Goal: Task Accomplishment & Management: Complete application form

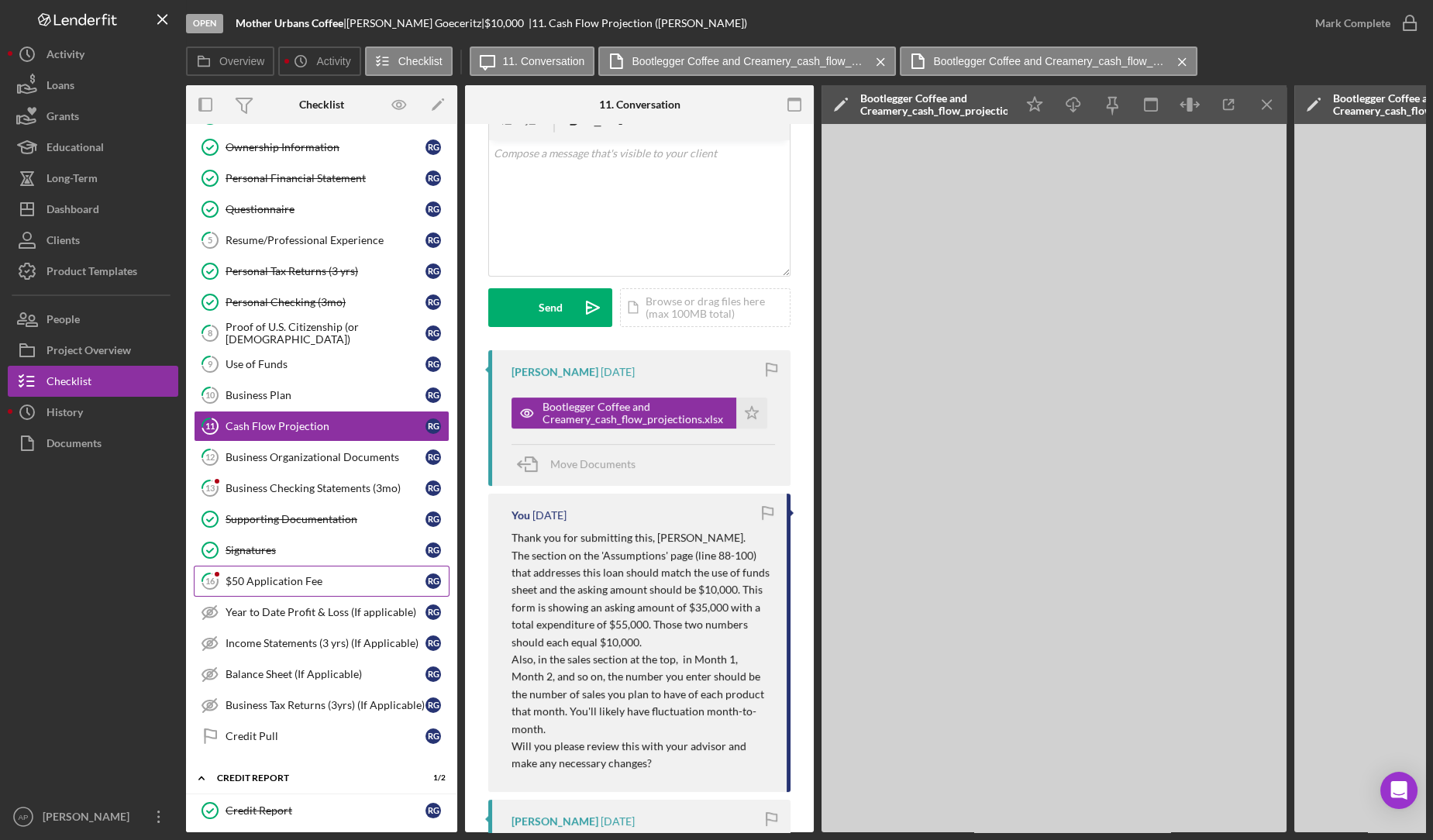
scroll to position [298, 0]
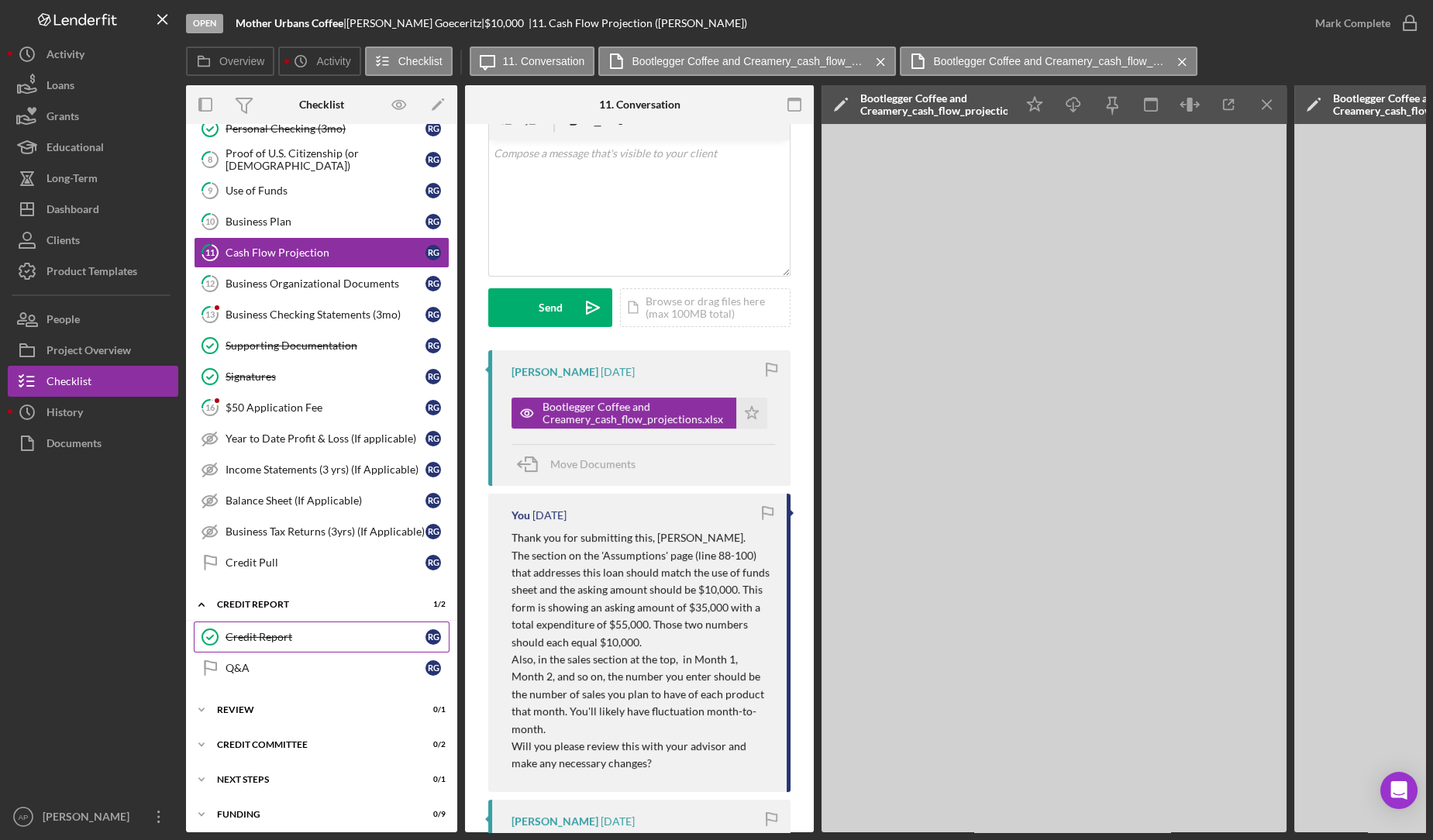
click at [251, 630] on div "Credit Report" at bounding box center [325, 637] width 200 height 13
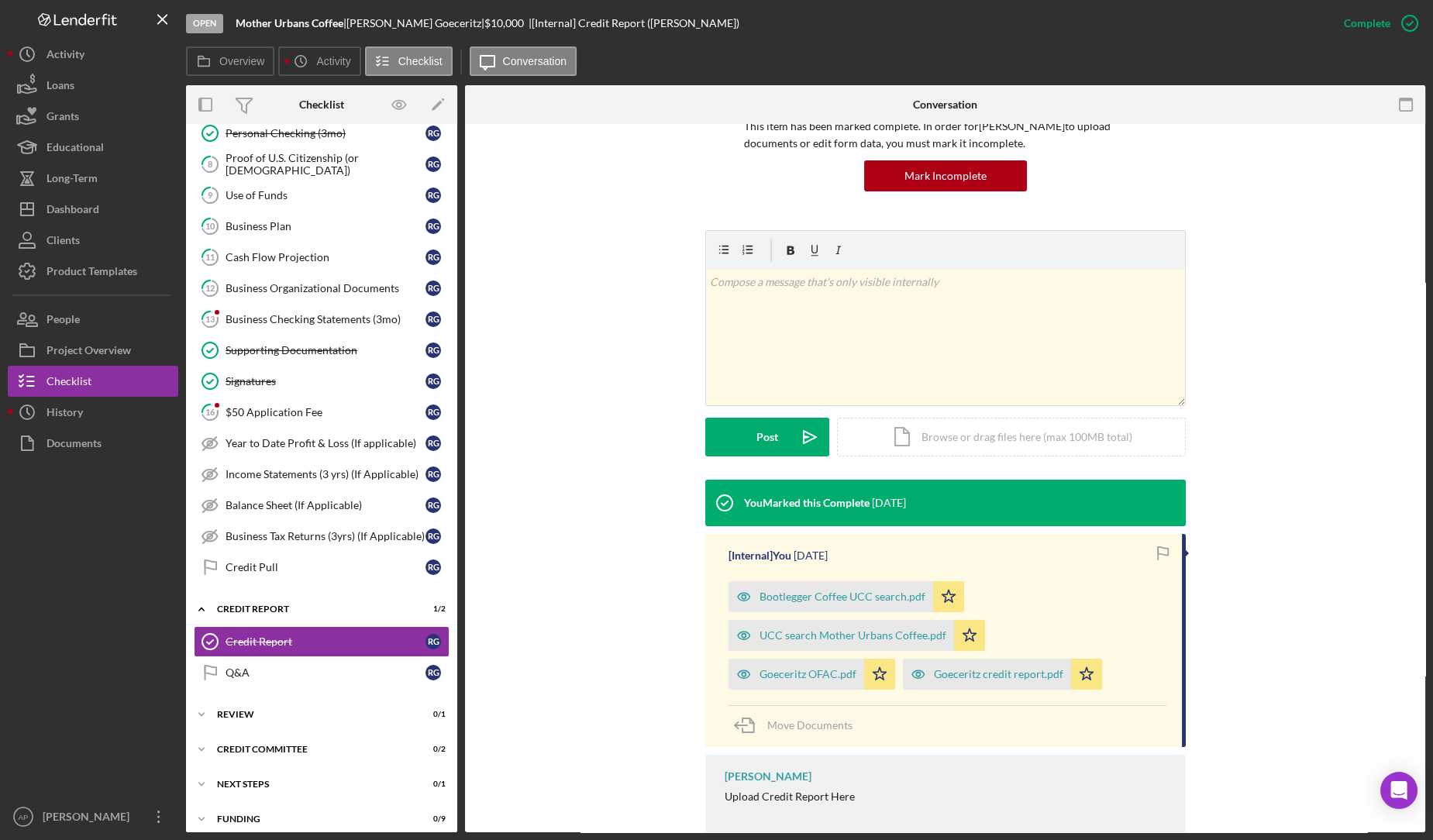
scroll to position [132, 0]
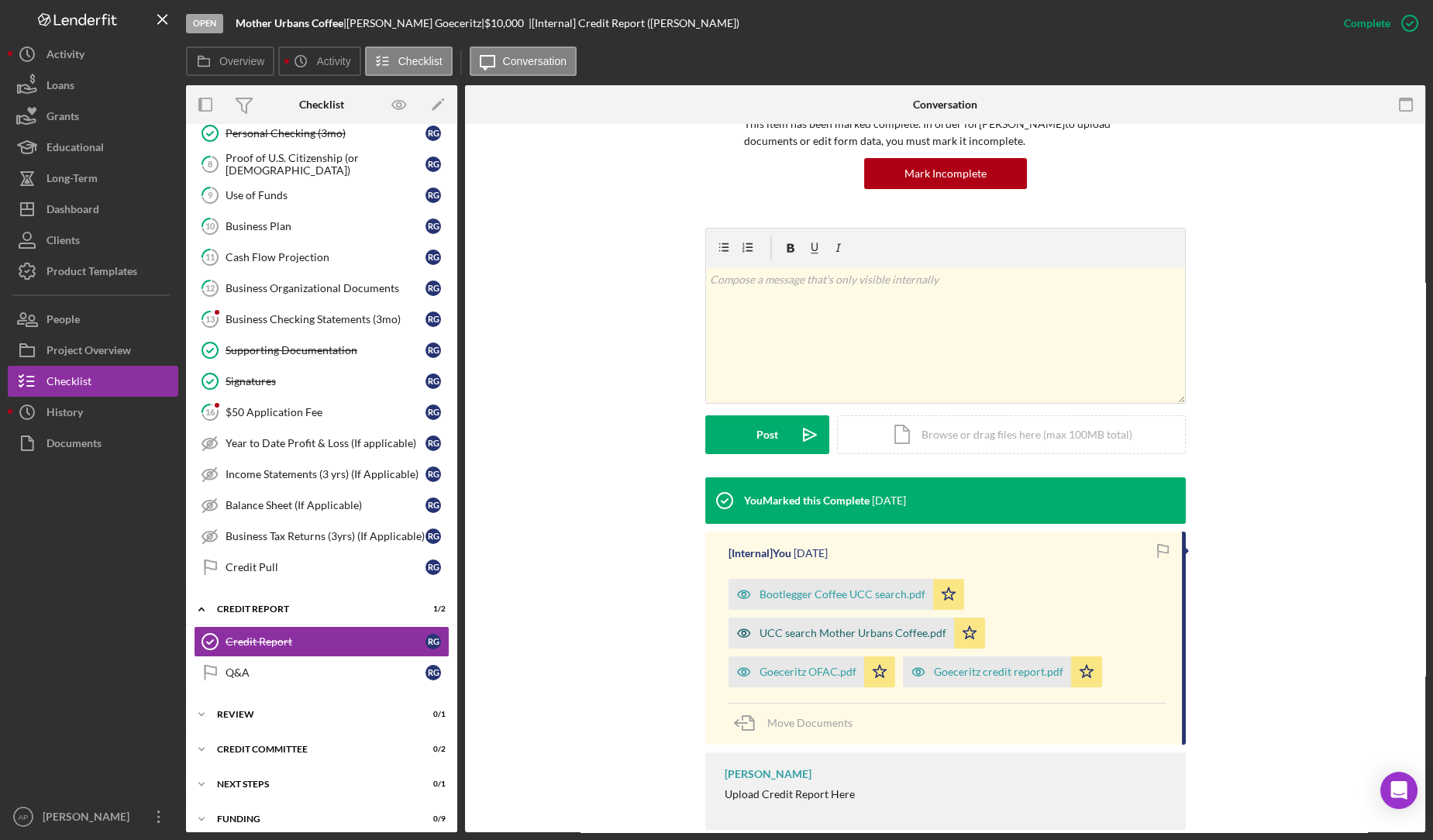
click at [810, 629] on div "UCC search Mother Urbans Coffee.pdf" at bounding box center [853, 633] width 187 height 13
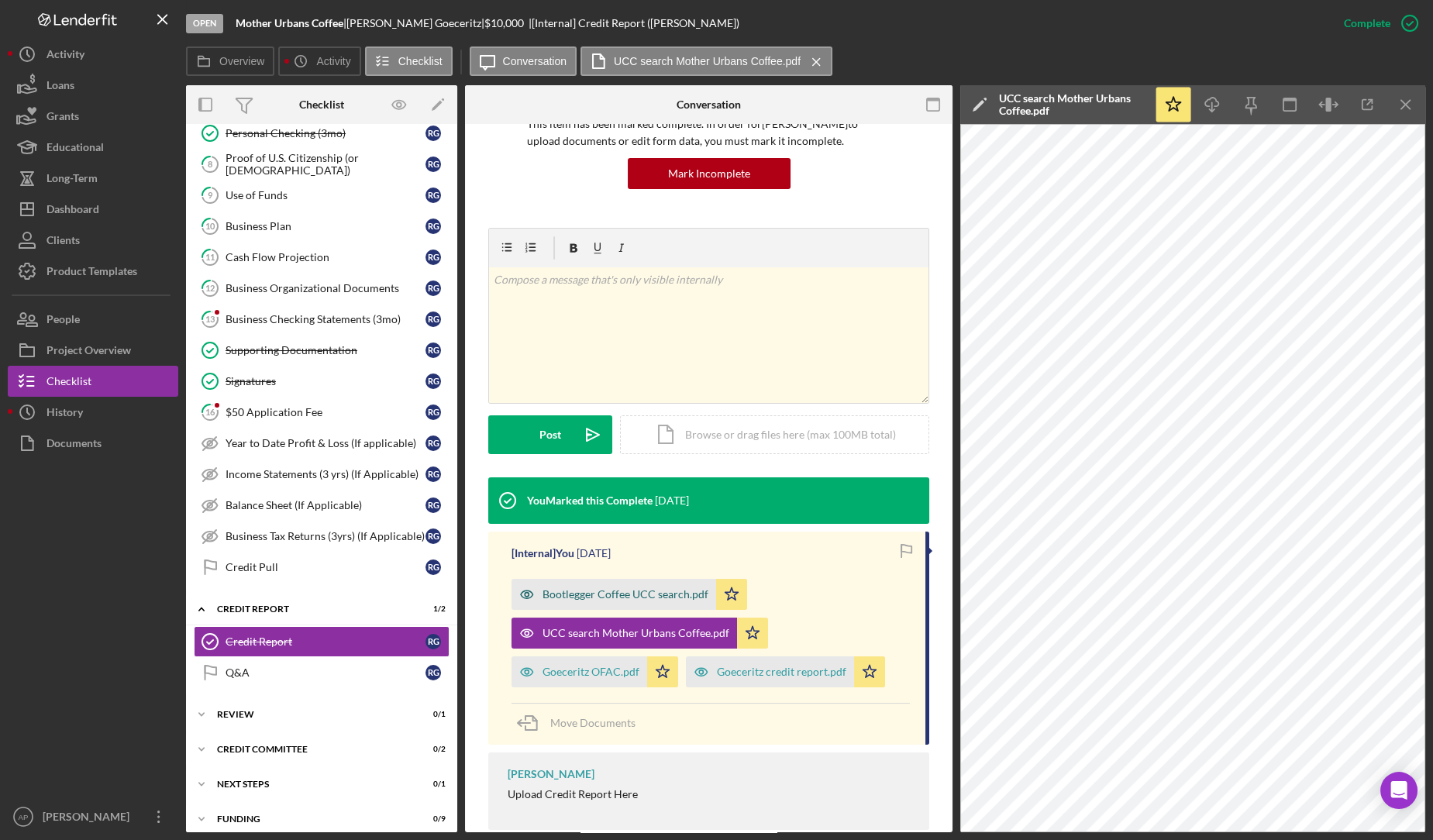
click at [592, 605] on div "Bootlegger Coffee UCC search.pdf" at bounding box center [613, 594] width 204 height 31
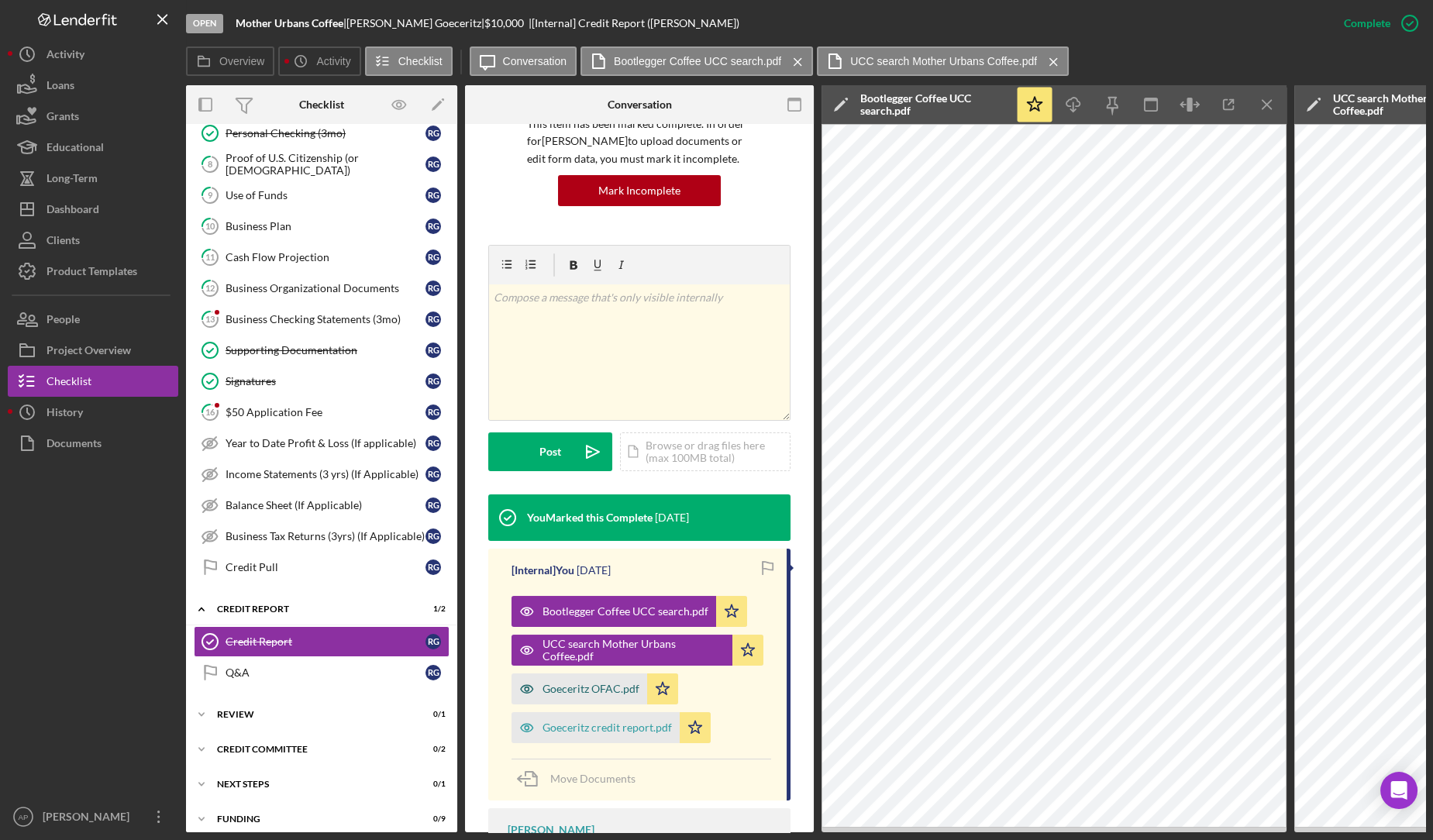
click at [555, 695] on div "Goeceritz OFAC.pdf" at bounding box center [579, 689] width 135 height 31
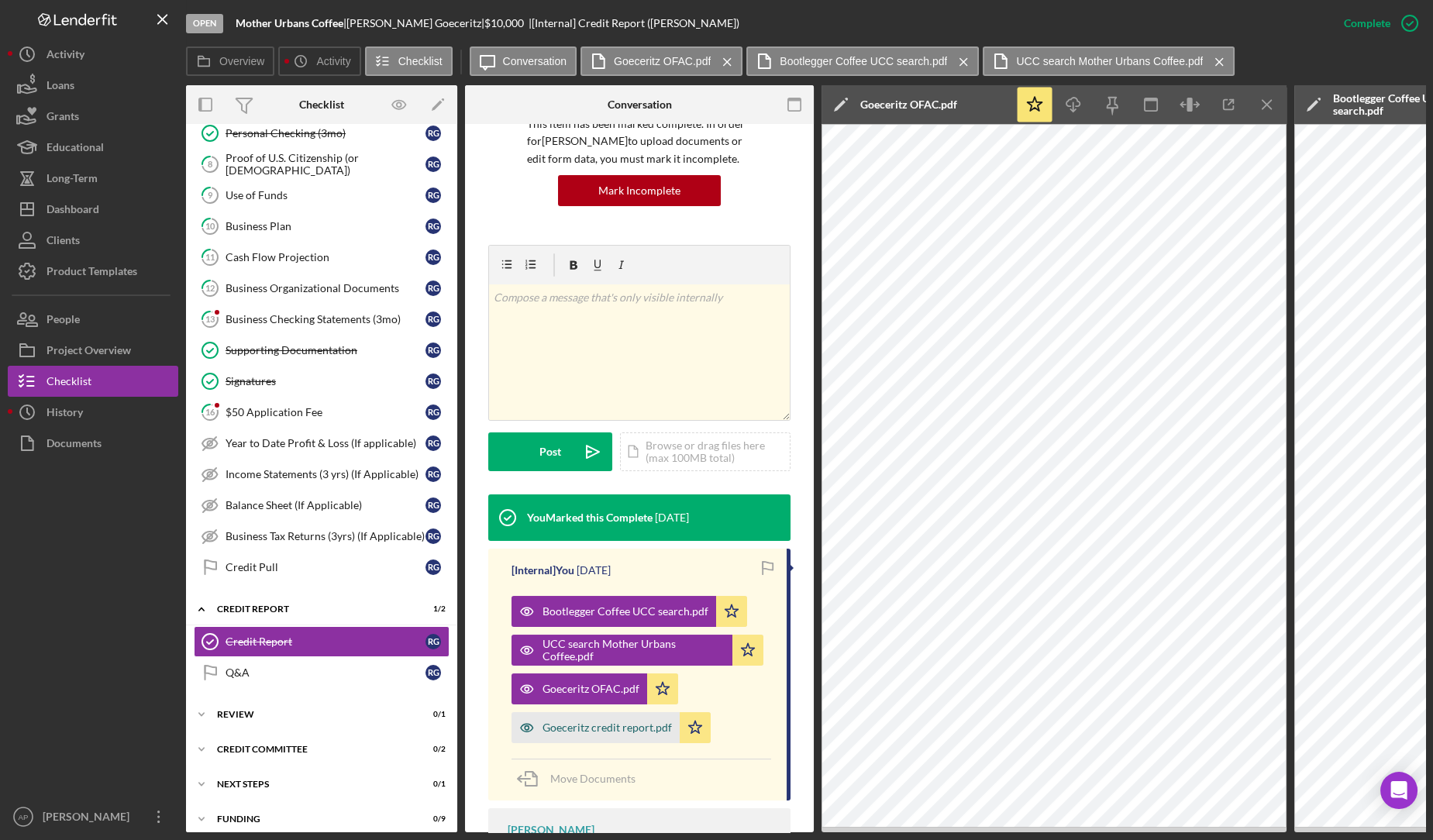
click at [639, 734] on div "Goeceritz credit report.pdf" at bounding box center [595, 728] width 168 height 31
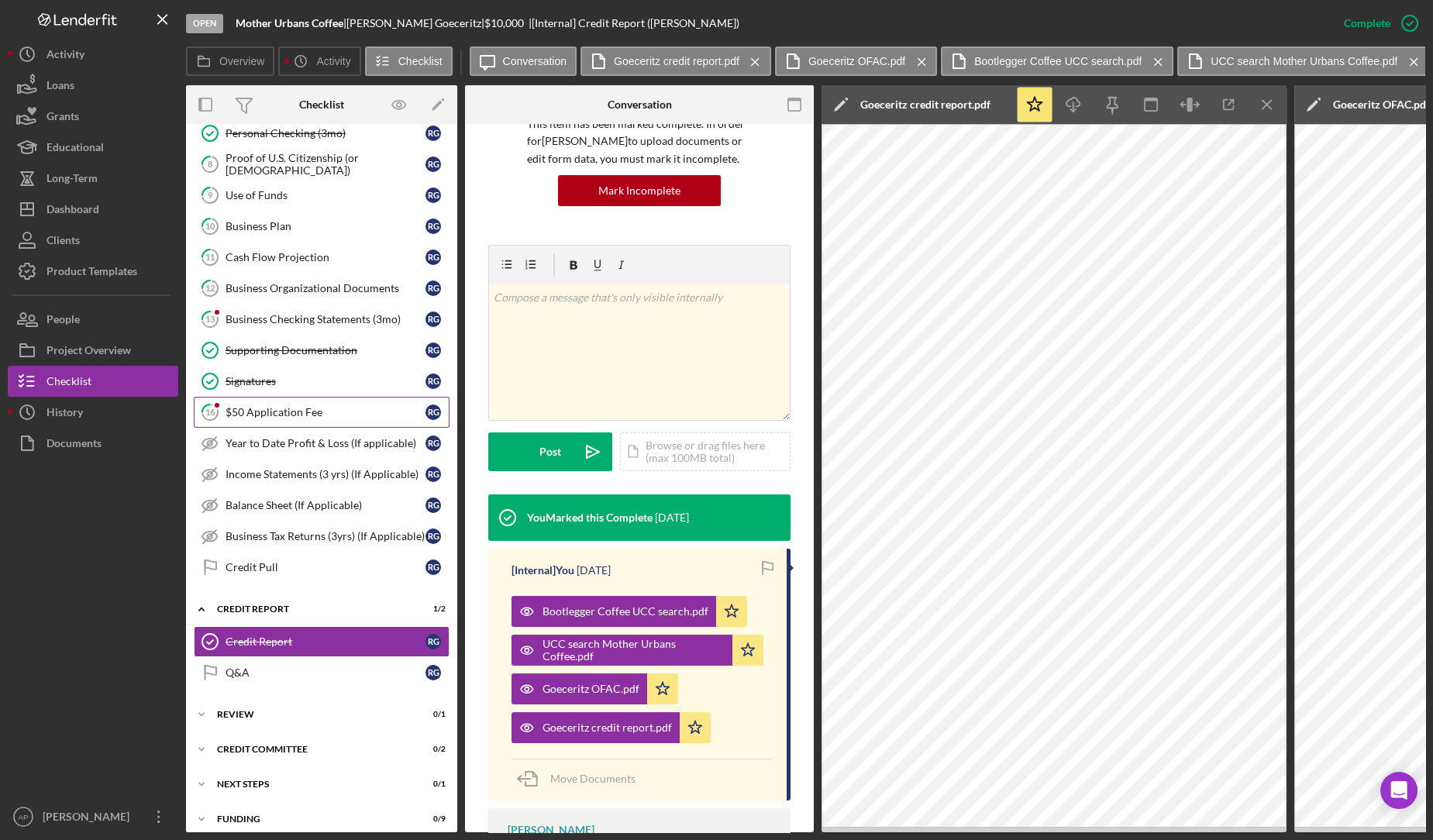
click at [274, 405] on div "$50 Application Fee" at bounding box center [325, 412] width 200 height 13
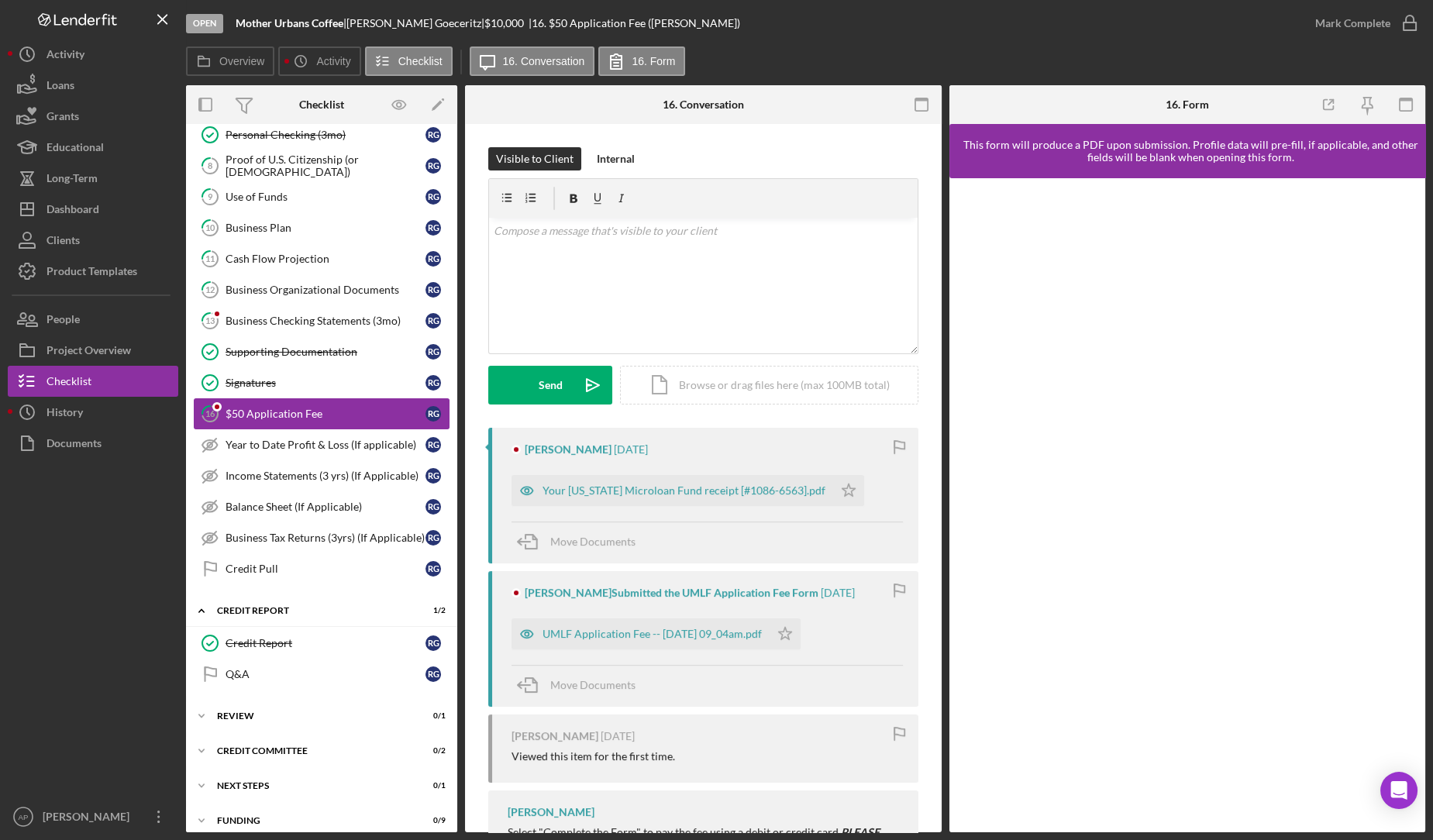
scroll to position [294, 0]
click at [279, 320] on link "13 Business Checking Statements (3mo) R G" at bounding box center [321, 319] width 256 height 31
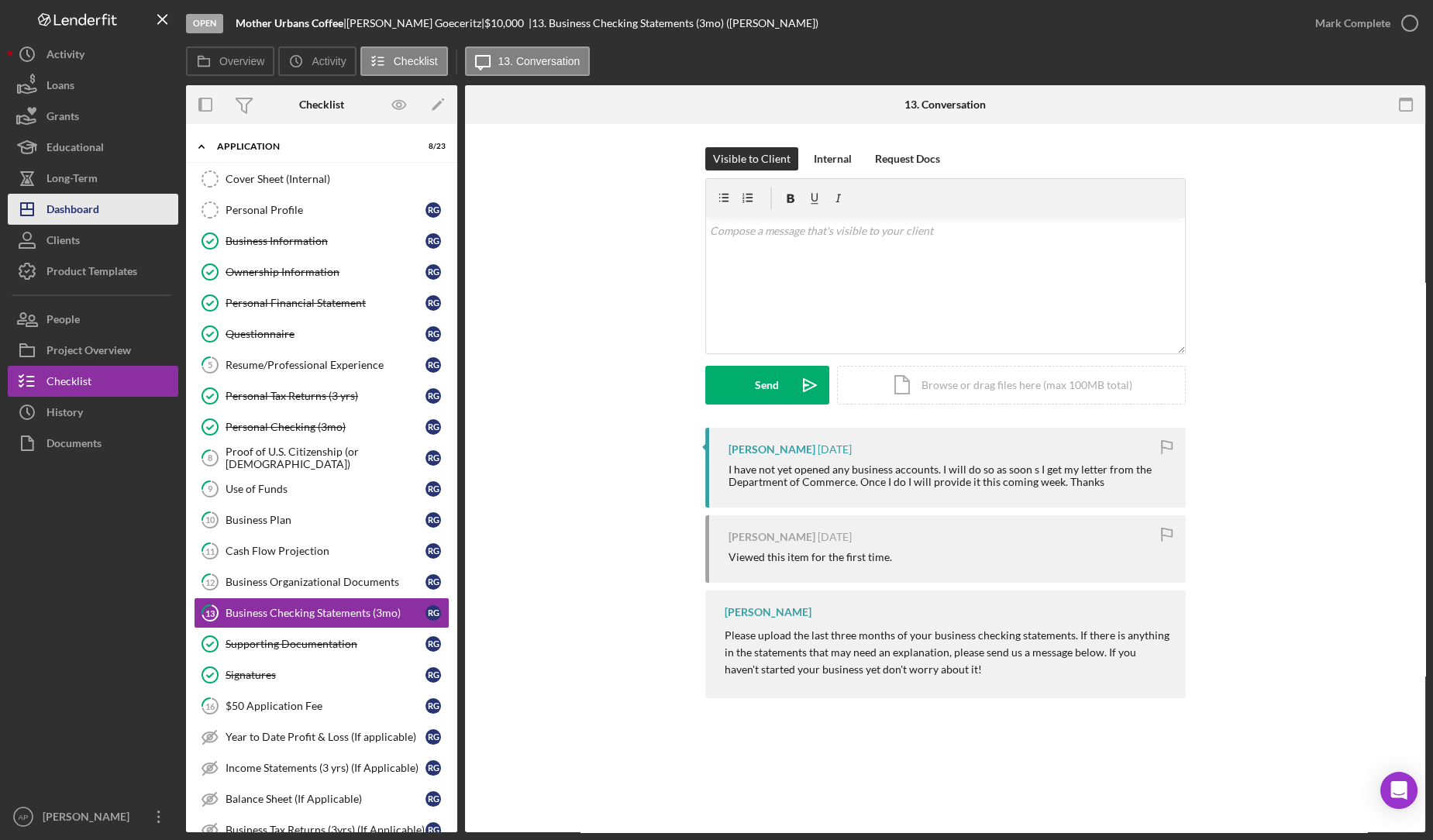
click at [124, 208] on button "Icon/Dashboard Dashboard" at bounding box center [93, 209] width 171 height 31
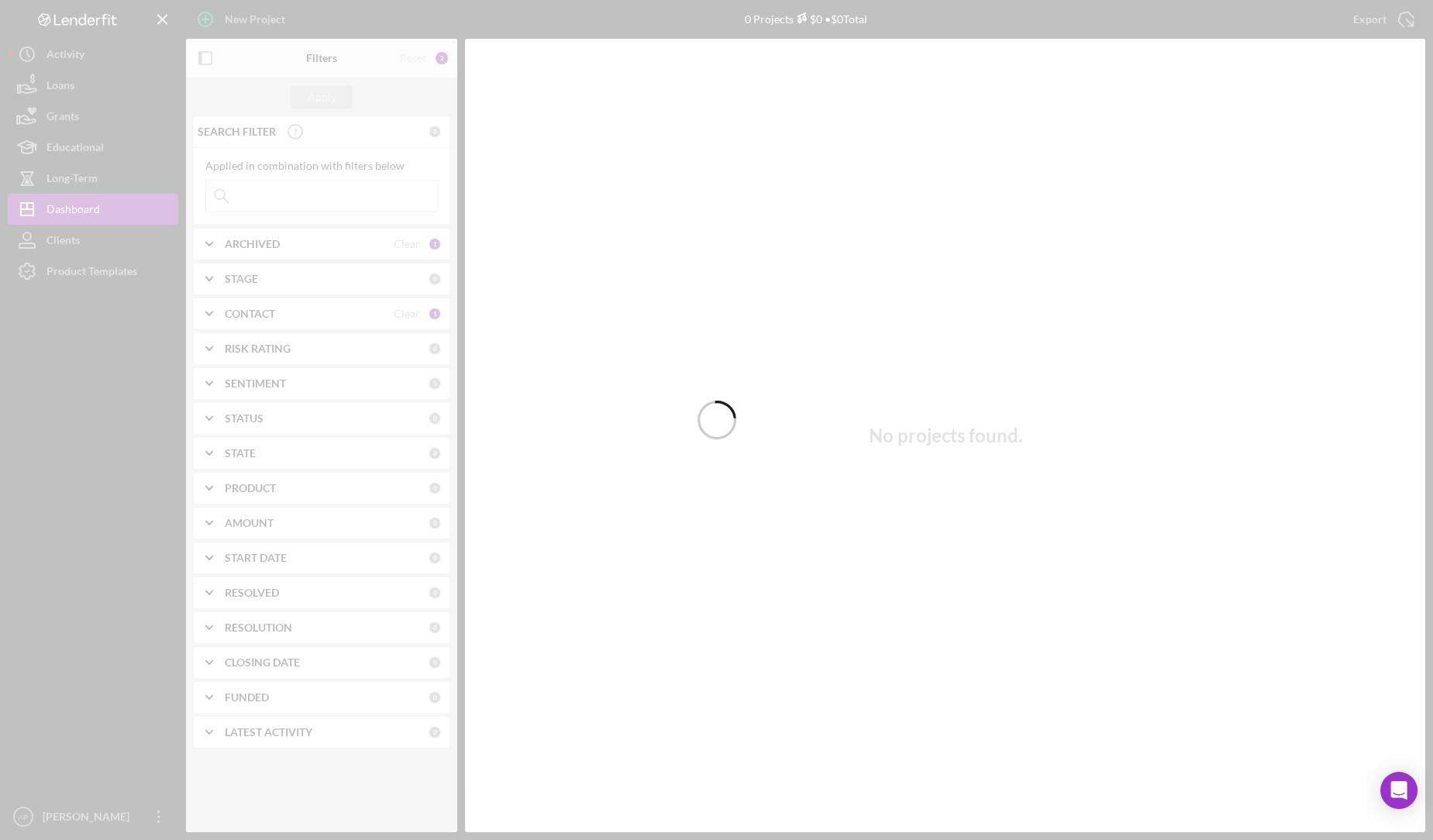
click at [220, 253] on div at bounding box center [716, 420] width 1433 height 840
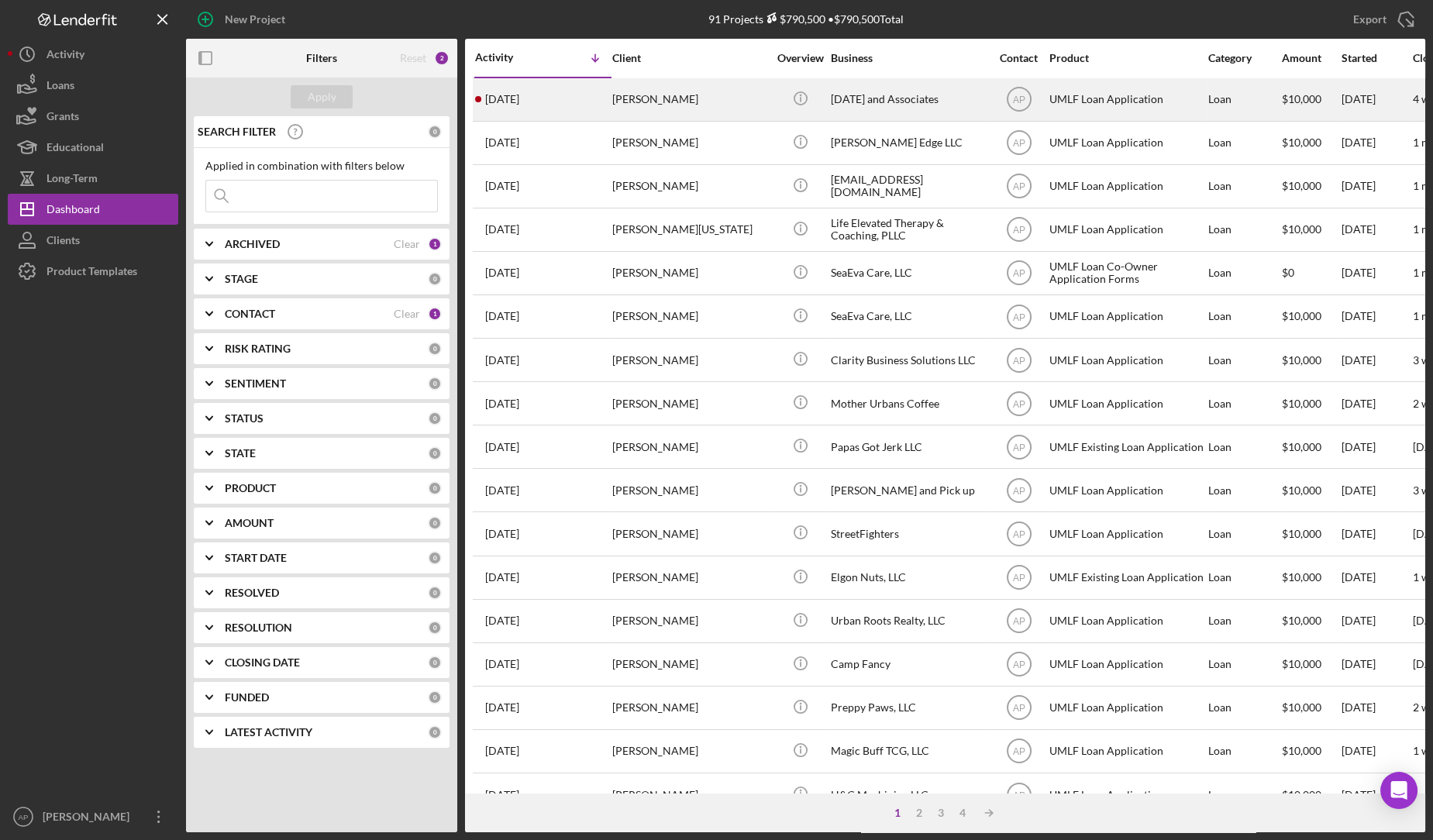
click at [576, 87] on div "[DATE] [PERSON_NAME]" at bounding box center [542, 99] width 135 height 41
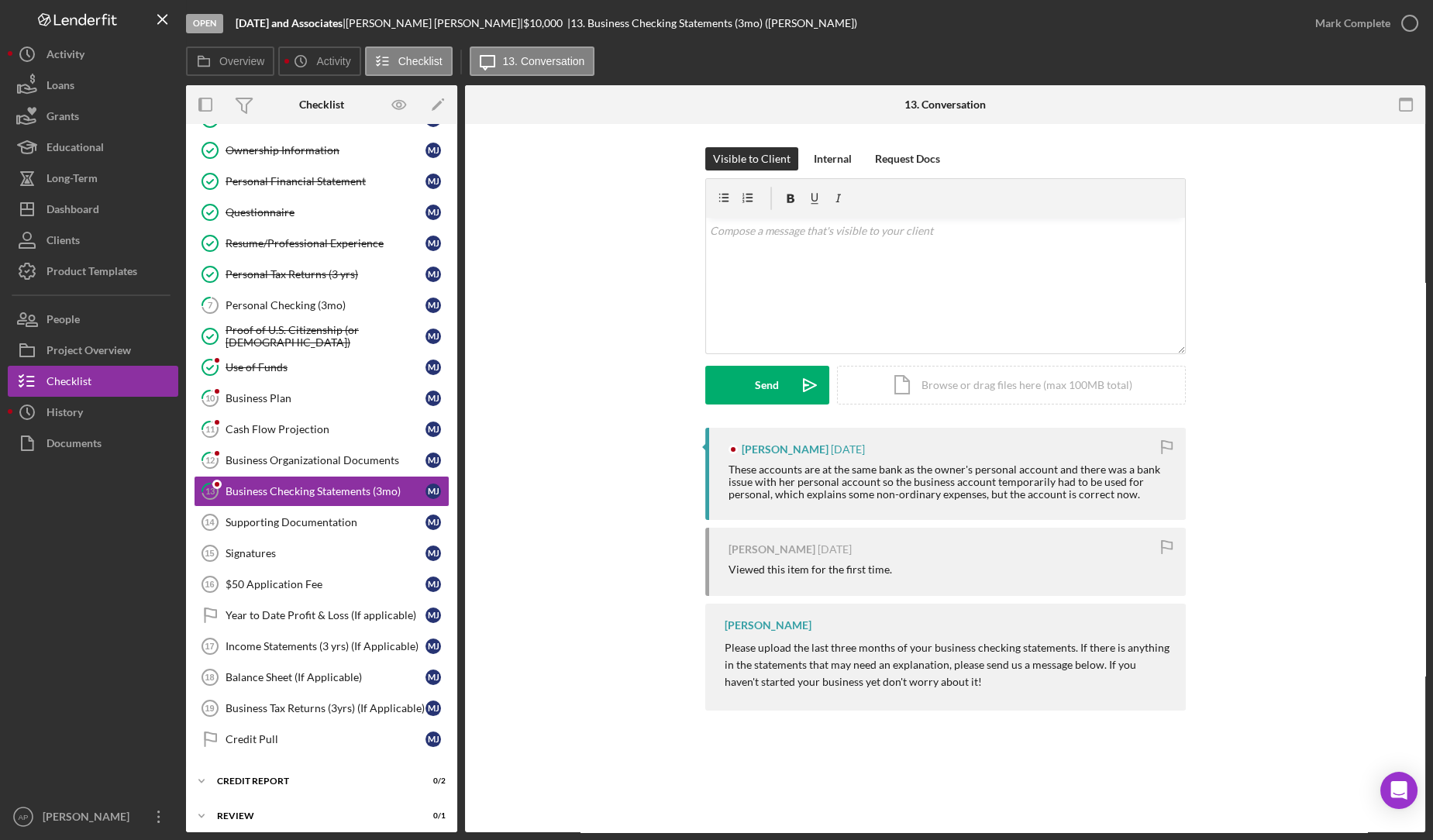
scroll to position [128, 0]
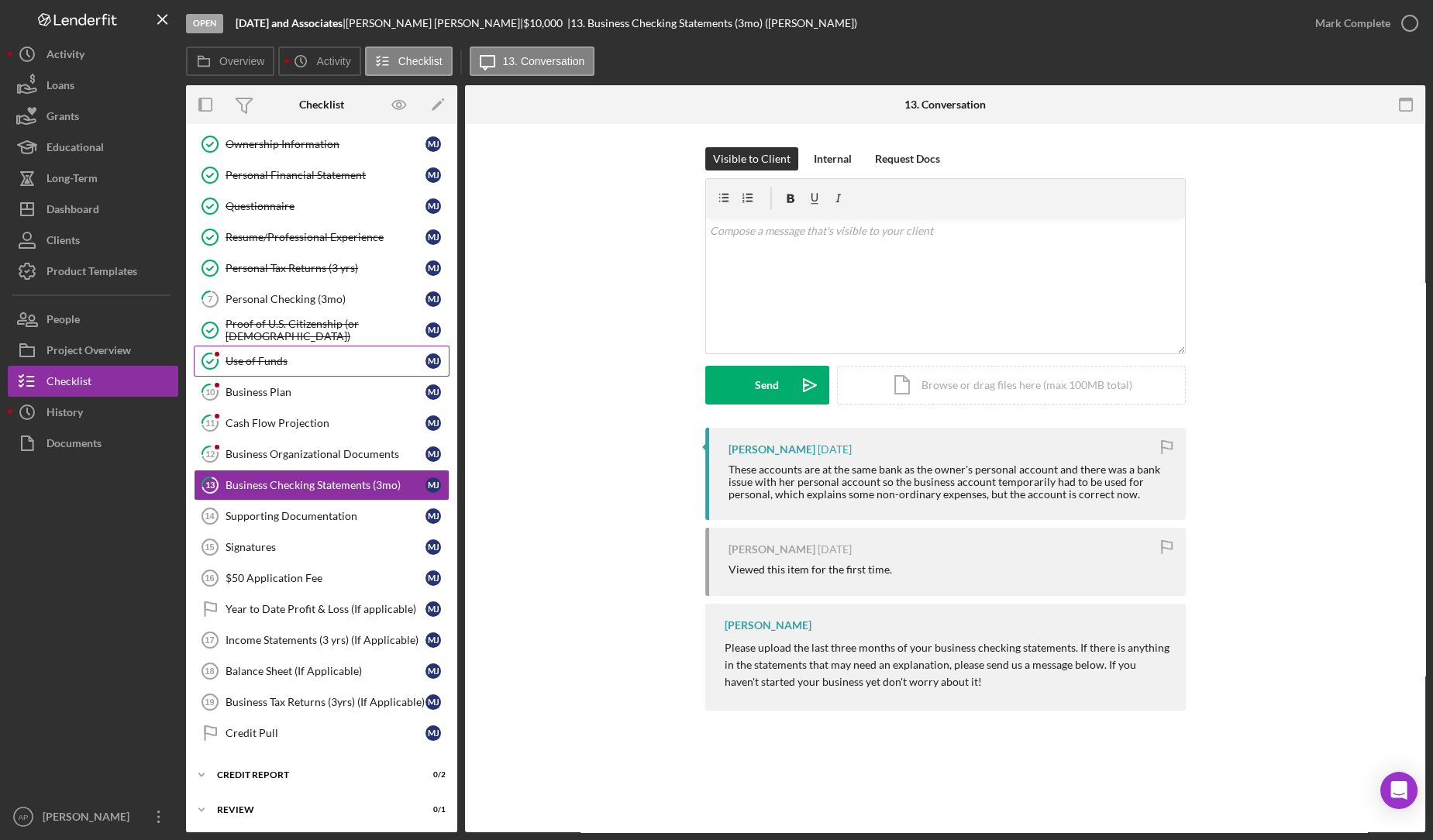
click at [259, 355] on div "Use of Funds" at bounding box center [325, 361] width 200 height 13
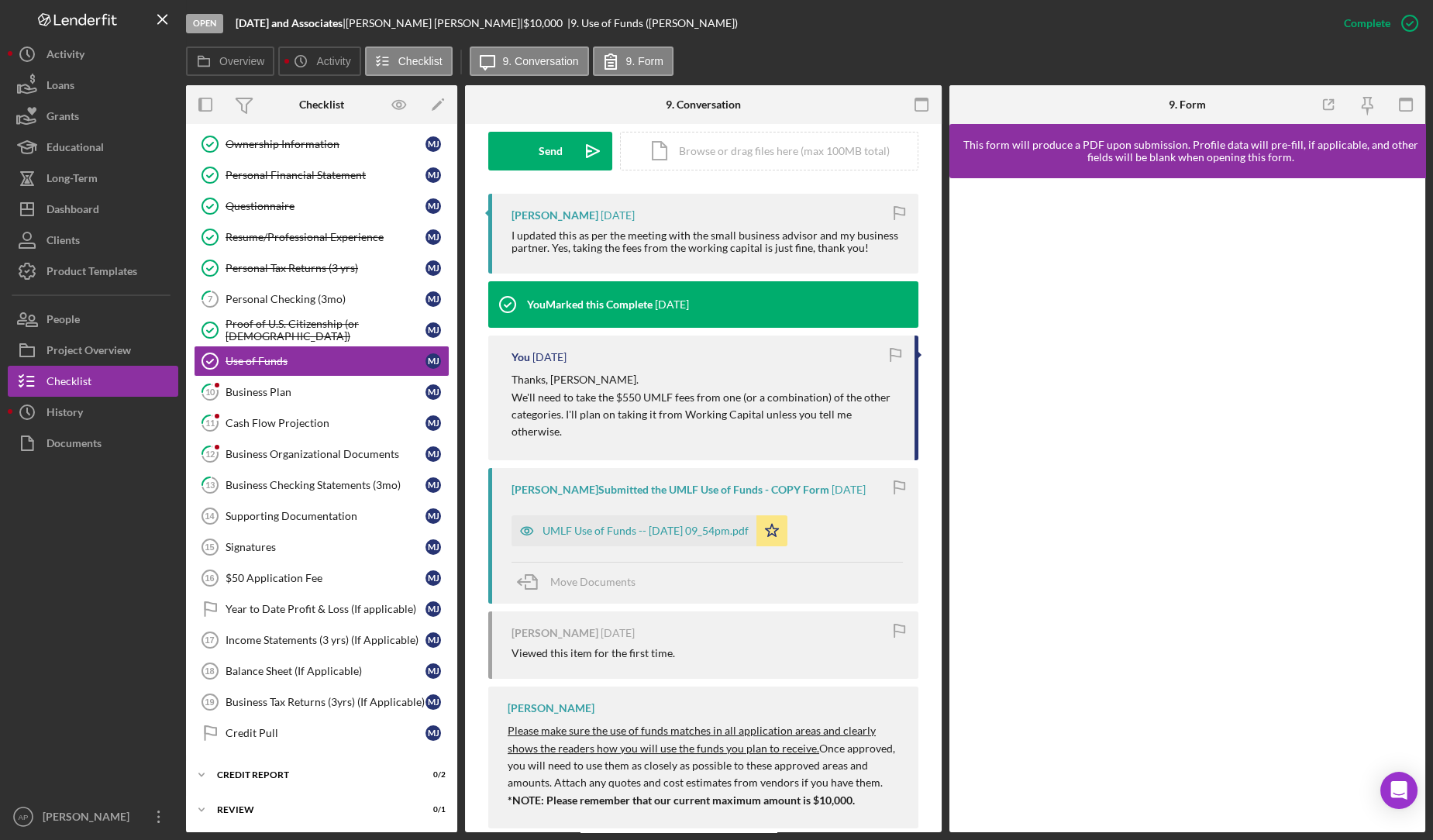
scroll to position [473, 0]
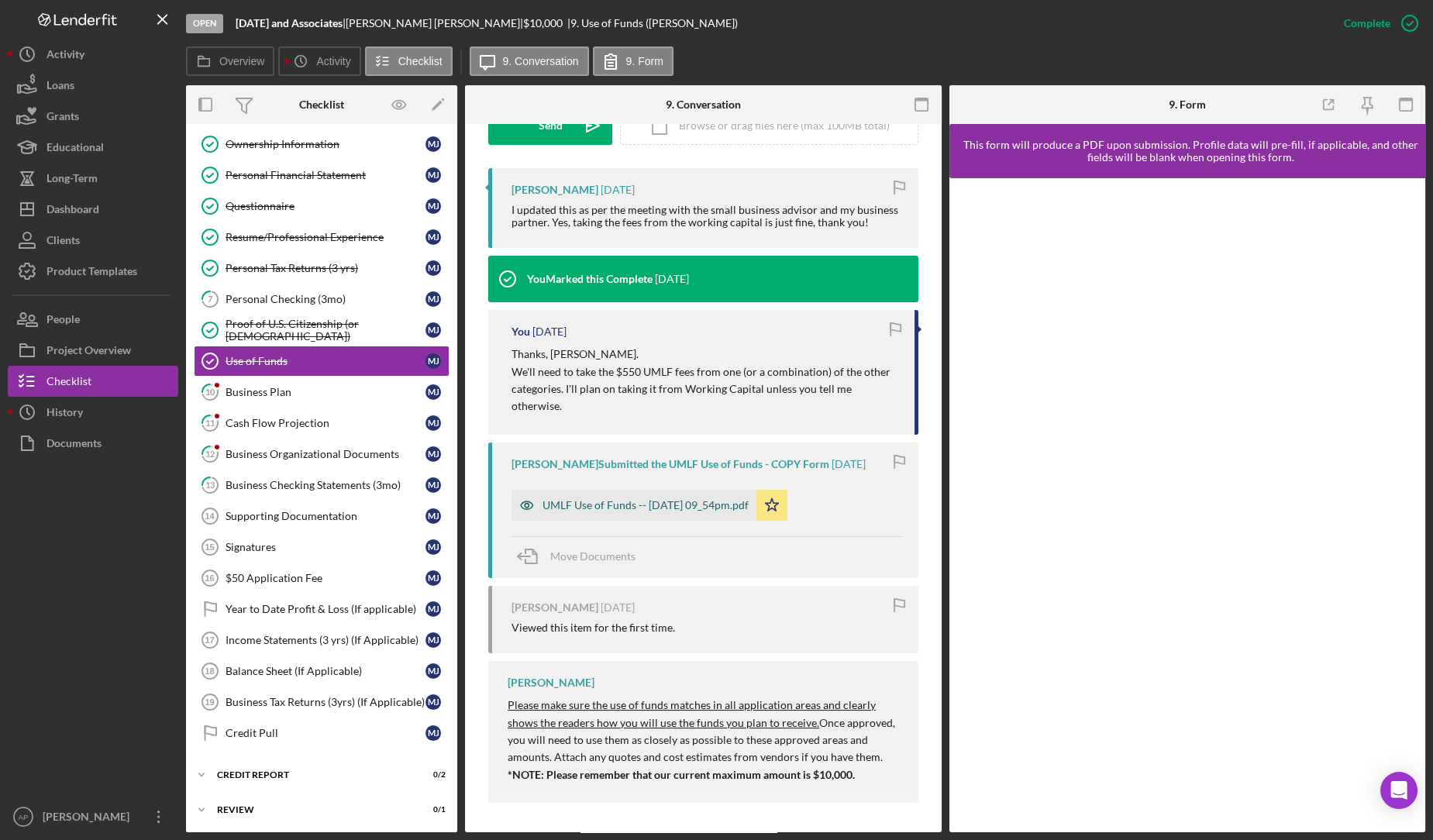
click at [666, 503] on div "UMLF Use of Funds -- [DATE] 09_54pm.pdf" at bounding box center [645, 505] width 206 height 13
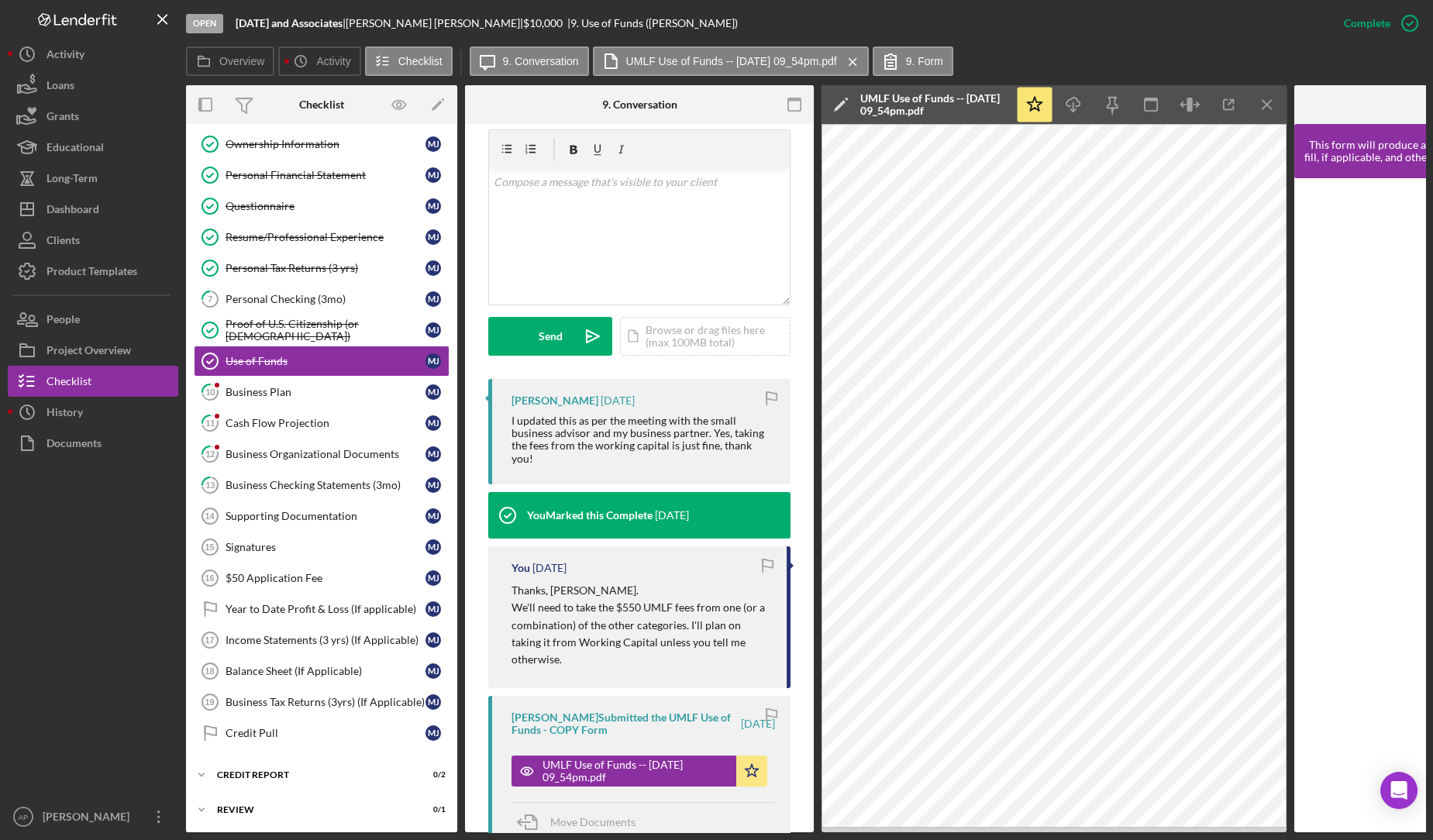
scroll to position [0, 0]
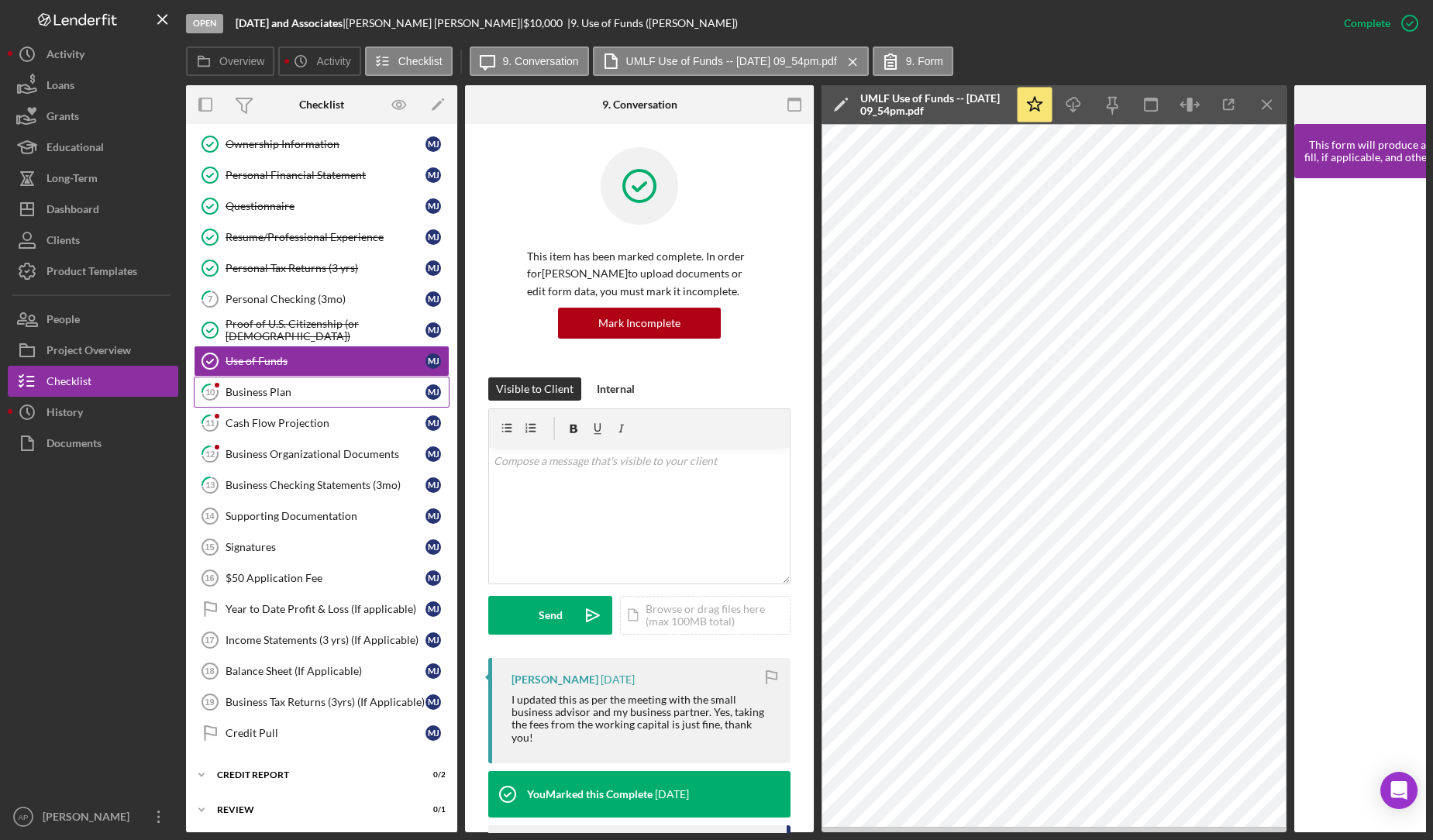
click at [346, 388] on div "Business Plan" at bounding box center [325, 392] width 200 height 13
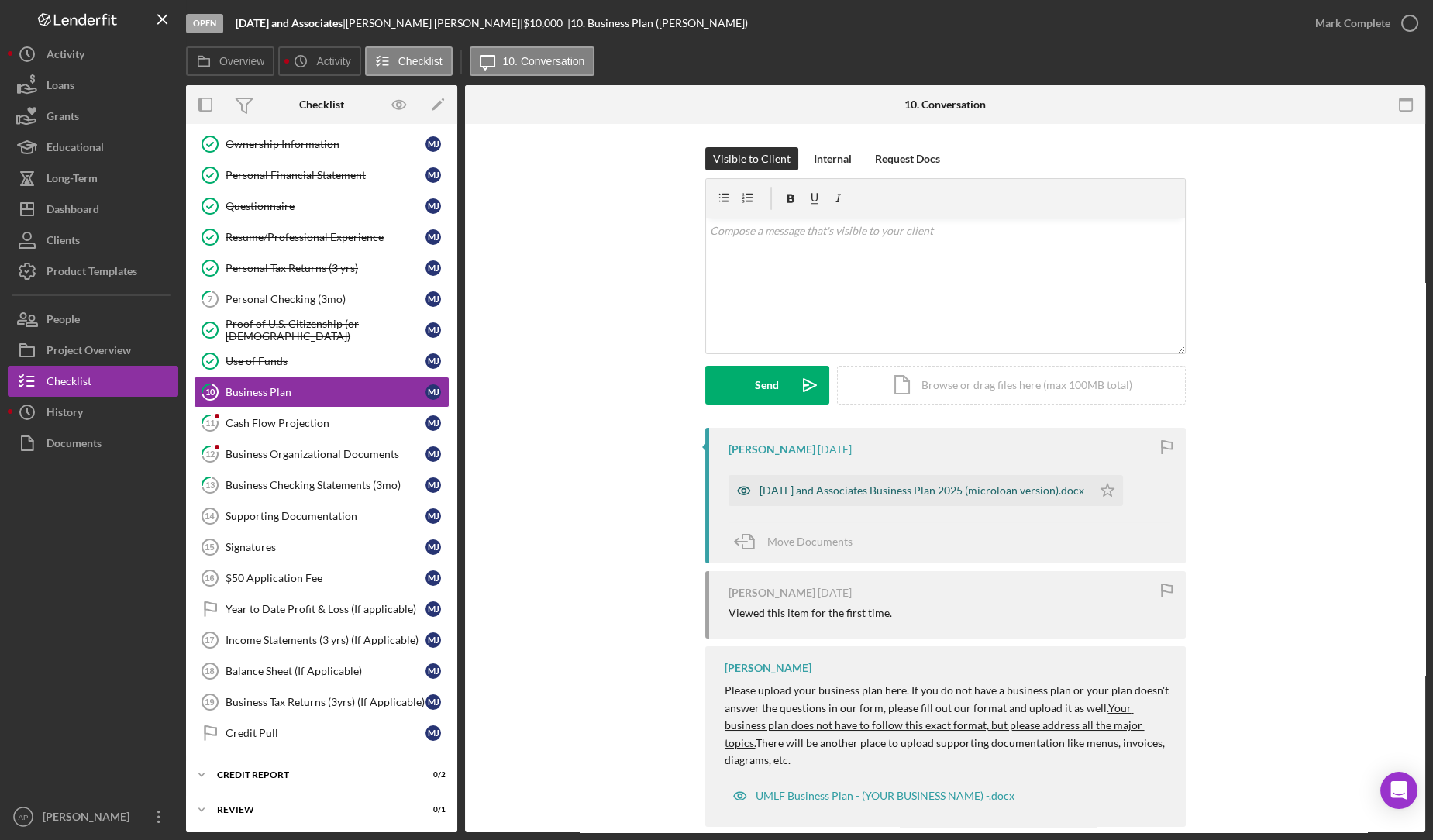
click at [794, 484] on div "[DATE] and Associates Business Plan 2025 (microloan version).docx" at bounding box center [922, 491] width 325 height 13
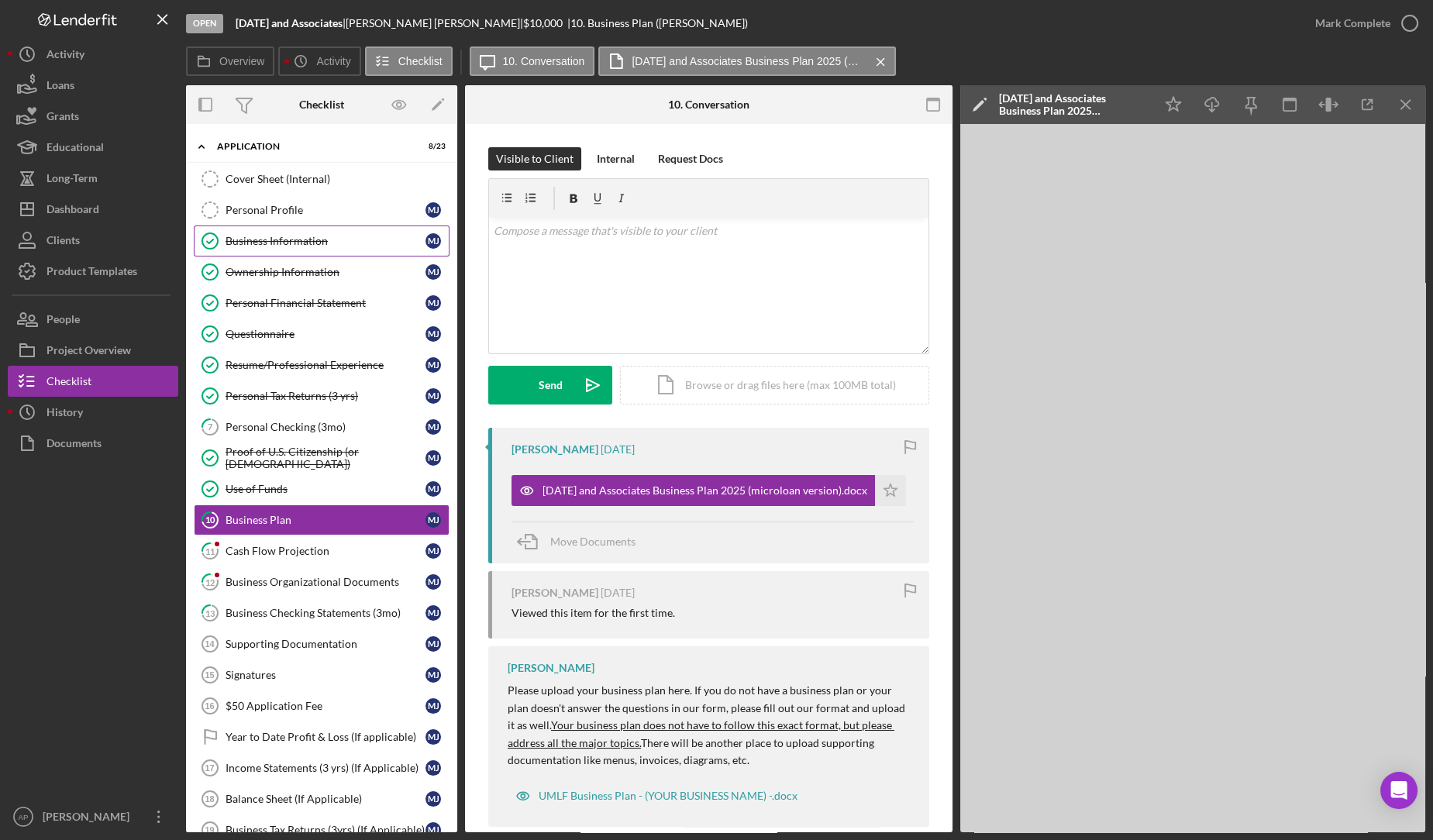
click at [331, 249] on link "Business Information Business Information [PERSON_NAME]" at bounding box center [321, 240] width 256 height 31
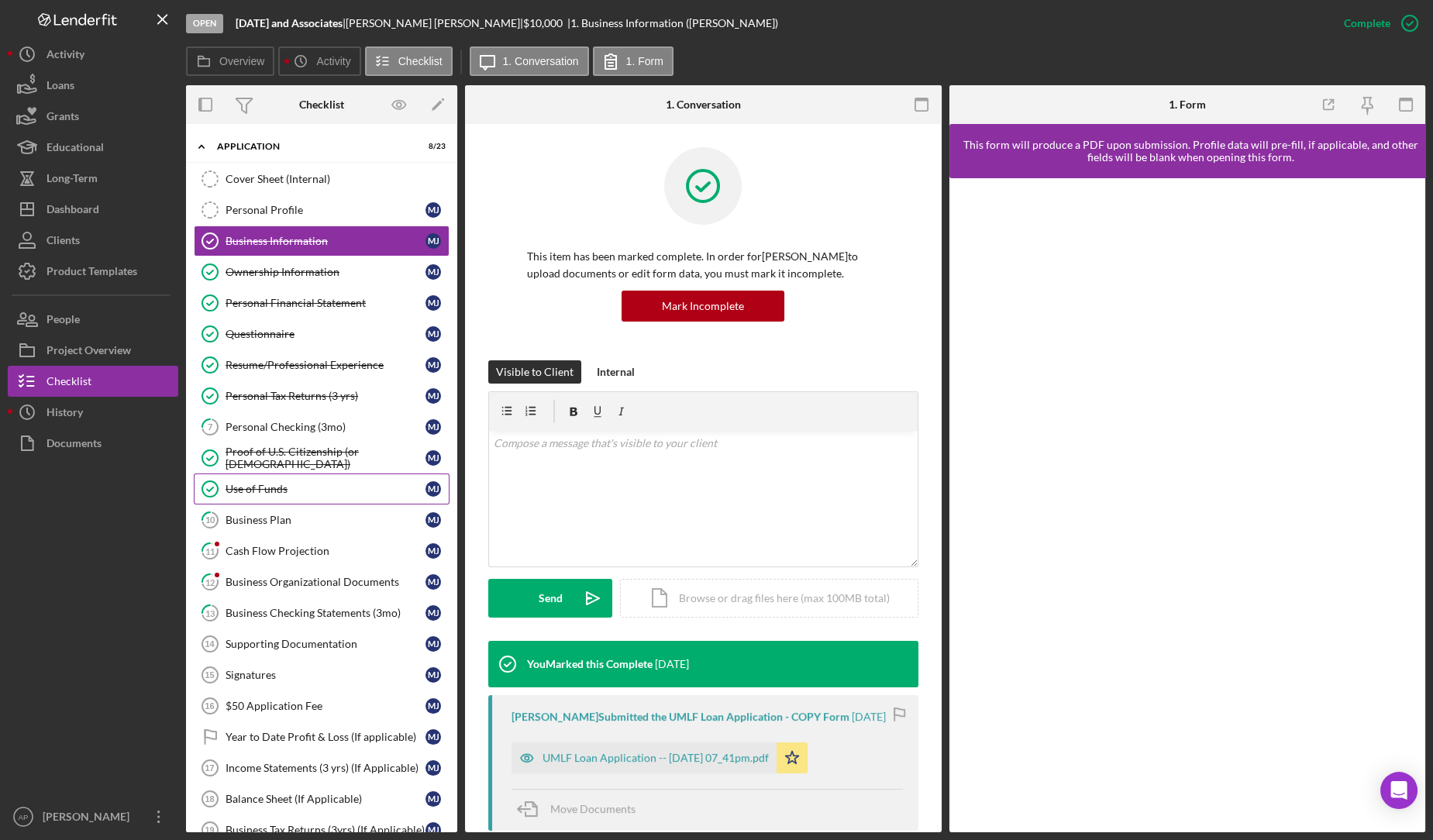
click at [276, 483] on div "Use of Funds" at bounding box center [325, 489] width 200 height 13
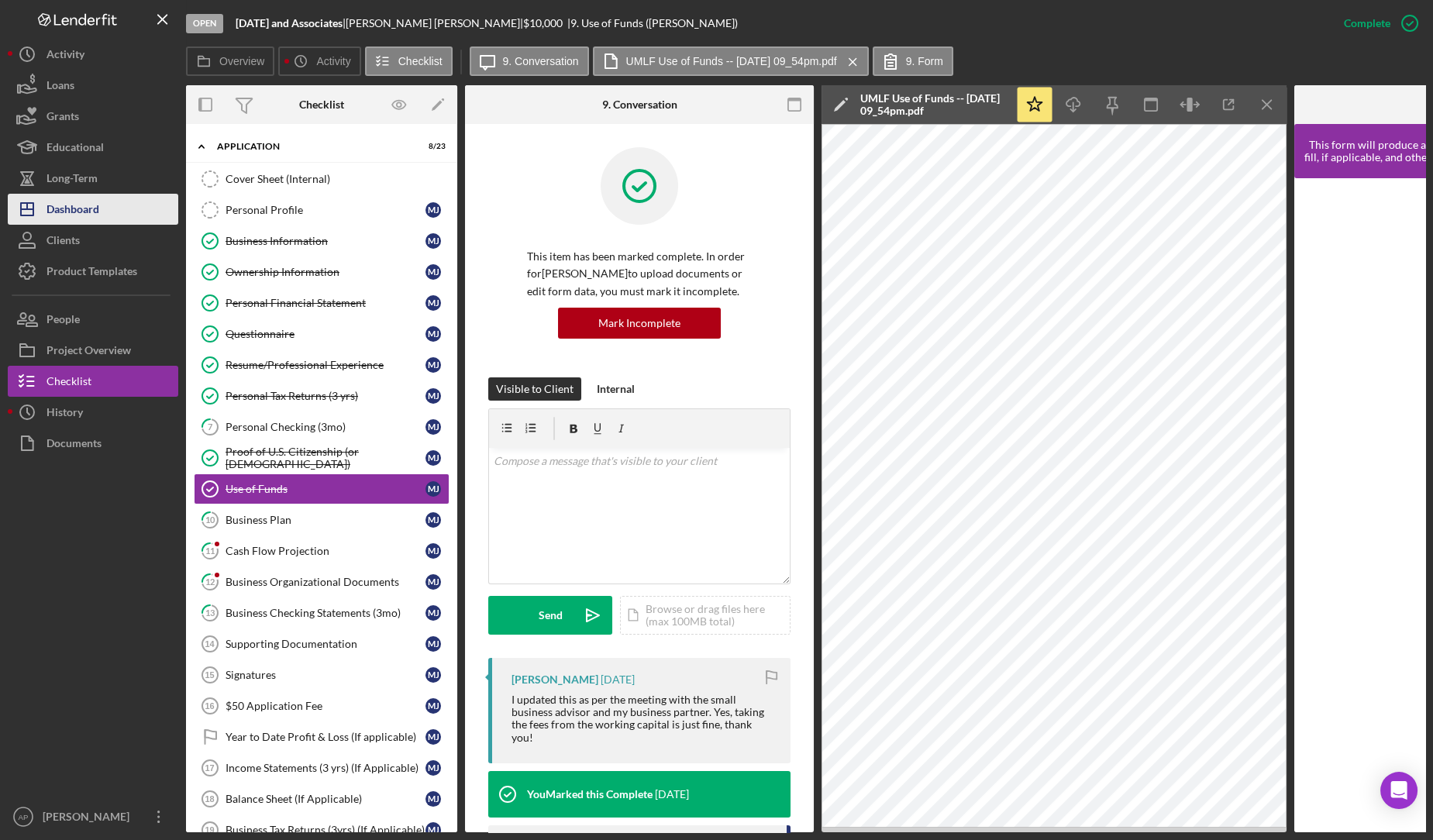
click at [120, 218] on button "Icon/Dashboard Dashboard" at bounding box center [93, 209] width 171 height 31
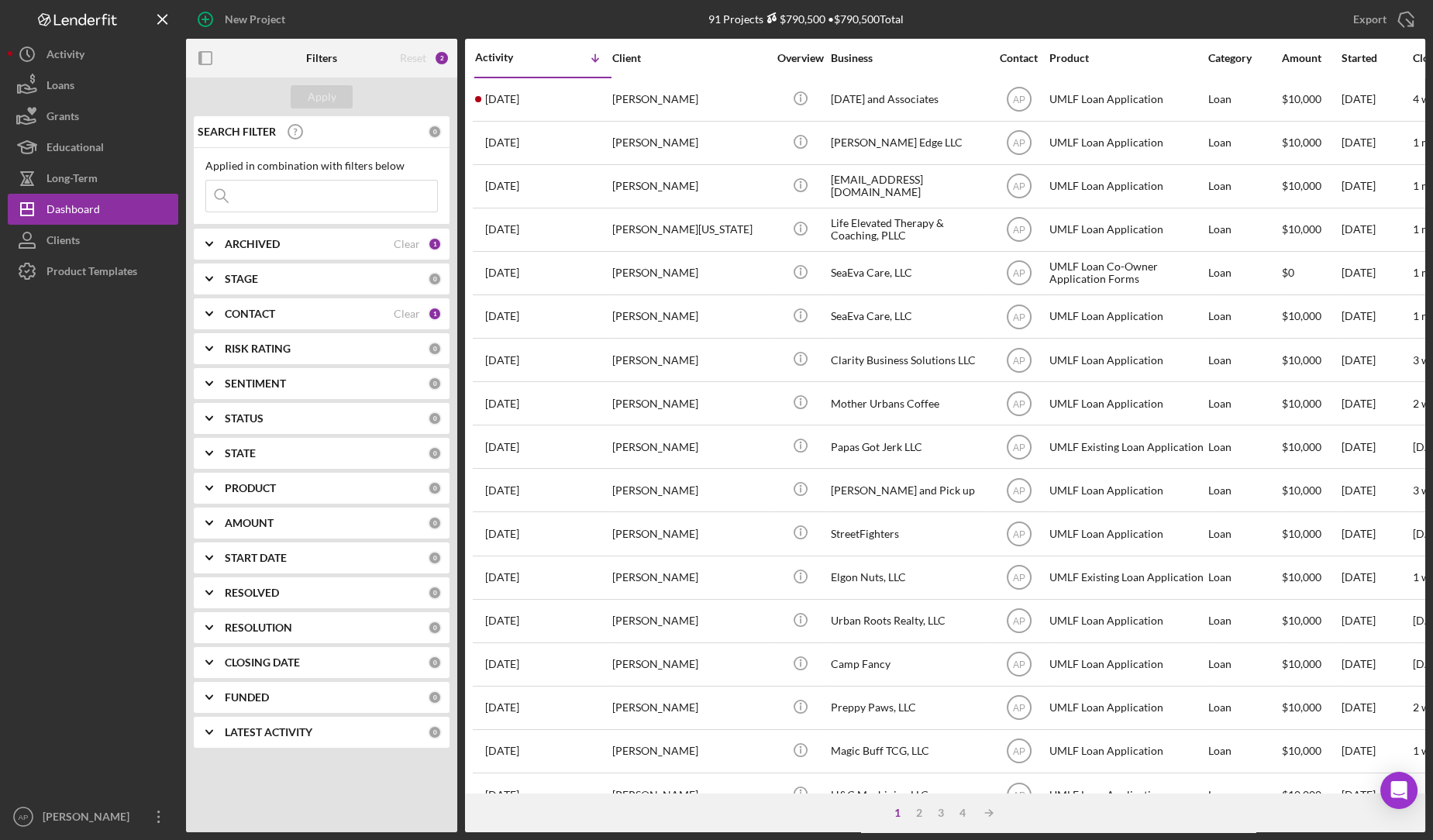
click at [319, 189] on input at bounding box center [321, 196] width 231 height 31
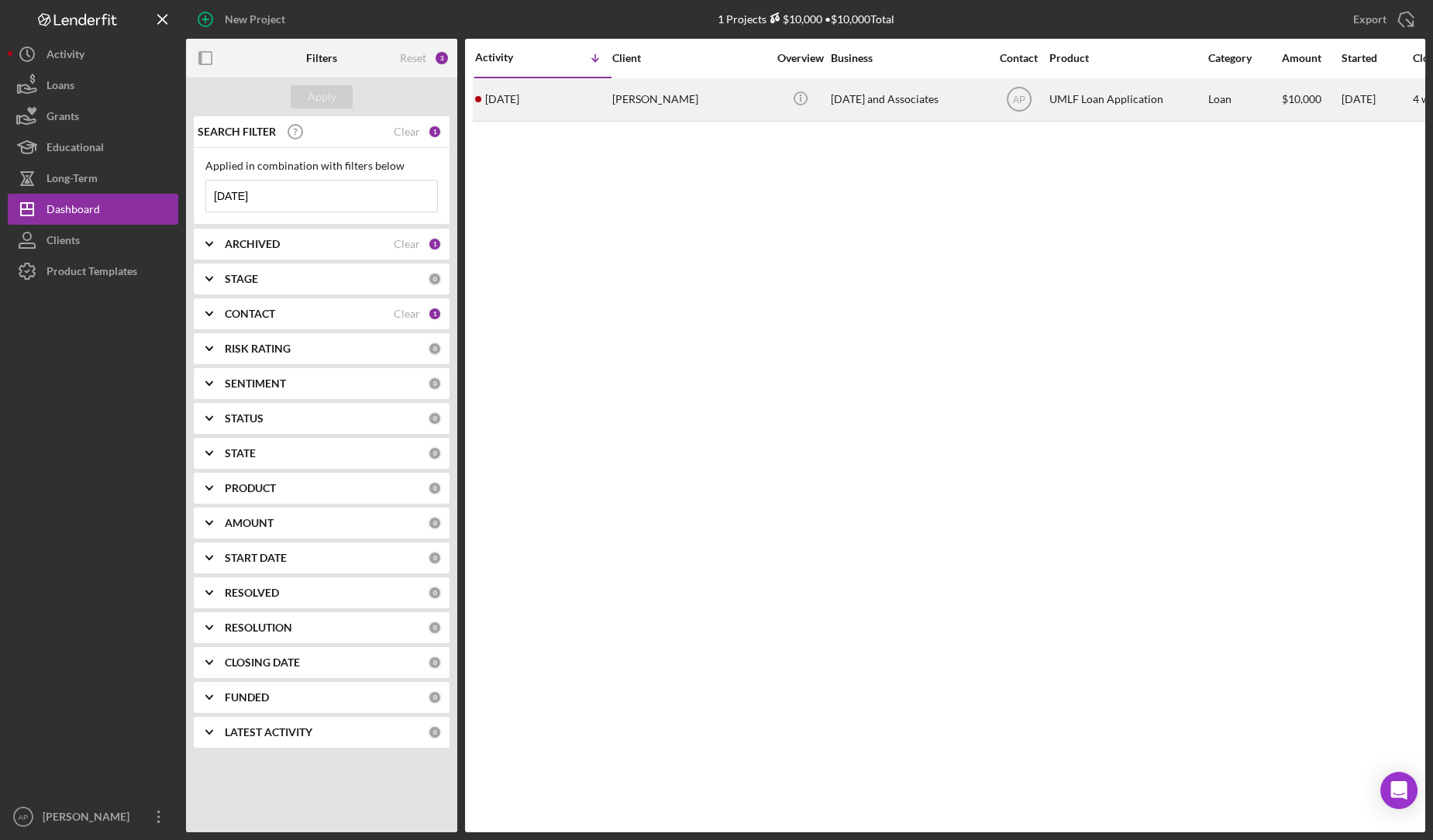
type input "[DATE]"
click at [649, 93] on div "[PERSON_NAME]" at bounding box center [690, 99] width 155 height 41
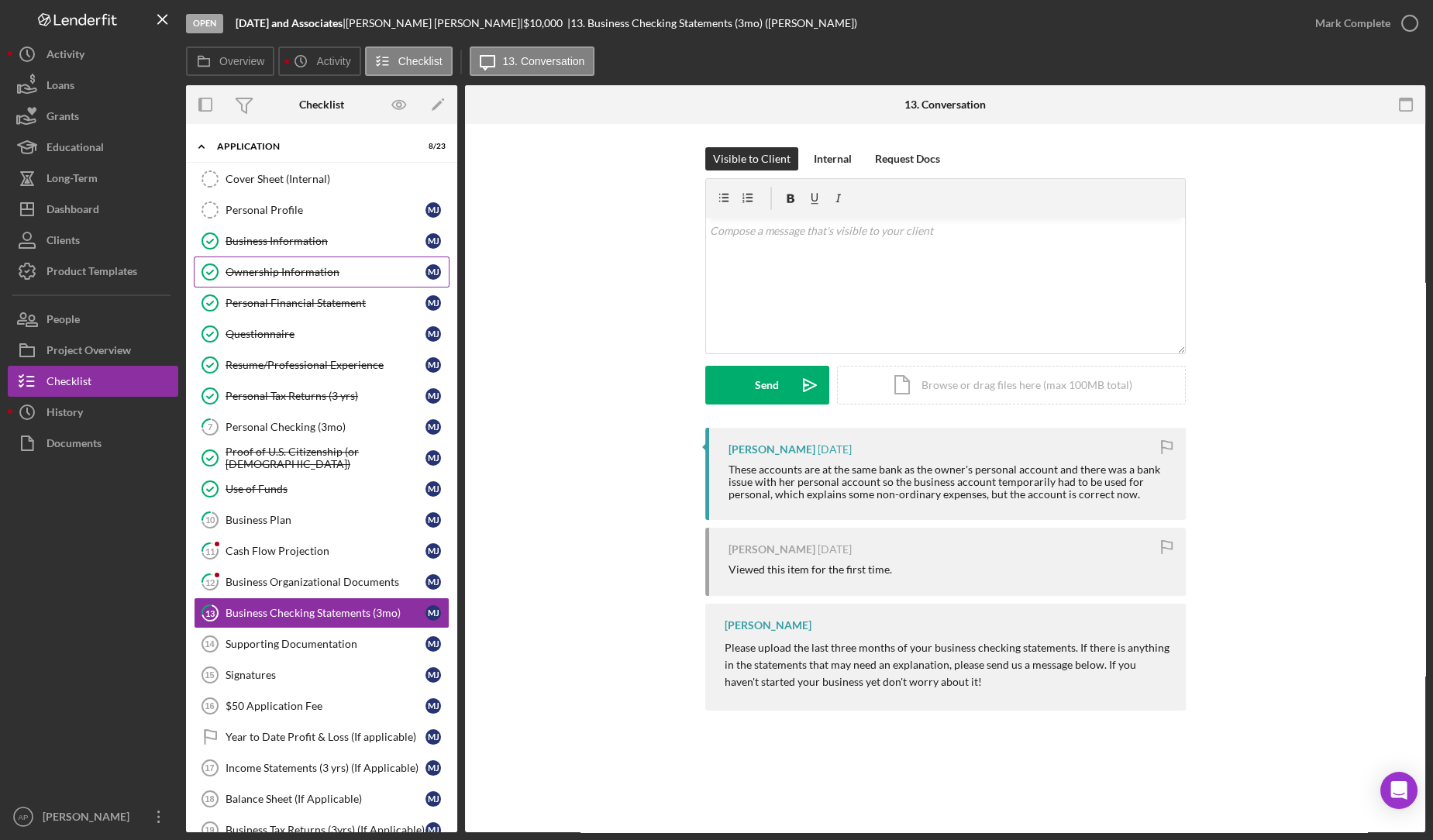
click at [277, 274] on div "Ownership Information" at bounding box center [325, 272] width 200 height 13
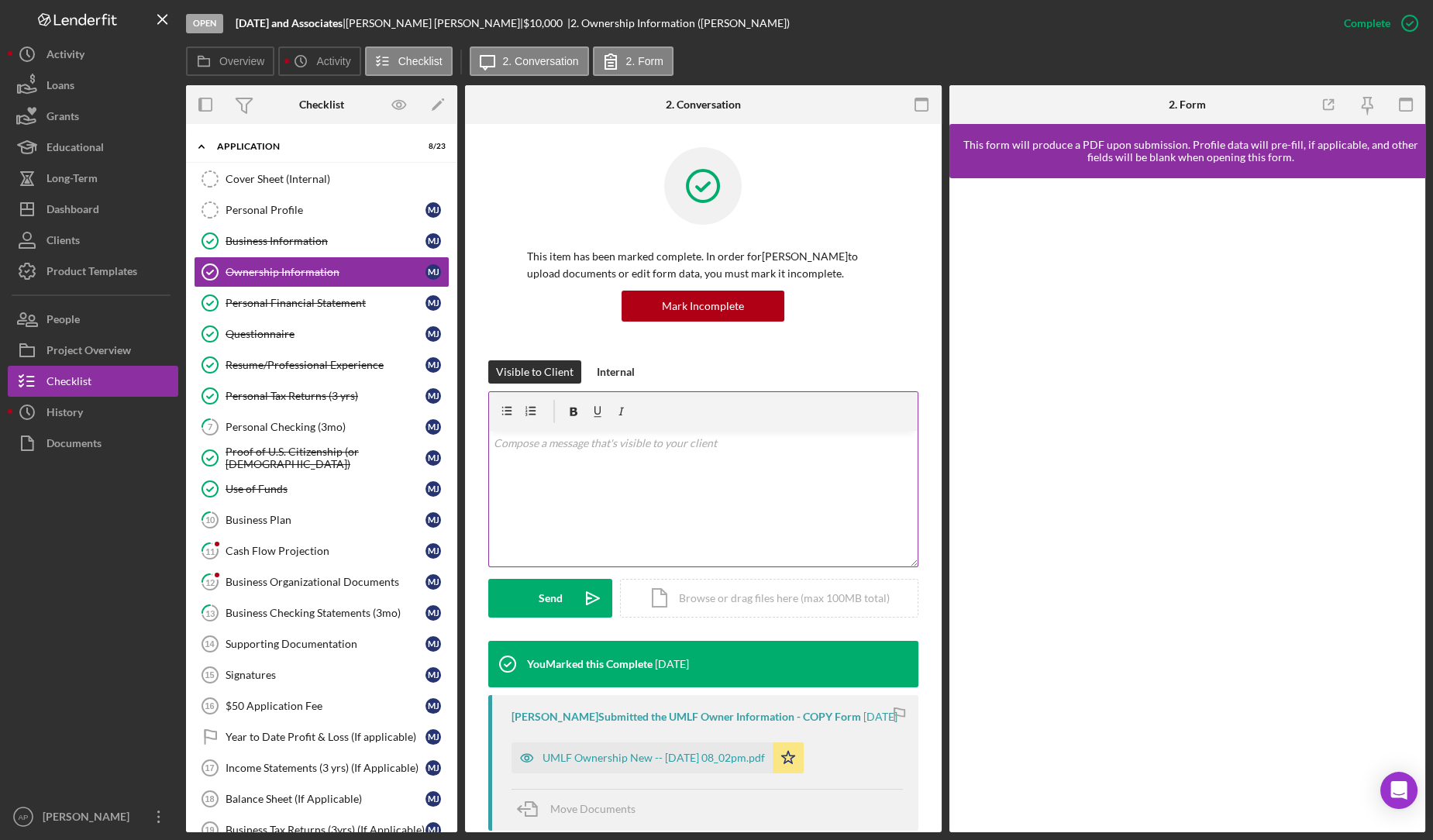
scroll to position [236, 0]
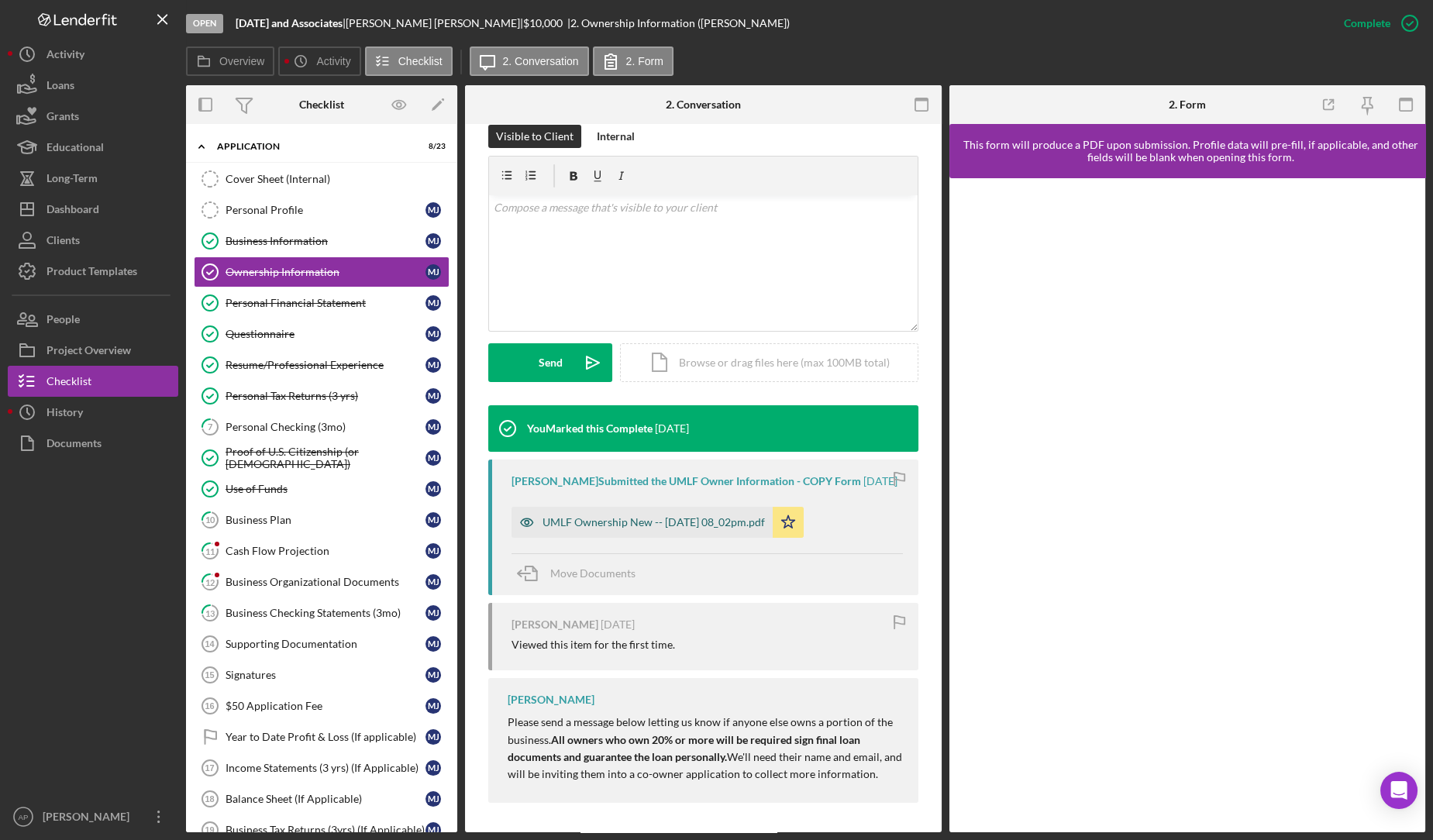
click at [665, 529] on div "UMLF Ownership New -- [DATE] 08_02pm.pdf" at bounding box center [643, 522] width 261 height 31
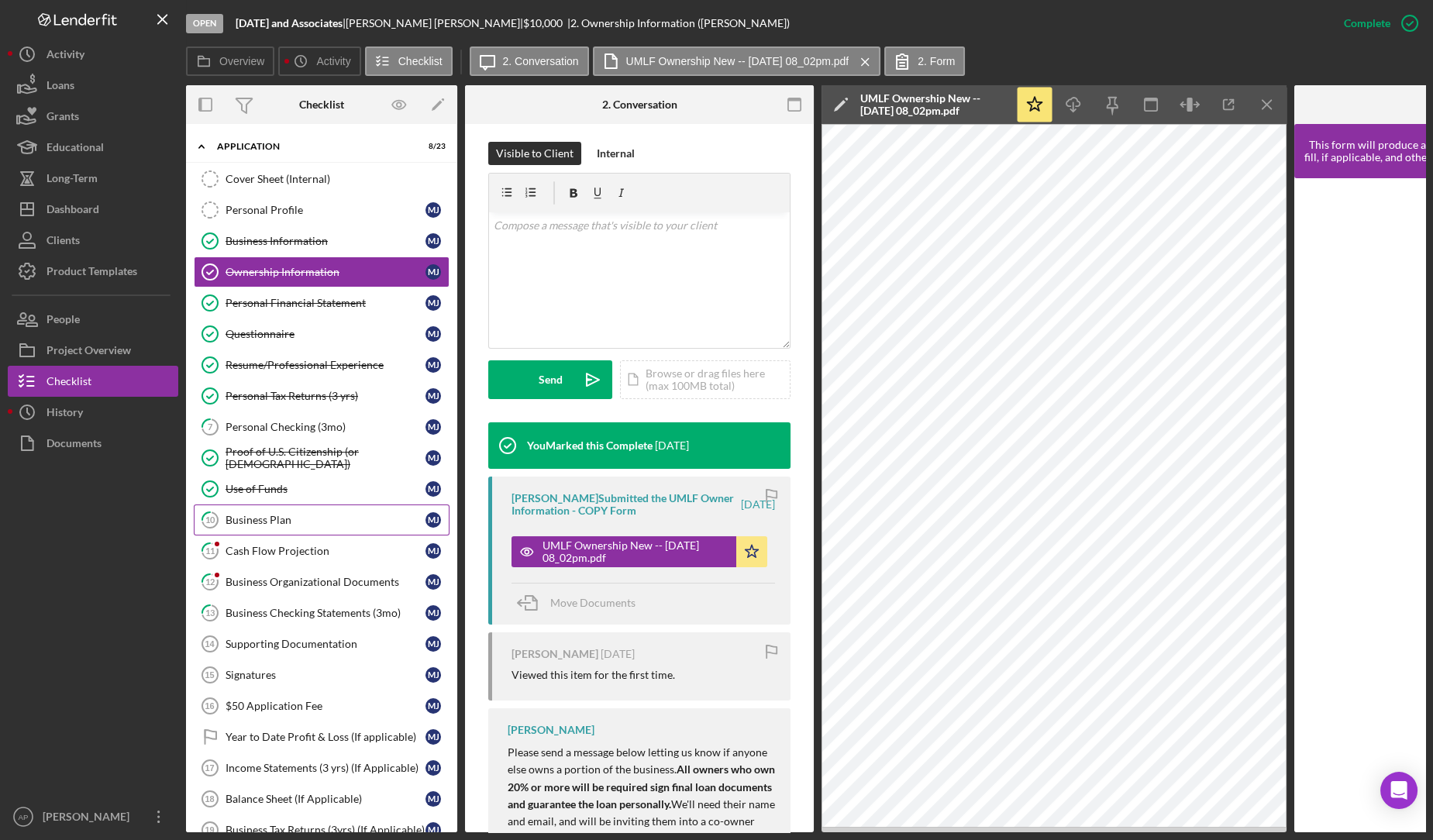
click at [314, 513] on div "Business Plan" at bounding box center [325, 520] width 200 height 13
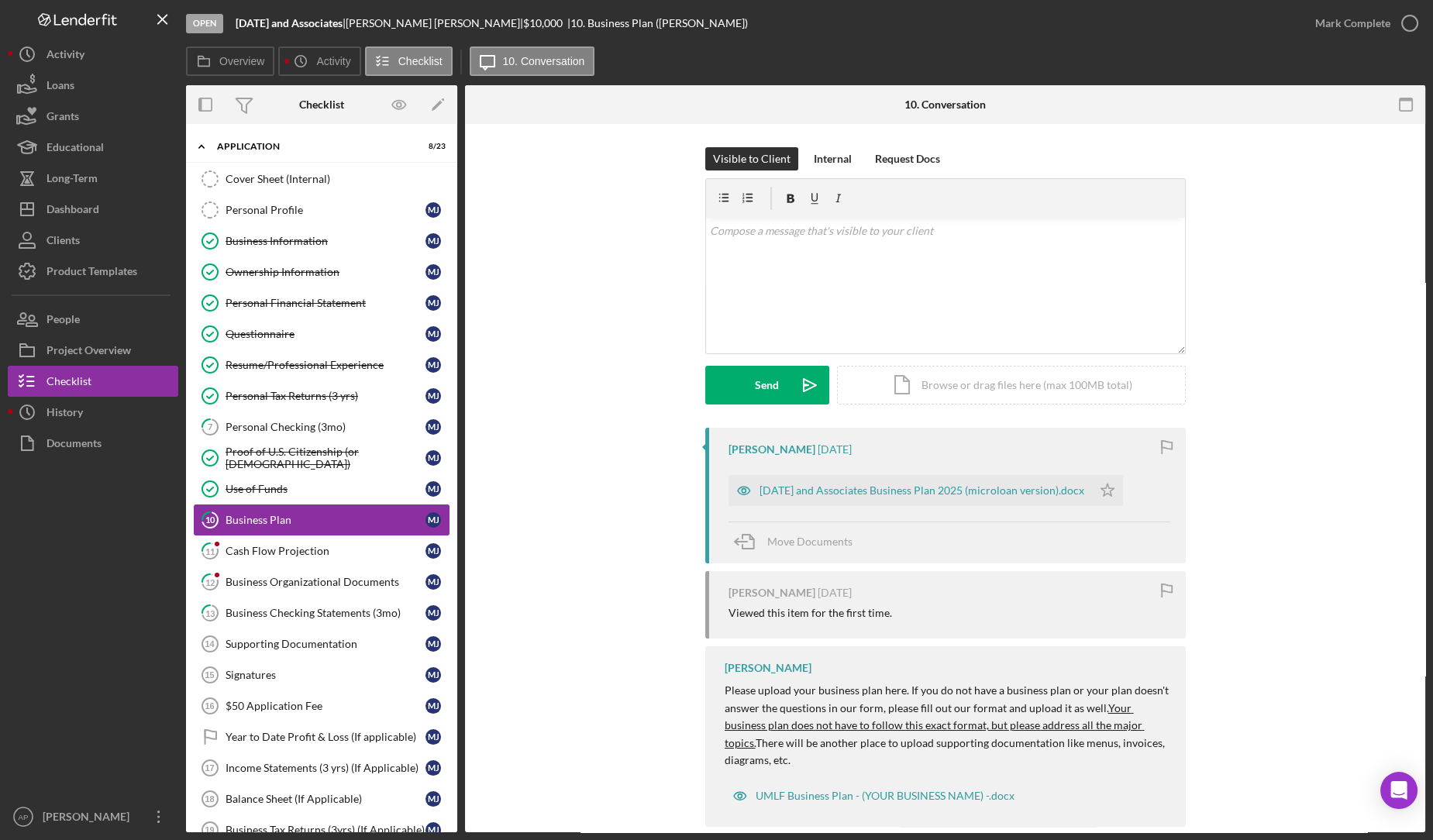
click at [322, 521] on div "Business Plan" at bounding box center [325, 520] width 200 height 13
click at [830, 488] on div "[DATE] and Associates Business Plan 2025 (microloan version).docx" at bounding box center [922, 491] width 325 height 13
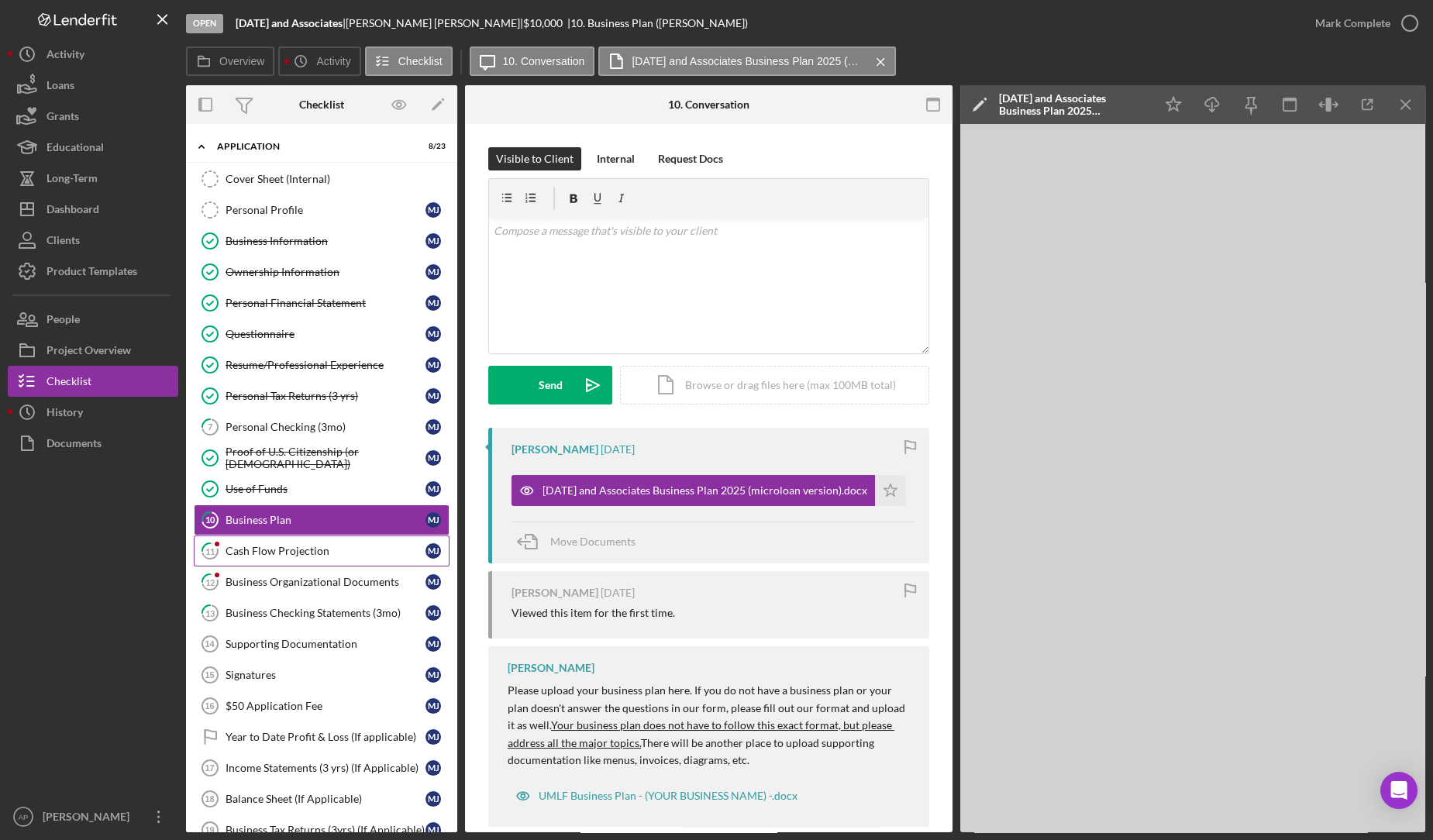
click at [326, 535] on link "11 Cash Flow Projection [PERSON_NAME]" at bounding box center [321, 551] width 256 height 31
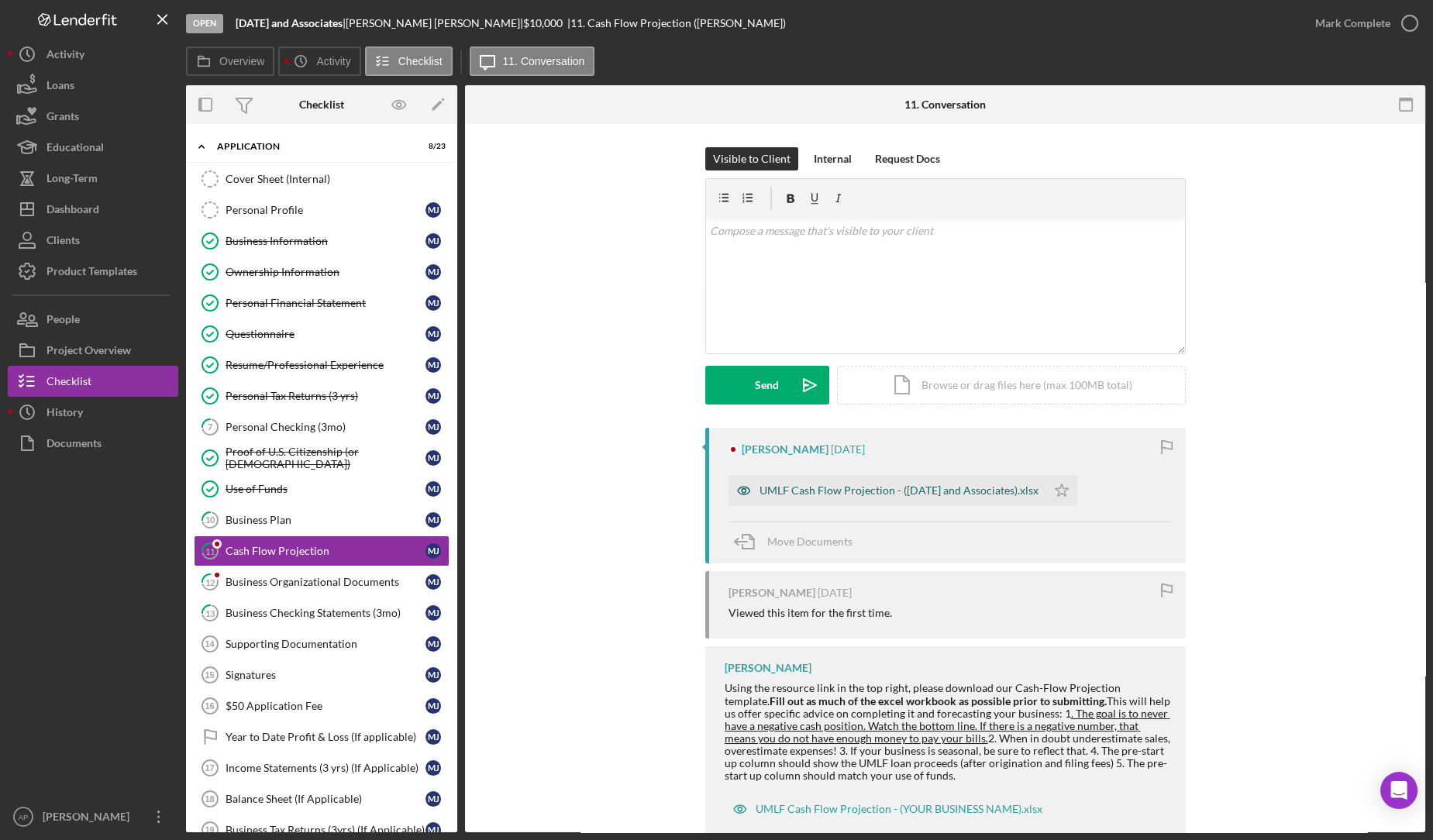
click at [786, 496] on div "UMLF Cash Flow Projection - ([DATE] and Associates).xlsx" at bounding box center [888, 490] width 318 height 31
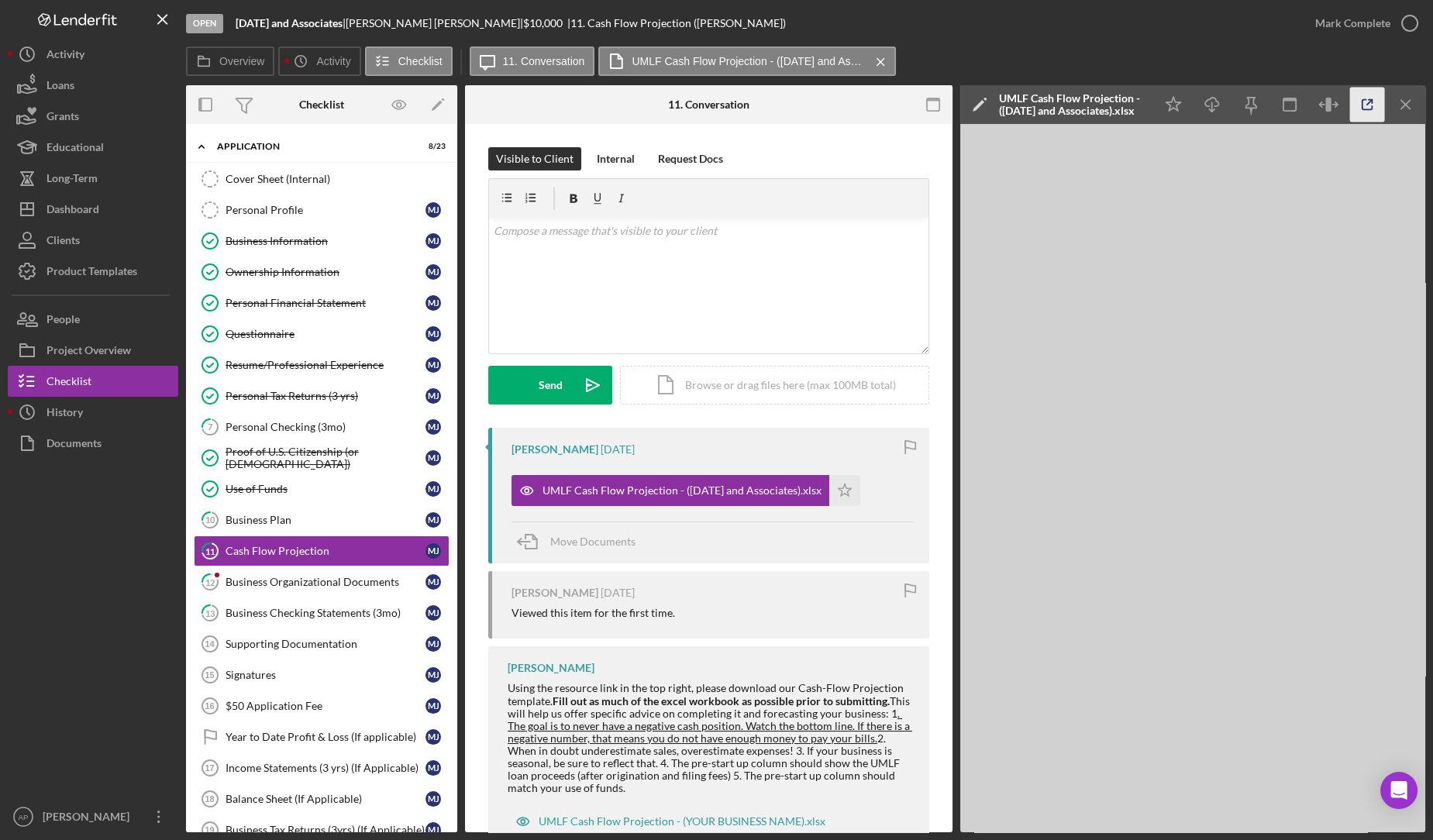
click at [1369, 116] on icon "button" at bounding box center [1367, 104] width 34 height 34
click at [607, 275] on div "v Color teal Color pink Remove color Add row above Add row below Add column bef…" at bounding box center [709, 285] width 439 height 135
click at [541, 229] on p "Thank you, [PERSON_NAME]," at bounding box center [709, 230] width 431 height 17
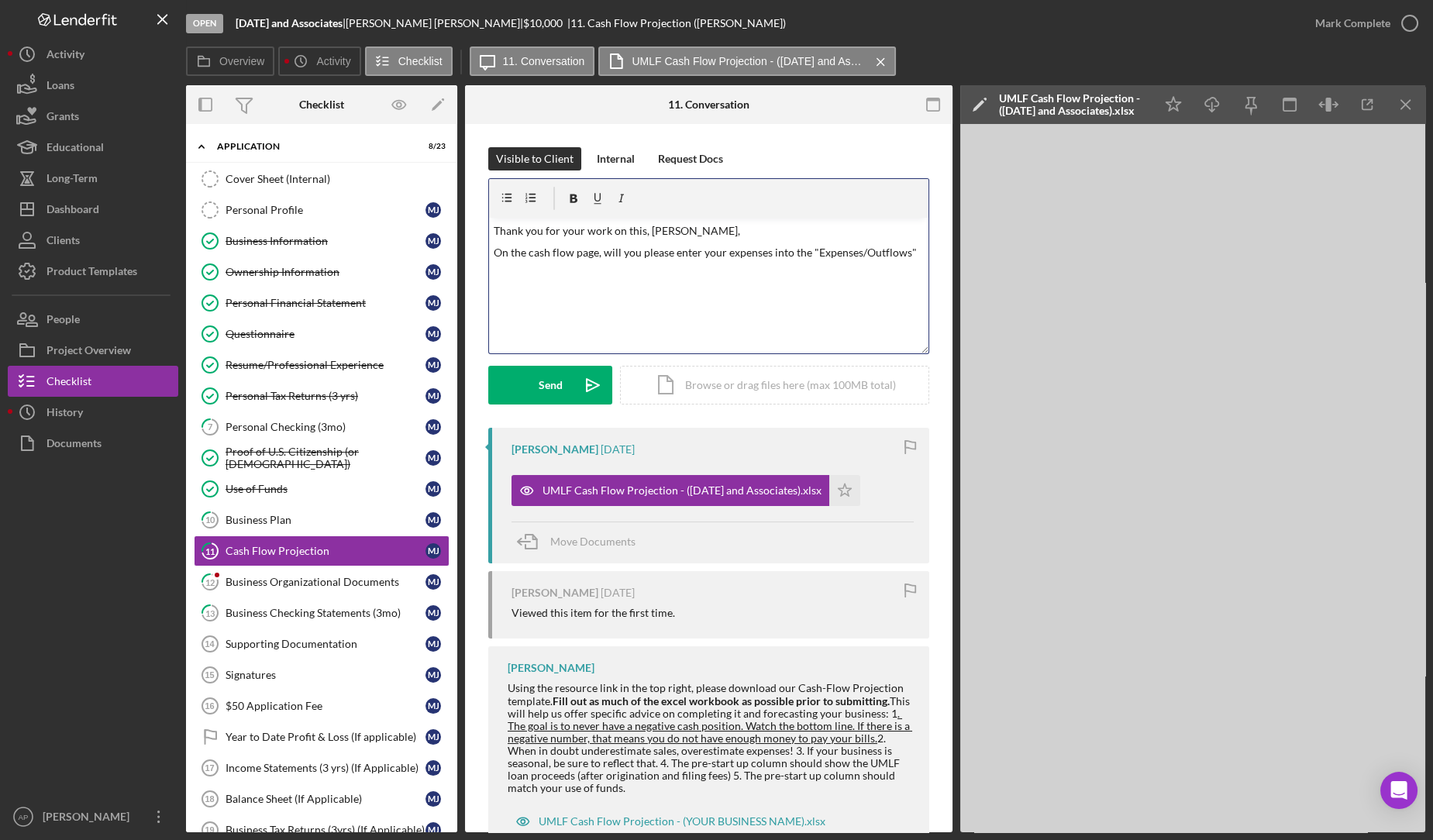
click at [721, 253] on p "On the cash flow page, will you please enter your expenses into the "Expenses/O…" at bounding box center [709, 252] width 431 height 17
click at [918, 244] on div "v Color teal Color pink Remove color Add row above Add row below Add column bef…" at bounding box center [709, 285] width 439 height 135
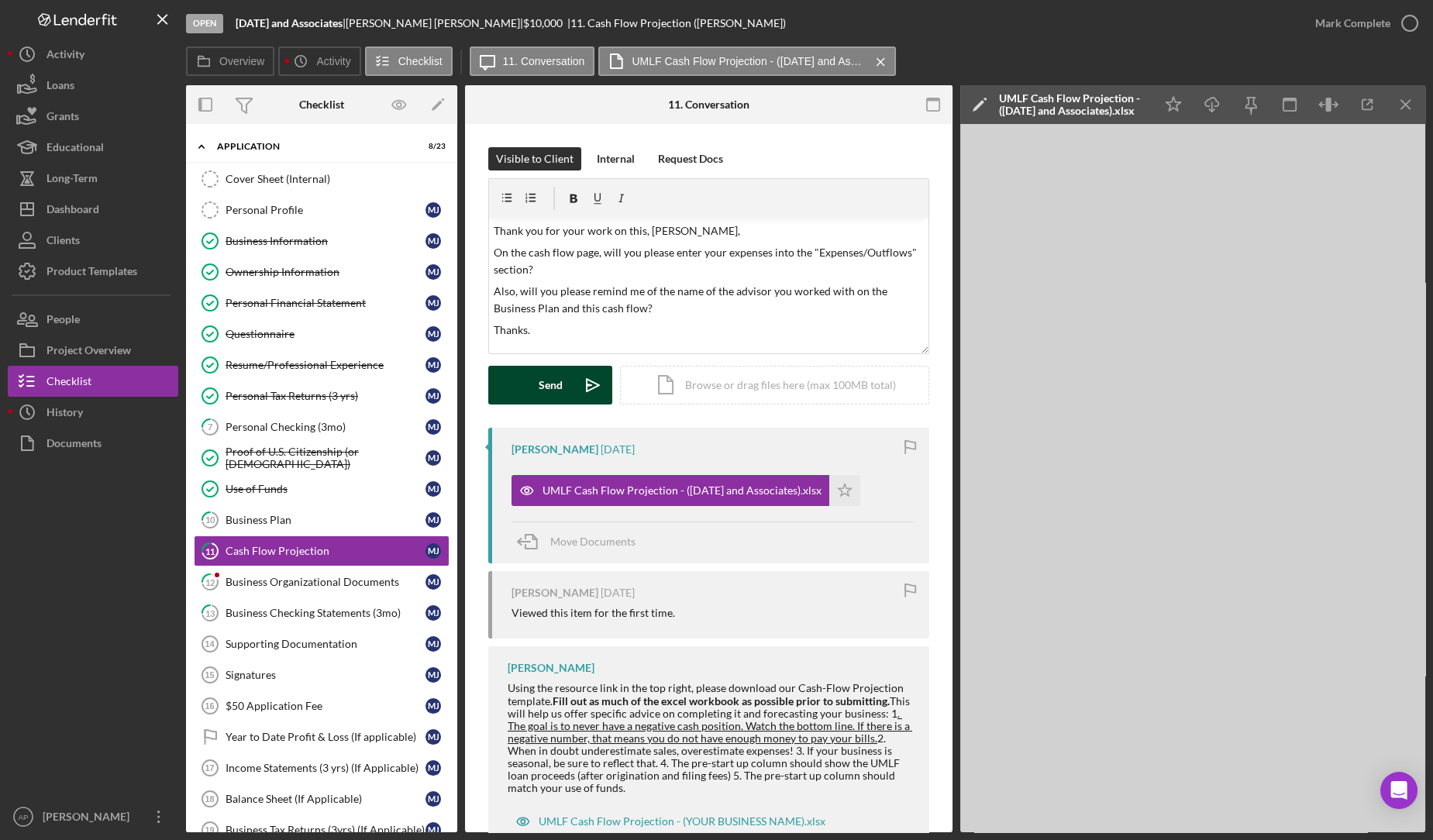
click at [561, 384] on button "Send Icon/icon-invite-send" at bounding box center [550, 385] width 124 height 39
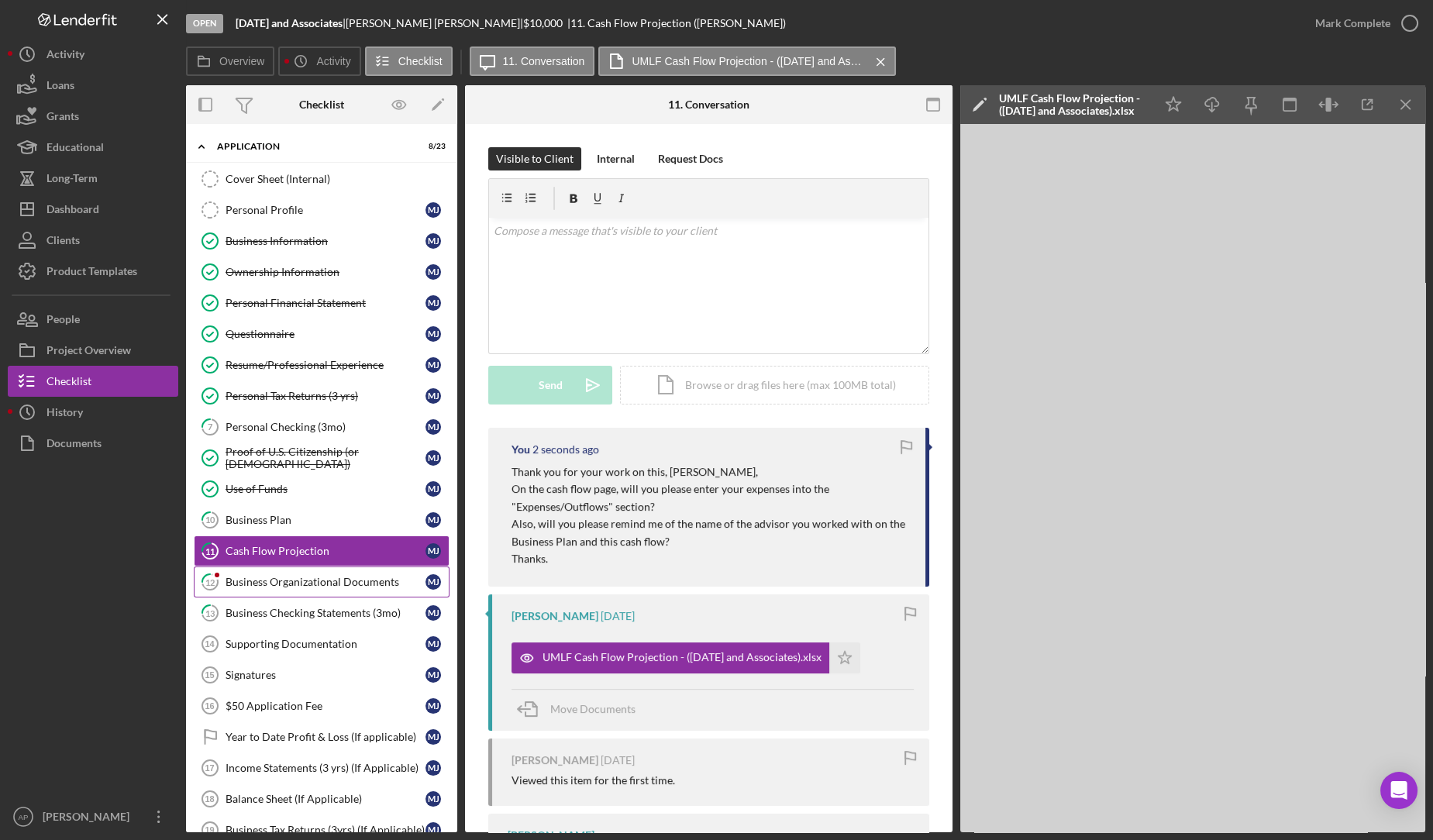
click at [369, 581] on div "Business Organizational Documents" at bounding box center [325, 581] width 200 height 13
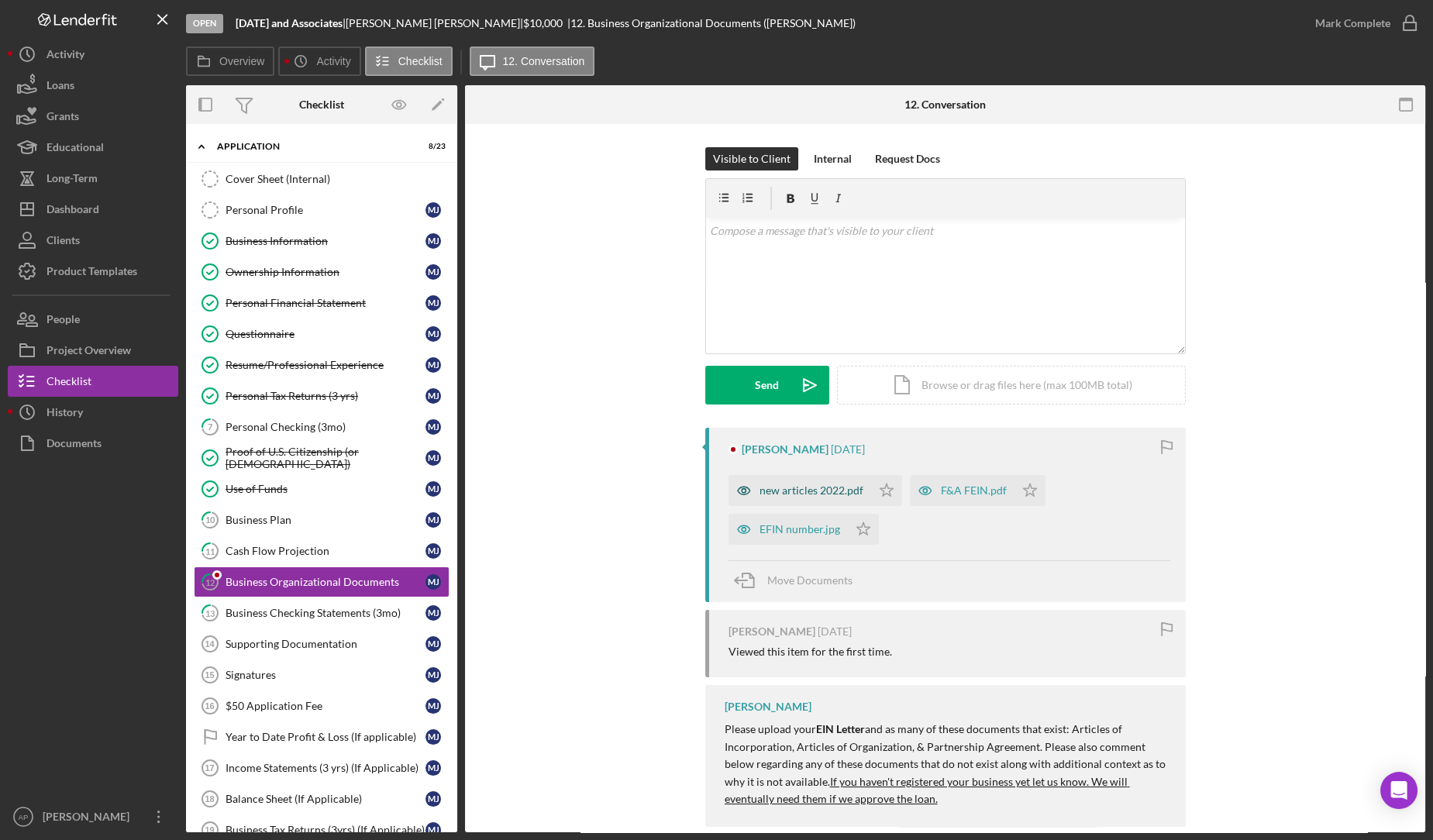
click at [771, 479] on div "new articles 2022.pdf" at bounding box center [800, 490] width 142 height 31
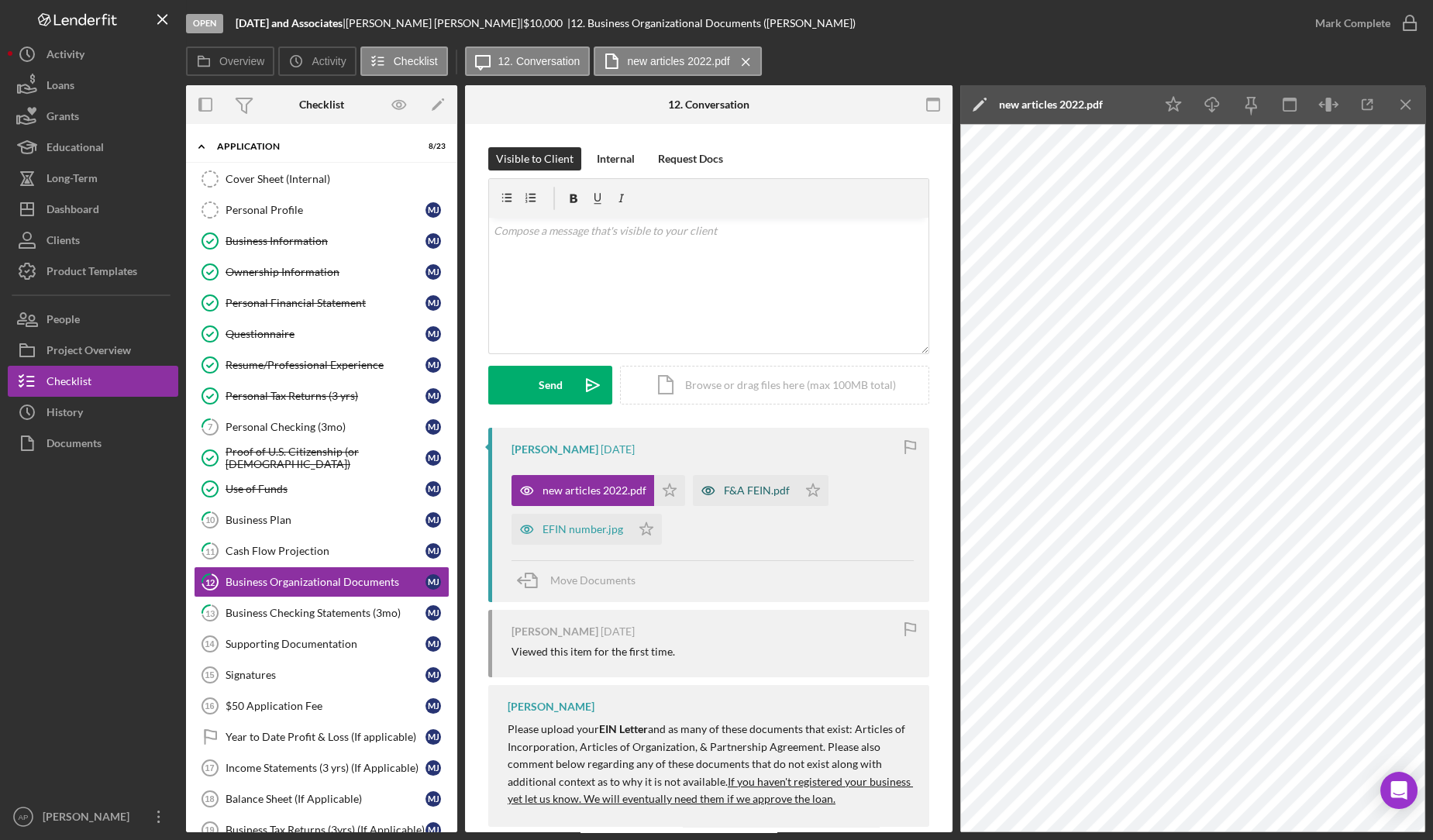
click at [749, 483] on div "F&A FEIN.pdf" at bounding box center [744, 490] width 104 height 31
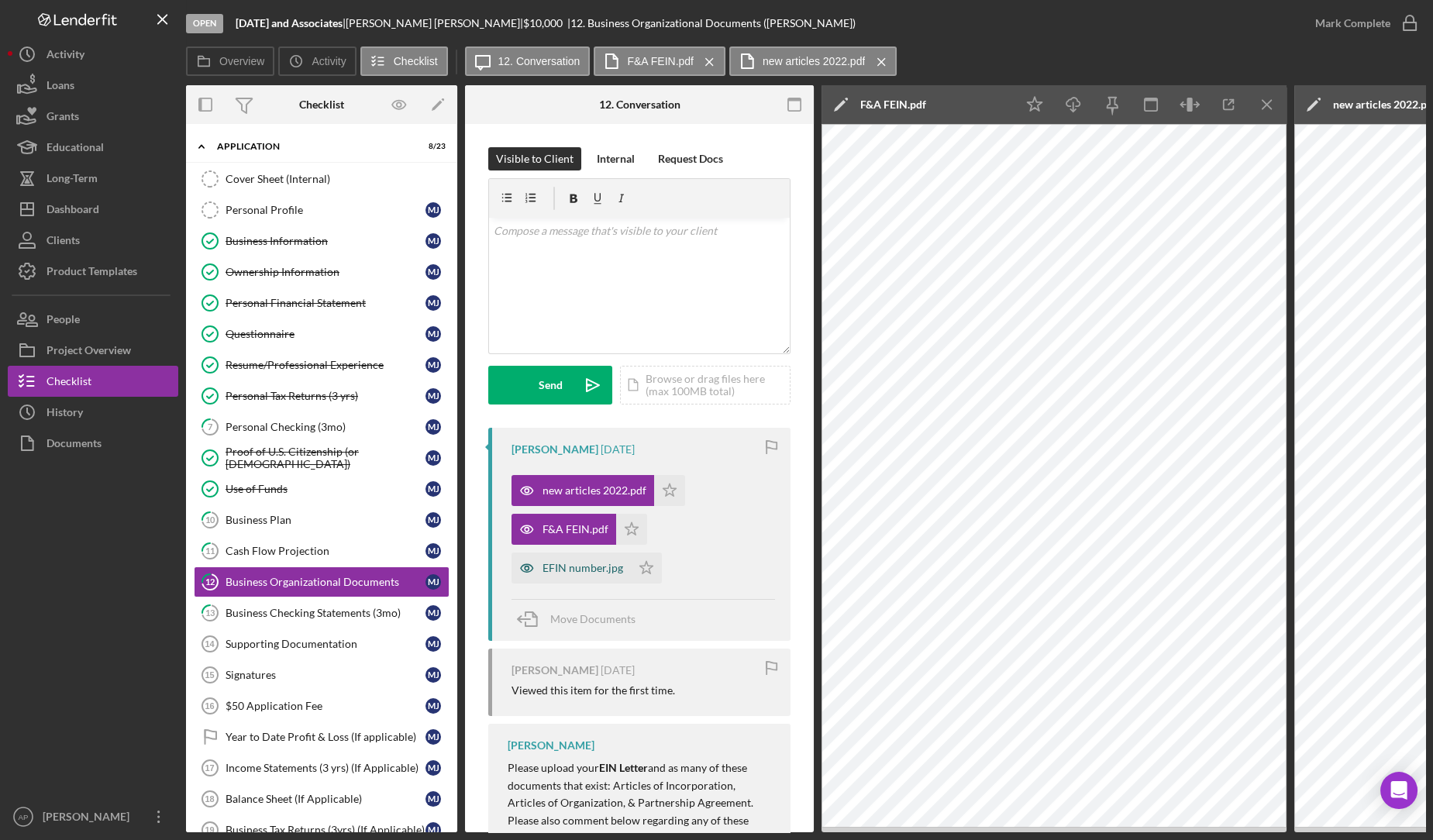
click at [591, 563] on div "EFIN number.jpg" at bounding box center [583, 568] width 81 height 13
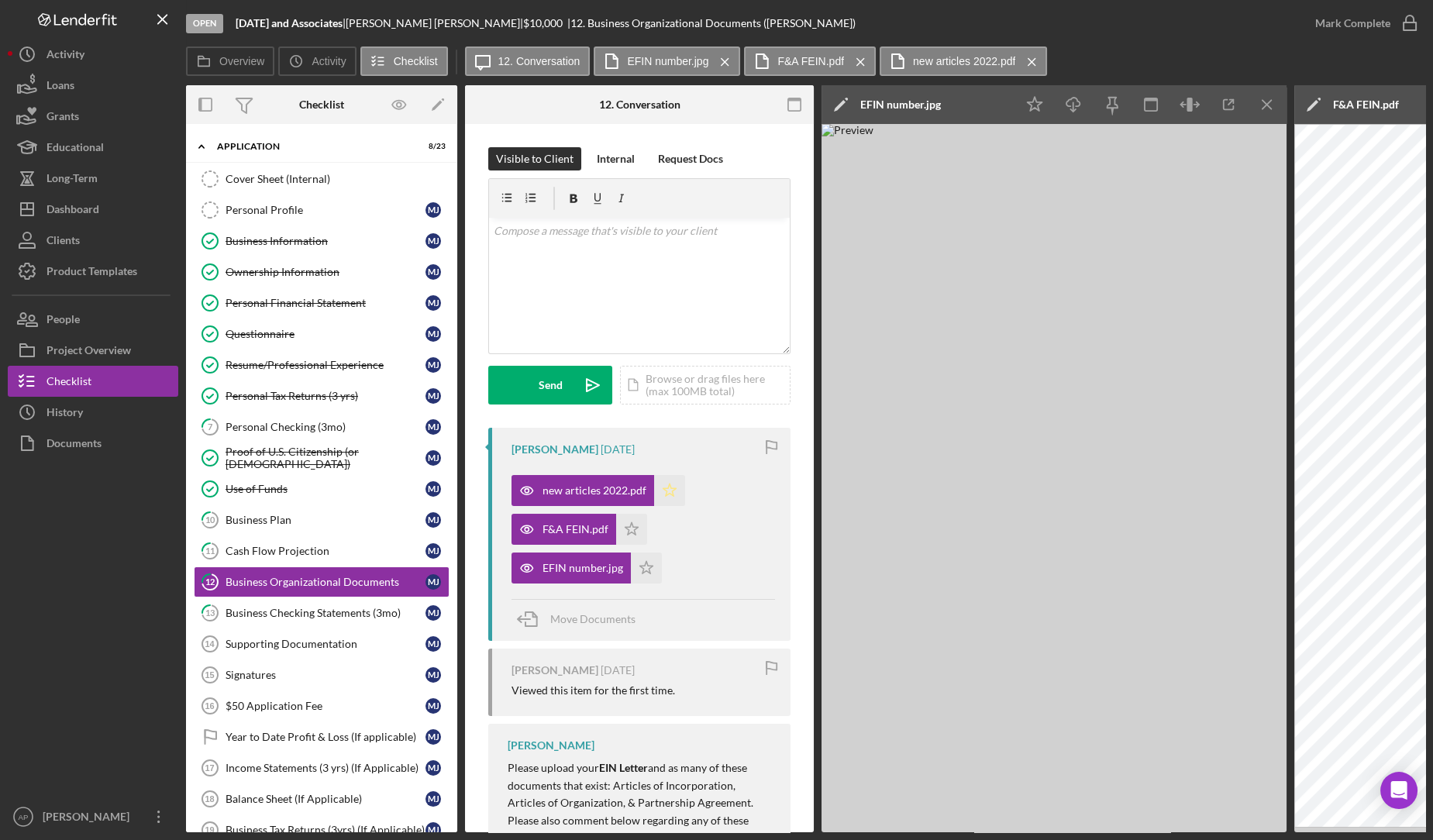
click at [666, 492] on icon "Icon/Star" at bounding box center [670, 490] width 31 height 31
click at [1370, 24] on div "Mark Complete" at bounding box center [1352, 24] width 75 height 31
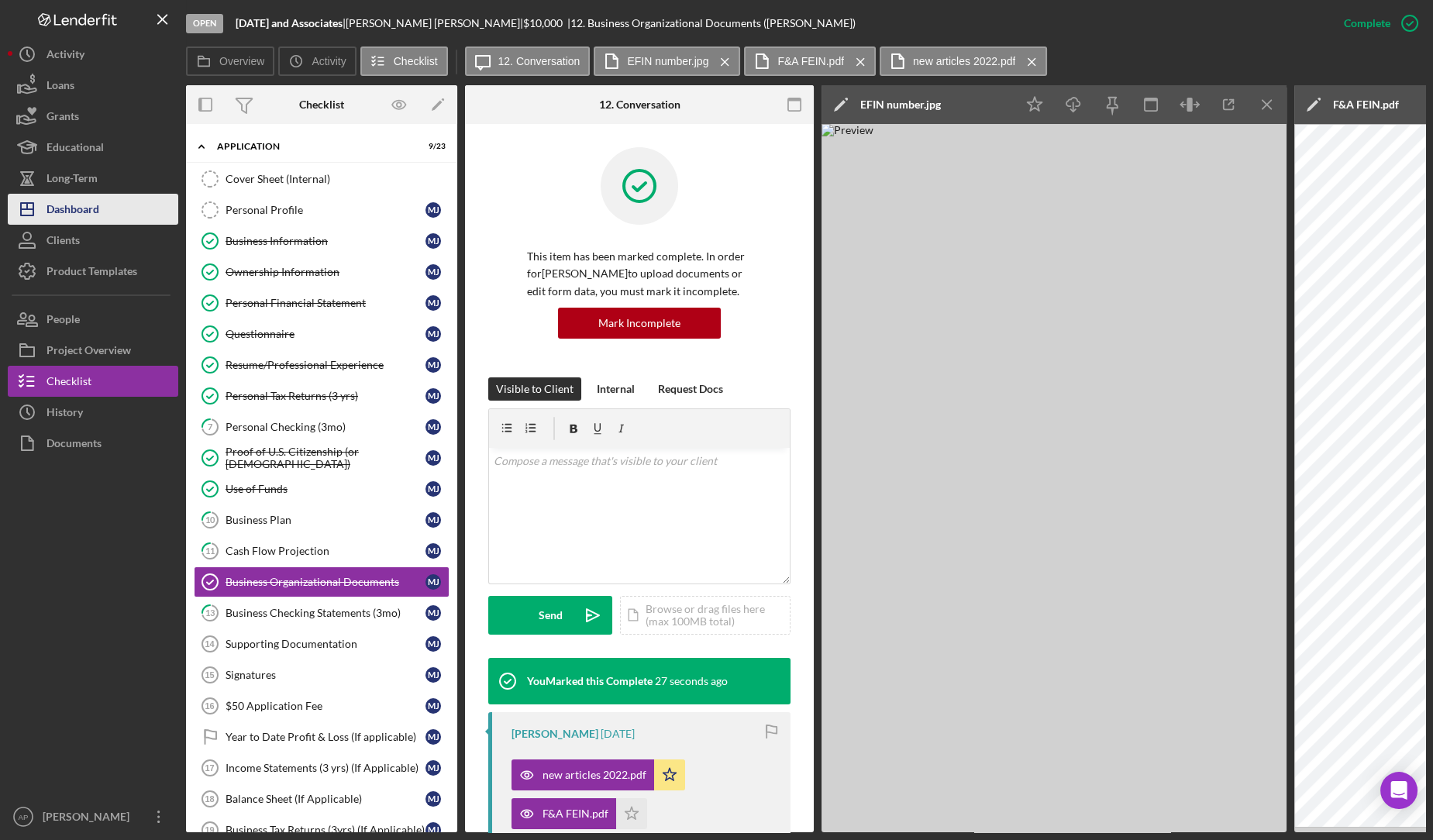
click at [88, 210] on div "Dashboard" at bounding box center [73, 210] width 53 height 34
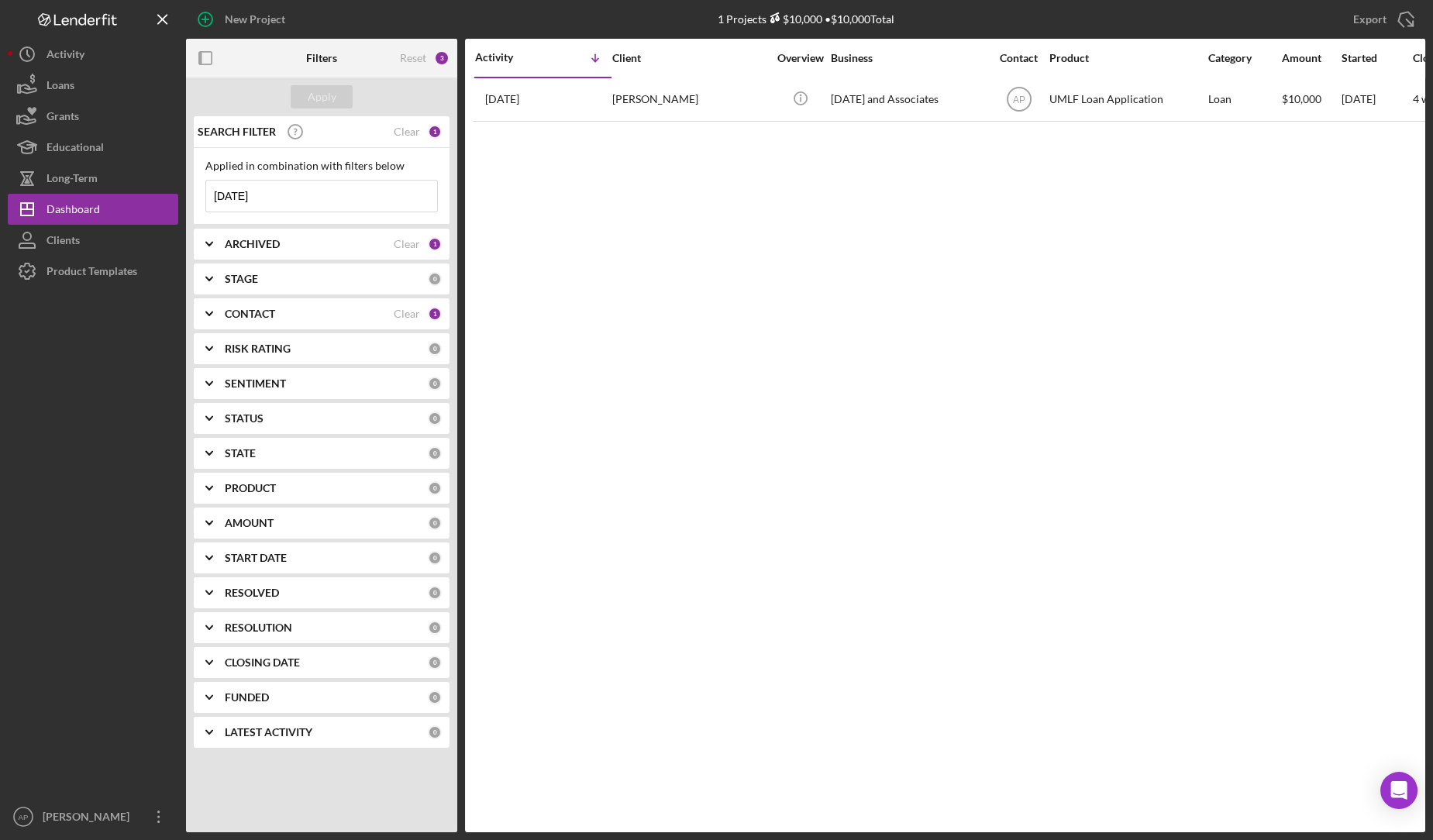
click at [310, 199] on input "[DATE]" at bounding box center [321, 196] width 231 height 31
type input "f"
click at [342, 92] on button "Apply" at bounding box center [321, 97] width 62 height 24
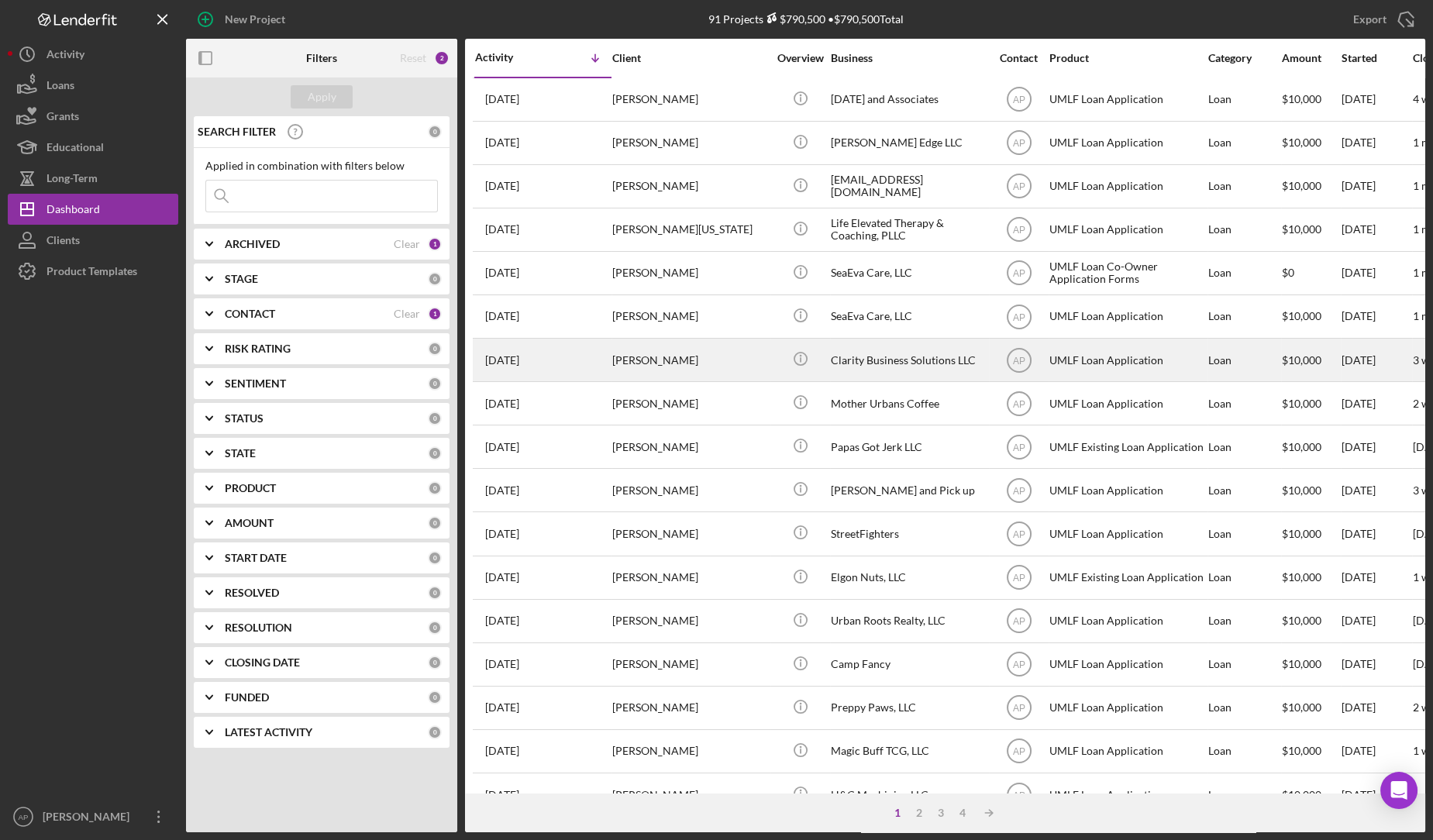
click at [741, 356] on div "[PERSON_NAME]" at bounding box center [690, 359] width 155 height 41
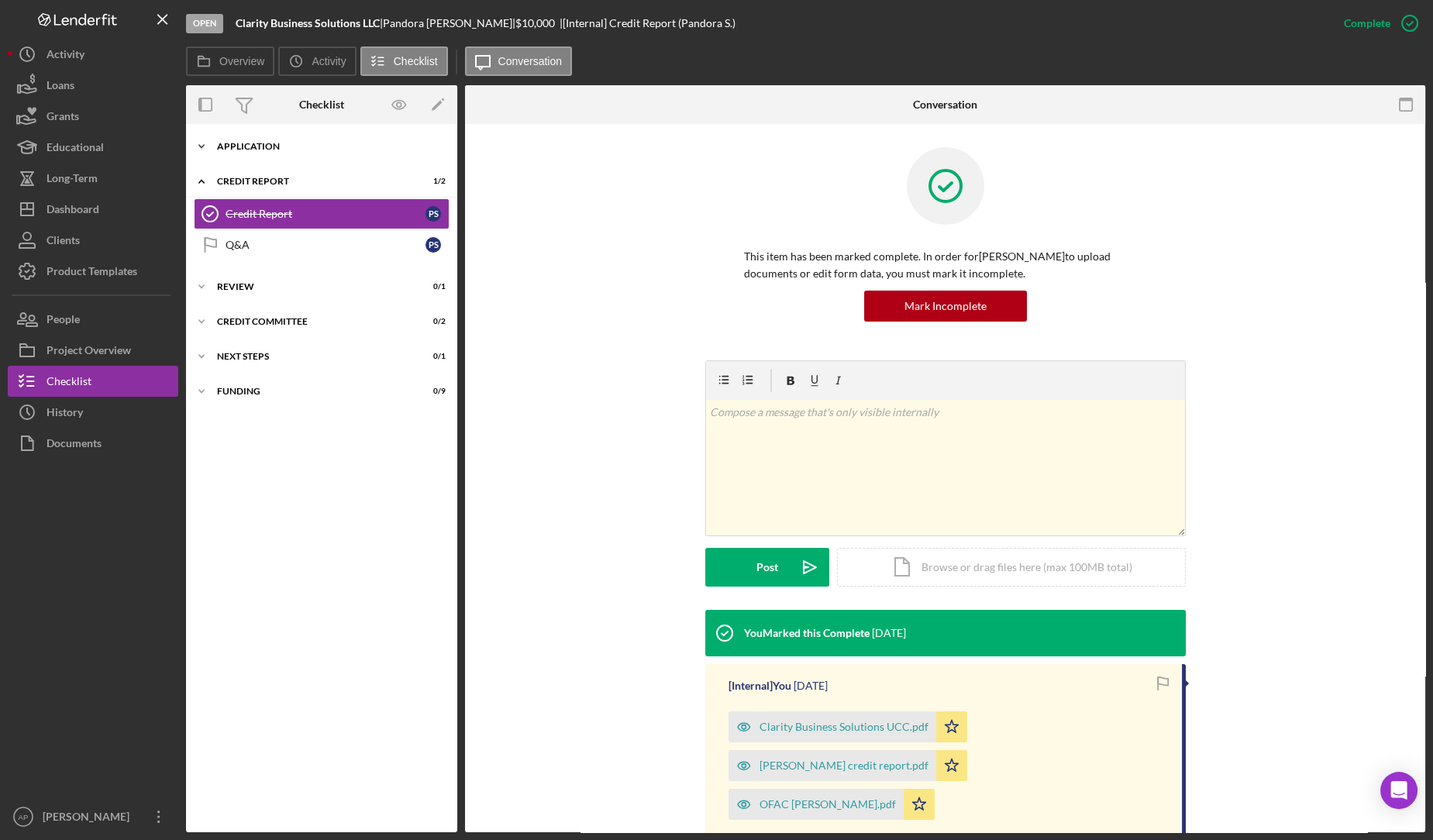
click at [280, 152] on div "Icon/Expander Application 13 / 23" at bounding box center [321, 146] width 271 height 31
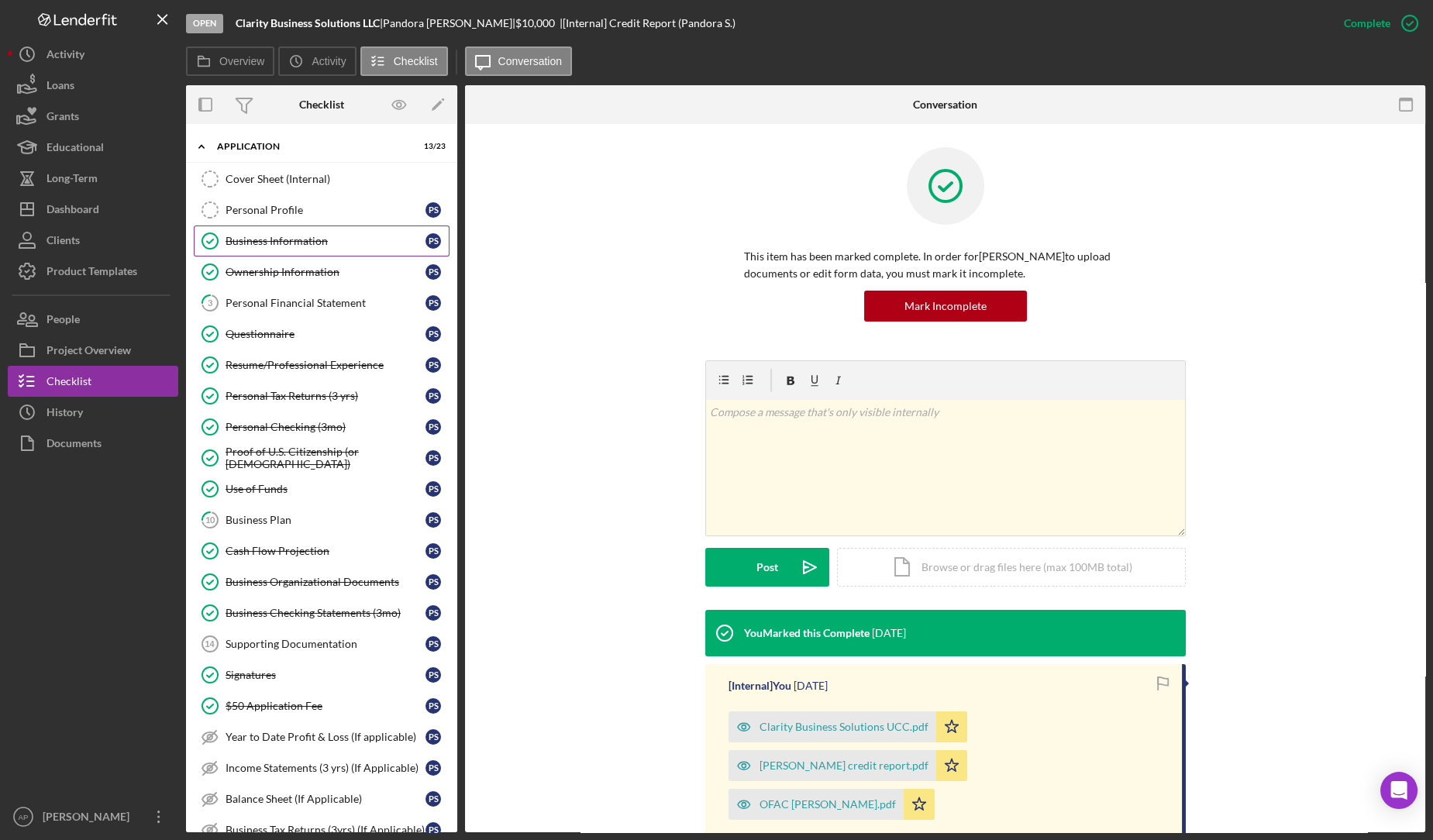
click at [255, 237] on div "Business Information" at bounding box center [325, 241] width 200 height 13
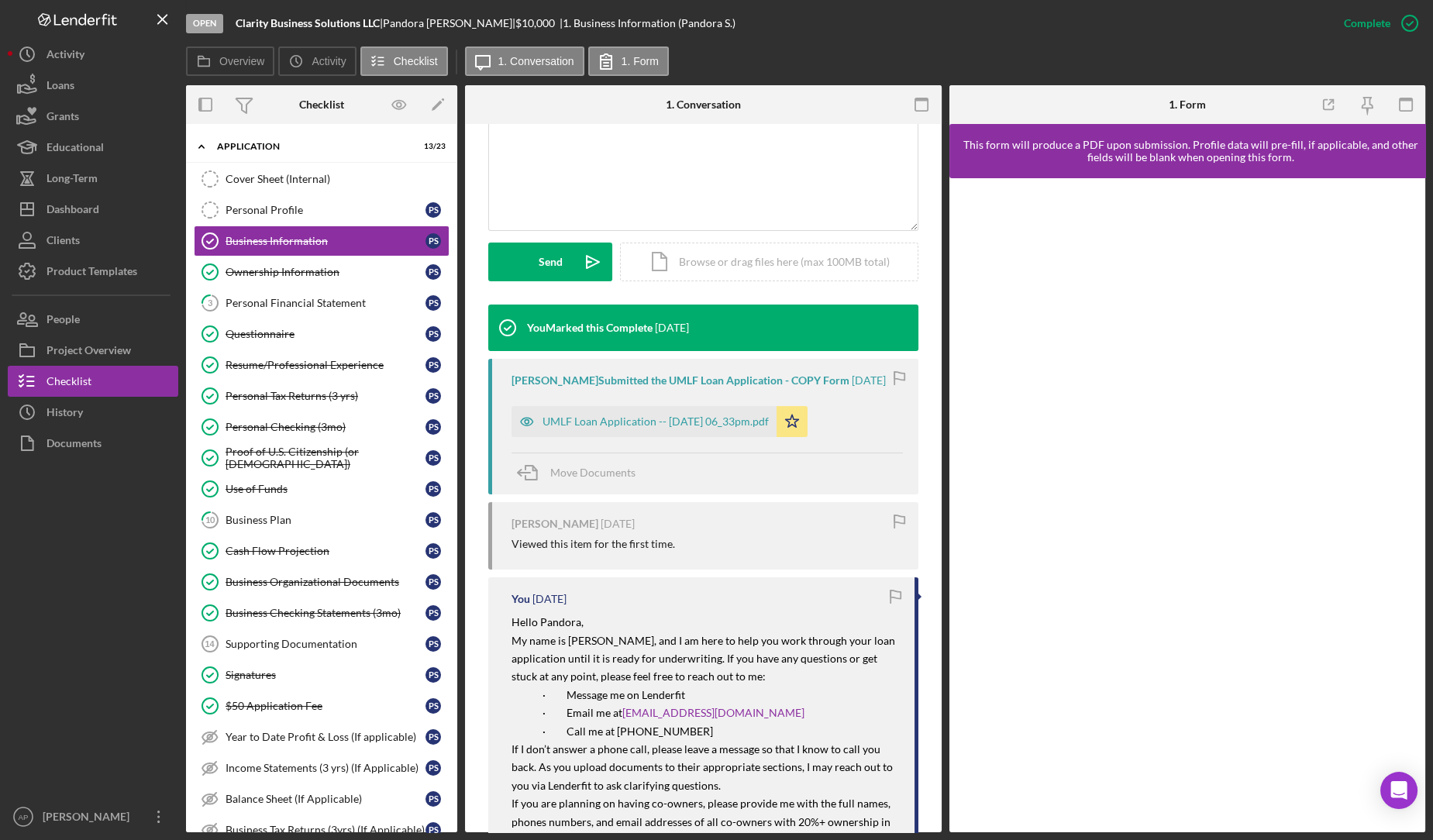
scroll to position [337, 0]
click at [591, 426] on div "UMLF Loan Application -- [DATE] 06_33pm.pdf" at bounding box center [655, 421] width 226 height 13
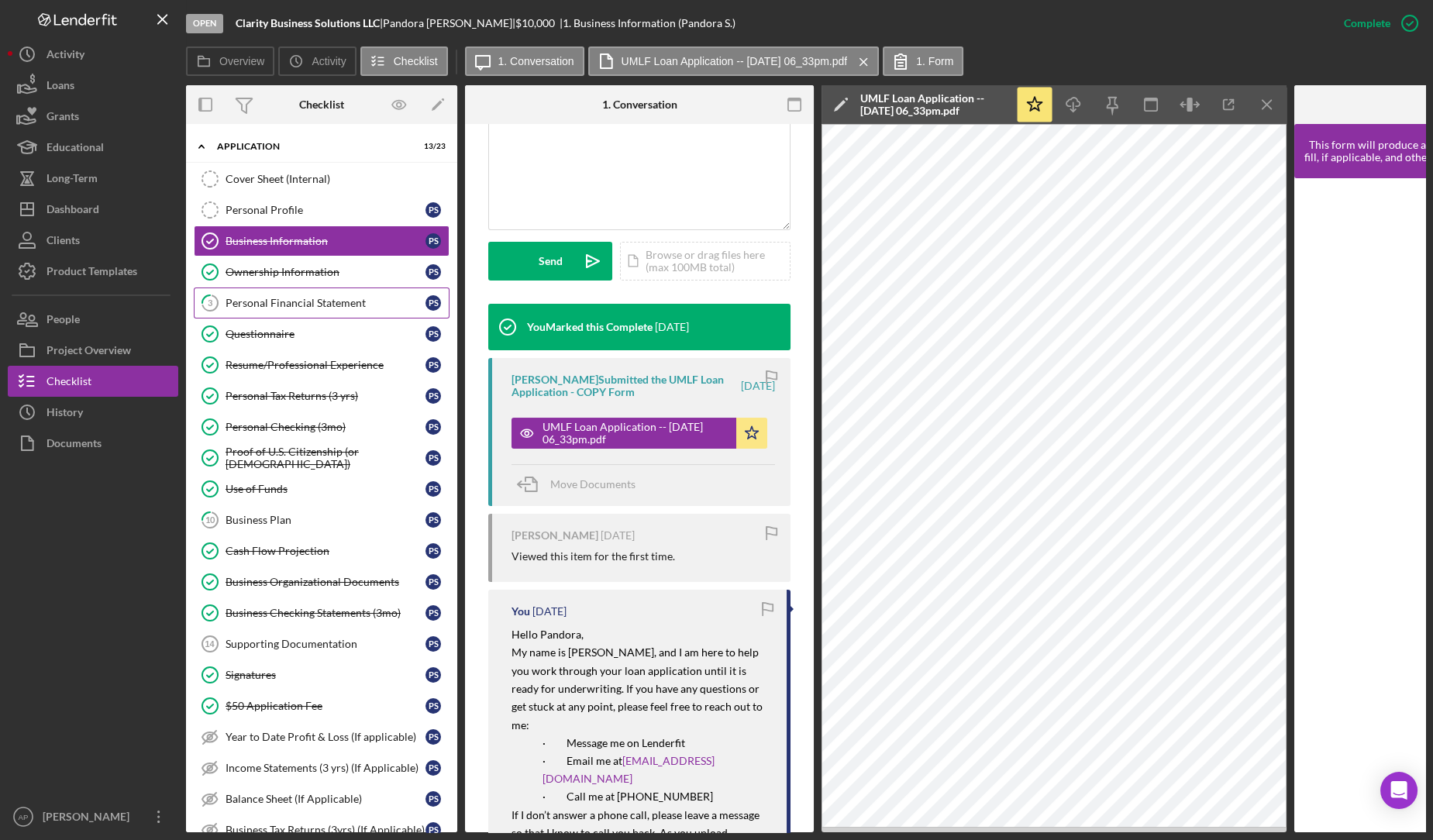
click at [382, 288] on link "3 Personal Financial Statement P S" at bounding box center [321, 303] width 256 height 31
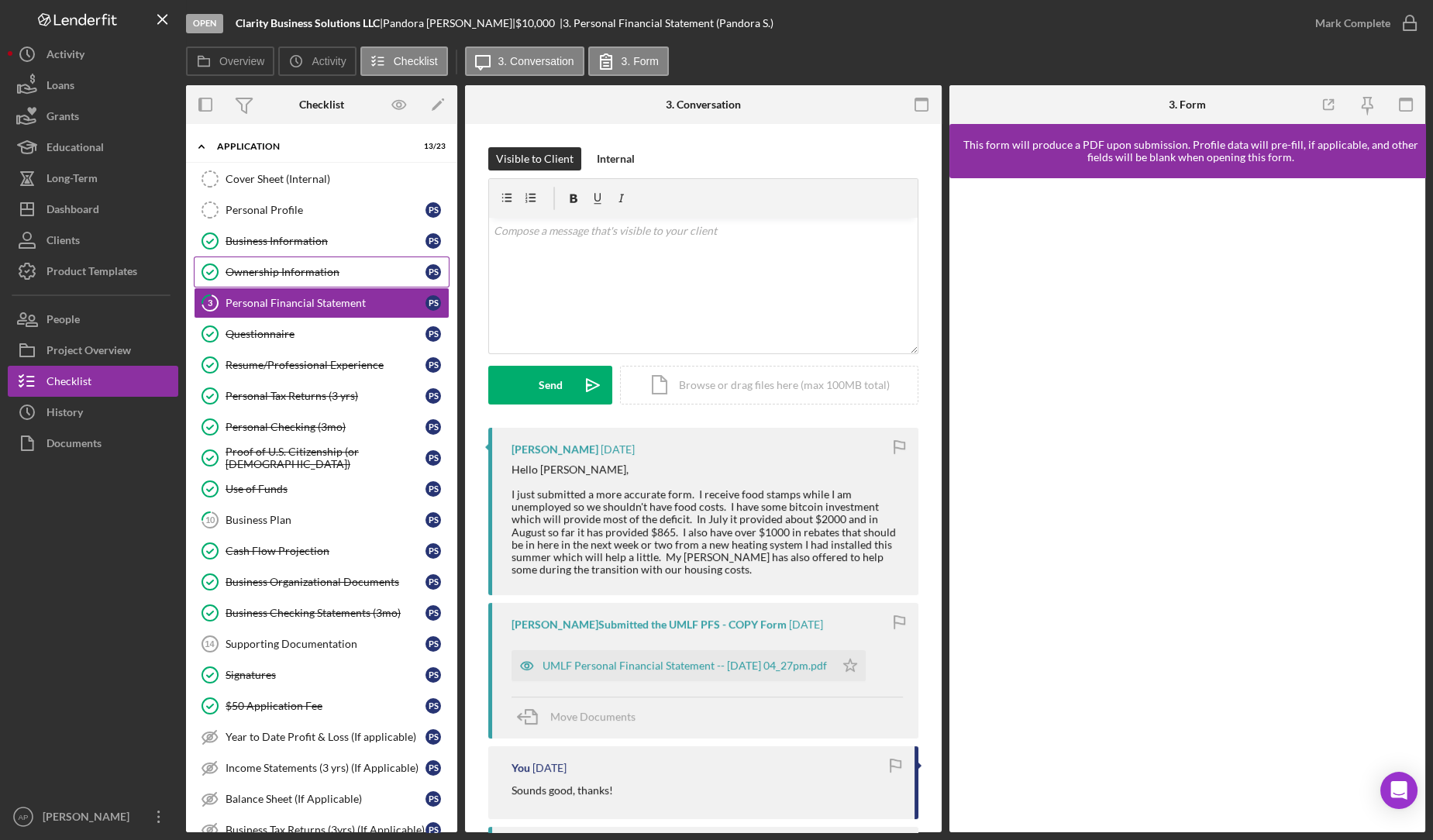
click at [378, 270] on div "Ownership Information" at bounding box center [325, 272] width 200 height 13
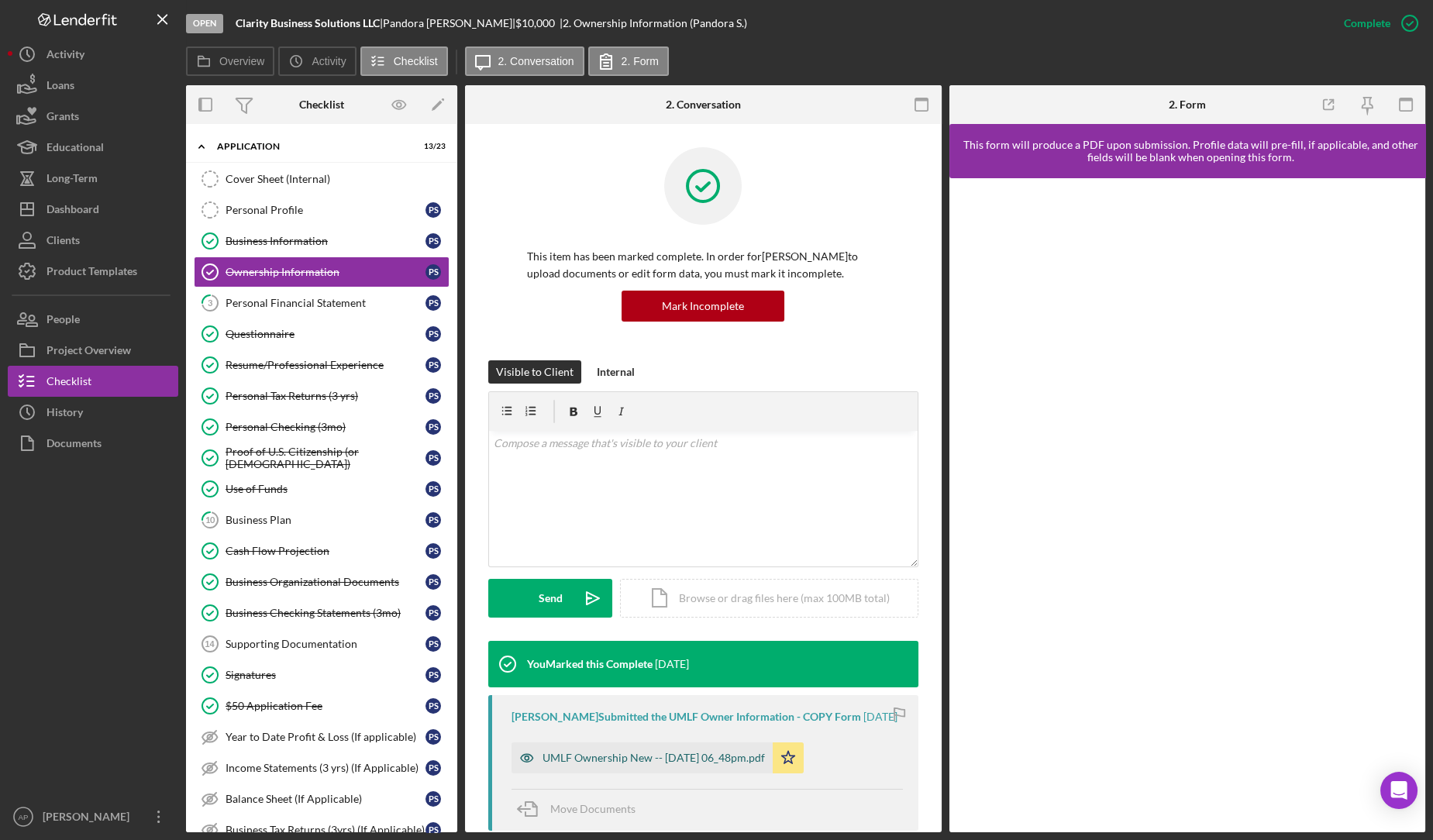
click at [664, 764] on div "UMLF Ownership New -- [DATE] 06_48pm.pdf" at bounding box center [653, 757] width 222 height 13
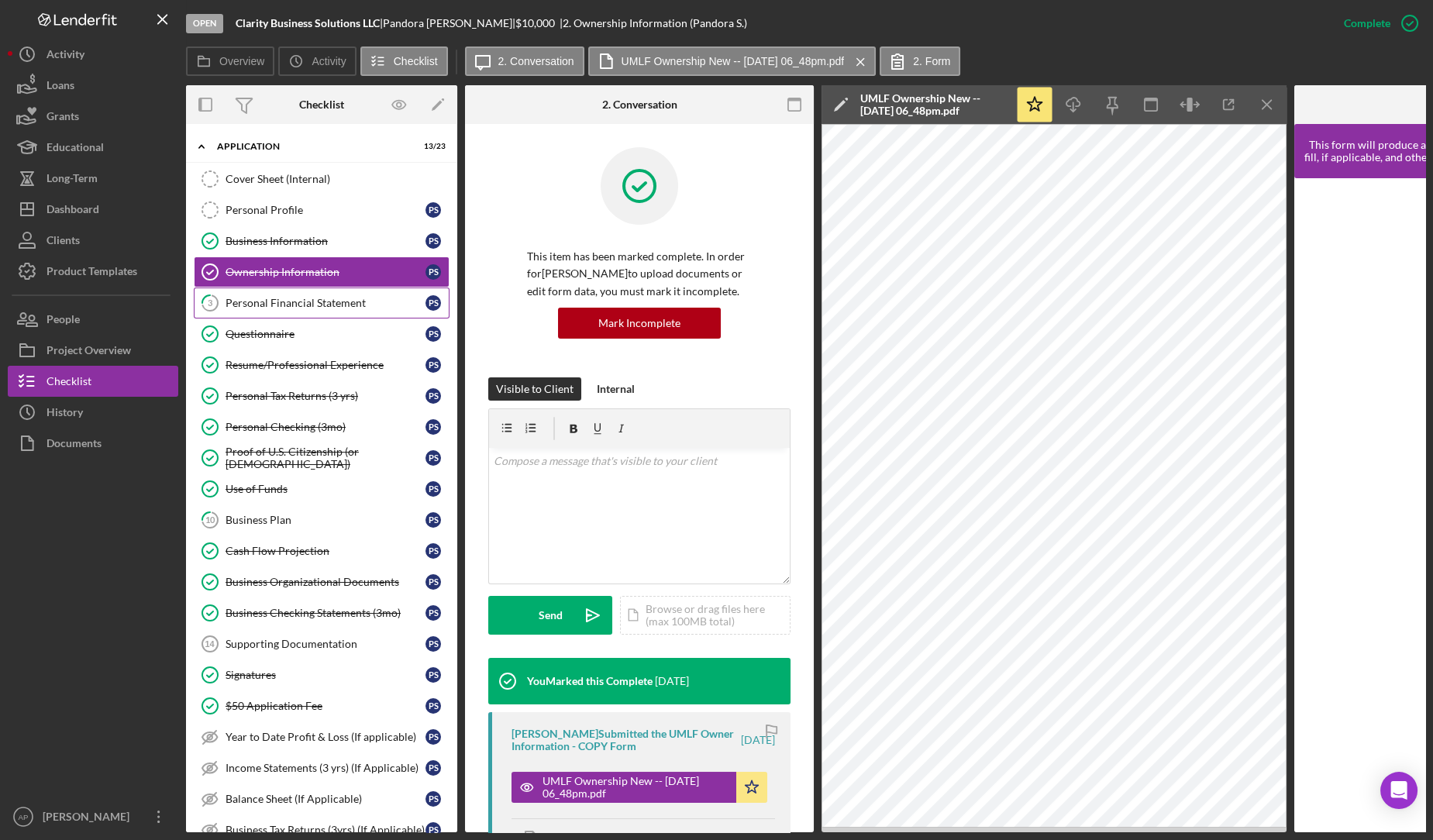
click at [411, 291] on link "3 Personal Financial Statement P S" at bounding box center [321, 303] width 256 height 31
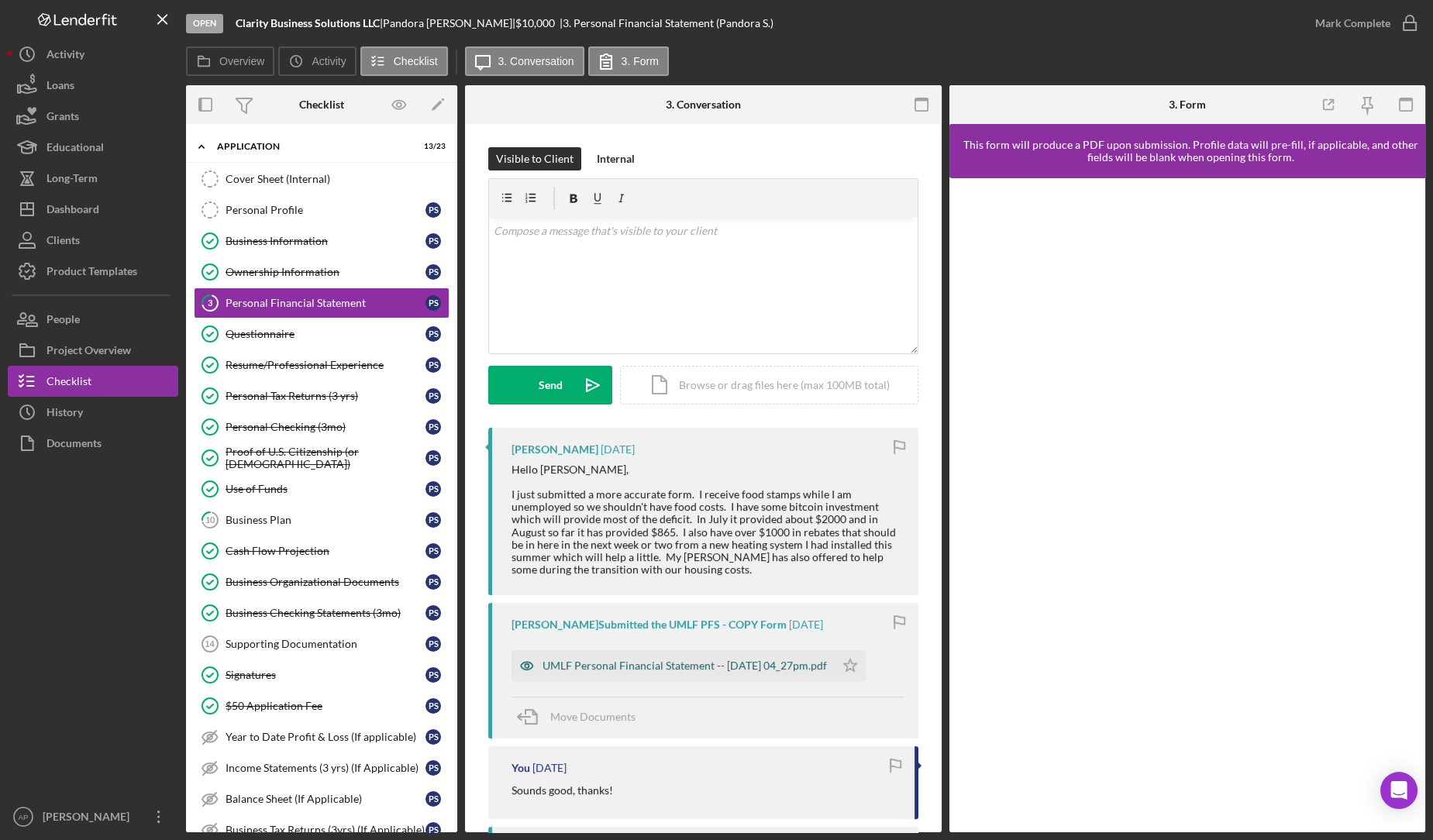
click at [613, 667] on div "UMLF Personal Financial Statement -- [DATE] 04_27pm.pdf" at bounding box center [684, 666] width 284 height 13
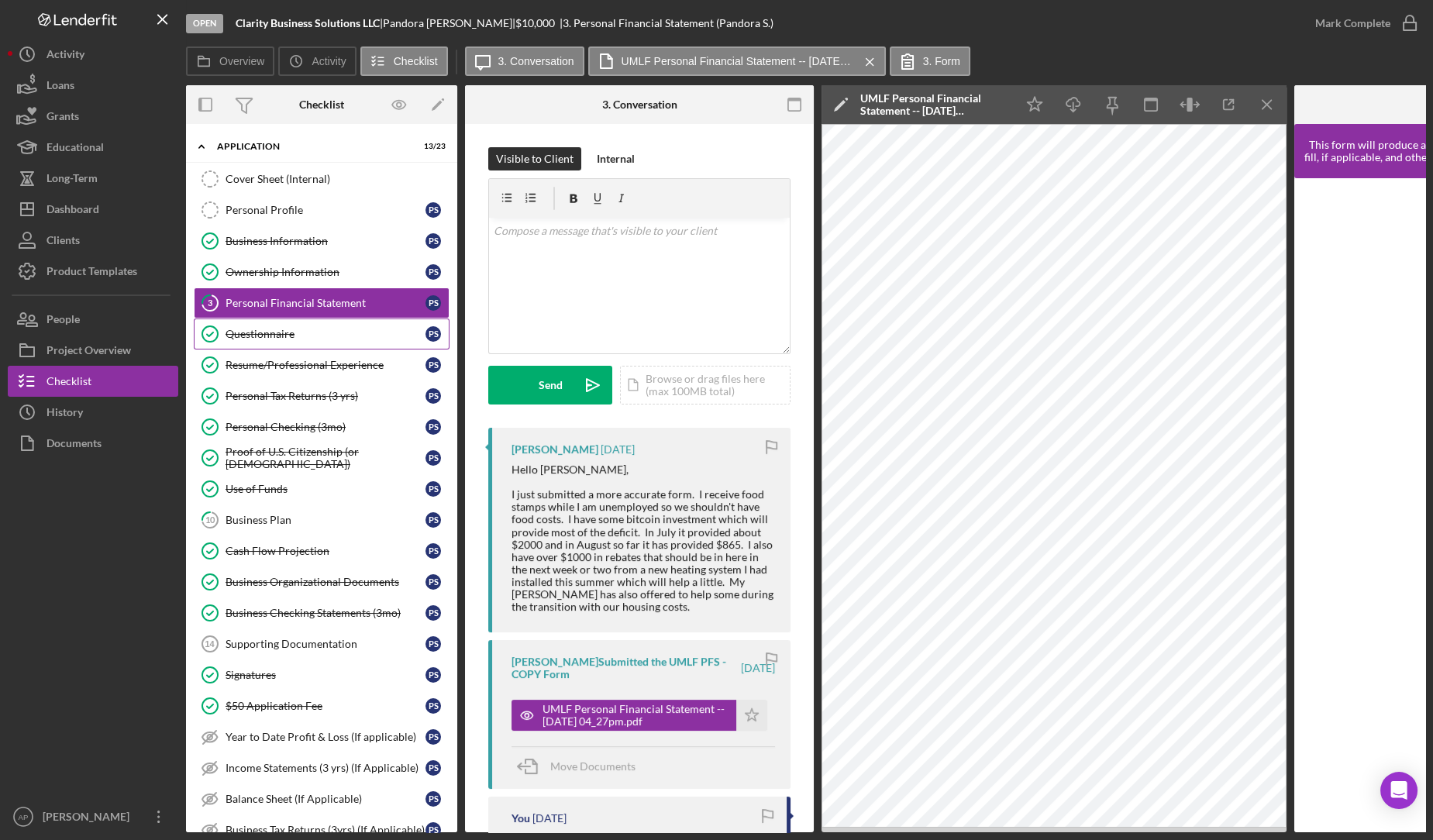
click at [366, 333] on div "Questionnaire" at bounding box center [325, 334] width 200 height 13
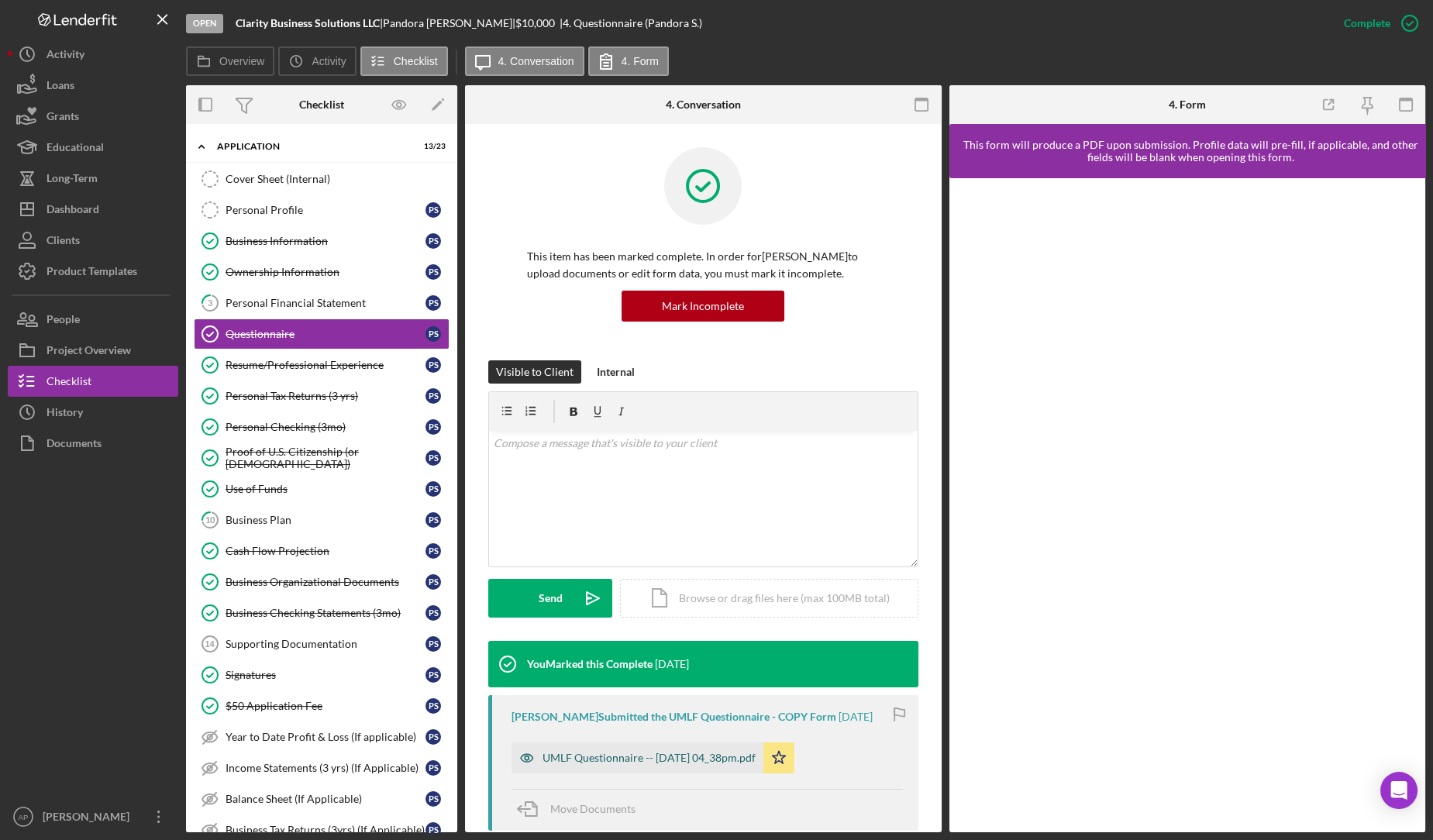
click at [671, 773] on div "UMLF Questionnaire -- [DATE] 04_38pm.pdf" at bounding box center [637, 757] width 251 height 31
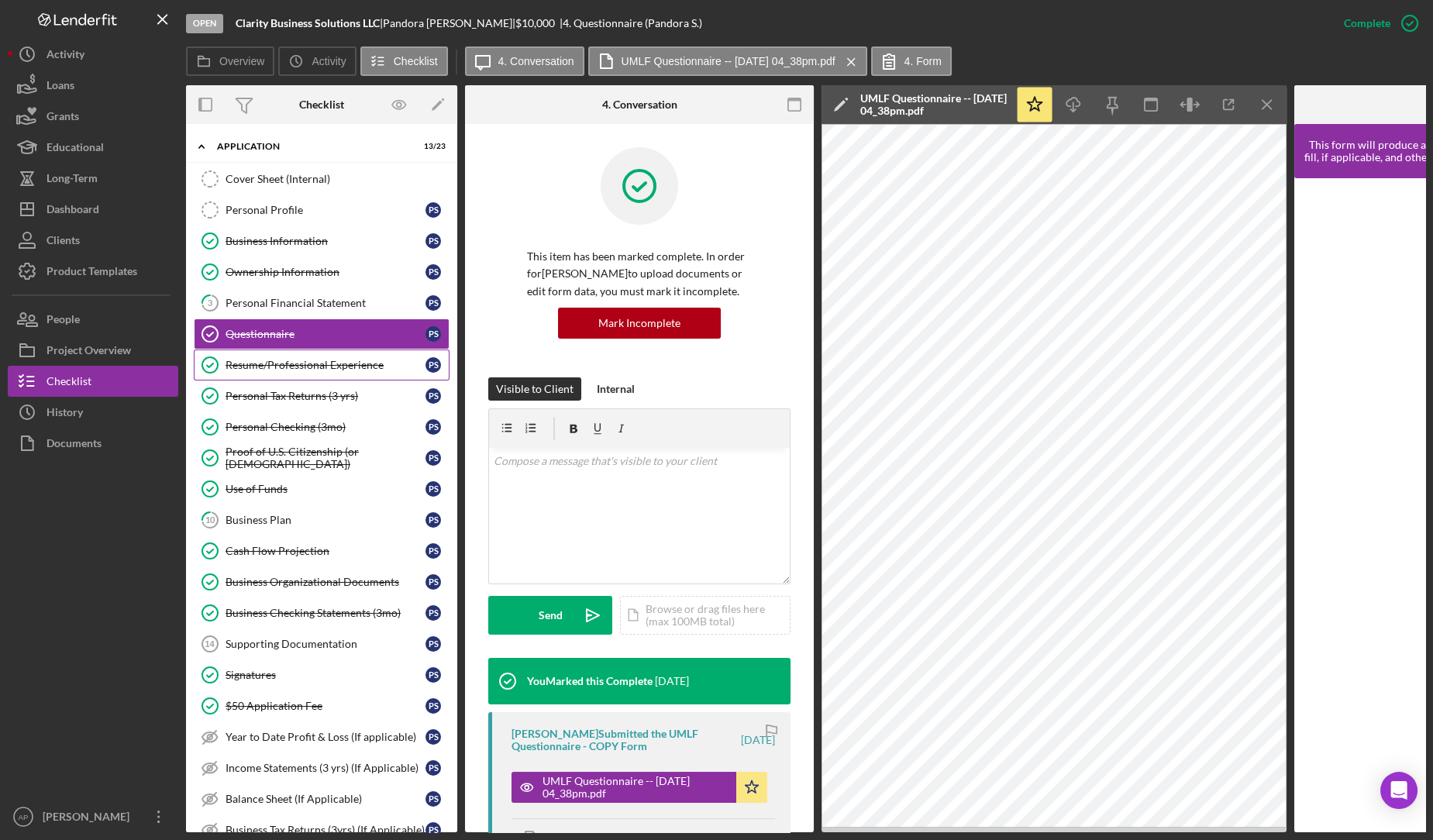
click at [299, 358] on div "Resume/Professional Experience" at bounding box center [325, 365] width 200 height 13
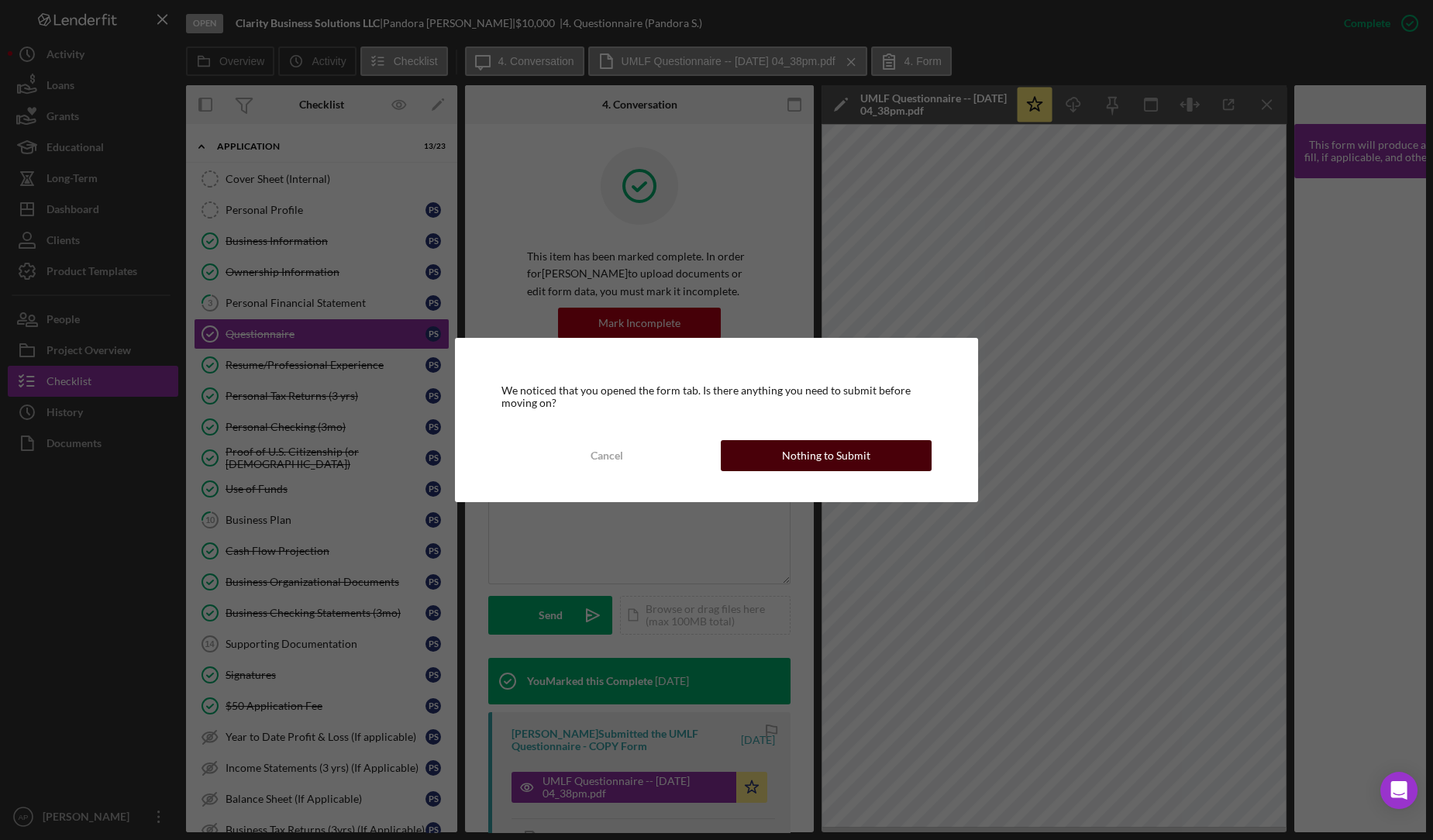
click at [849, 453] on div "Nothing to Submit" at bounding box center [826, 455] width 88 height 31
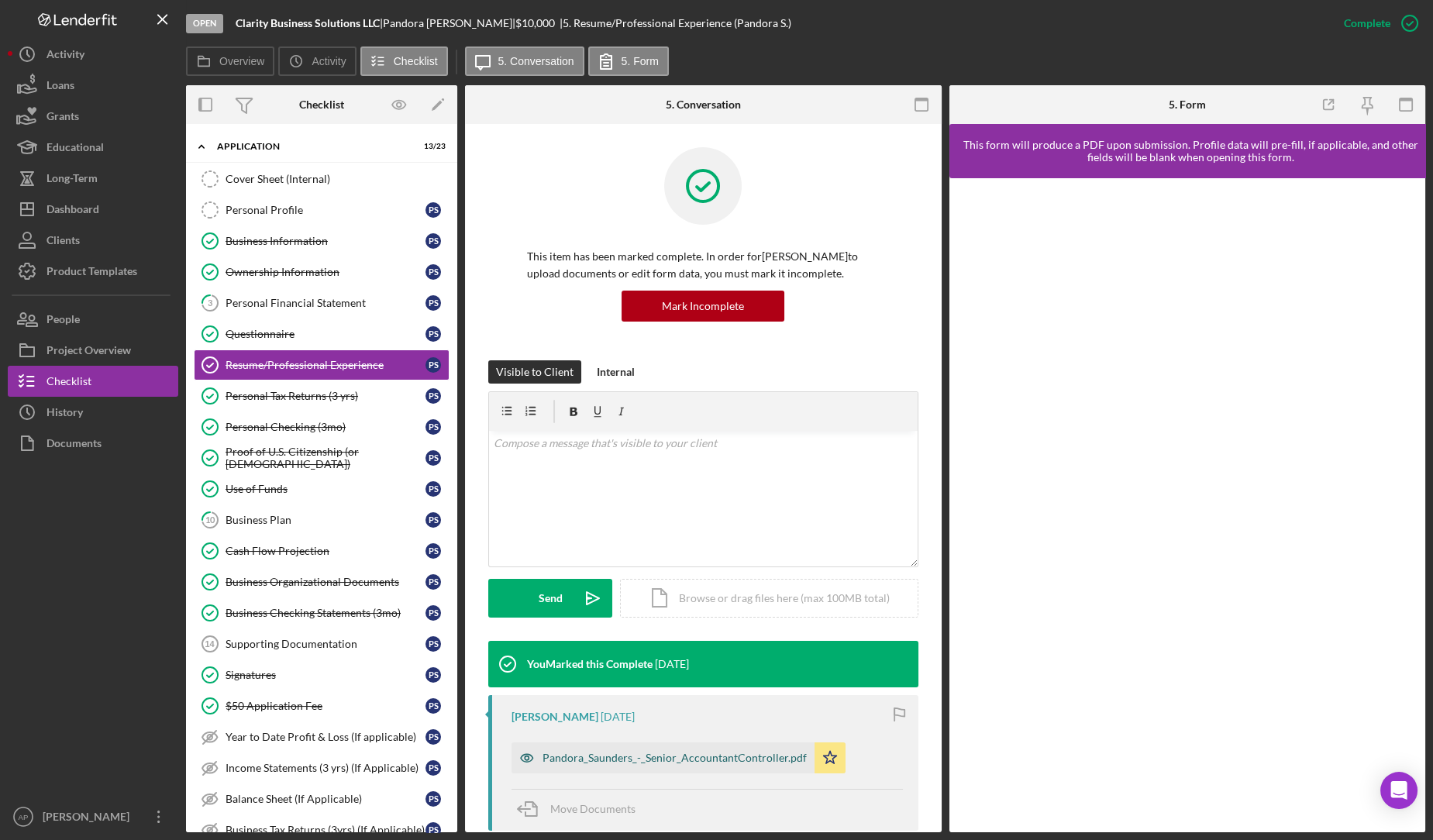
click at [730, 757] on div "Pandora_Saunders_-_Senior_AccountantController.pdf" at bounding box center [674, 757] width 264 height 13
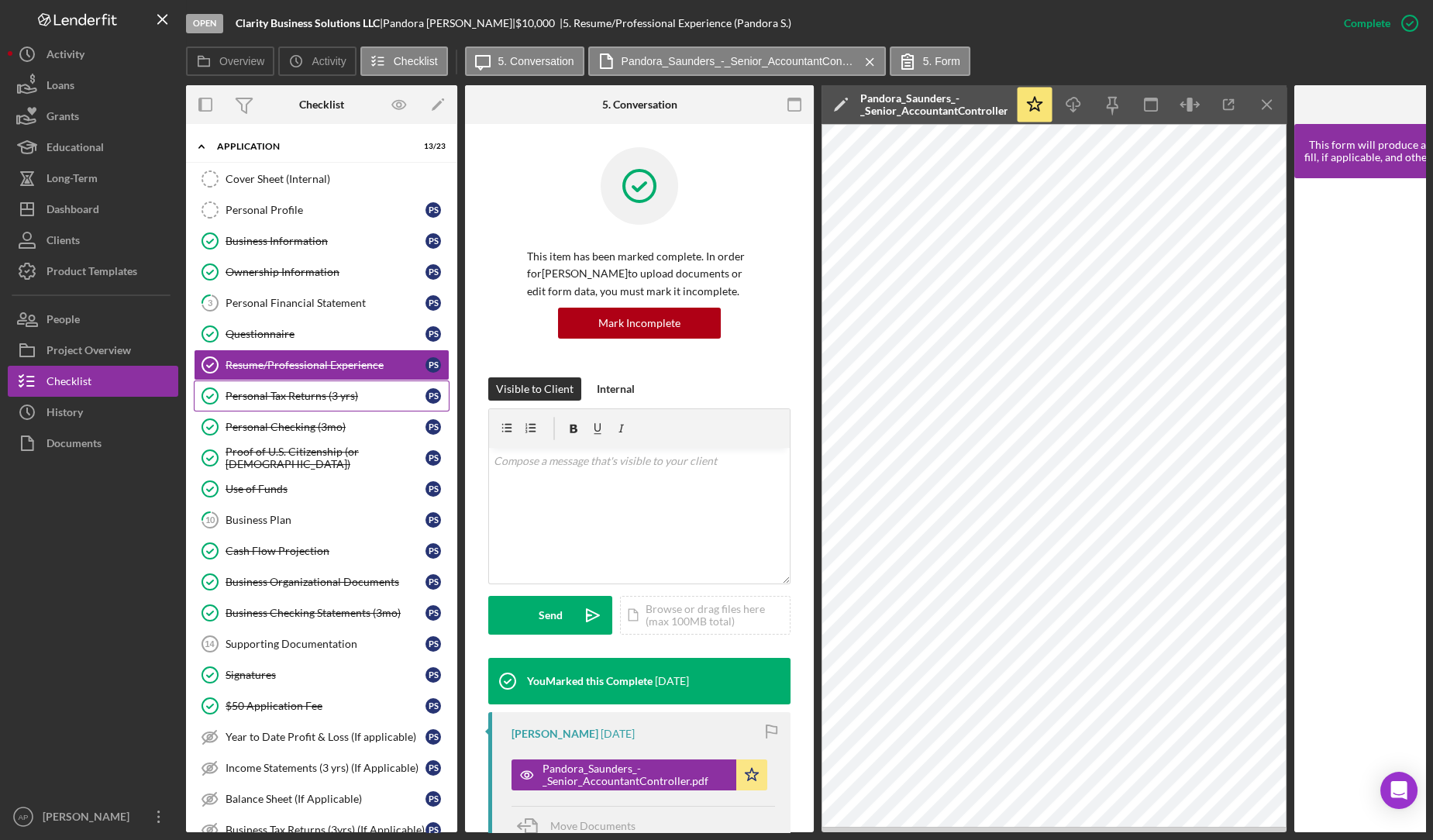
click at [309, 390] on div "Personal Tax Returns (3 yrs)" at bounding box center [325, 396] width 200 height 13
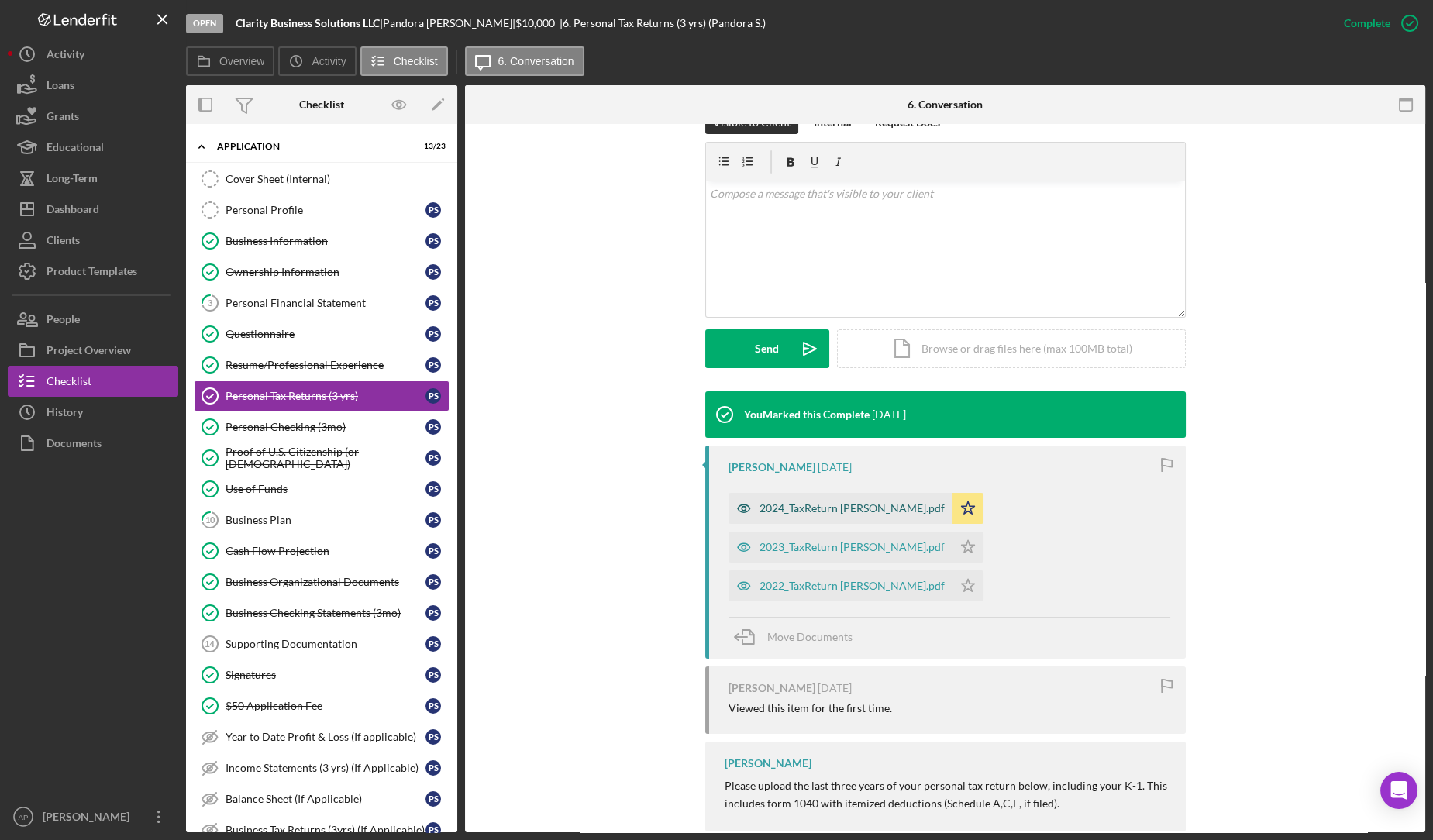
scroll to position [254, 0]
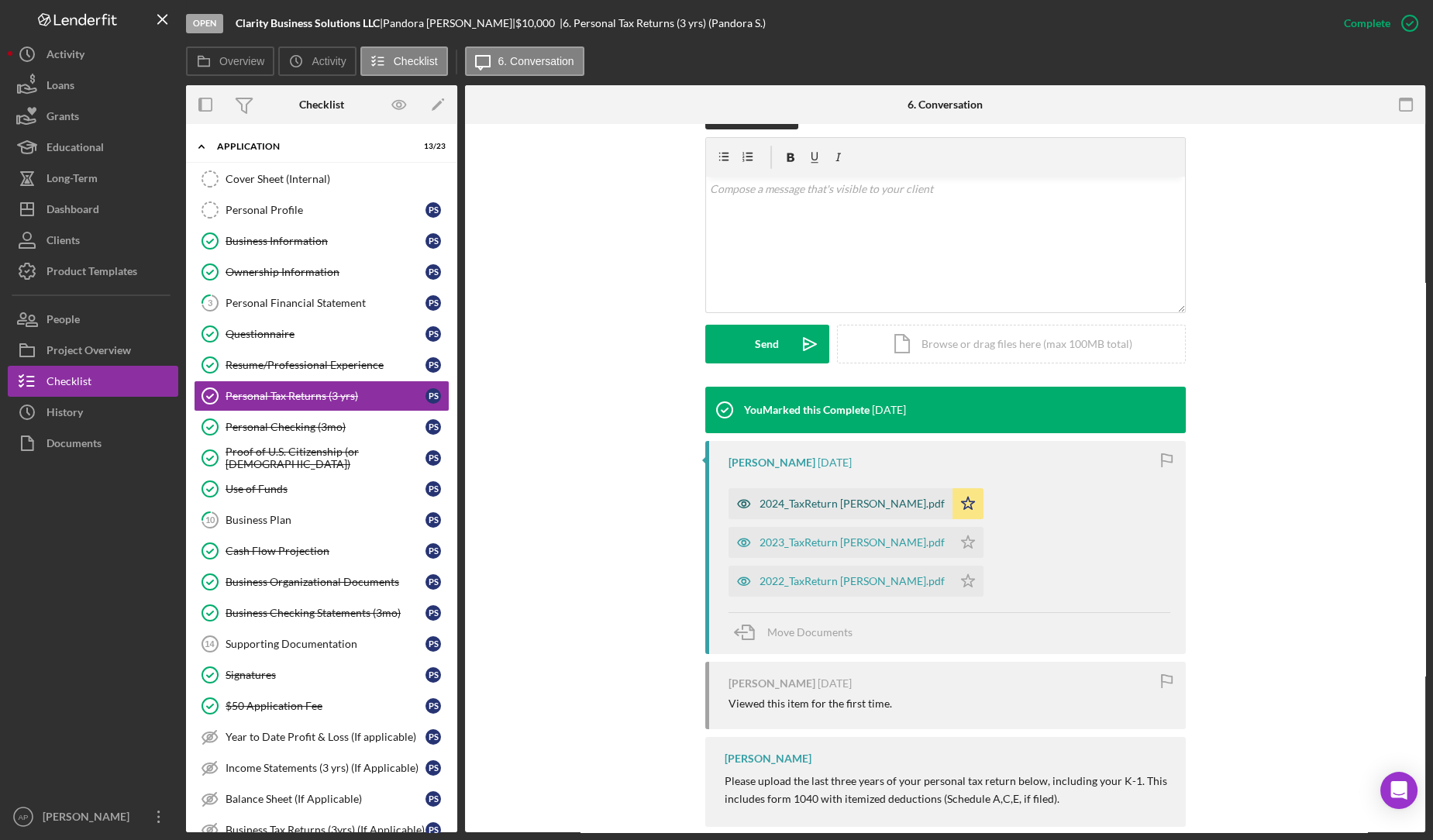
click at [845, 505] on div "2024_TaxReturn [PERSON_NAME].pdf" at bounding box center [852, 503] width 185 height 13
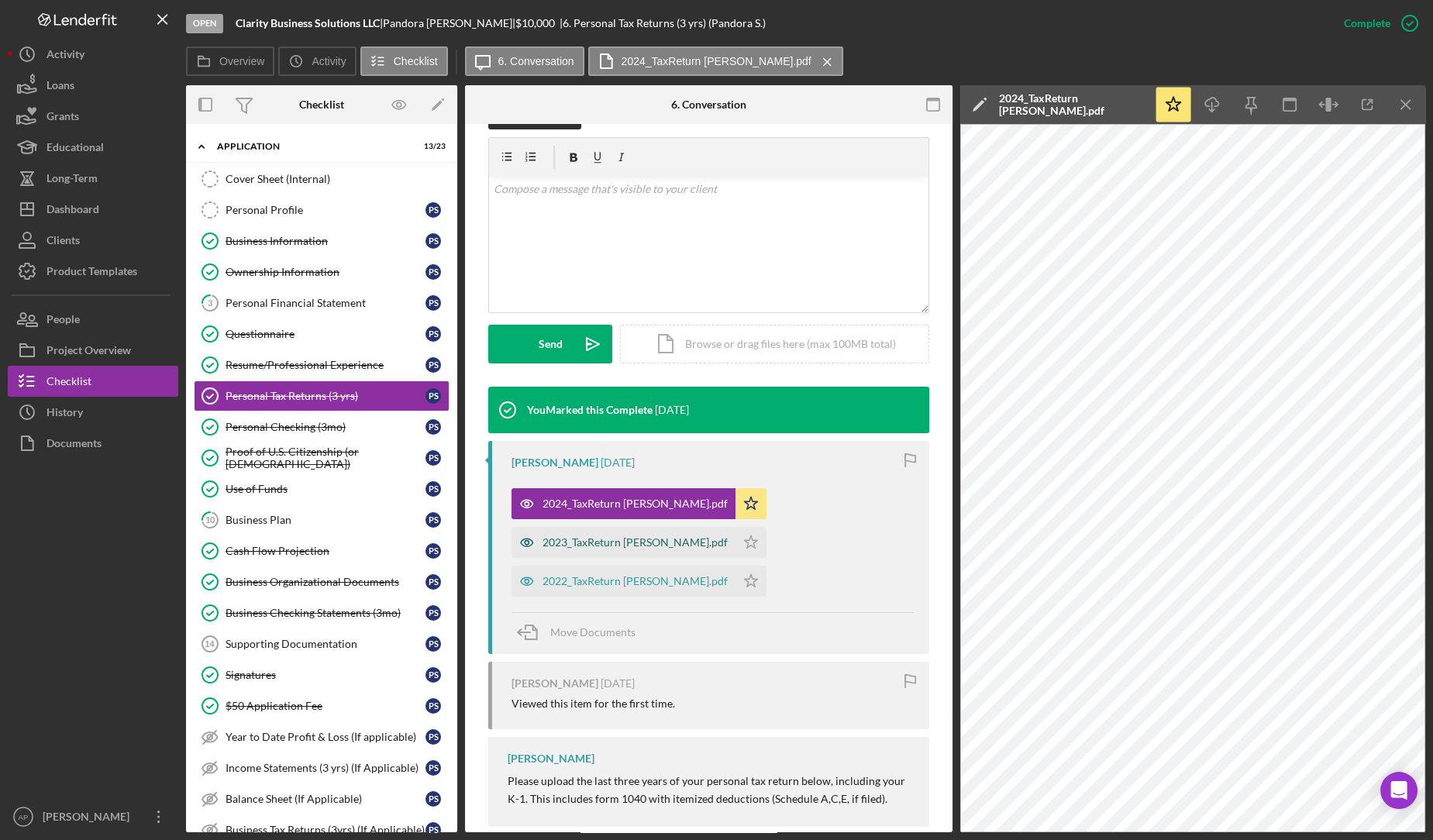
click at [697, 537] on div "2023_TaxReturn [PERSON_NAME].pdf" at bounding box center [635, 542] width 185 height 13
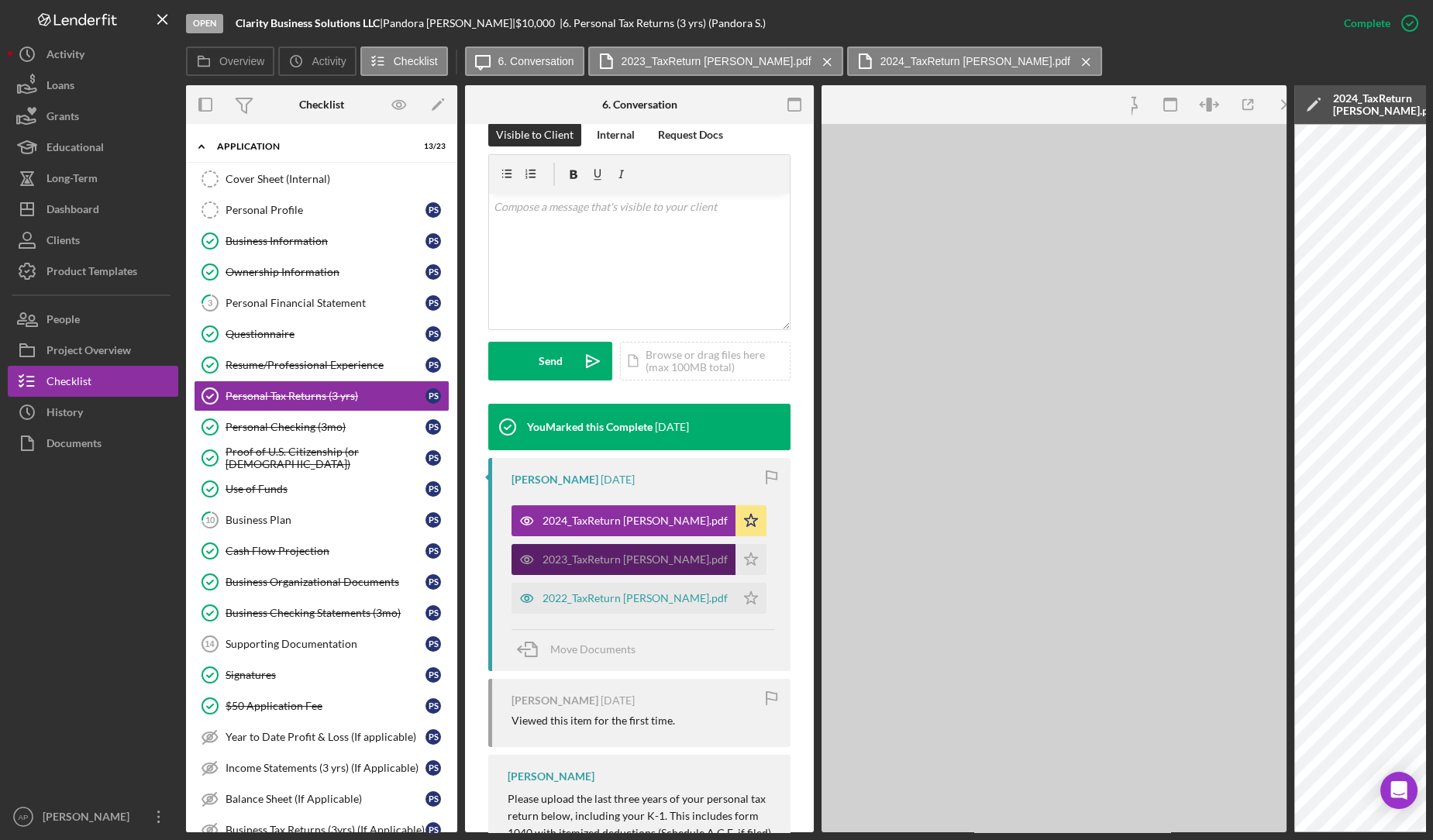
scroll to position [272, 0]
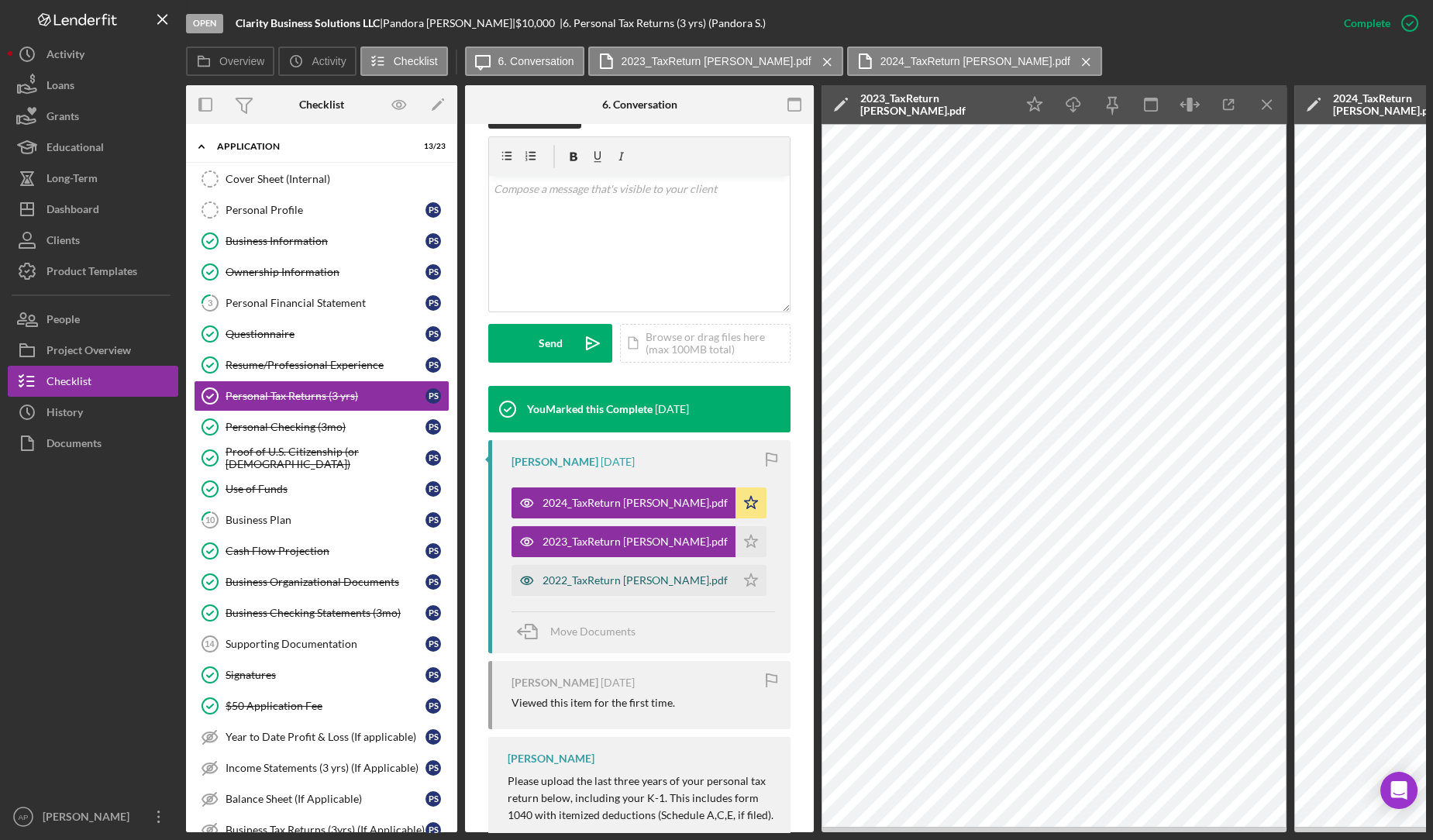
click at [665, 586] on div "2022_TaxReturn [PERSON_NAME].pdf" at bounding box center [635, 581] width 185 height 13
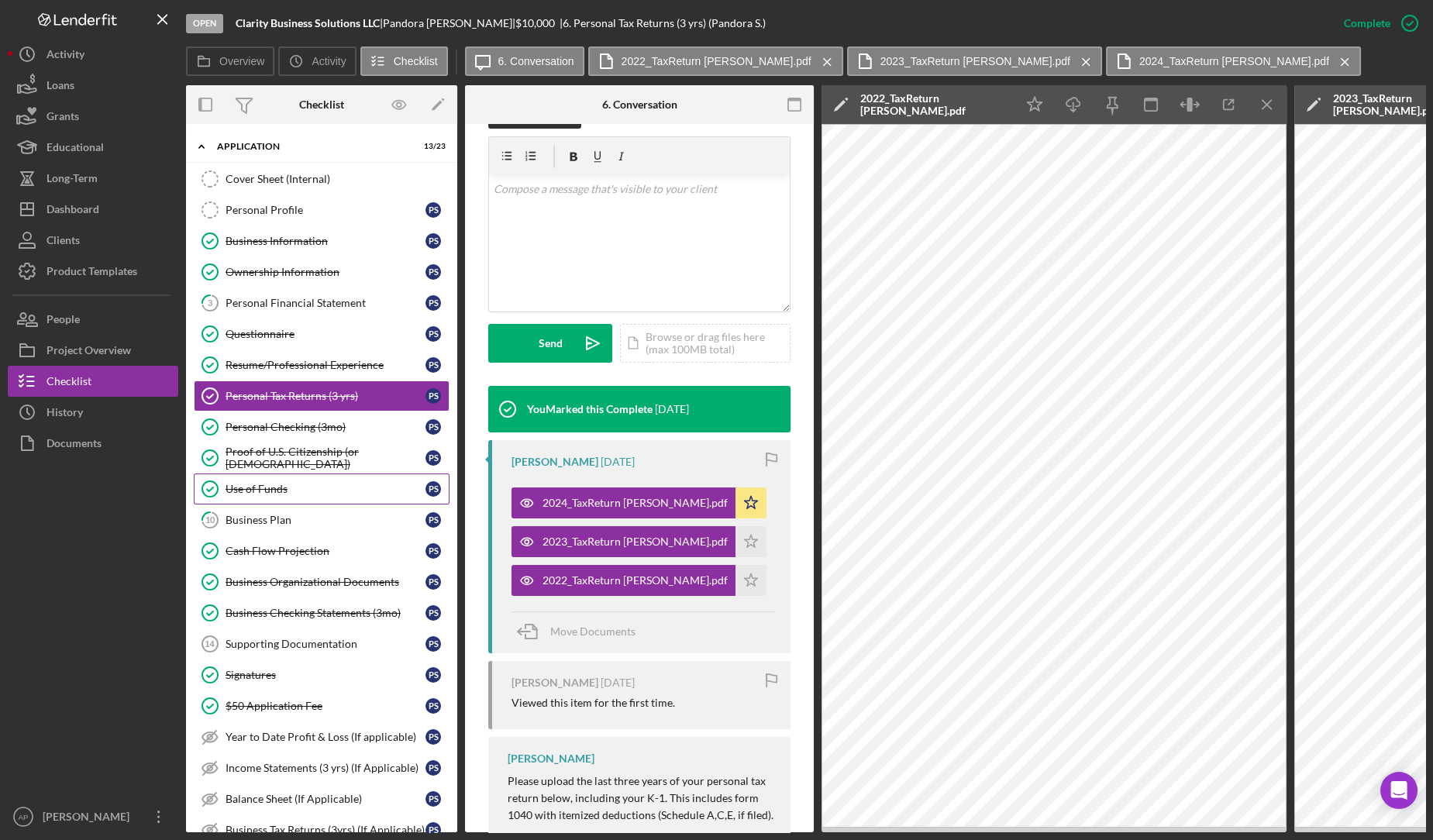
click at [274, 492] on link "Use of Funds Use of Funds P S" at bounding box center [321, 489] width 256 height 31
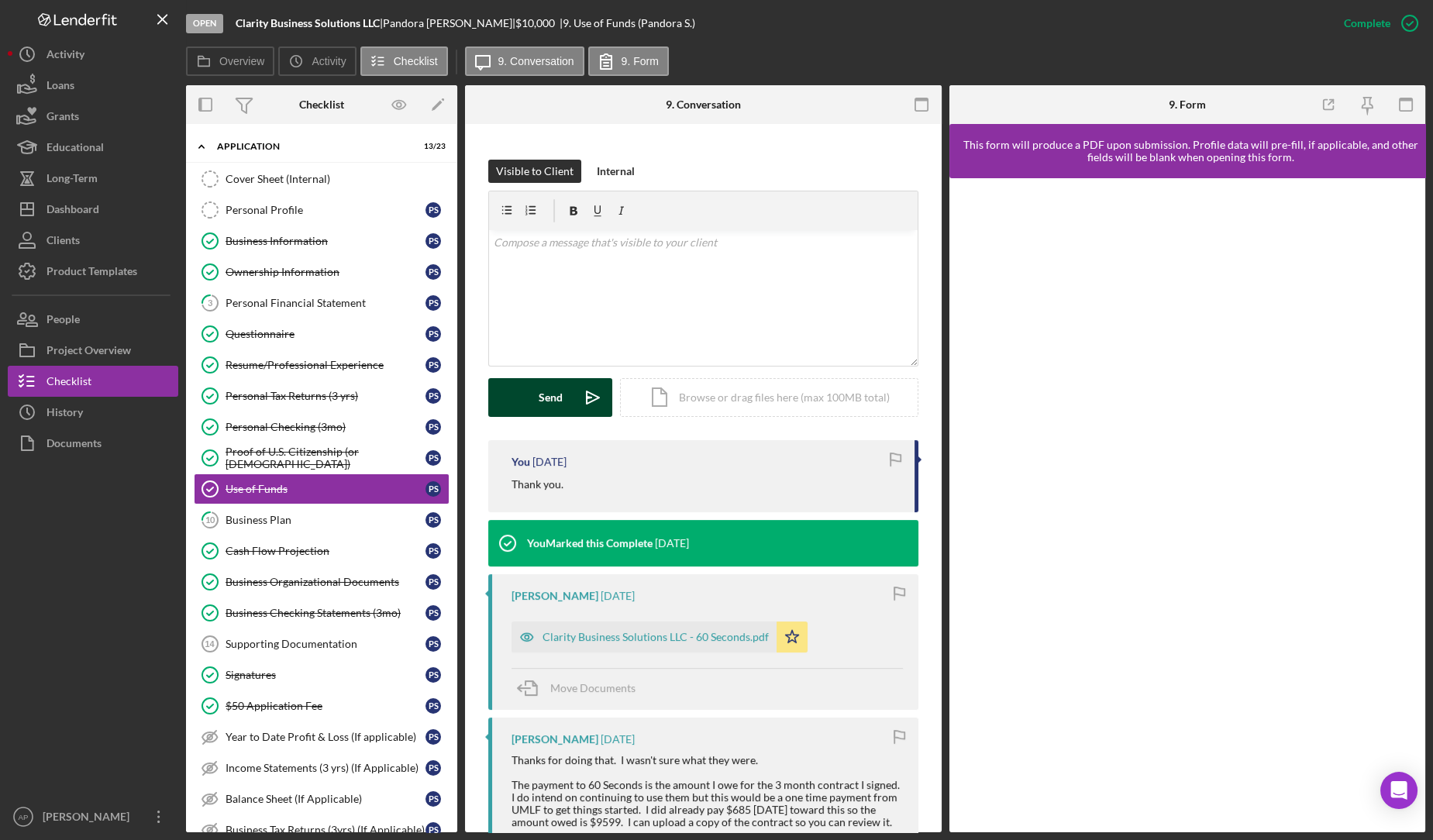
scroll to position [229, 0]
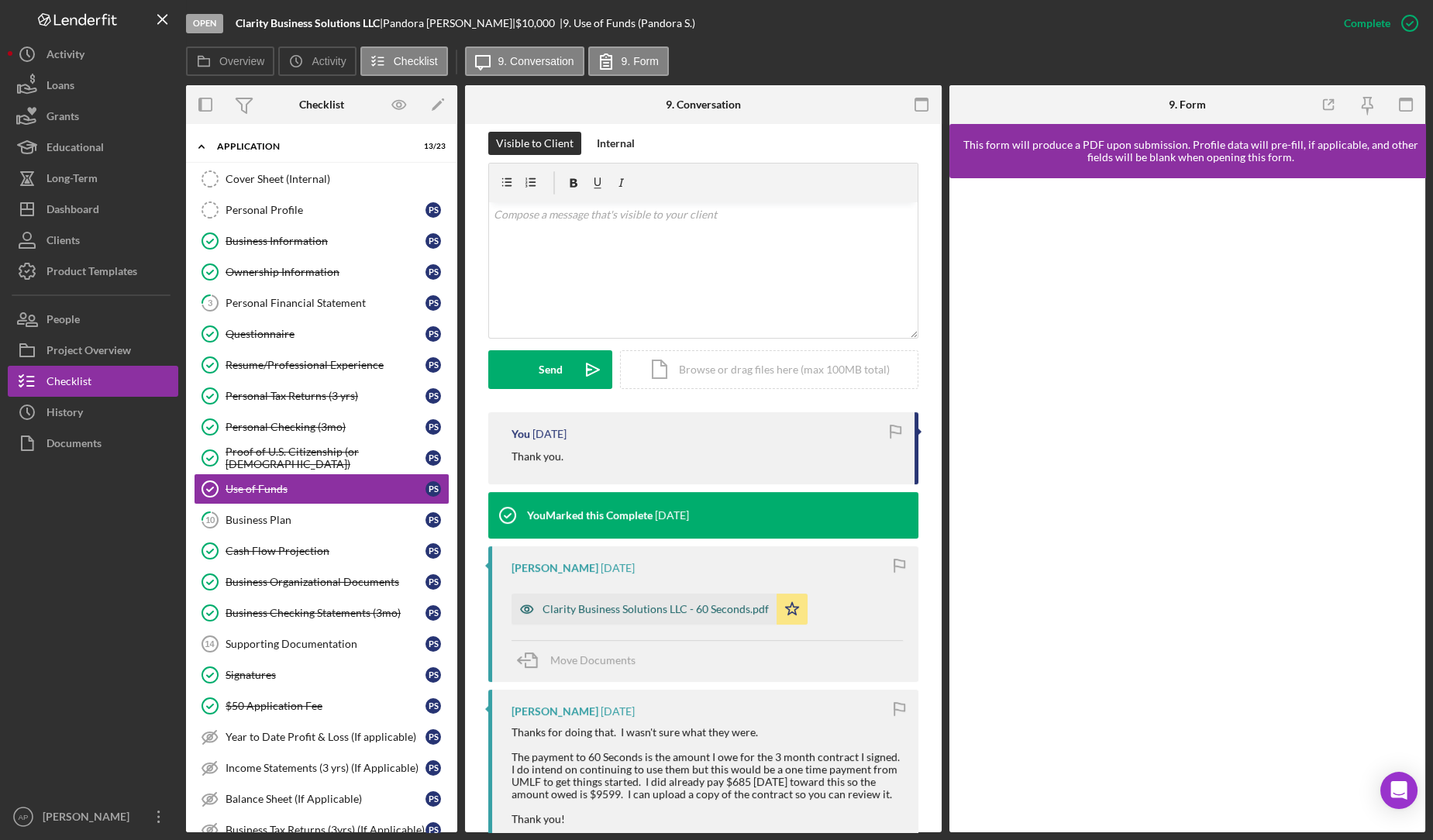
click at [622, 620] on div "Clarity Business Solutions LLC - 60 Seconds.pdf" at bounding box center [644, 609] width 265 height 31
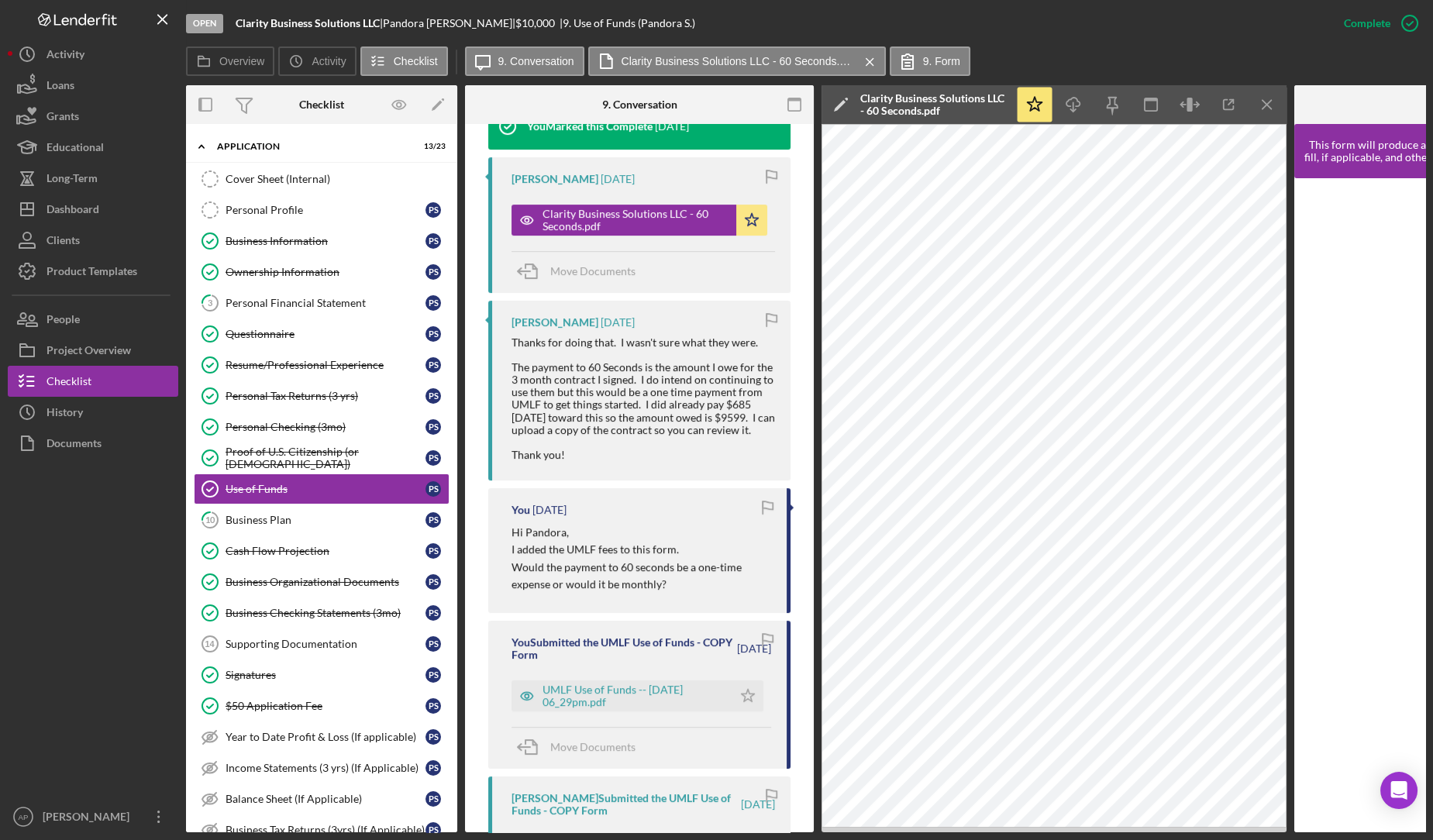
scroll to position [639, 0]
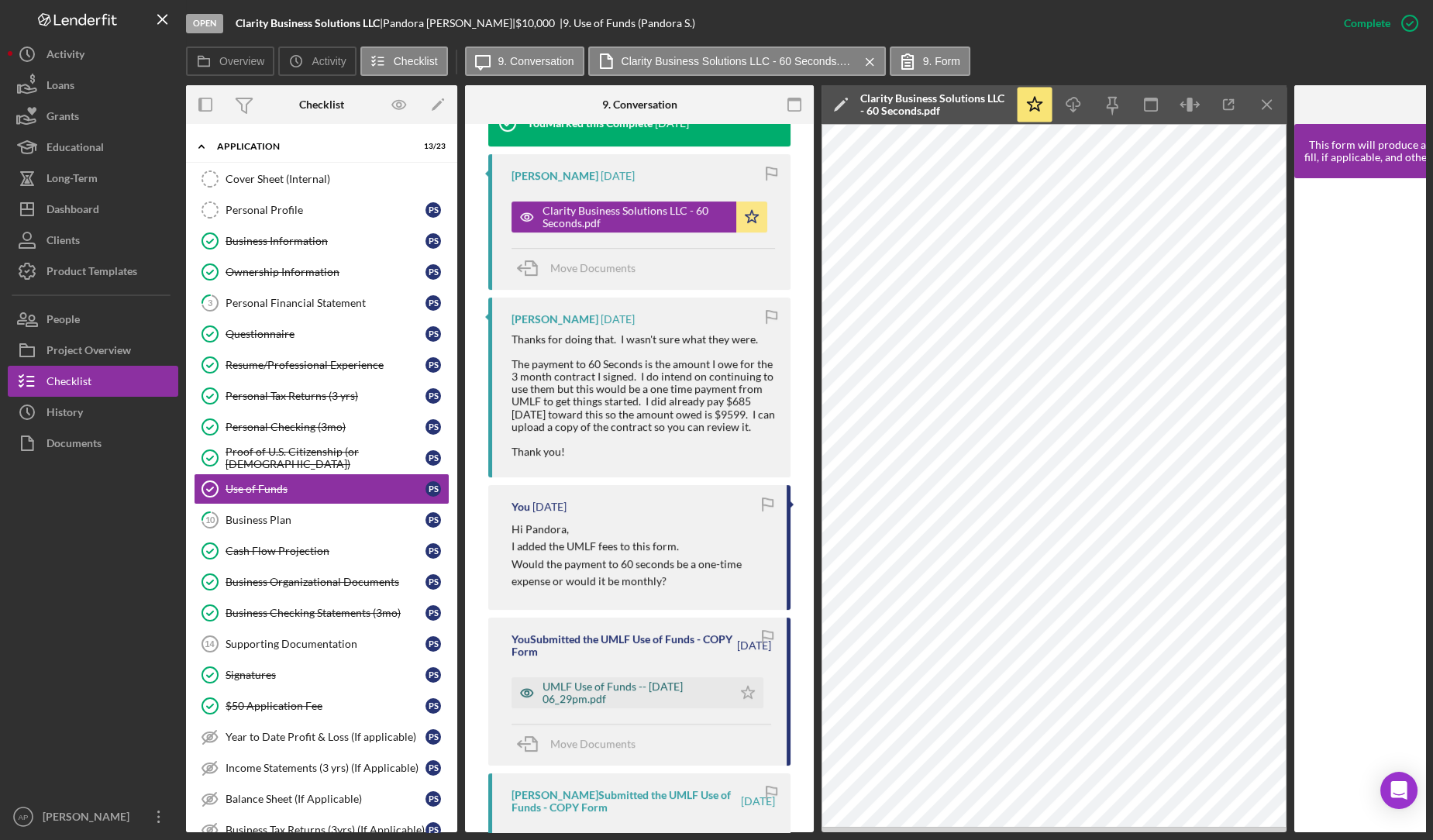
click at [607, 700] on div "UMLF Use of Funds -- [DATE] 06_29pm.pdf" at bounding box center [633, 692] width 182 height 24
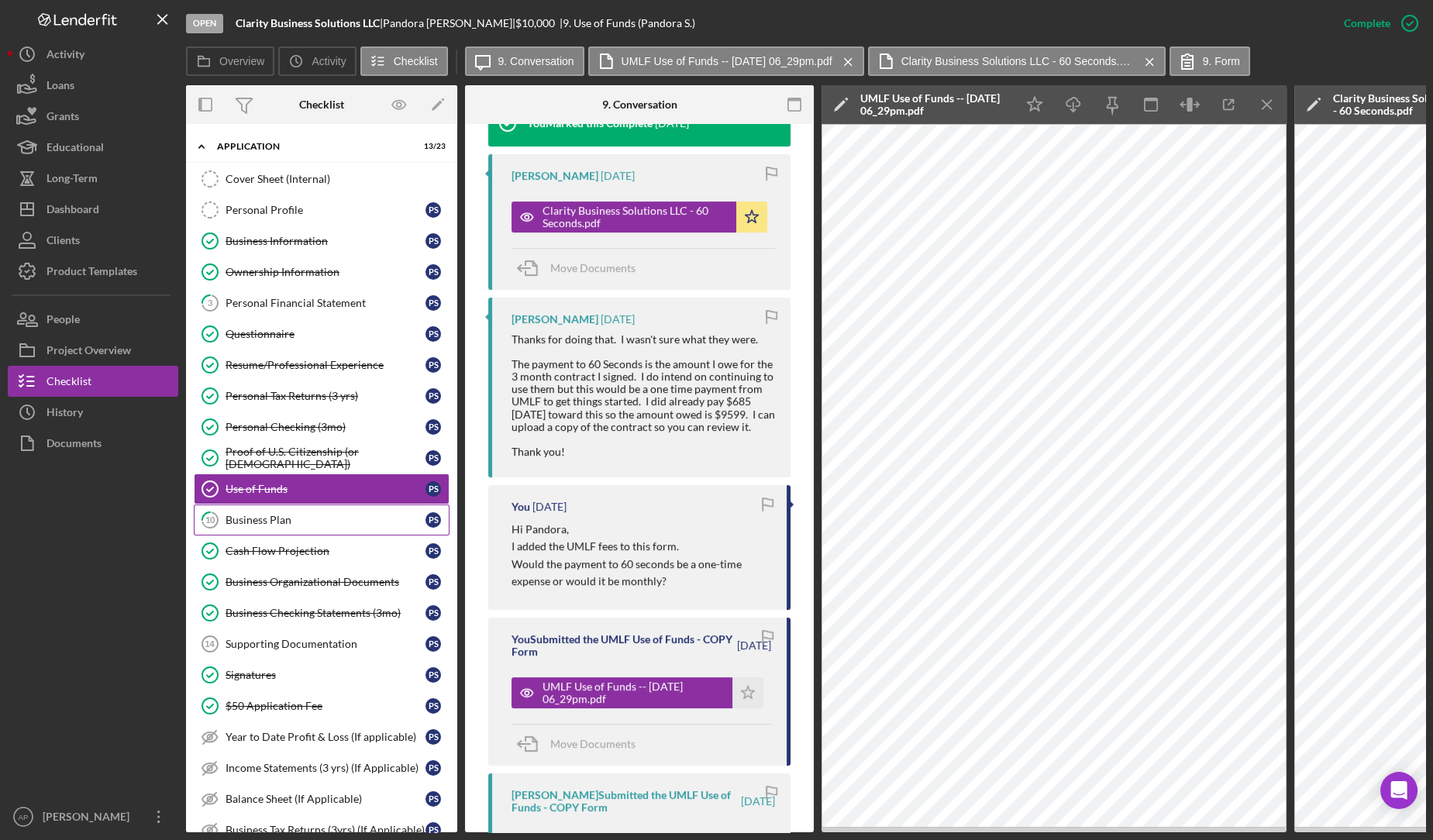
click at [323, 513] on div "Business Plan" at bounding box center [325, 520] width 200 height 13
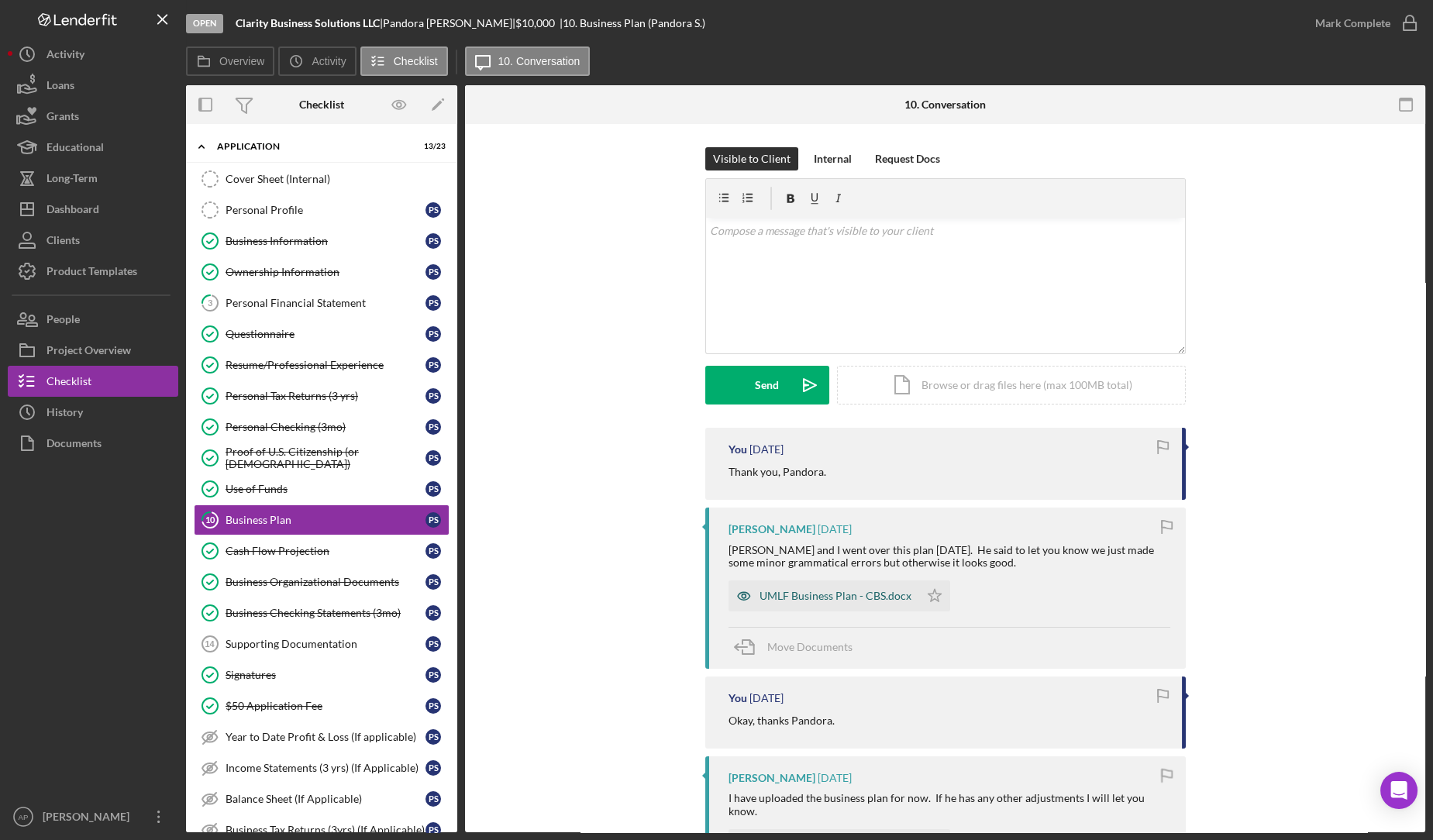
click at [810, 597] on div "UMLF Business Plan - CBS.docx" at bounding box center [835, 596] width 152 height 13
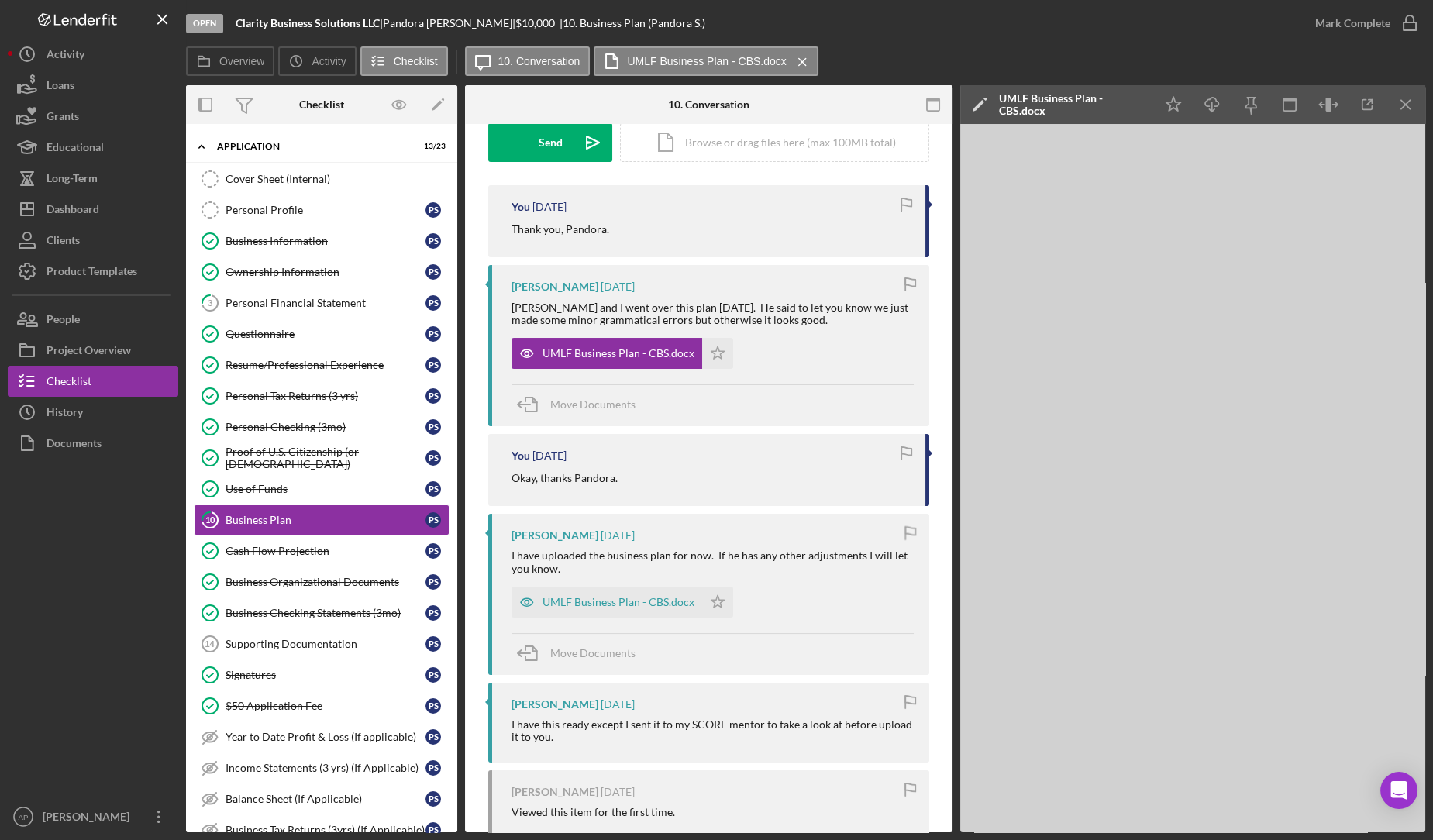
scroll to position [232, 0]
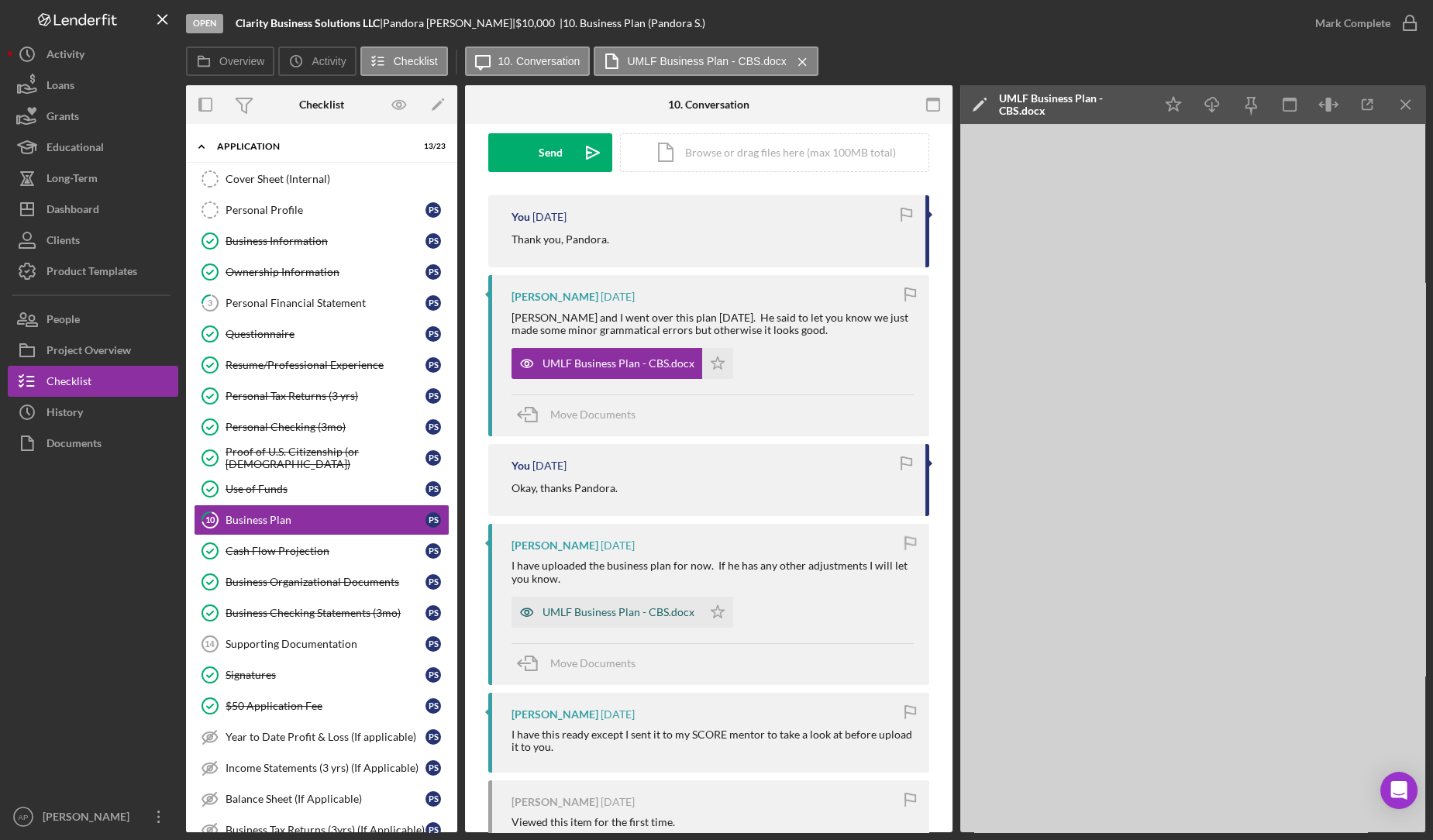
click at [626, 607] on div "UMLF Business Plan - CBS.docx" at bounding box center [618, 612] width 152 height 13
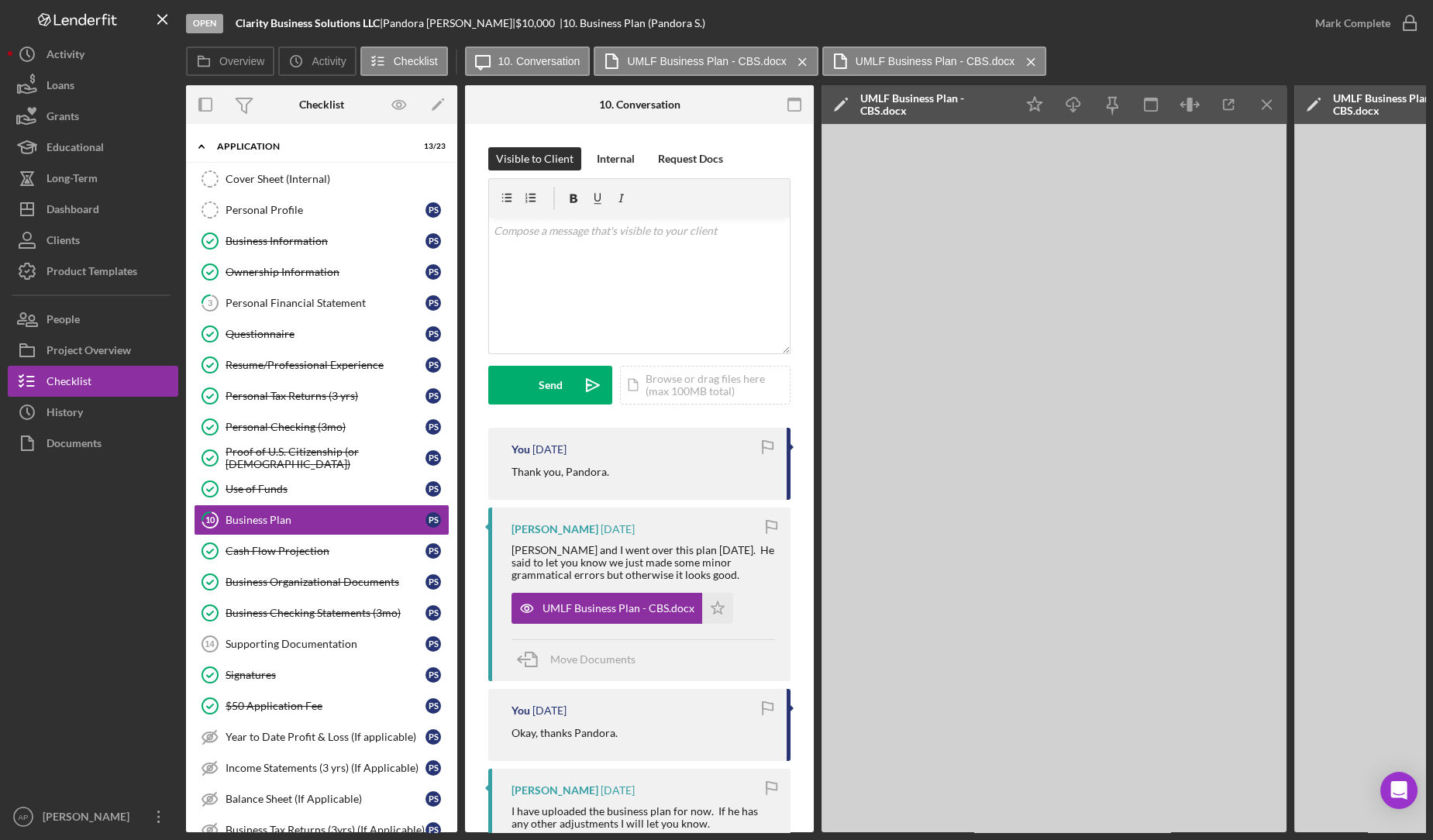
scroll to position [0, 1]
click at [292, 552] on link "Cash Flow Projection Cash Flow Projection P S" at bounding box center [321, 551] width 256 height 31
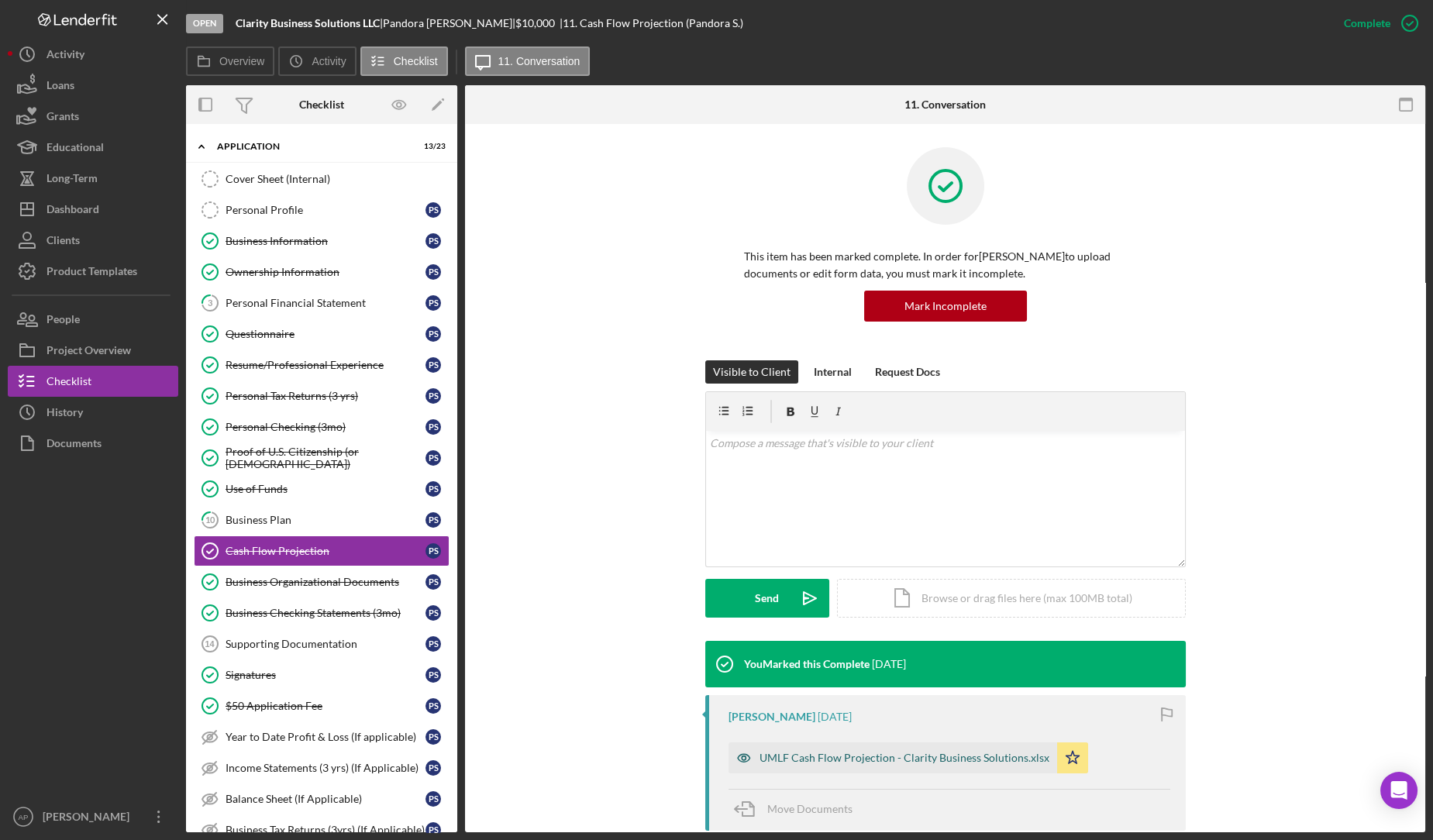
click at [838, 754] on div "UMLF Cash Flow Projection - Clarity Business Solutions.xlsx" at bounding box center [904, 757] width 290 height 13
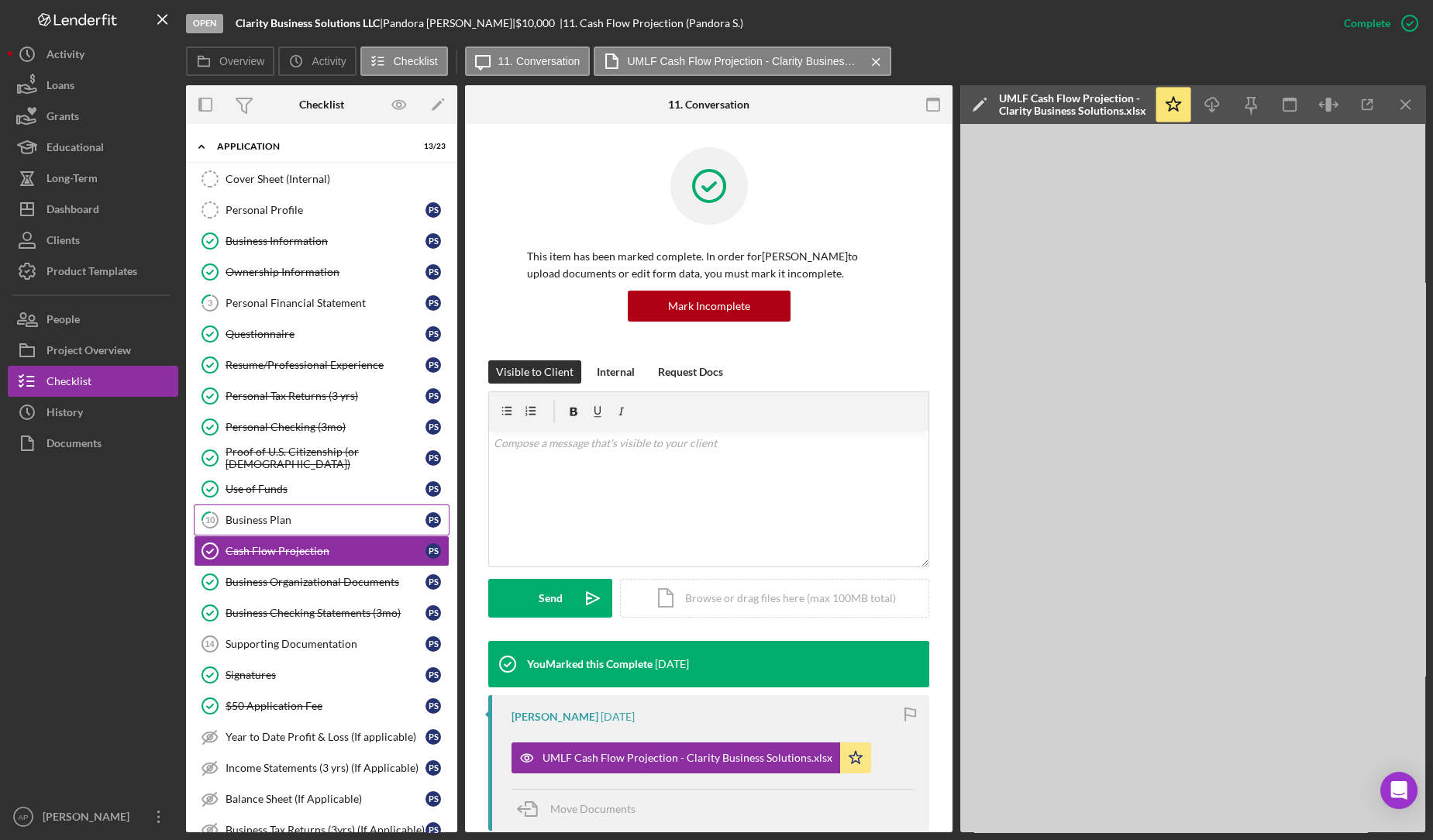
click at [244, 525] on link "10 Business Plan P S" at bounding box center [321, 520] width 256 height 31
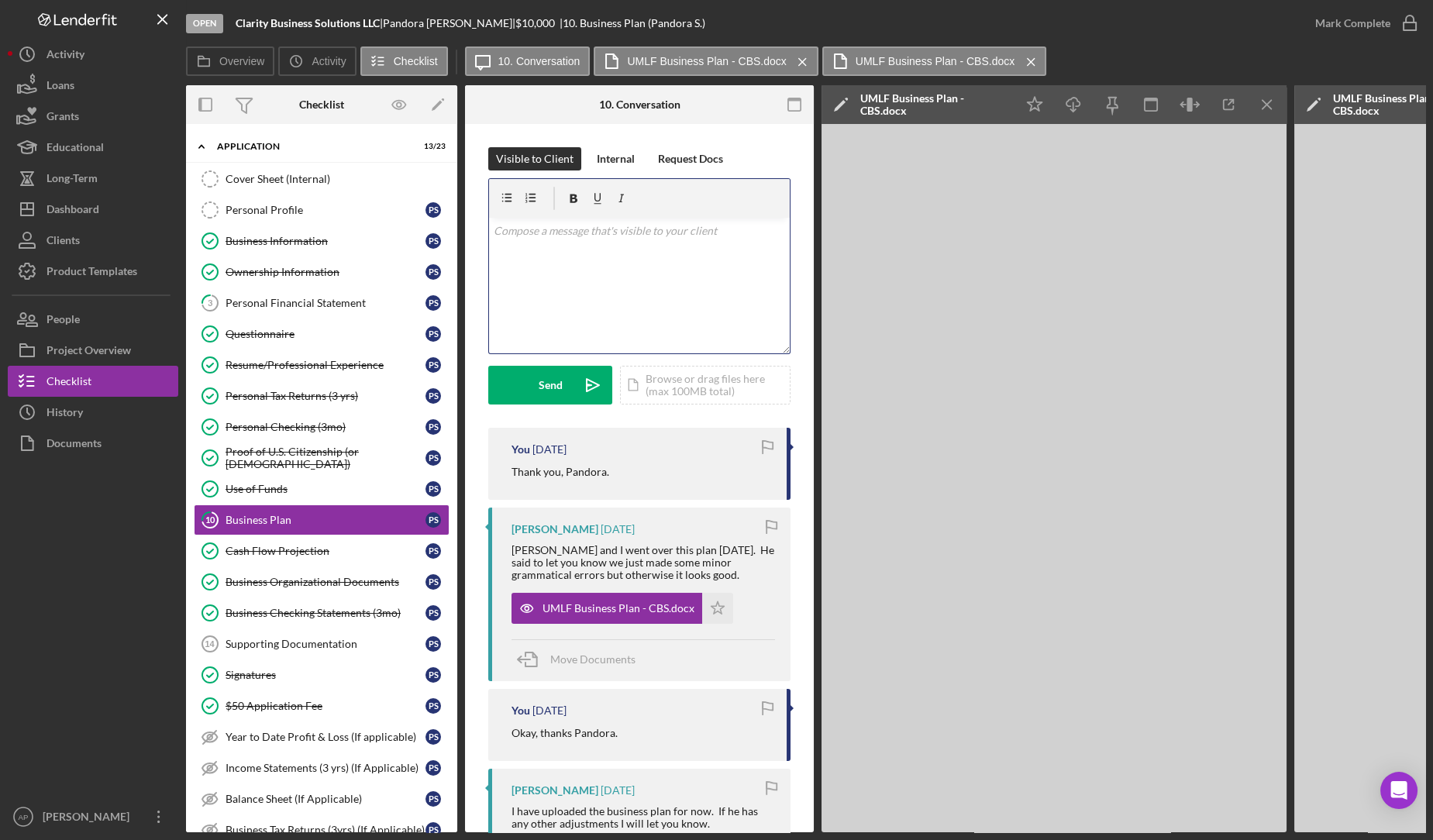
click at [584, 262] on div "v Color teal Color pink Remove color Add row above Add row below Add column bef…" at bounding box center [639, 285] width 300 height 135
click at [604, 290] on p "I hope you're doing well. I may have misunderstood something here. Am I suppose…" at bounding box center [640, 269] width 292 height 52
drag, startPoint x: 642, startPoint y: 269, endPoint x: 575, endPoint y: 271, distance: 67.0
drag, startPoint x: 575, startPoint y: 271, endPoint x: 562, endPoint y: 322, distance: 52.6
click at [562, 322] on div "v Color teal Color pink Remove color Add row above Add row below Add column bef…" at bounding box center [639, 285] width 300 height 135
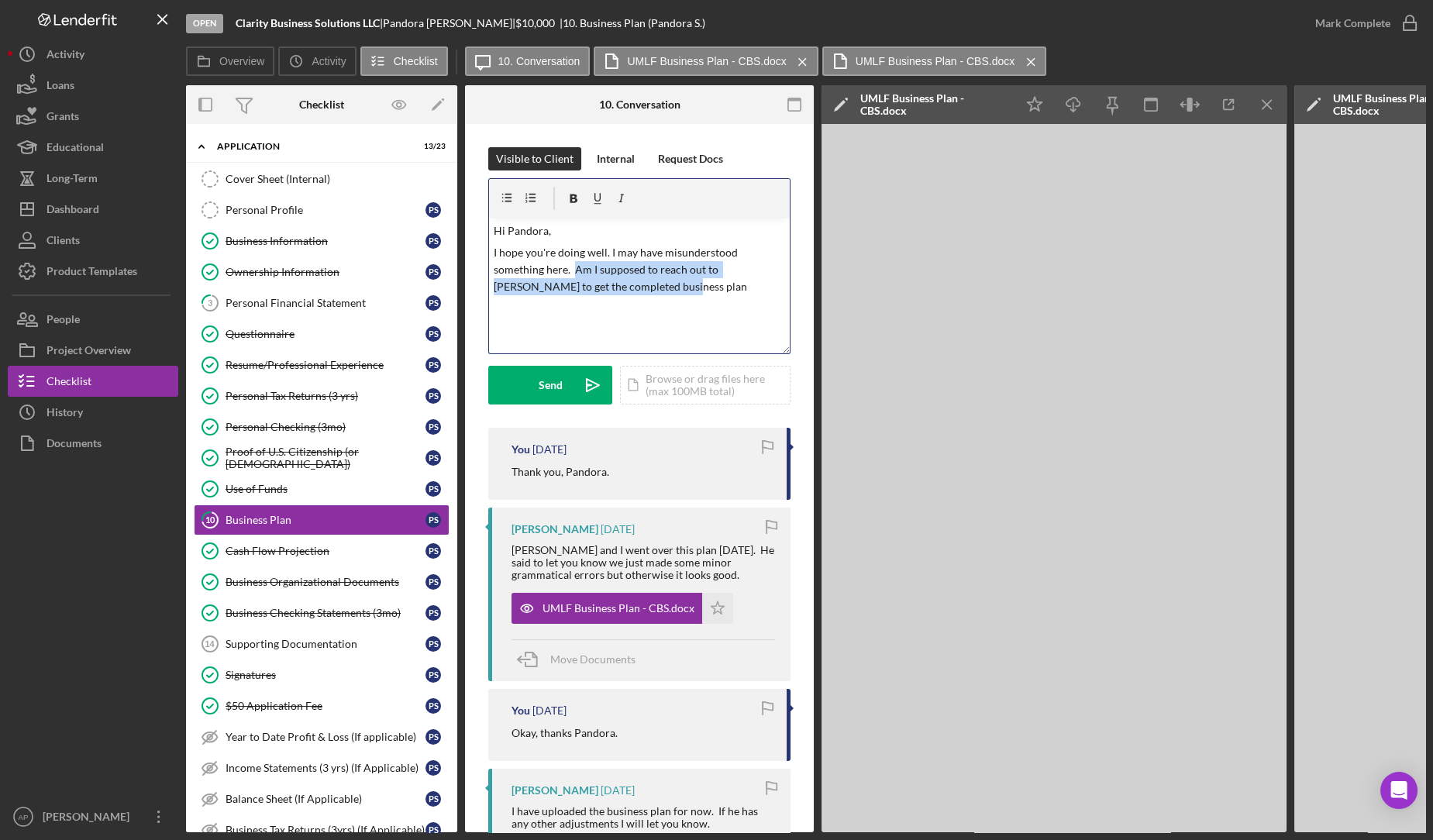
drag, startPoint x: 633, startPoint y: 282, endPoint x: 573, endPoint y: 273, distance: 60.7
click at [573, 273] on p "I hope you're doing well. I may have misunderstood something here. Am I suppose…" at bounding box center [640, 269] width 292 height 52
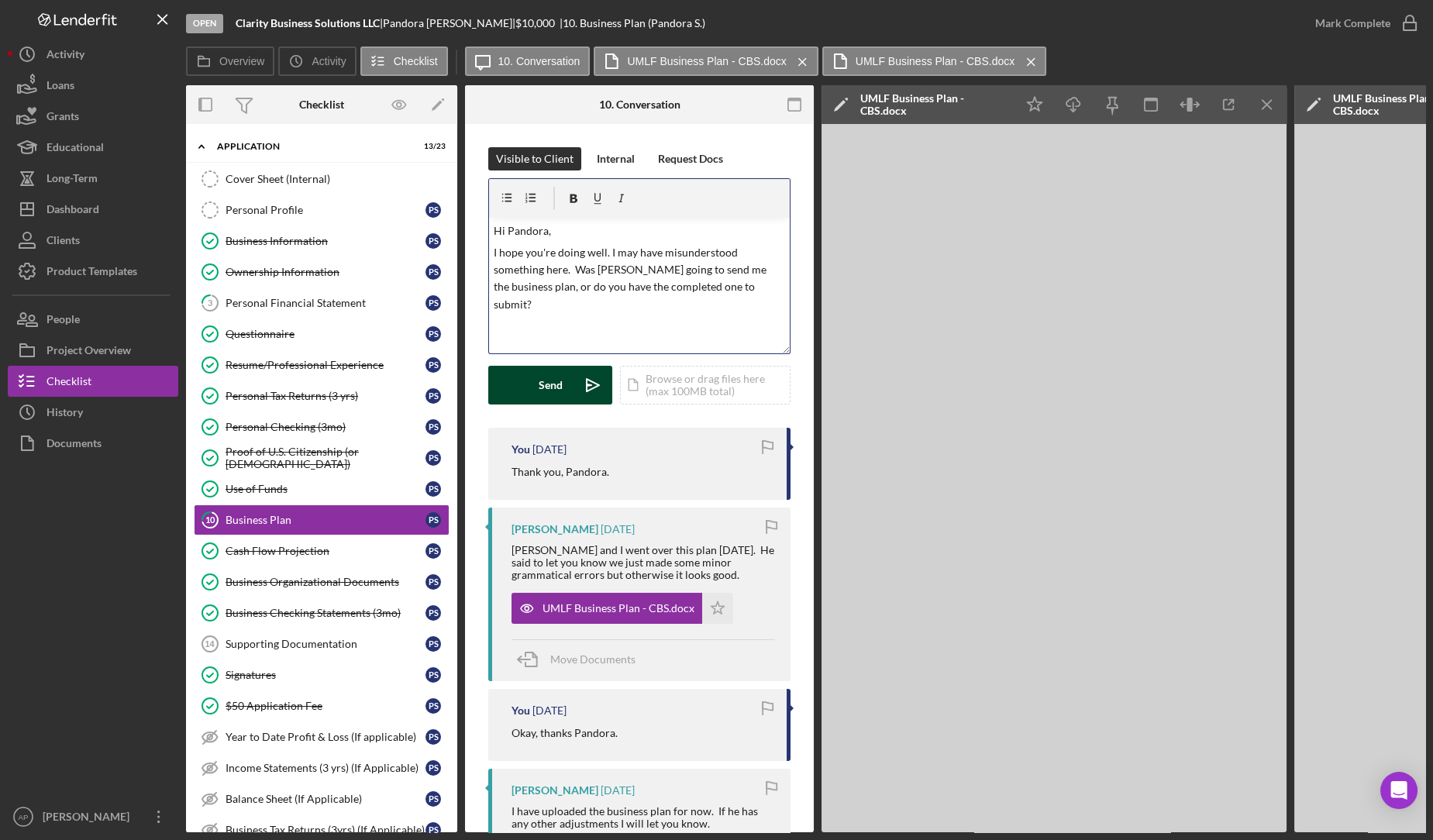
click at [560, 393] on div "Send" at bounding box center [550, 385] width 24 height 39
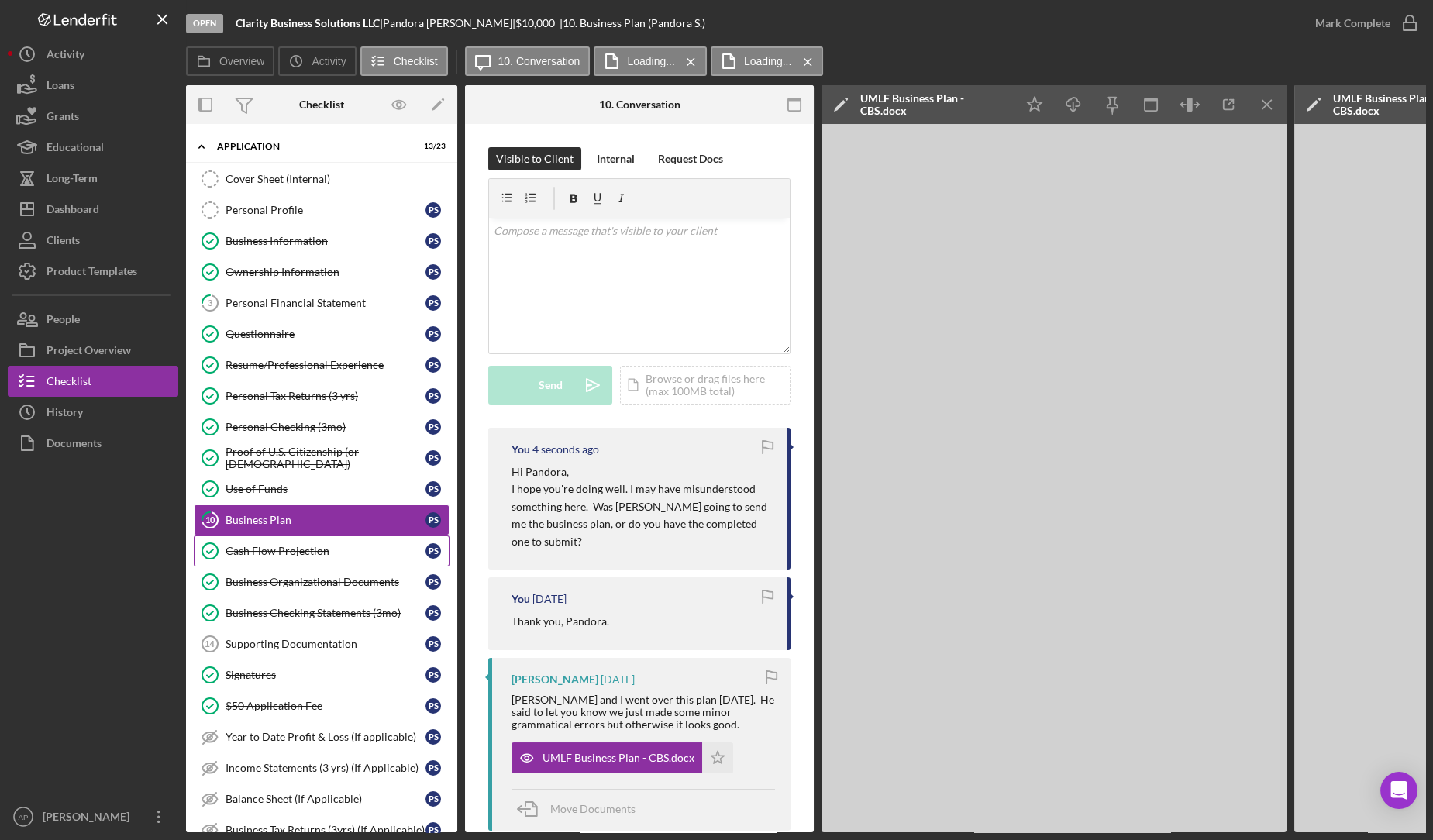
click at [309, 546] on div "Cash Flow Projection" at bounding box center [325, 551] width 200 height 13
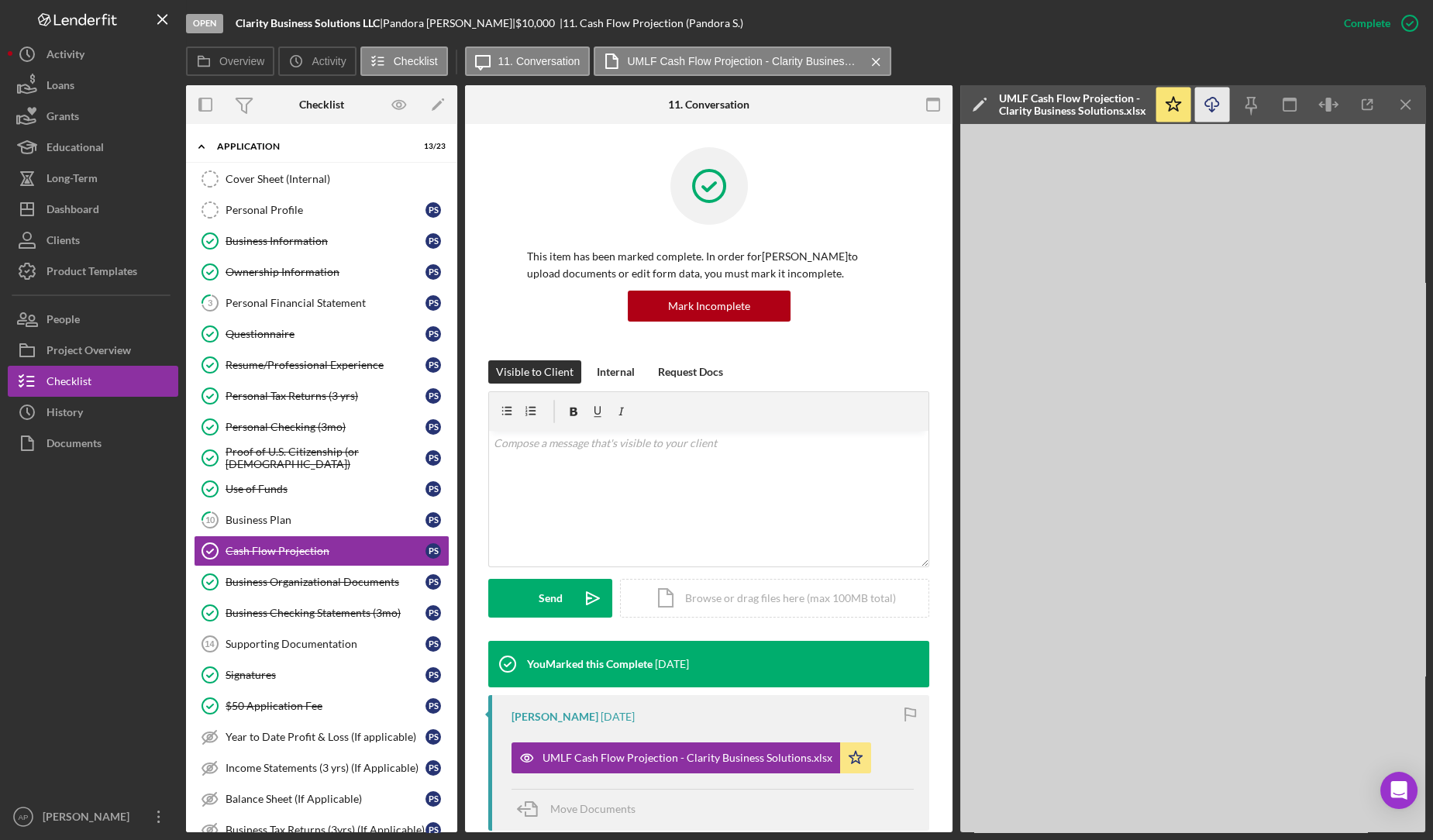
click at [1205, 114] on icon "Icon/Download" at bounding box center [1212, 104] width 34 height 34
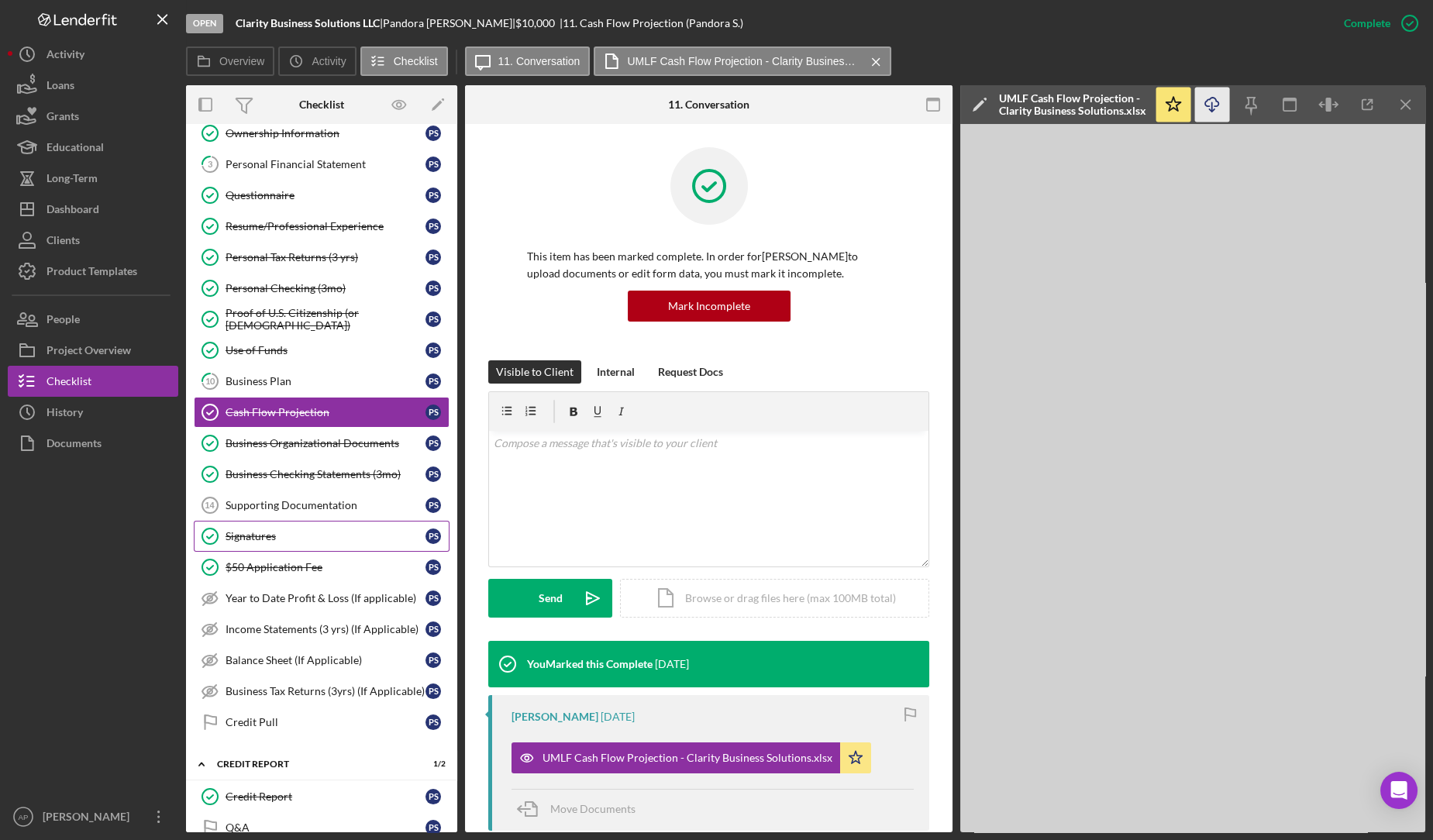
scroll to position [294, 0]
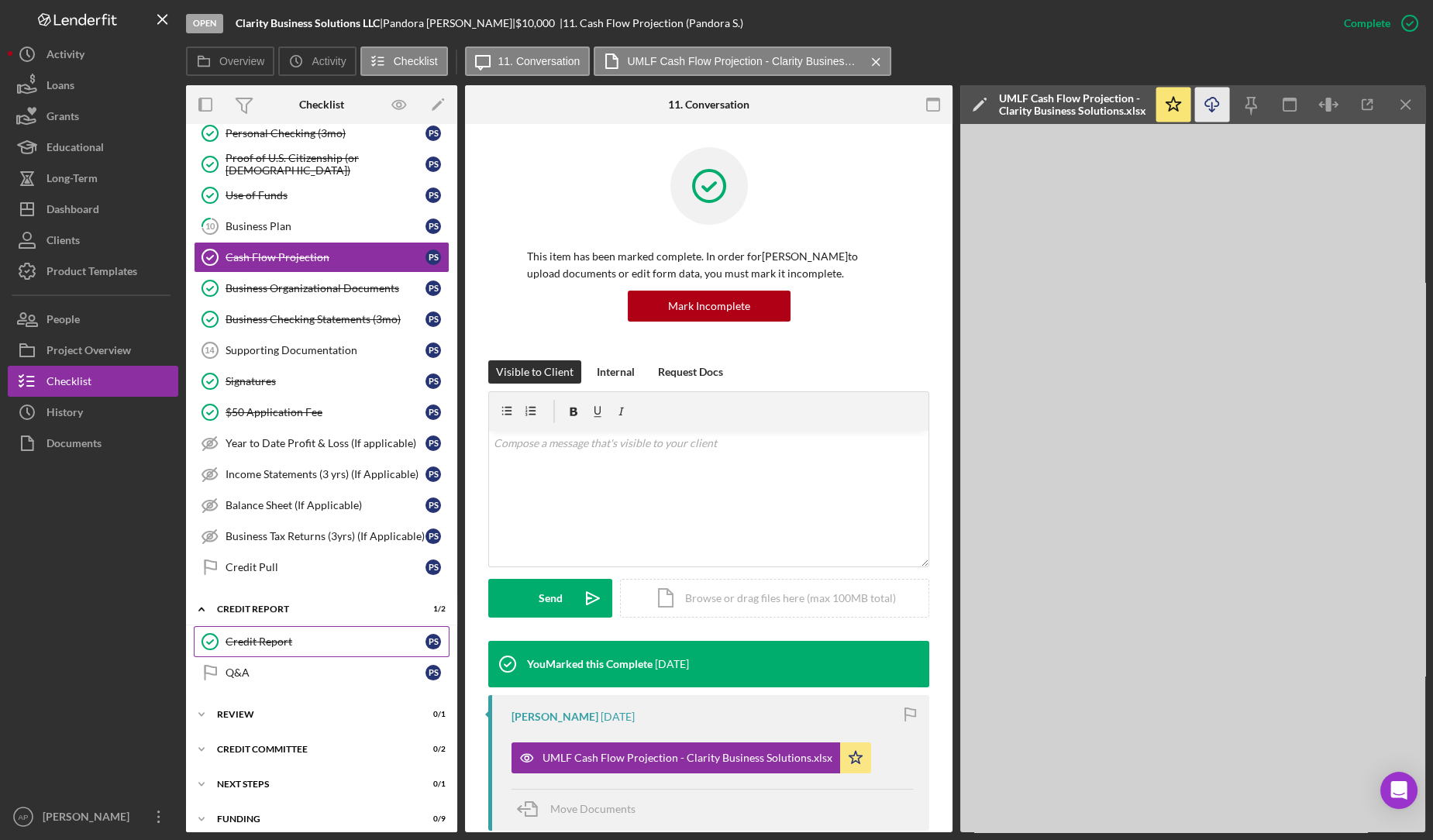
click at [326, 640] on link "Credit Report Credit Report P S" at bounding box center [321, 641] width 256 height 31
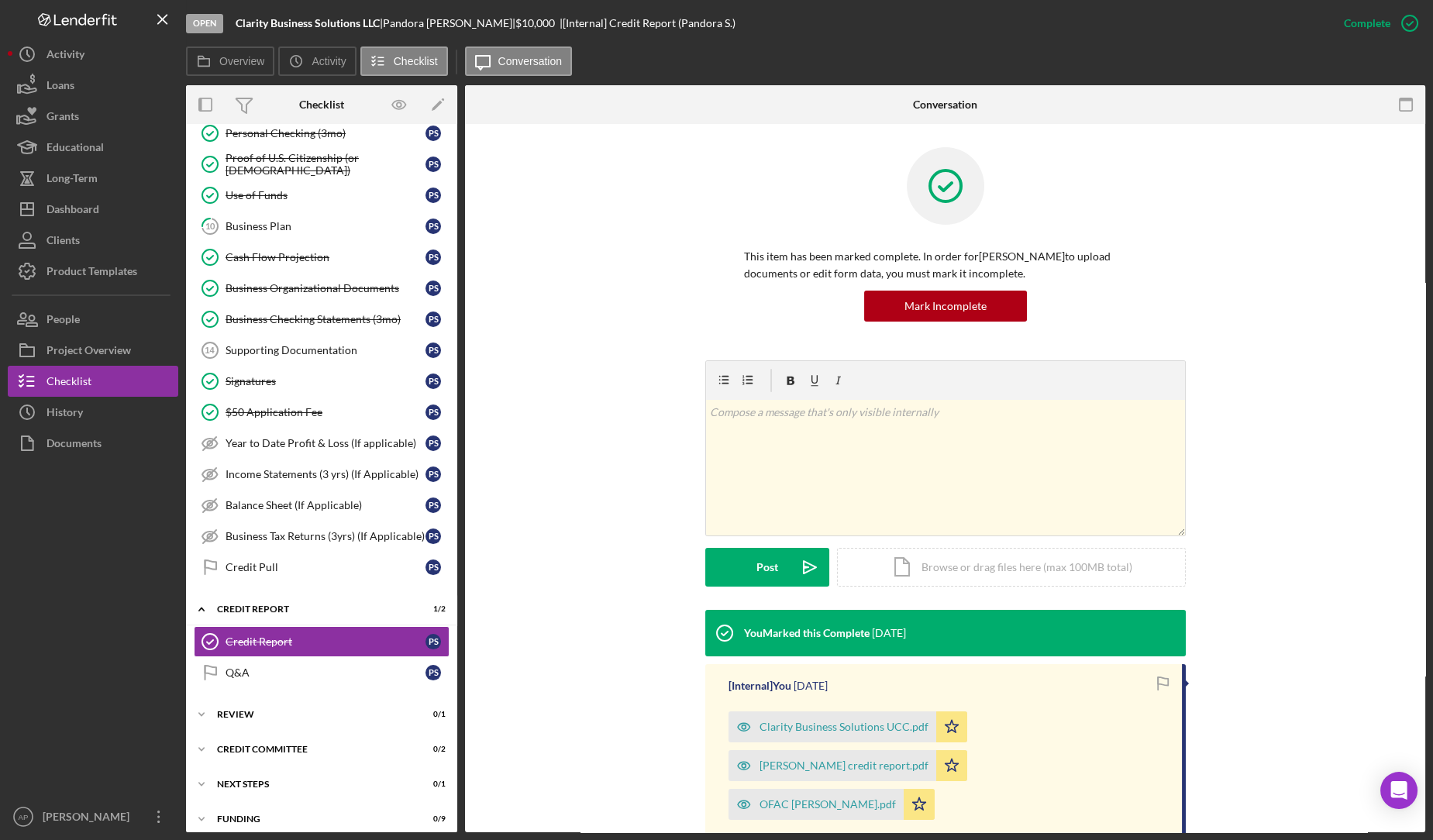
scroll to position [121, 0]
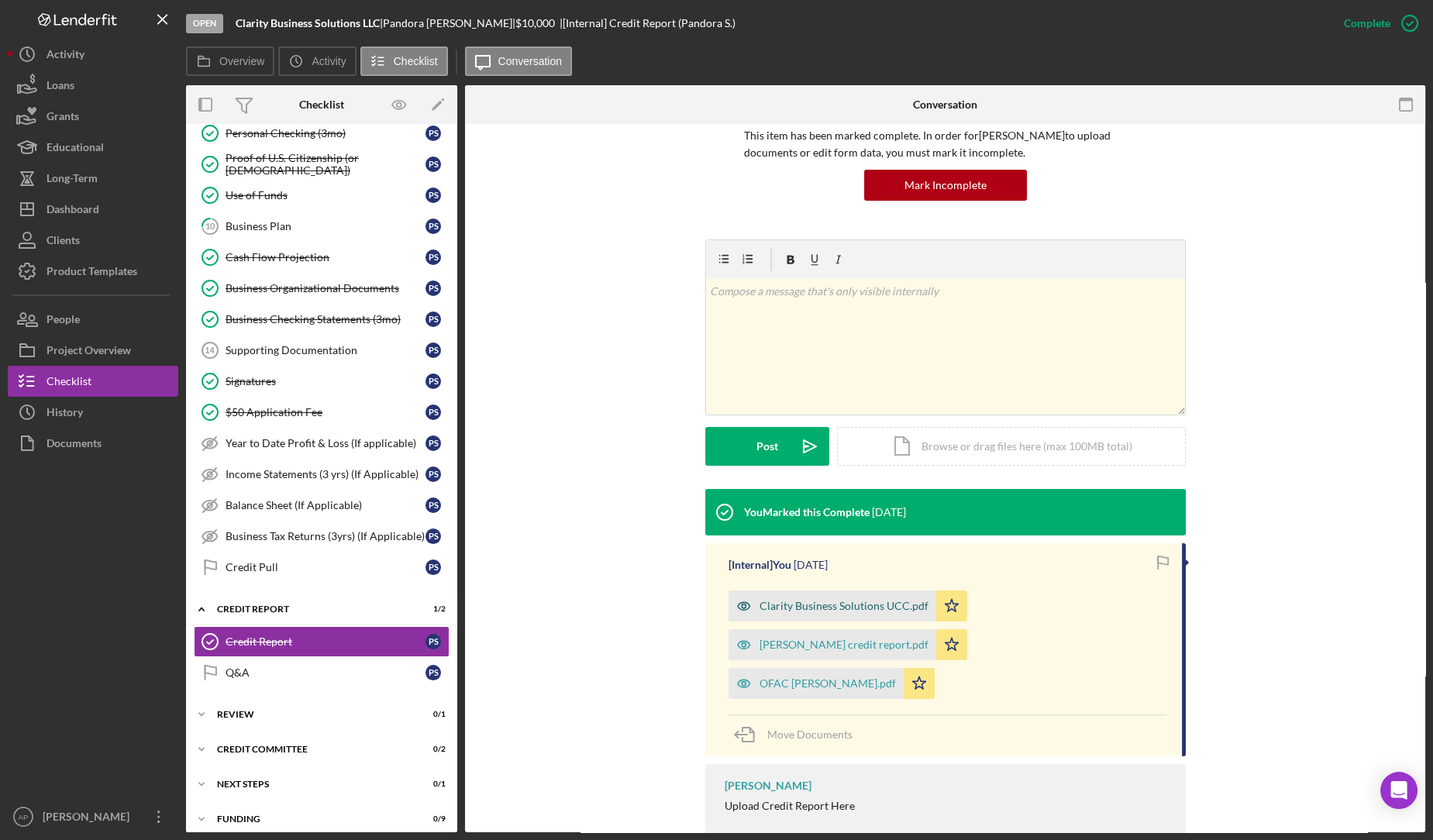
click at [787, 601] on div "Clarity Business Solutions UCC.pdf" at bounding box center [844, 606] width 169 height 13
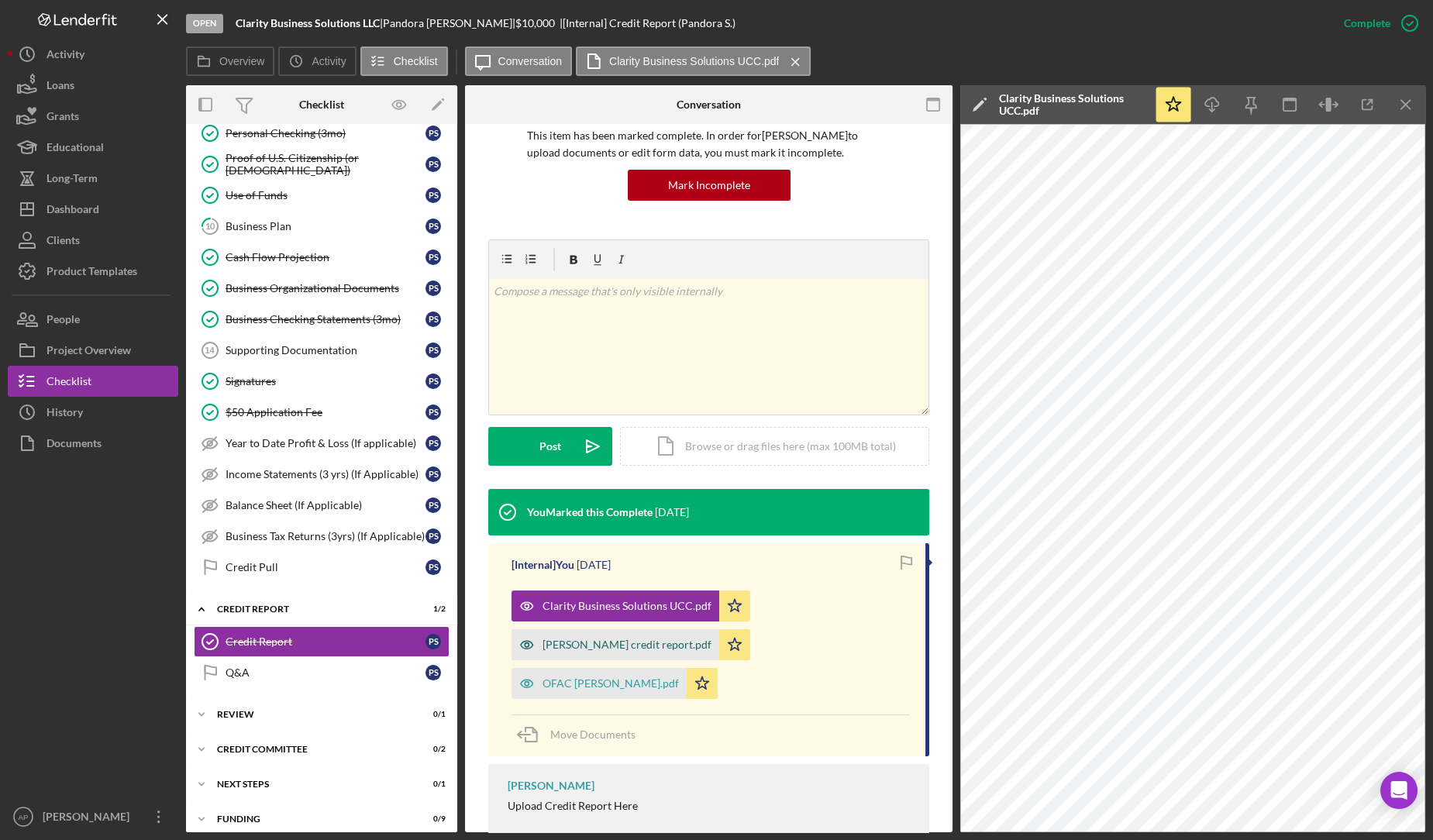
click at [591, 650] on div "[PERSON_NAME] credit report.pdf" at bounding box center [615, 644] width 208 height 31
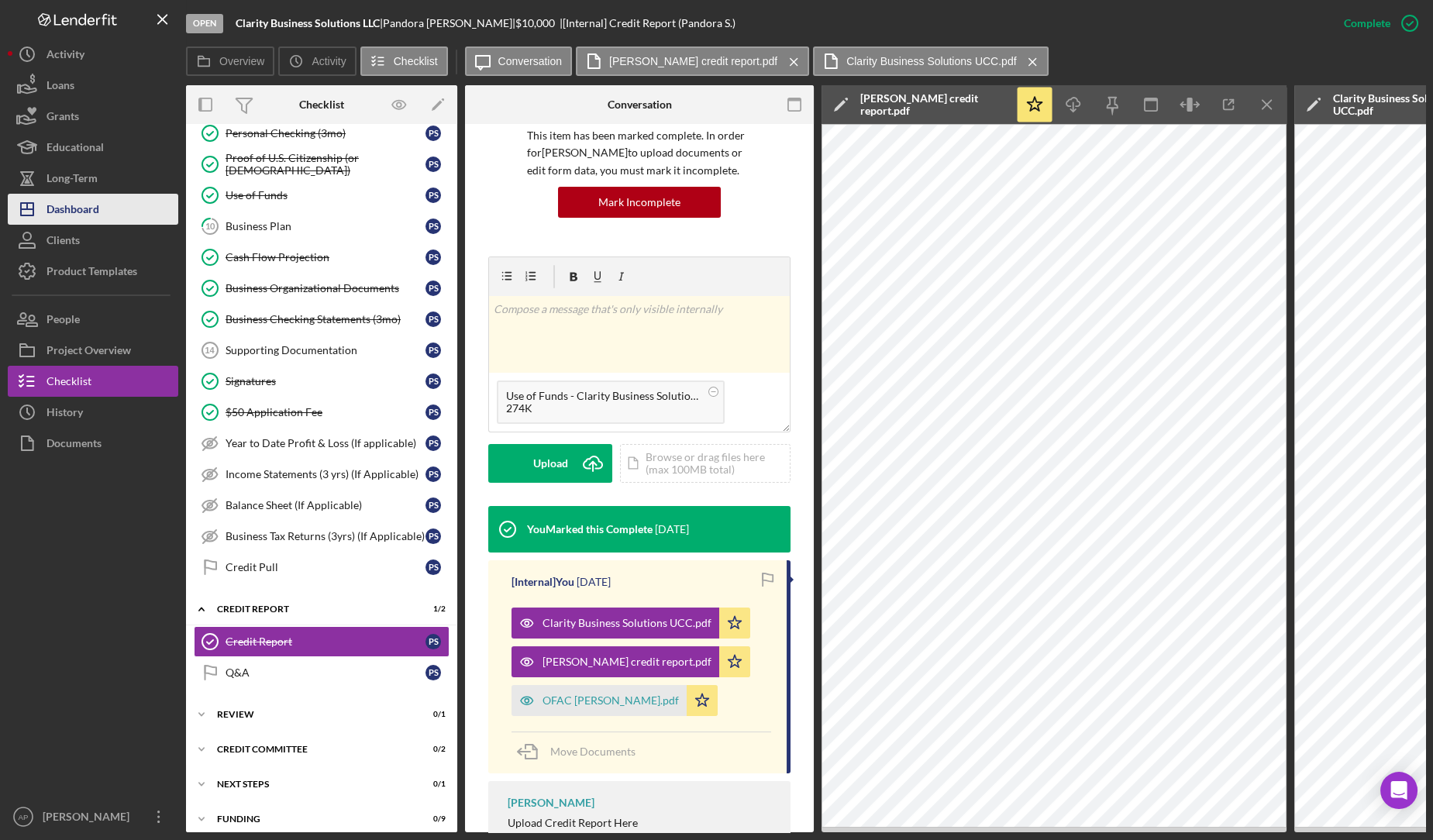
click at [105, 215] on button "Icon/Dashboard Dashboard" at bounding box center [93, 209] width 171 height 31
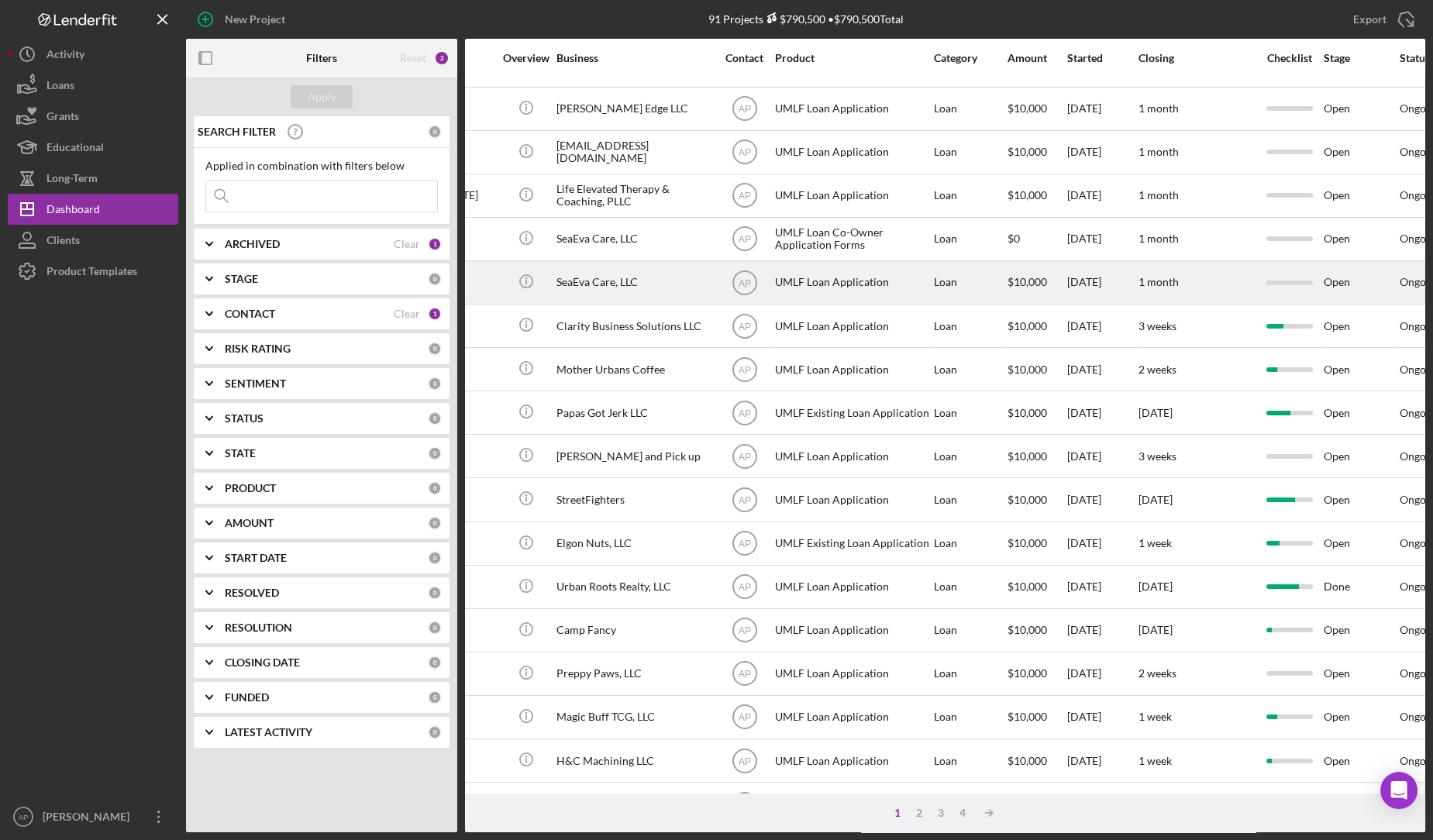
scroll to position [34, 0]
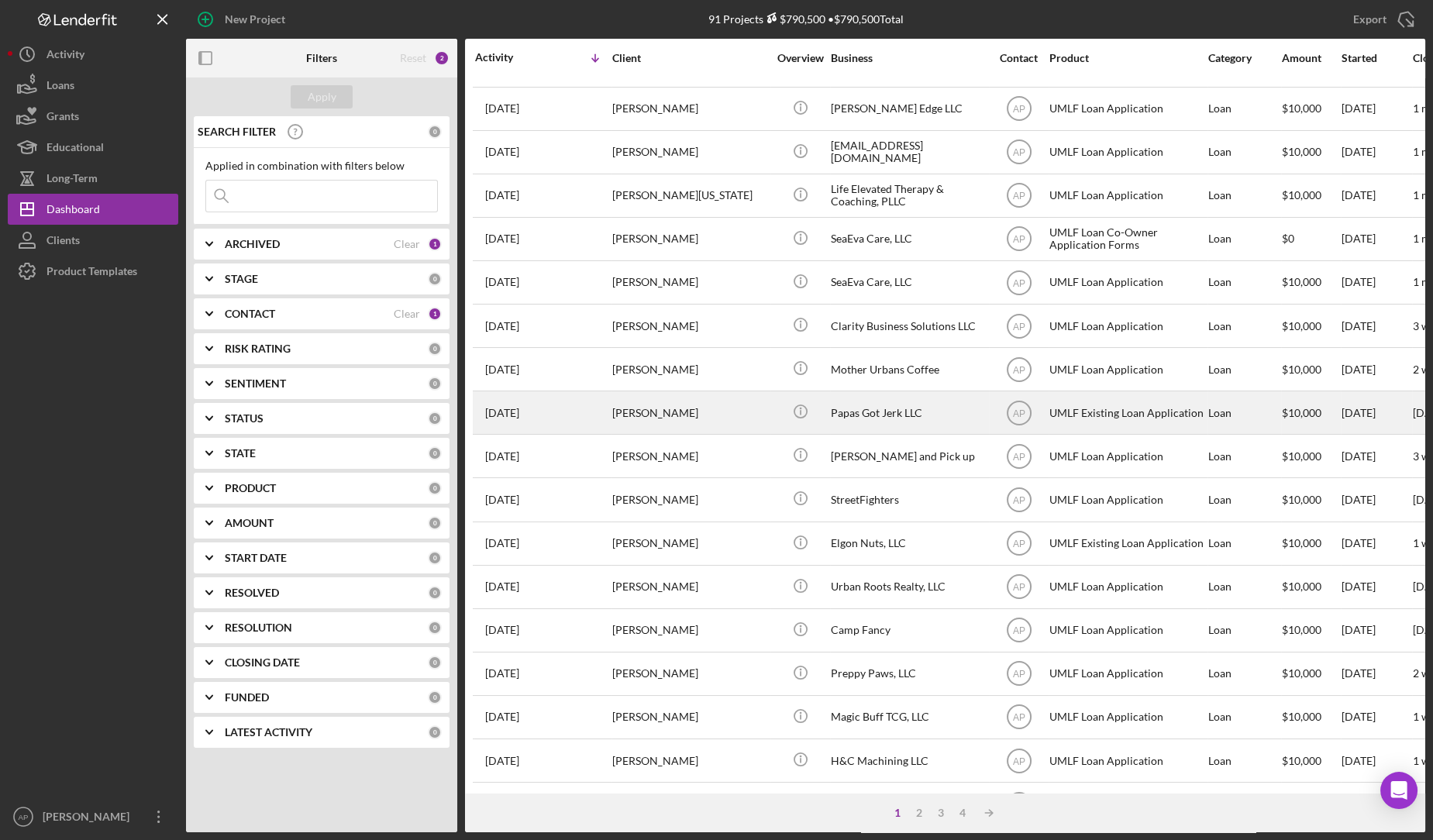
click at [724, 395] on div "[PERSON_NAME]" at bounding box center [690, 412] width 155 height 41
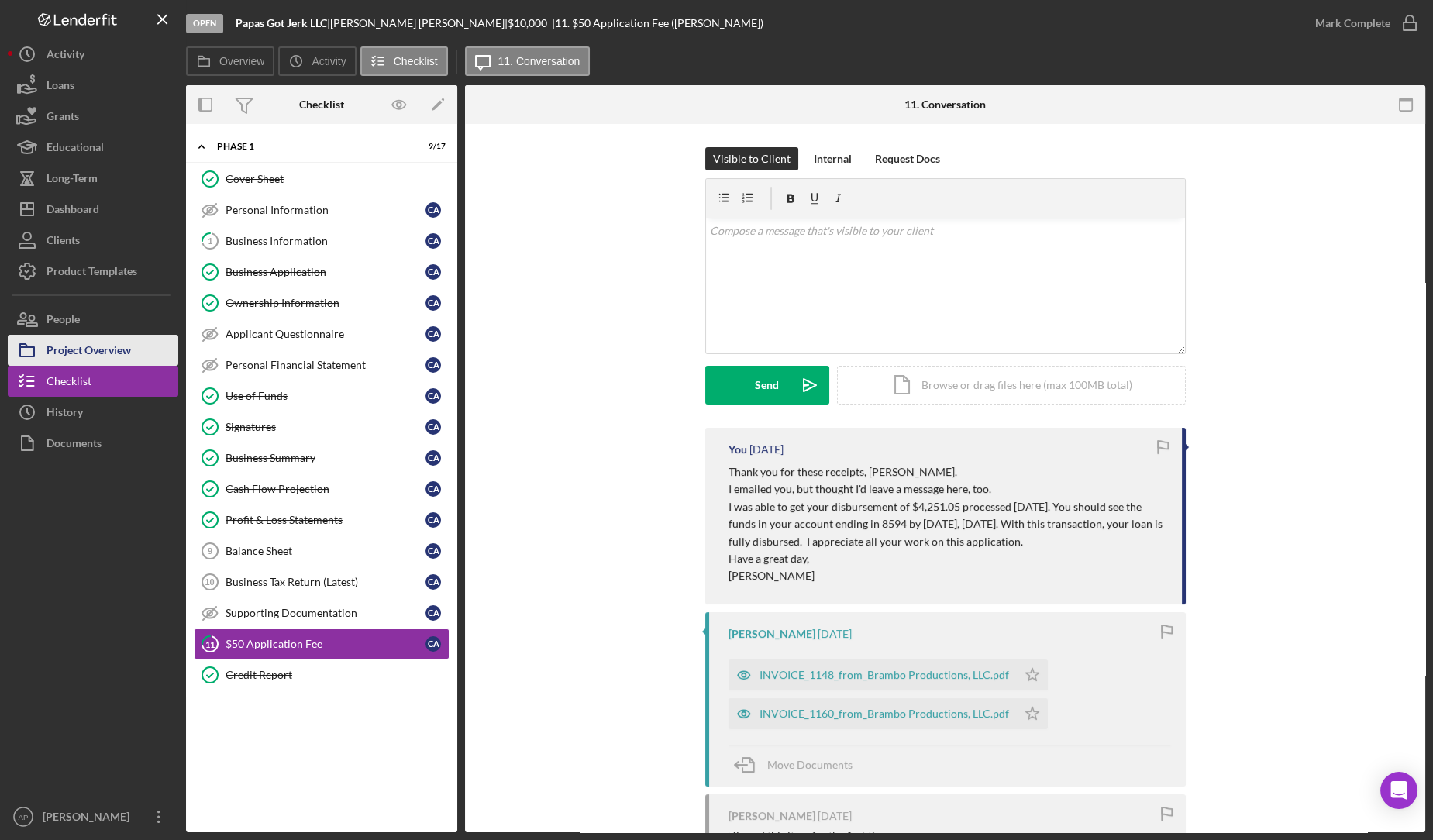
click at [135, 353] on button "Project Overview" at bounding box center [93, 350] width 171 height 31
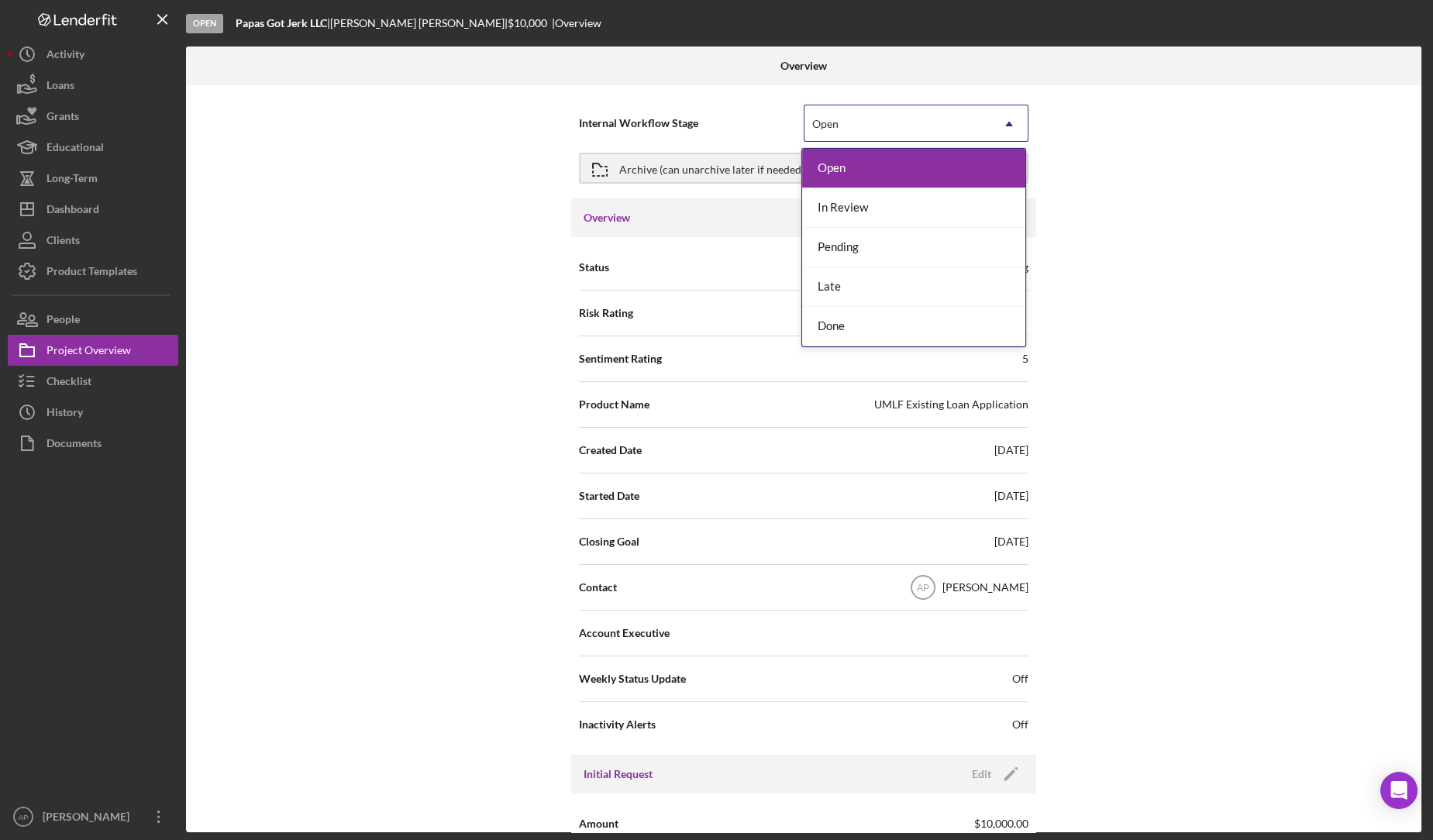
click at [984, 121] on div "Open" at bounding box center [897, 123] width 186 height 35
click at [846, 331] on div "Done" at bounding box center [914, 327] width 223 height 40
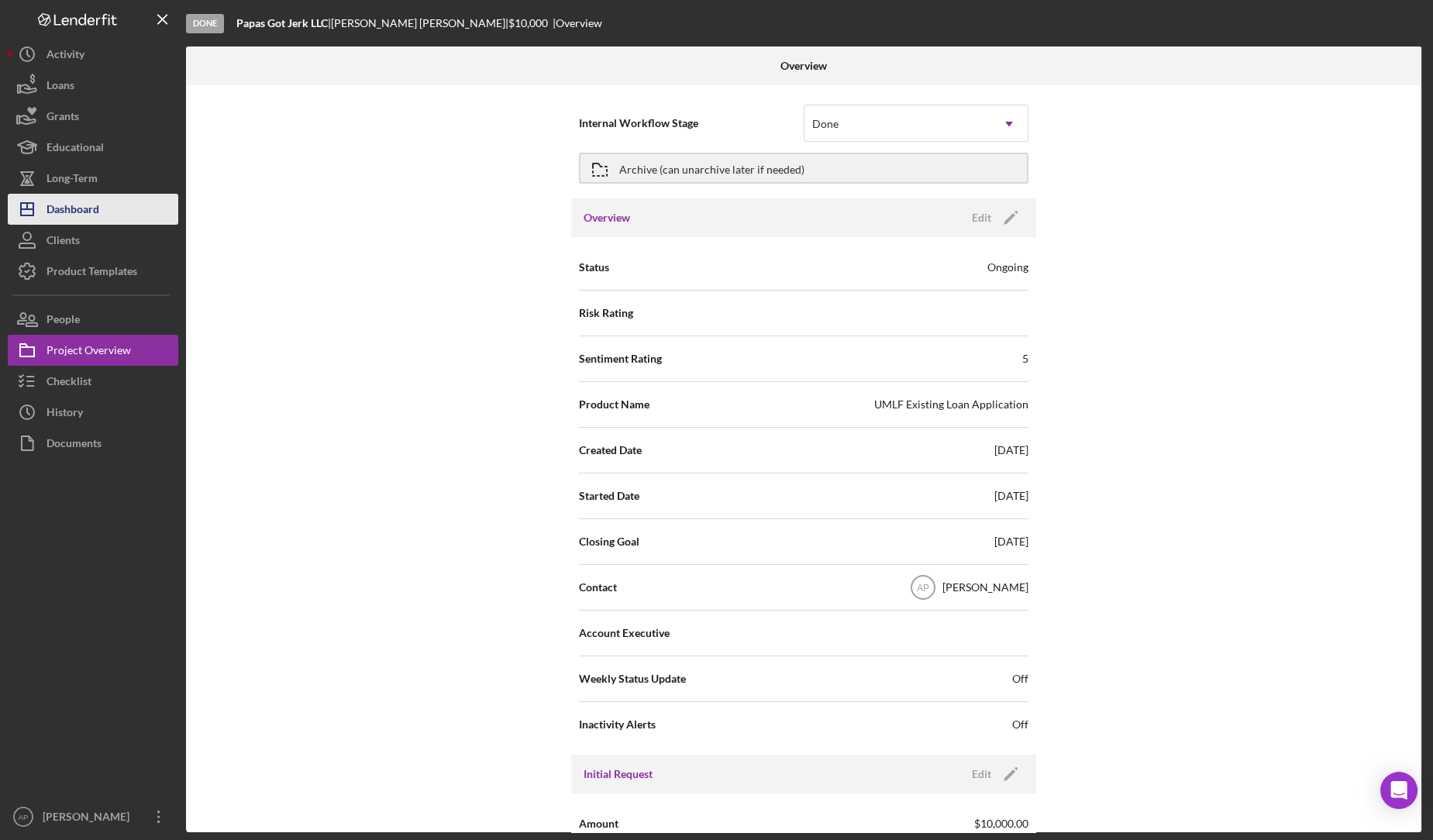
click at [74, 220] on div "Dashboard" at bounding box center [73, 210] width 53 height 34
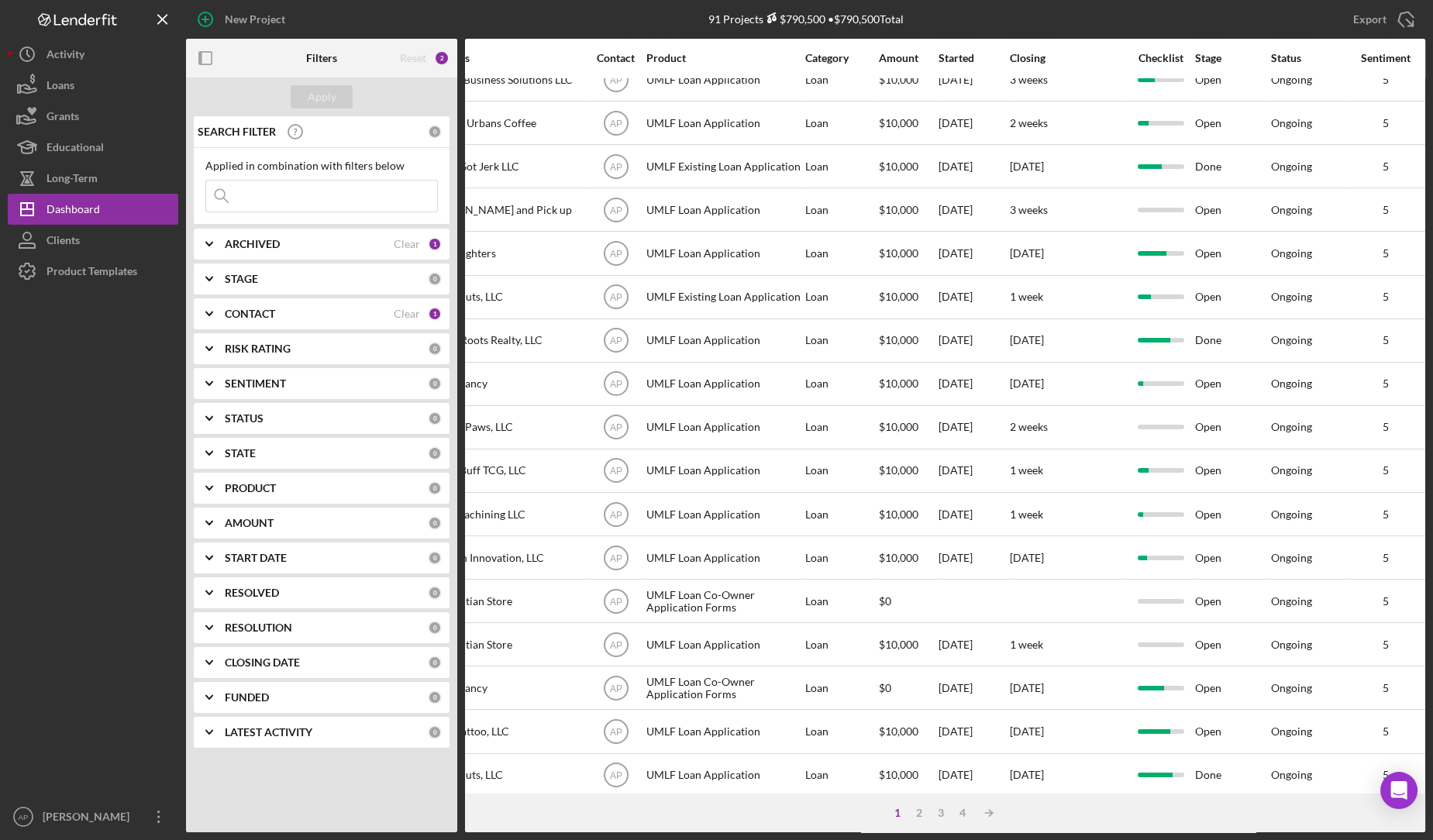
scroll to position [280, 404]
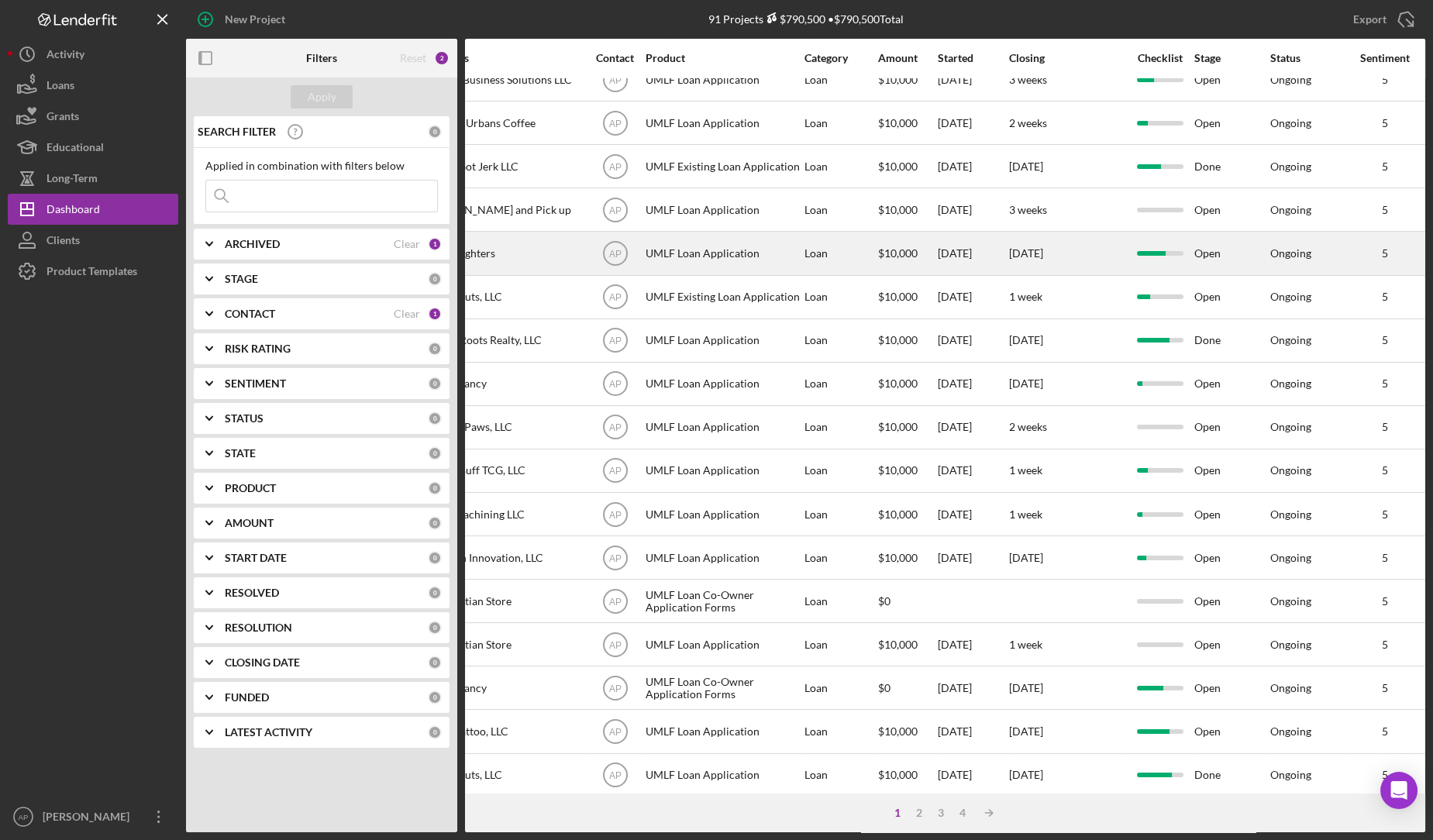
click at [714, 241] on div "UMLF Loan Application" at bounding box center [722, 252] width 155 height 41
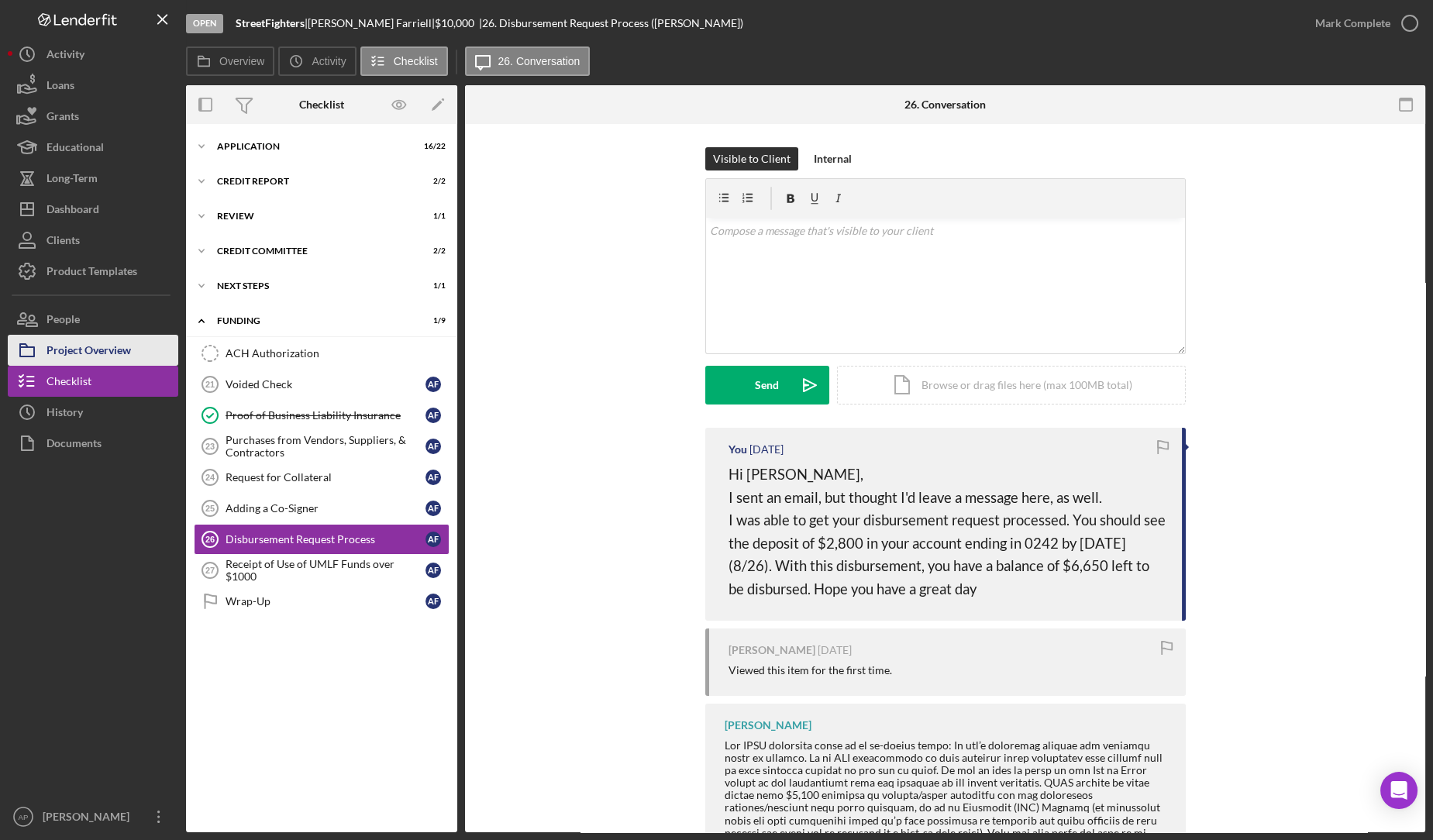
click at [109, 344] on div "Project Overview" at bounding box center [88, 352] width 84 height 34
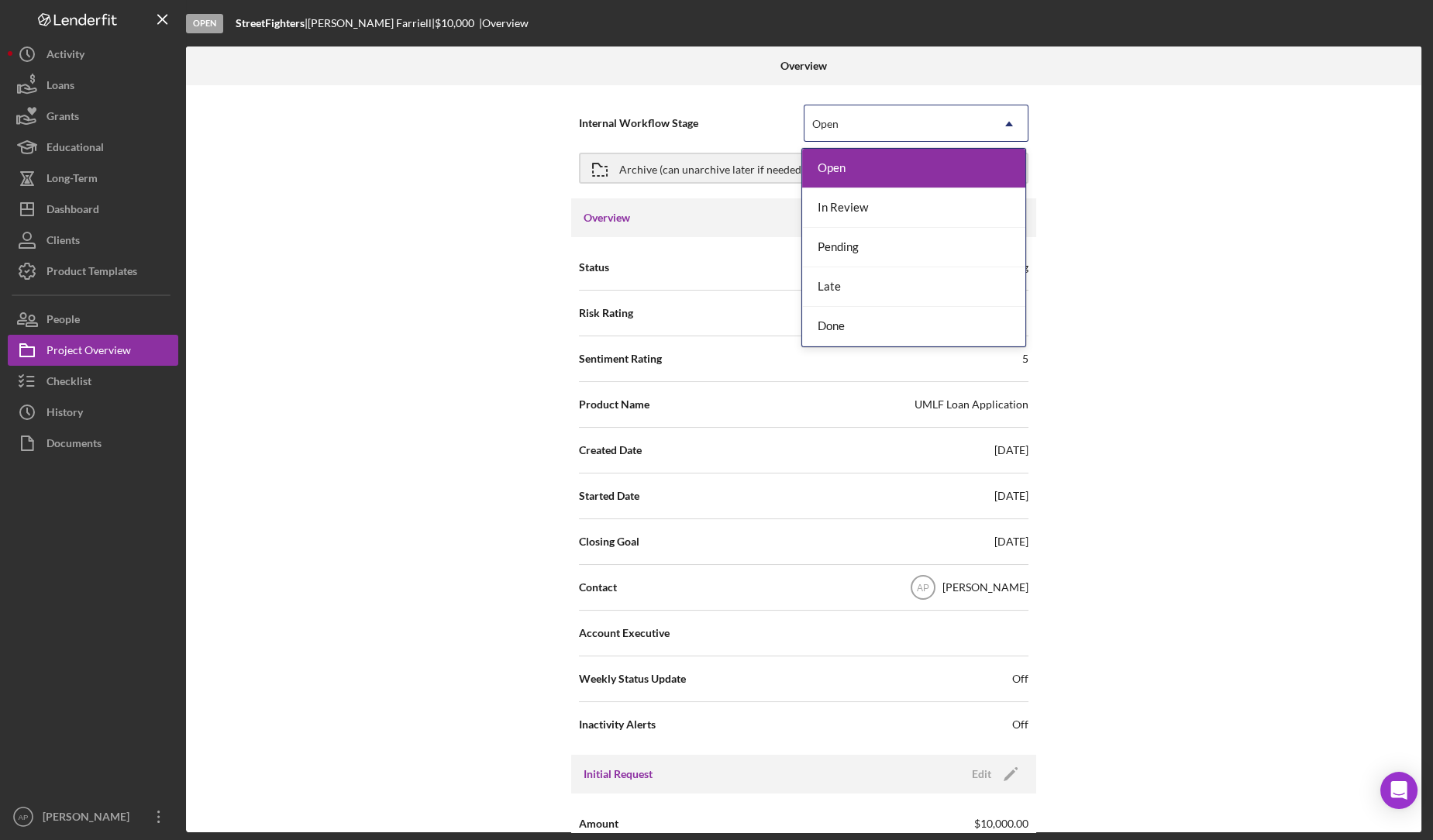
click at [975, 114] on div "Open" at bounding box center [897, 123] width 186 height 35
click at [898, 321] on div "Done" at bounding box center [914, 327] width 223 height 40
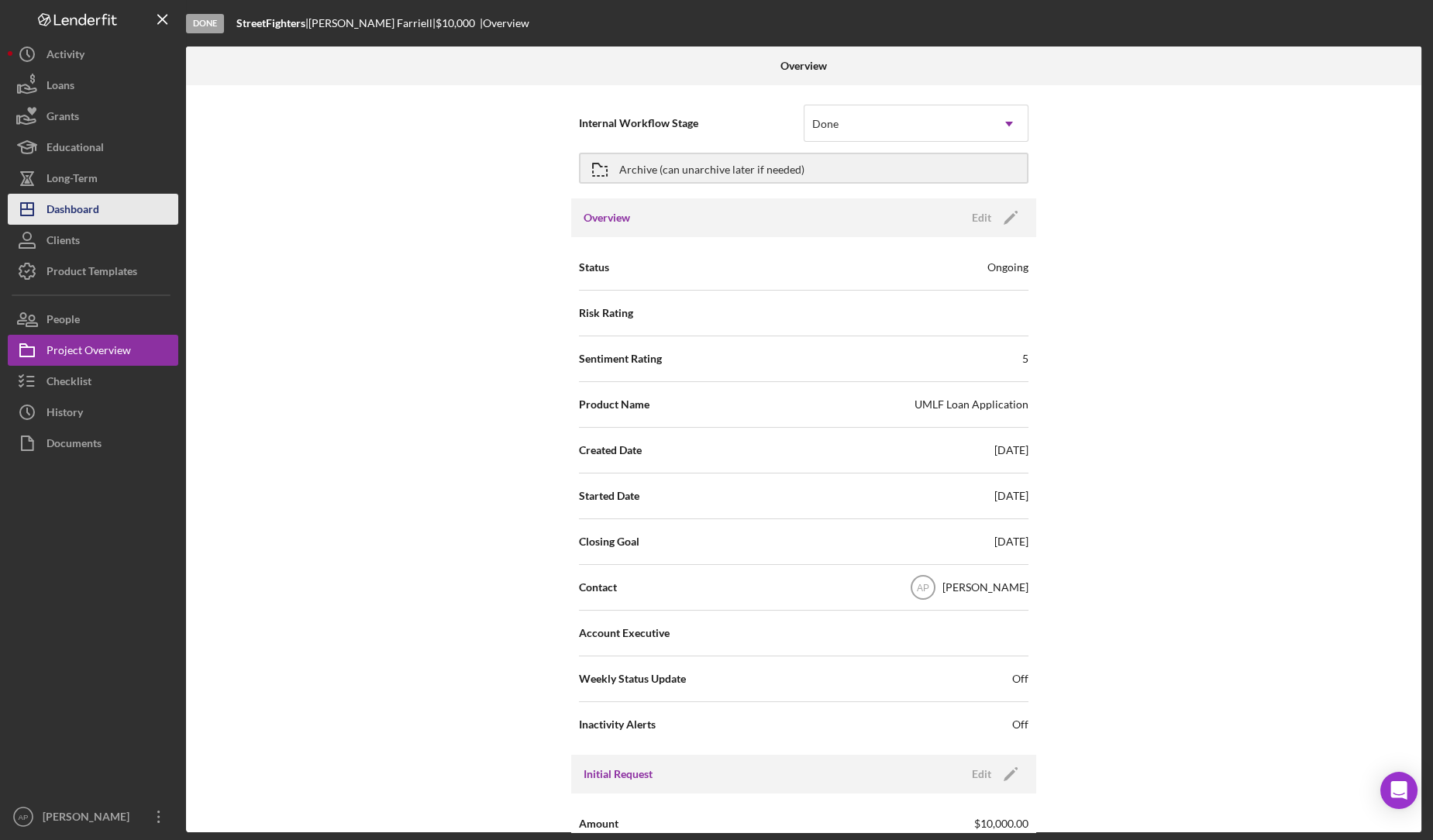
click at [105, 210] on button "Icon/Dashboard Dashboard" at bounding box center [93, 209] width 171 height 31
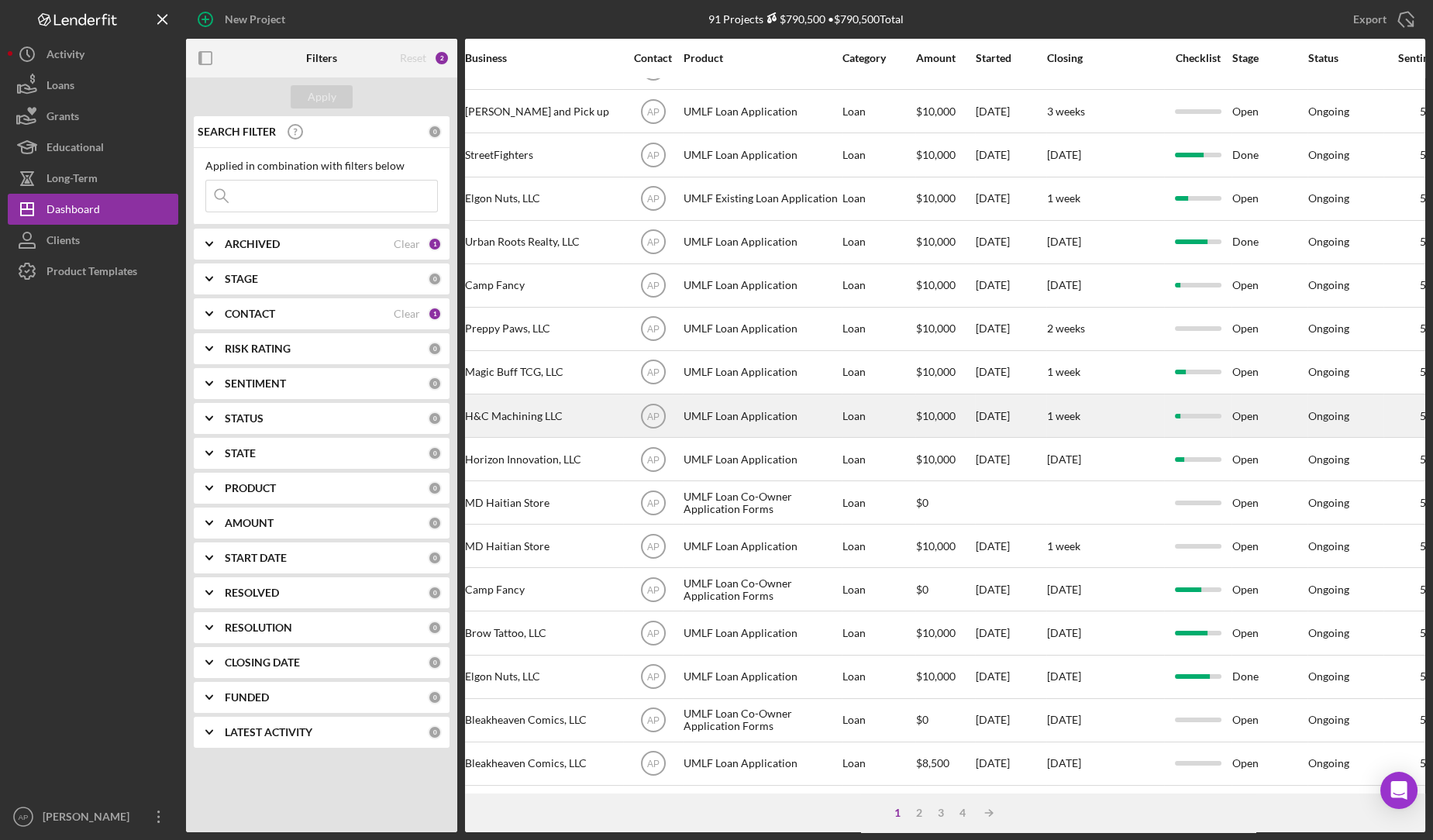
scroll to position [379, 0]
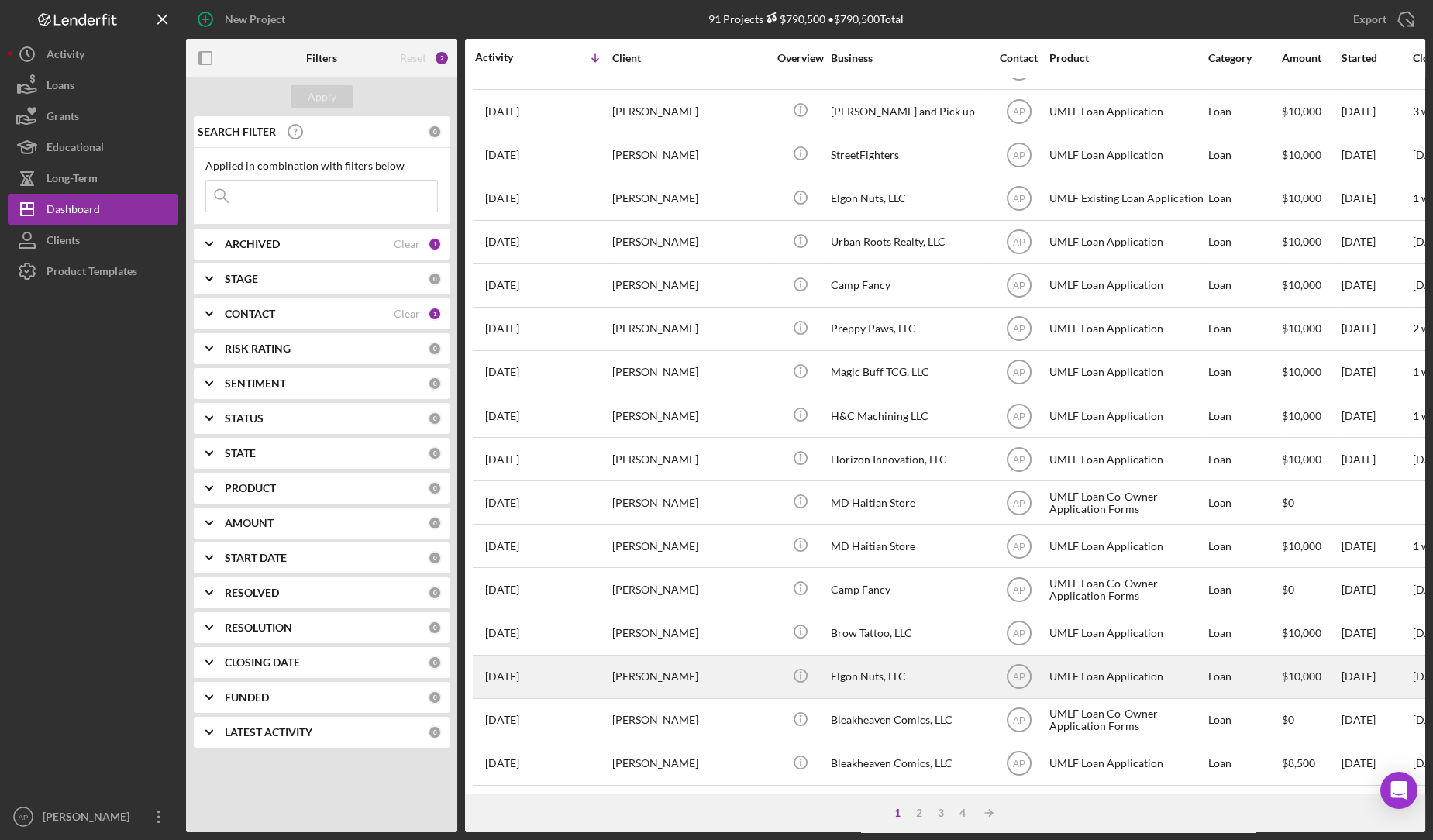
click at [553, 671] on div "[DATE] [PERSON_NAME]" at bounding box center [542, 676] width 135 height 41
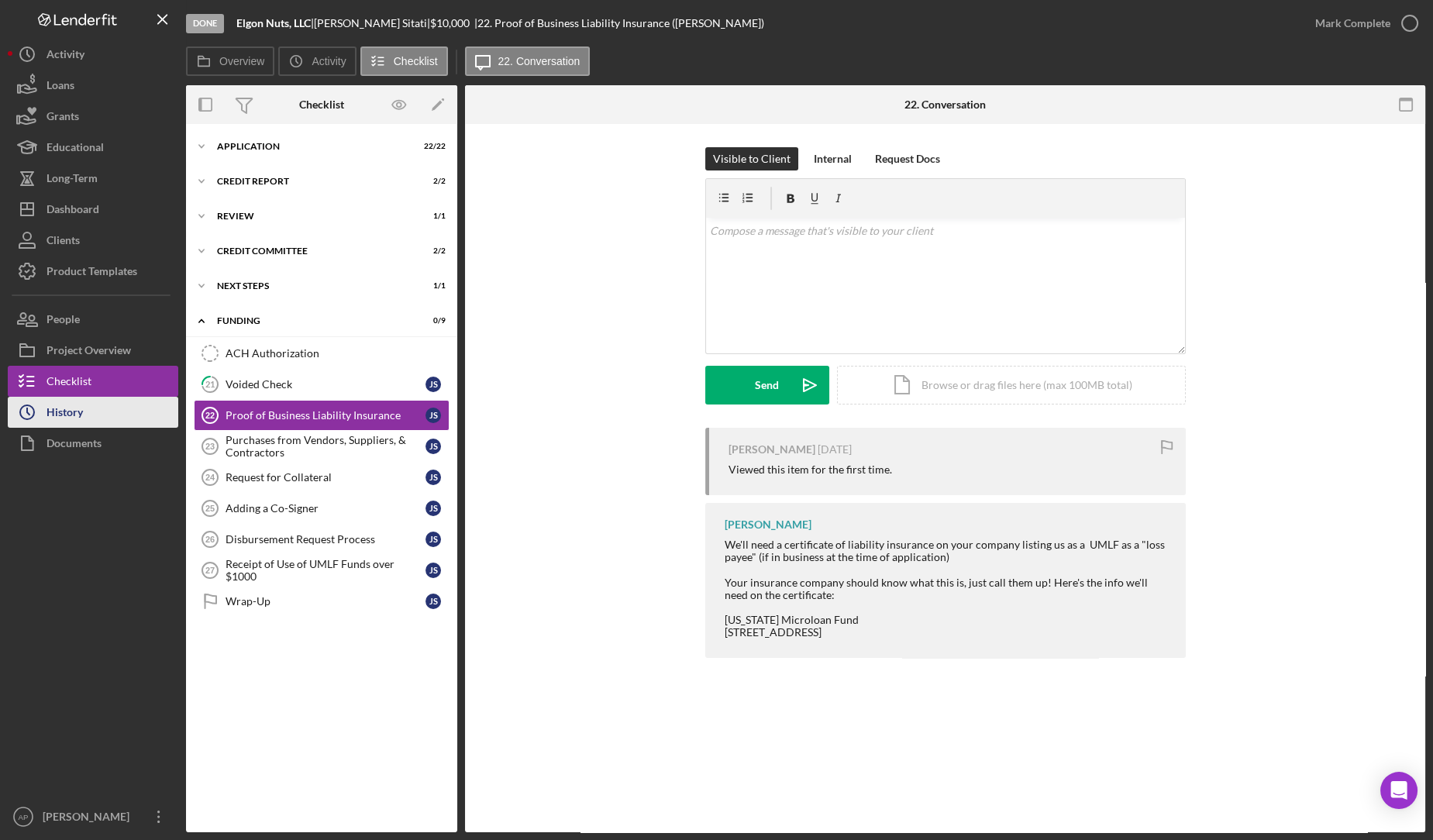
click at [67, 408] on div "History" at bounding box center [64, 414] width 36 height 34
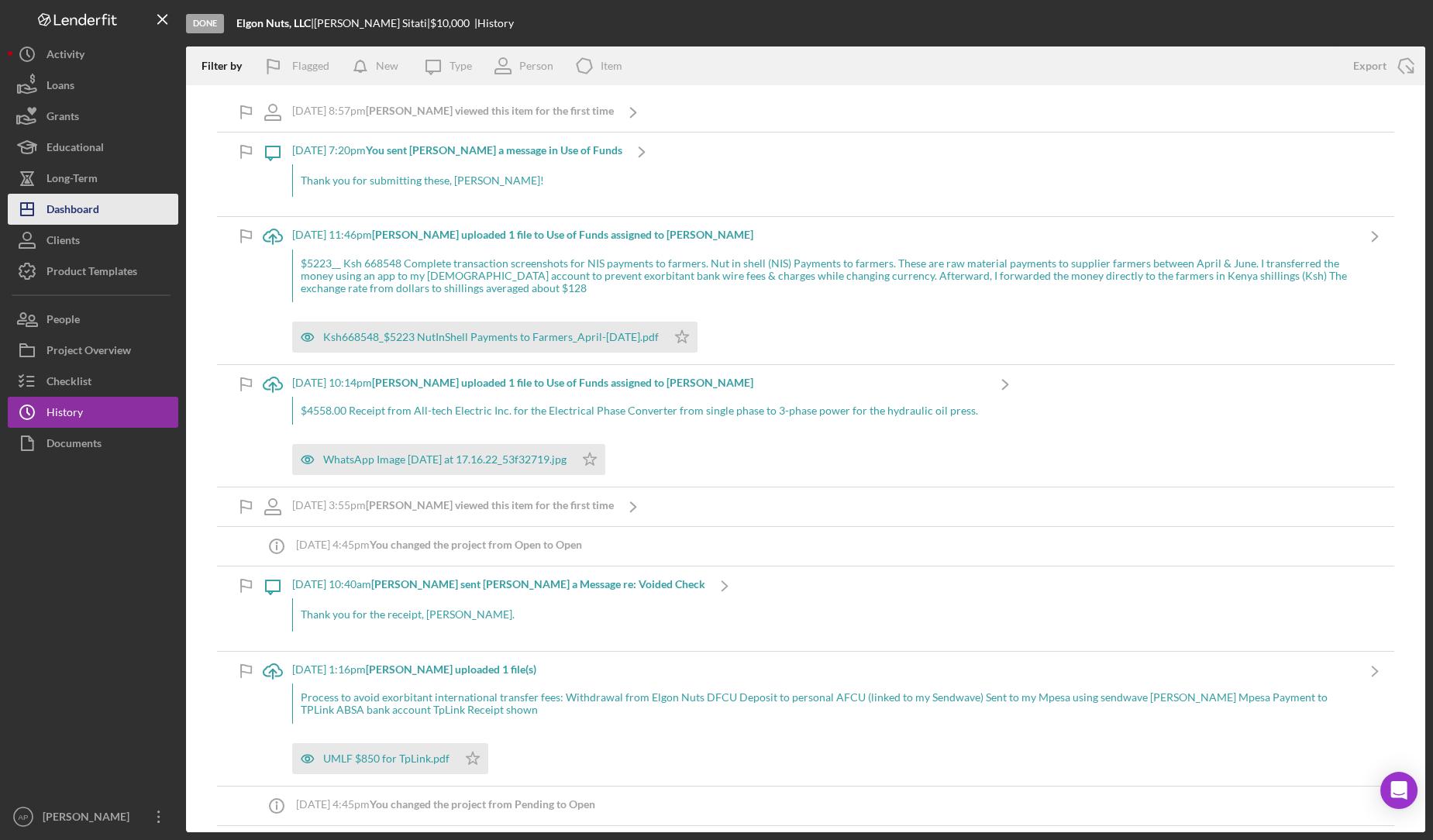
click at [88, 200] on div "Dashboard" at bounding box center [73, 210] width 53 height 34
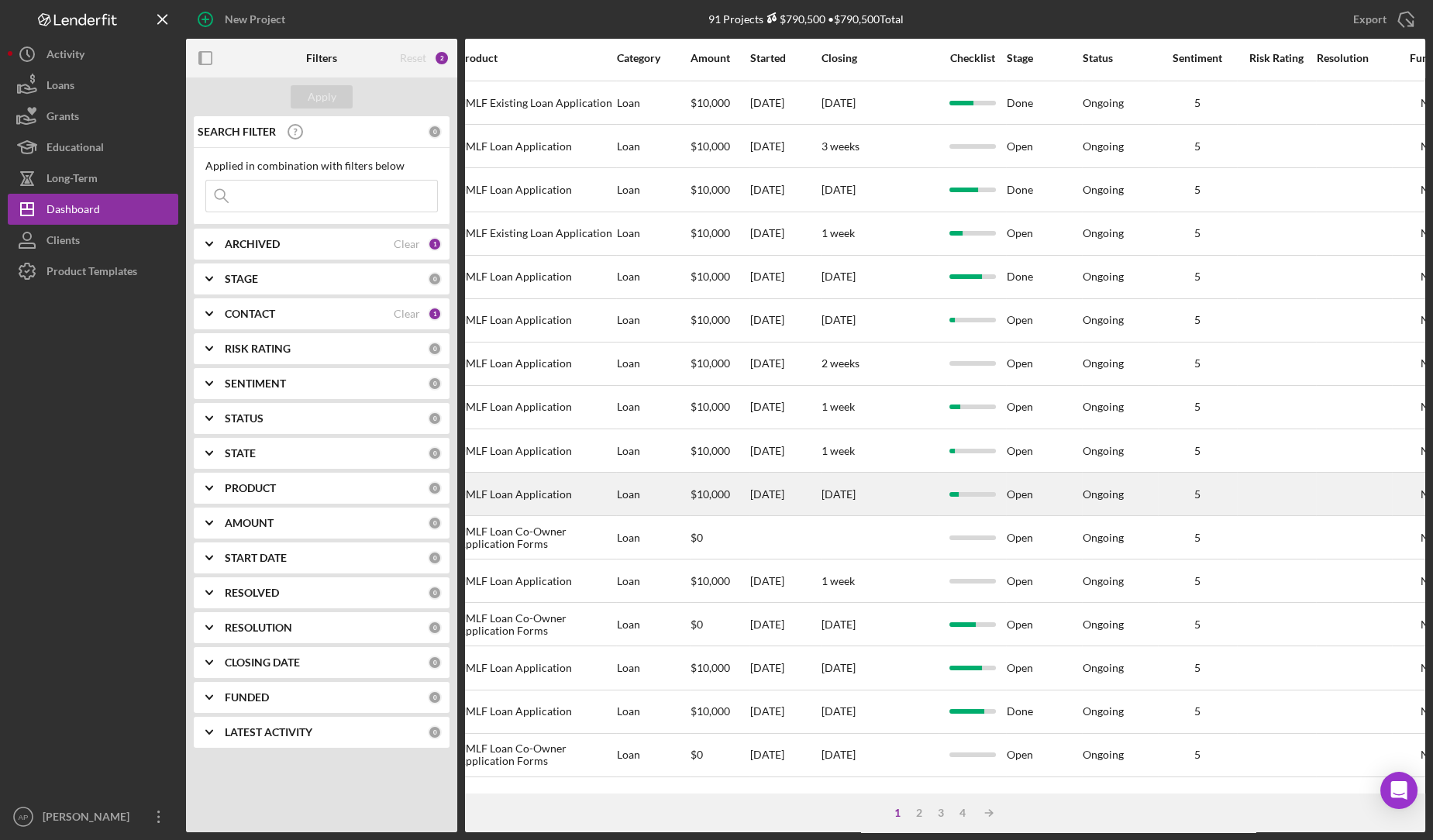
scroll to position [379, 591]
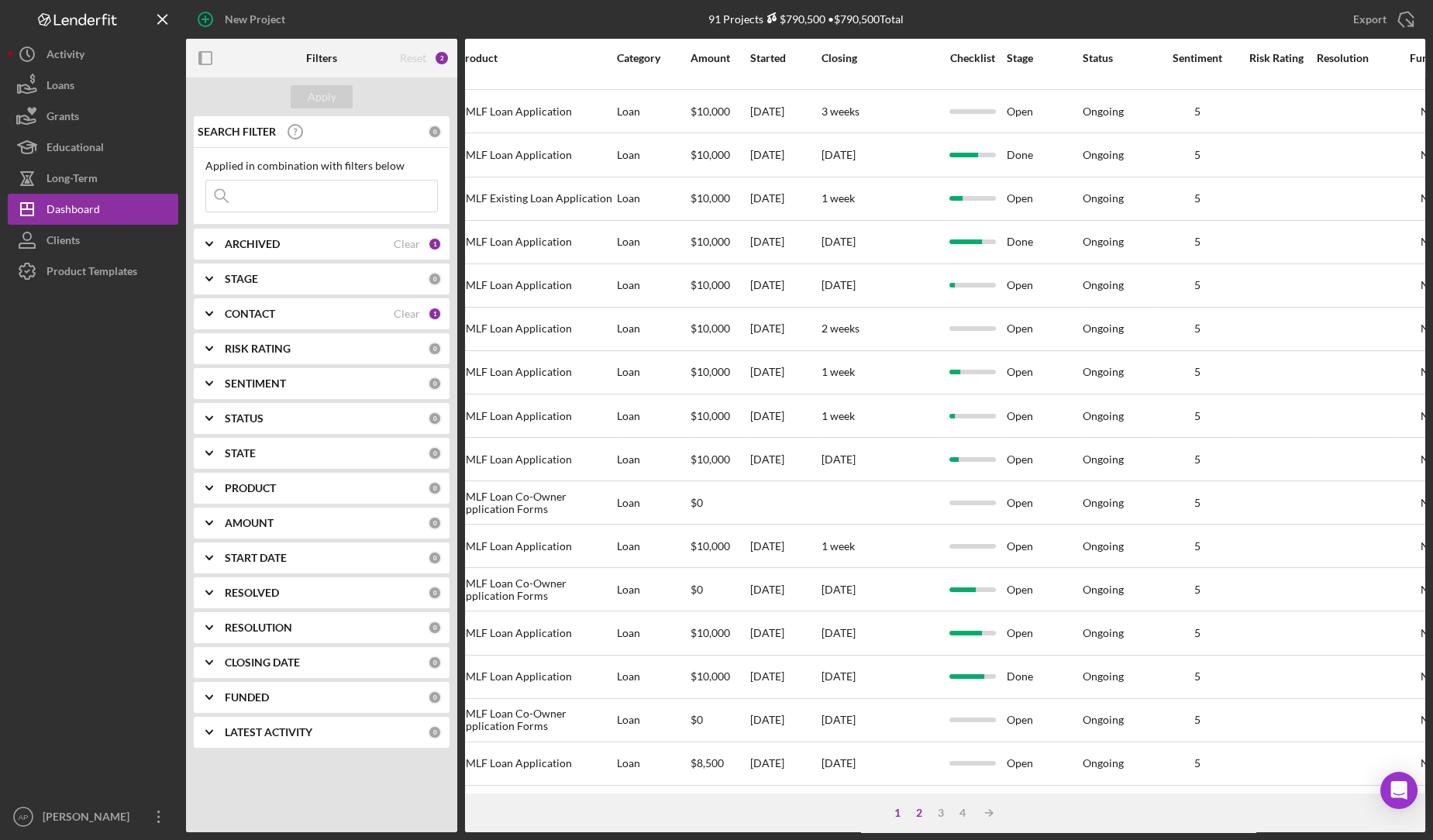
click at [918, 813] on div "2" at bounding box center [919, 813] width 22 height 13
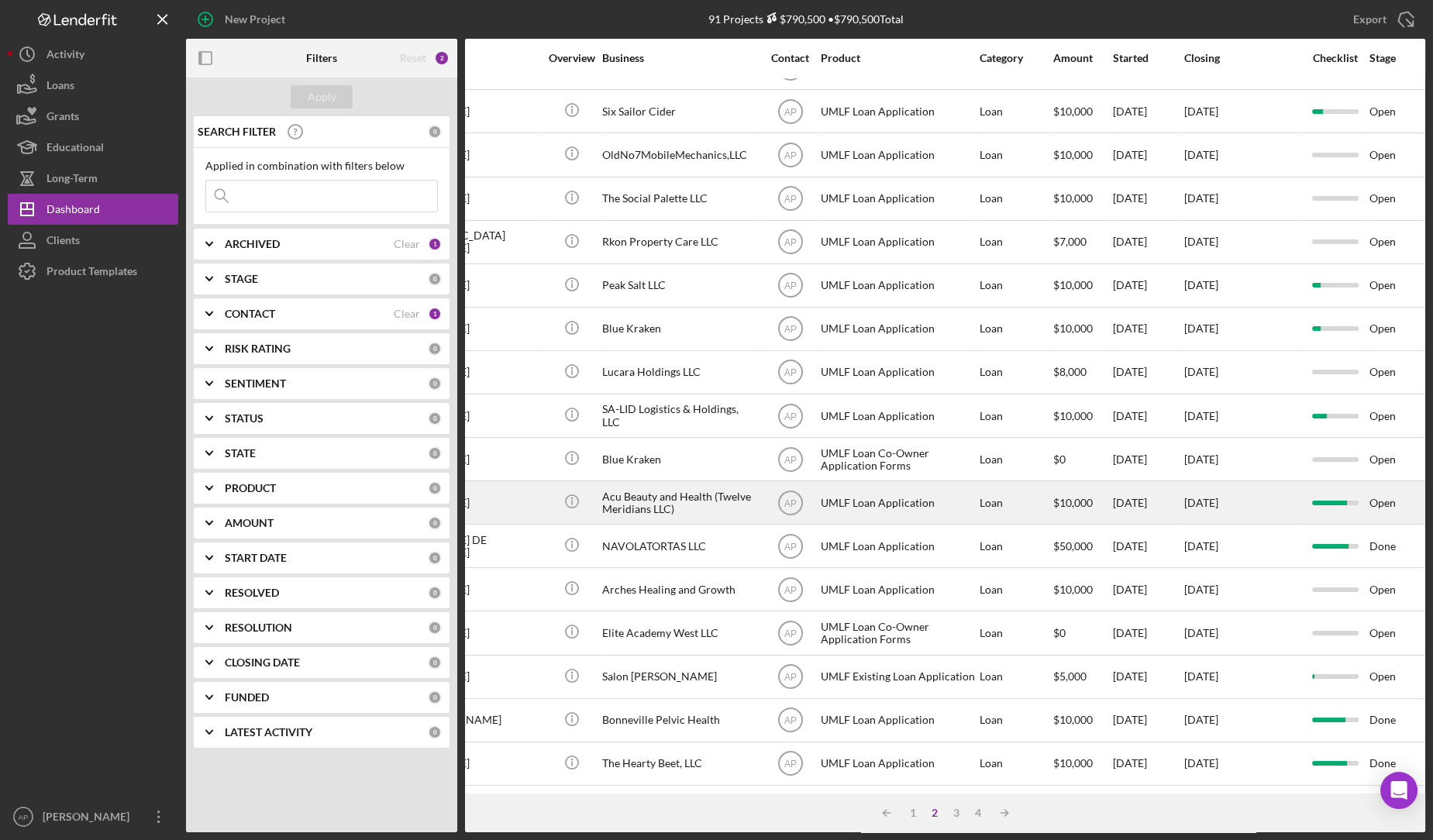
scroll to position [379, 0]
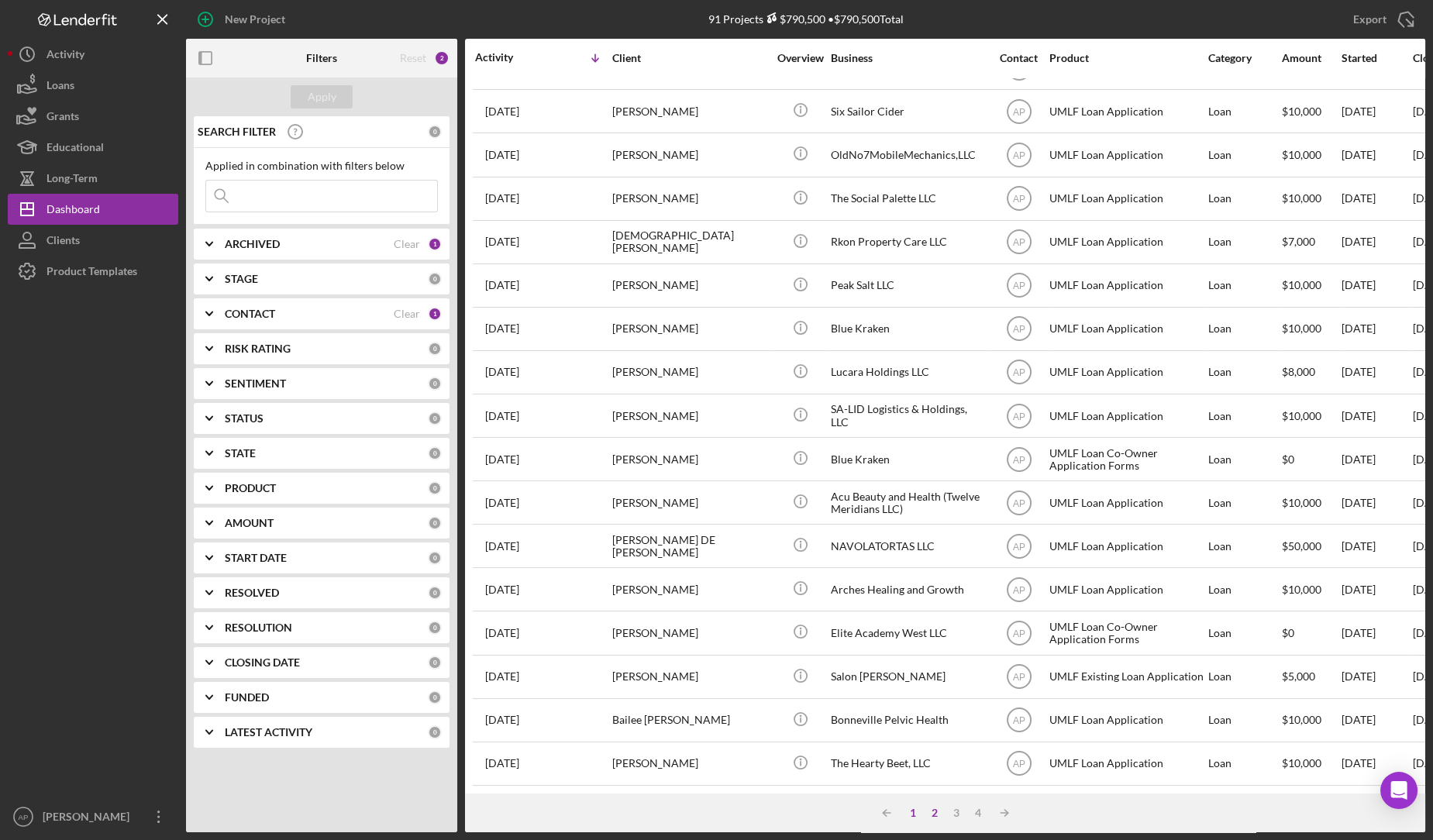
click at [911, 811] on div "1" at bounding box center [913, 813] width 22 height 13
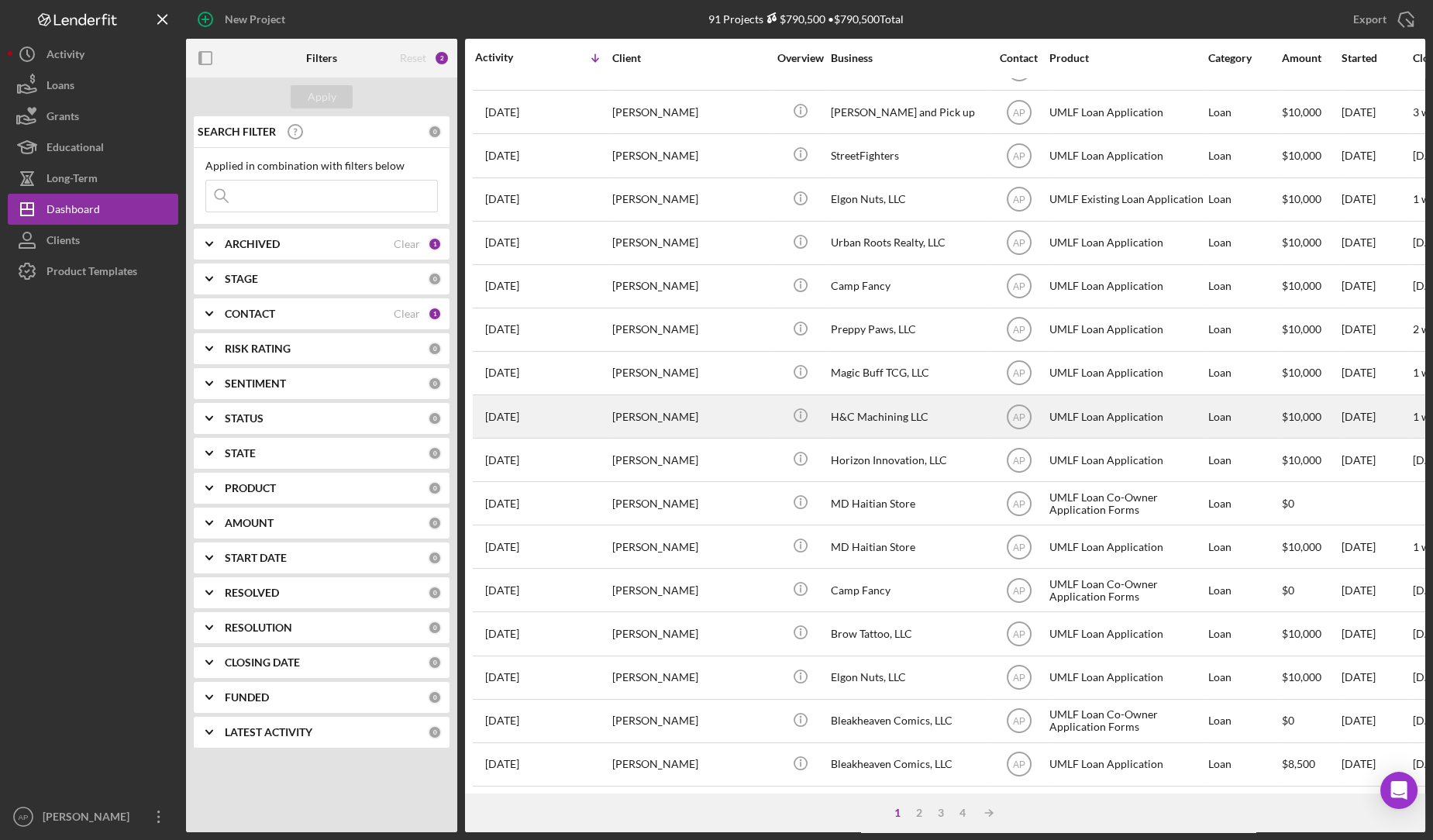
scroll to position [379, 0]
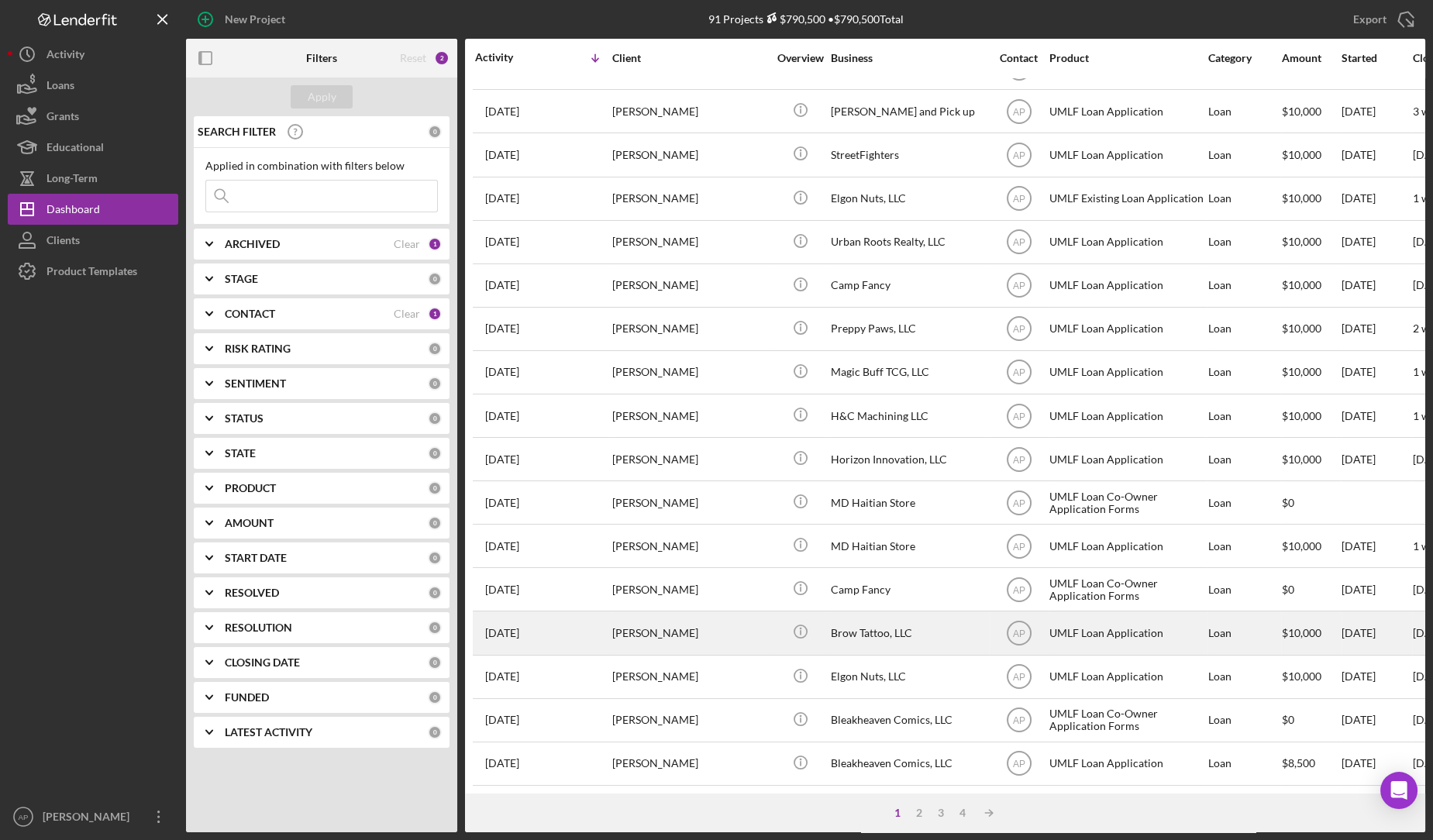
click at [896, 612] on div "Brow Tattoo, LLC" at bounding box center [908, 632] width 155 height 41
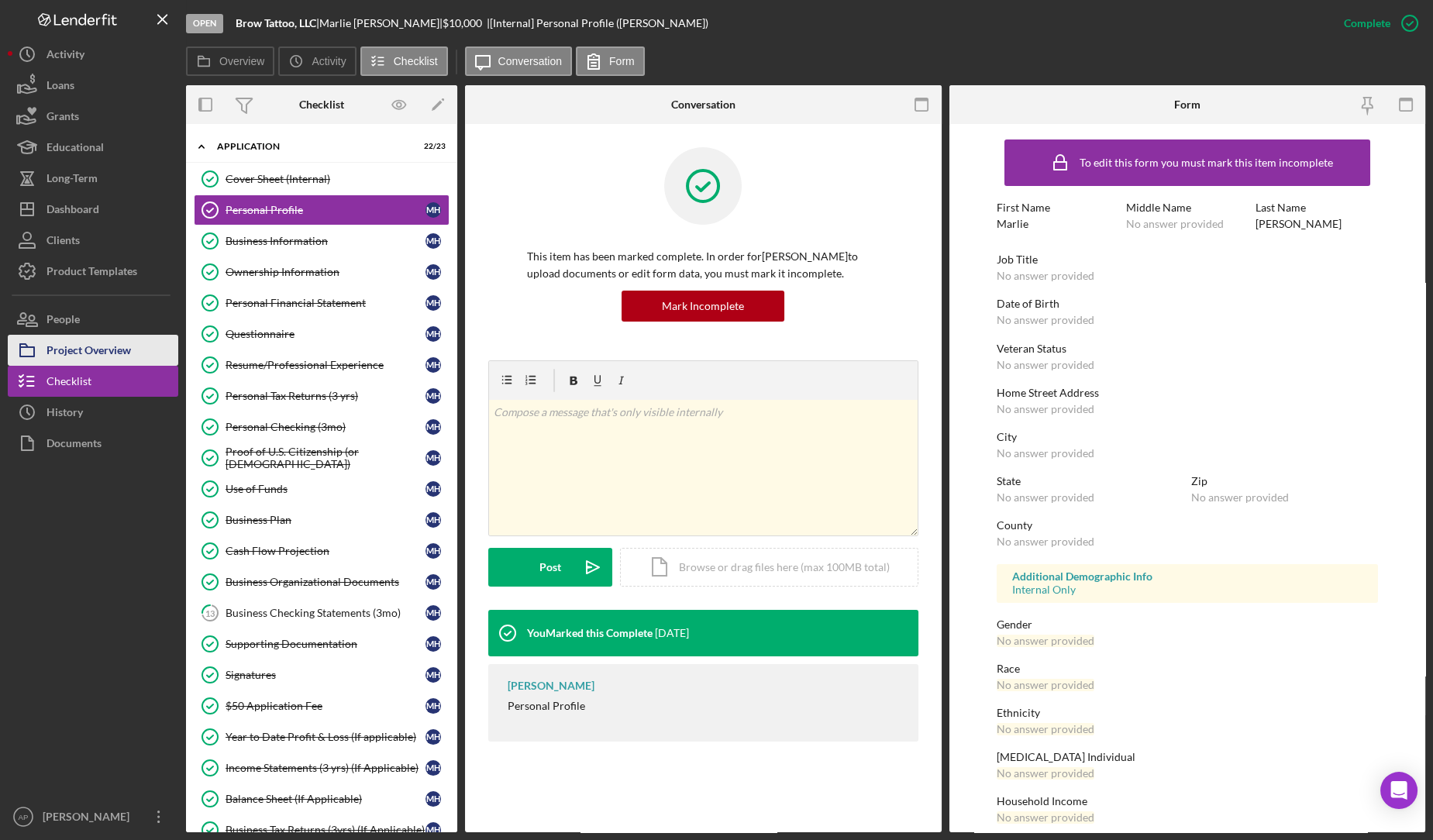
click at [125, 337] on div "Project Overview" at bounding box center [88, 352] width 84 height 34
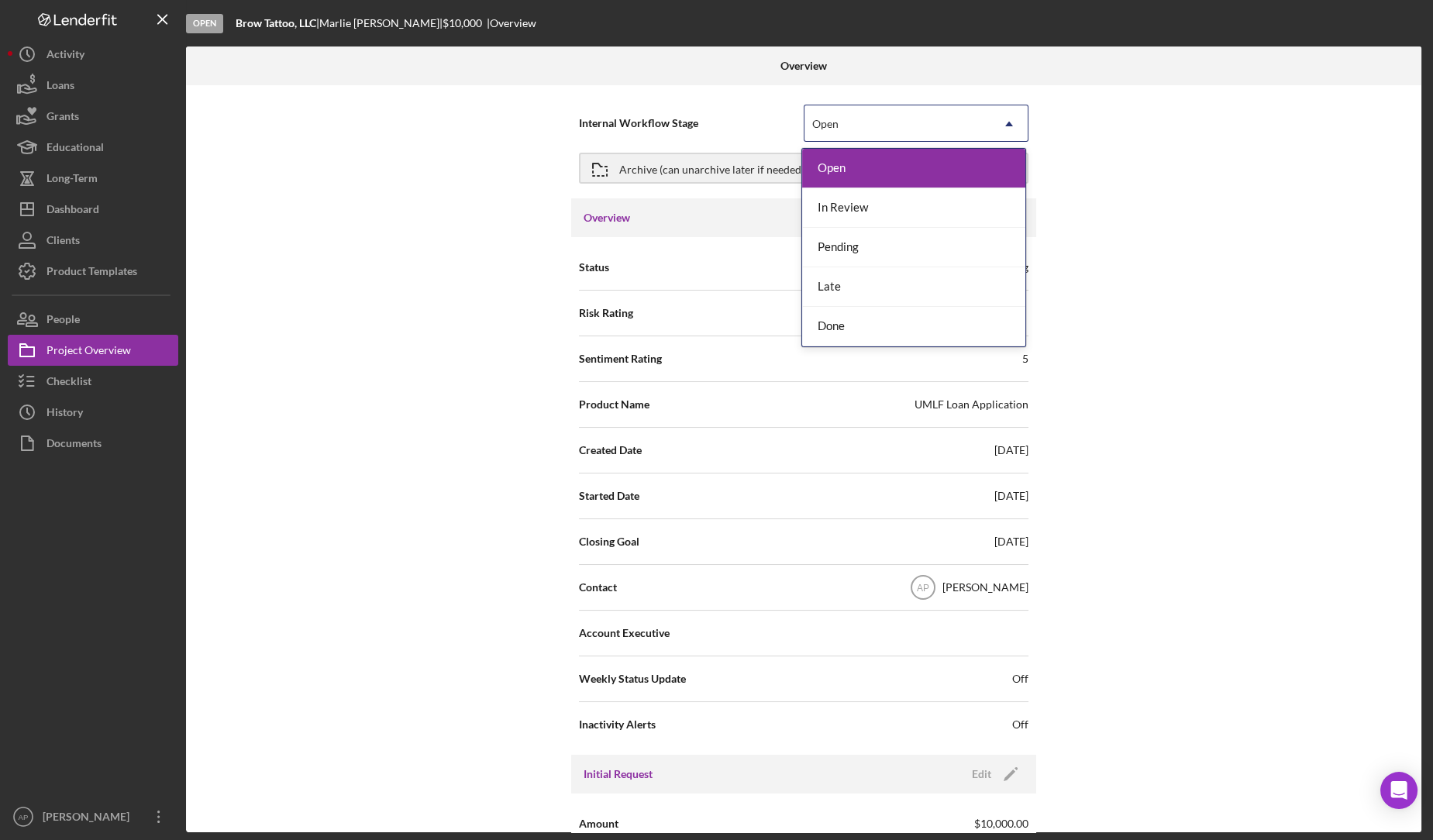
click at [992, 124] on icon "Icon/Dropdown Arrow" at bounding box center [1008, 123] width 37 height 37
click at [863, 337] on div "Done" at bounding box center [914, 327] width 223 height 40
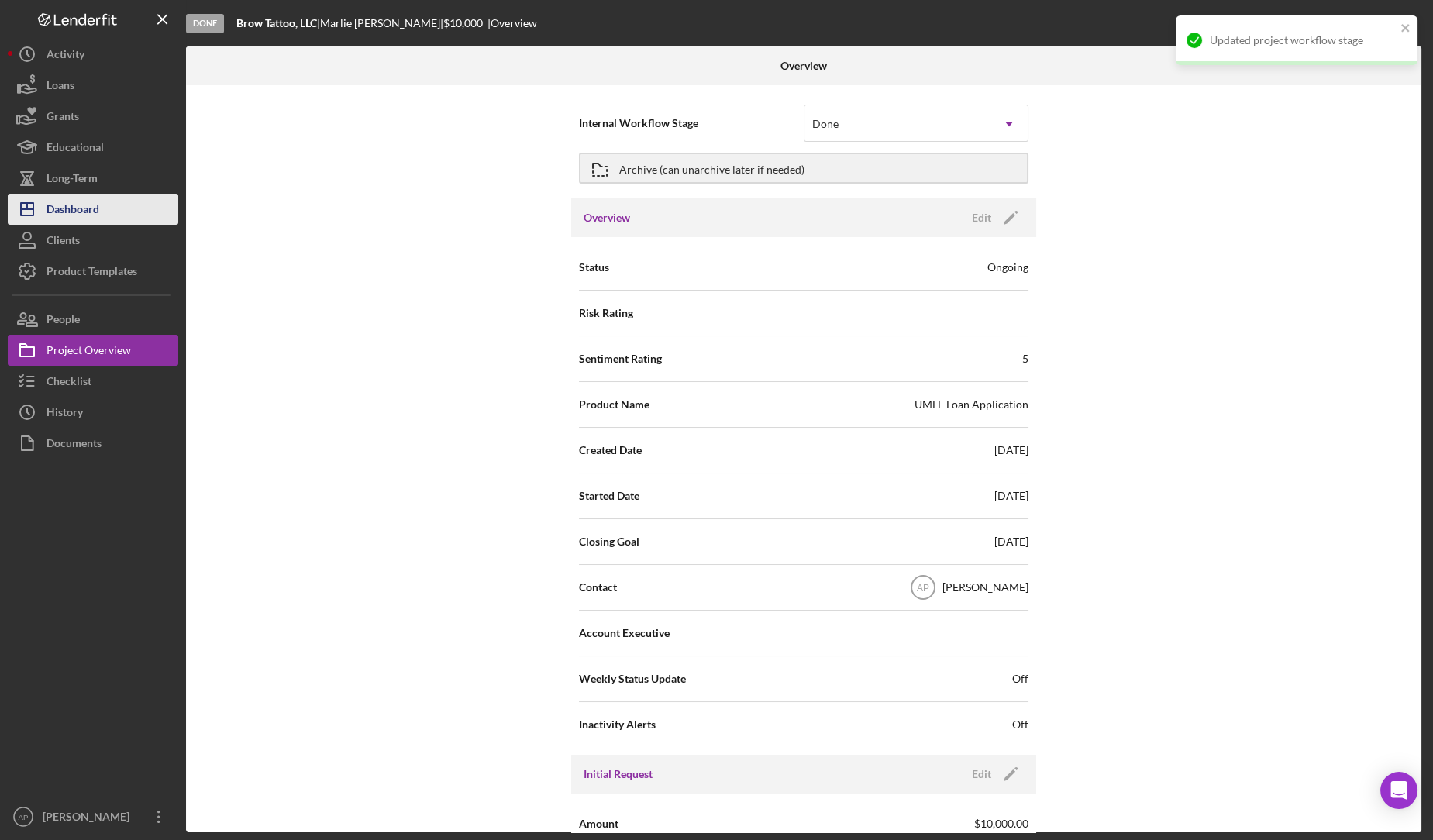
click at [74, 211] on div "Dashboard" at bounding box center [73, 210] width 53 height 34
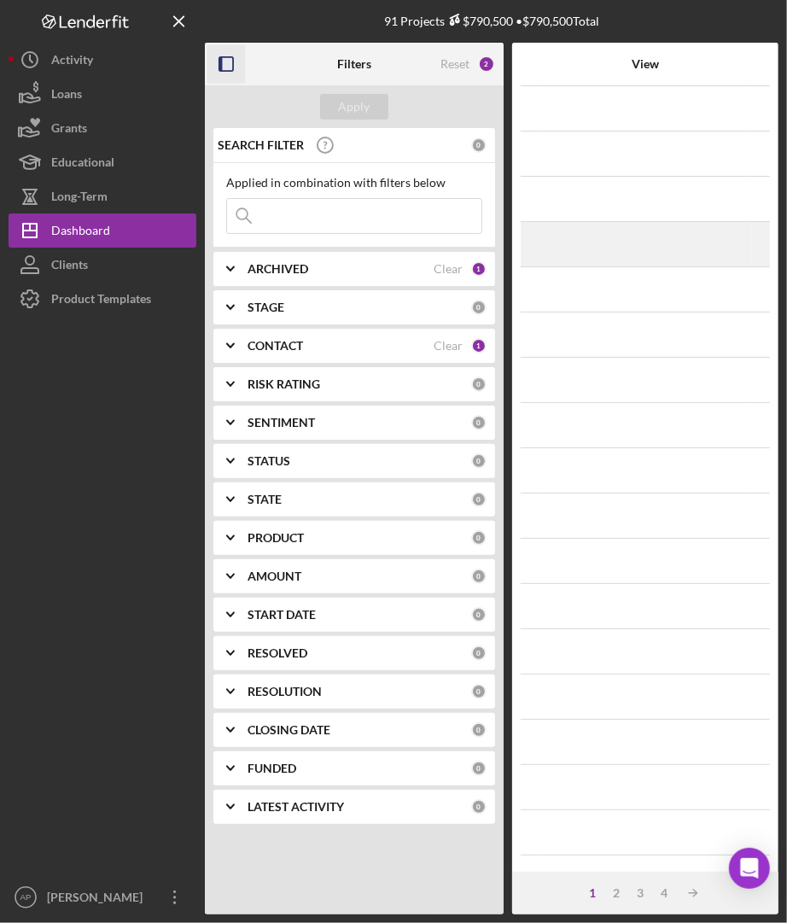
click at [217, 73] on icon "button" at bounding box center [226, 64] width 38 height 38
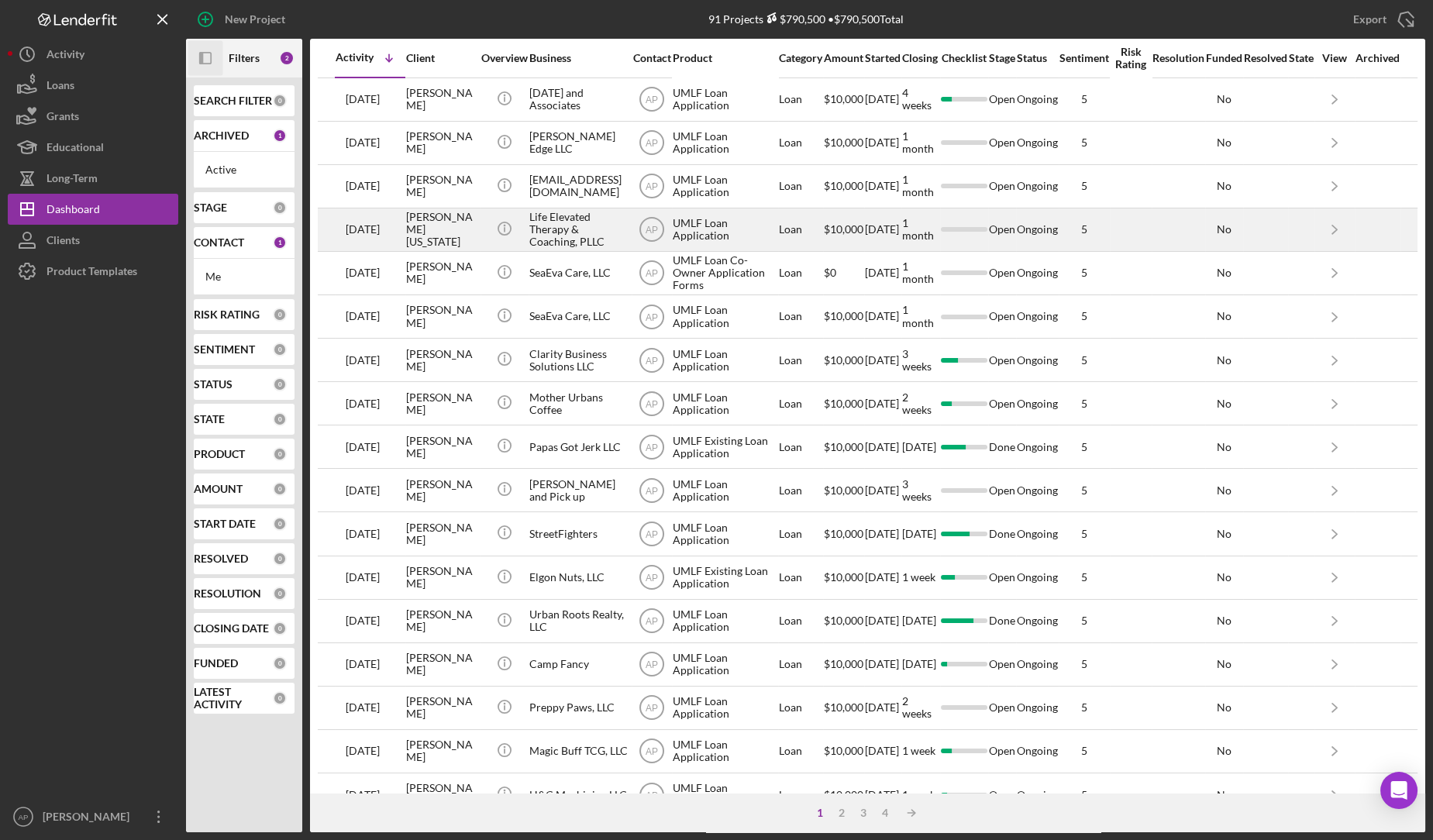
click at [210, 54] on rect "button" at bounding box center [205, 58] width 11 height 11
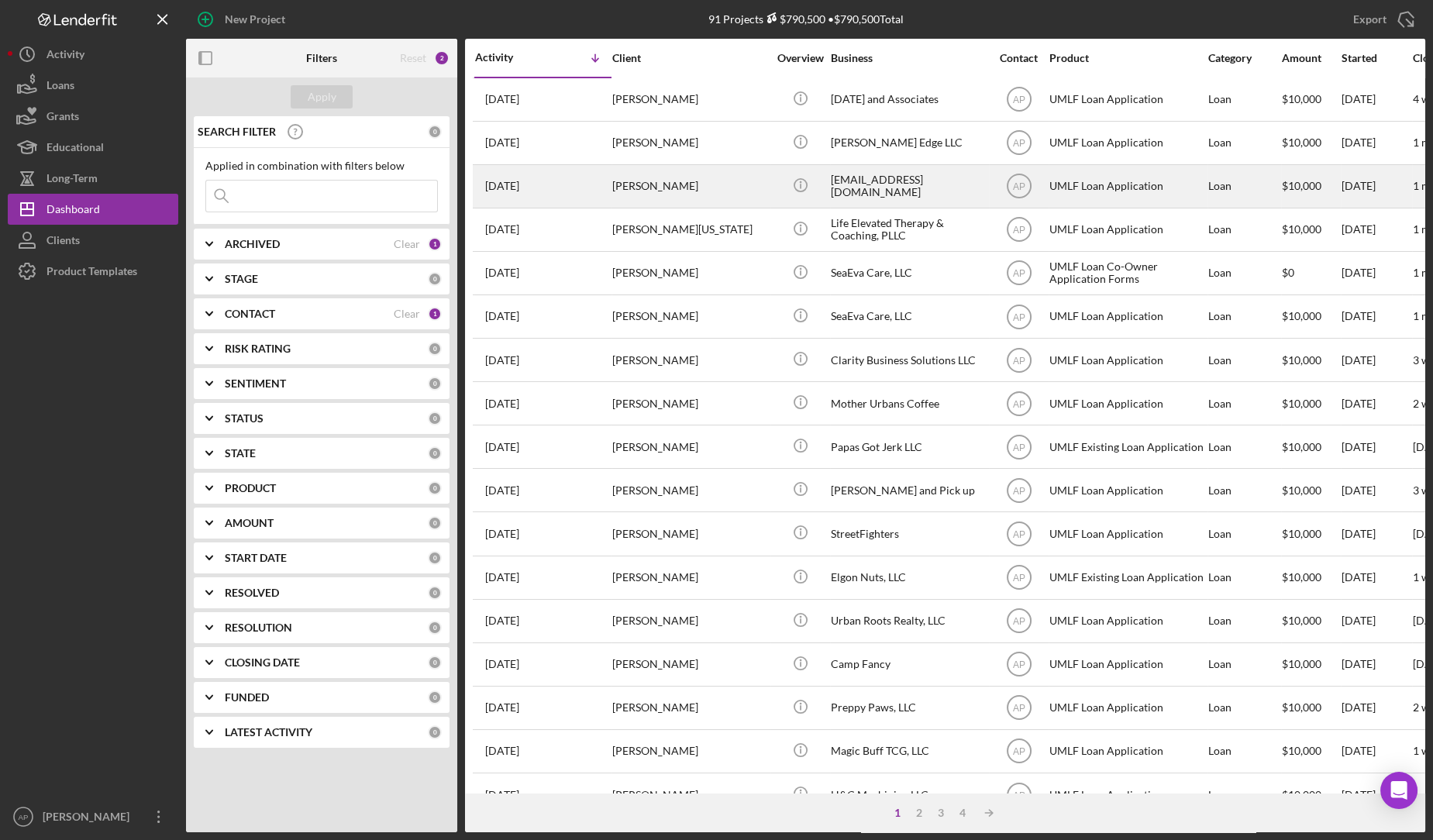
click at [849, 182] on div "[EMAIL_ADDRESS][DOMAIN_NAME]" at bounding box center [908, 186] width 155 height 41
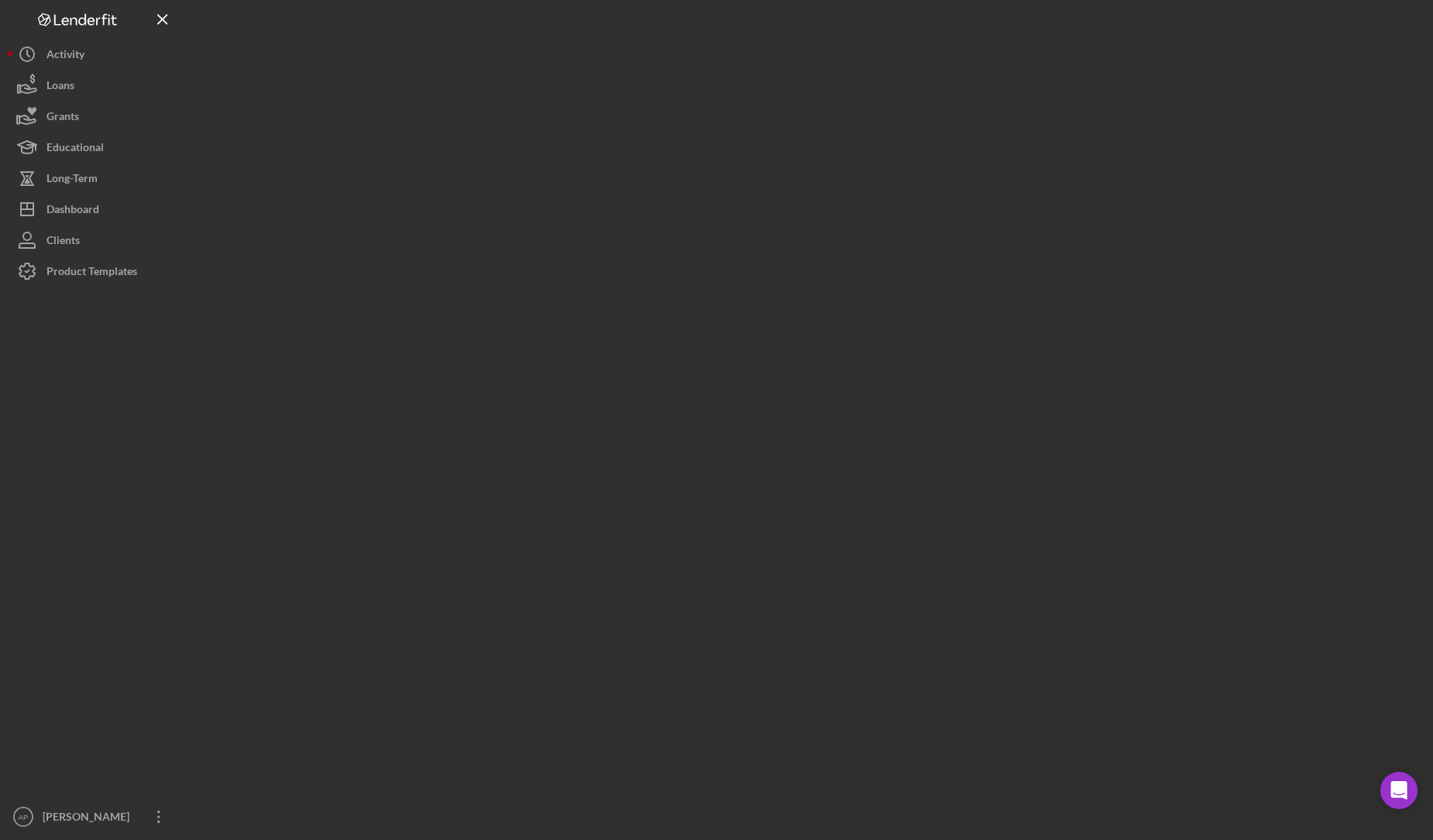
click at [849, 182] on div at bounding box center [805, 415] width 1239 height 832
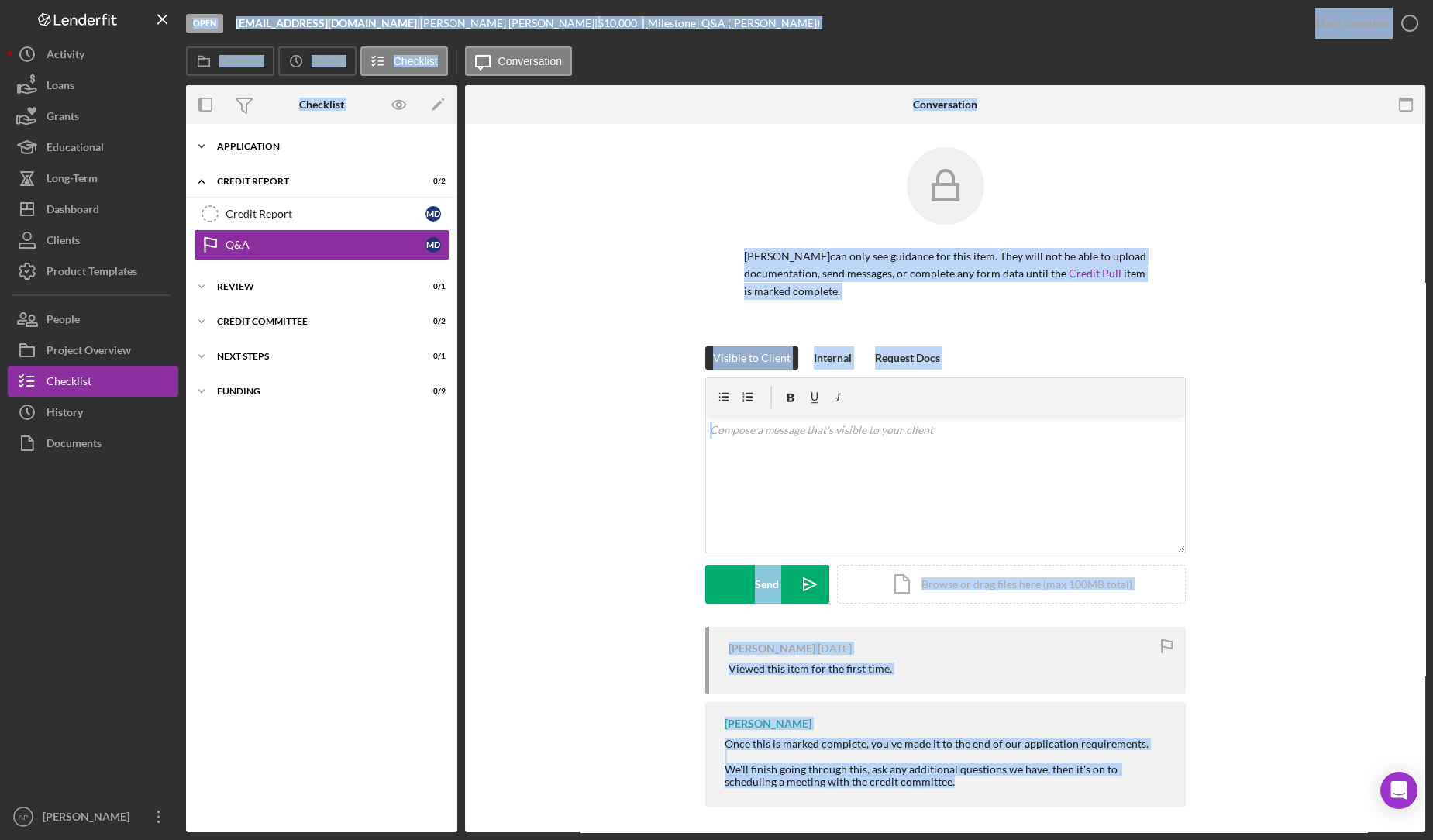
click at [262, 147] on div "Application" at bounding box center [327, 146] width 221 height 9
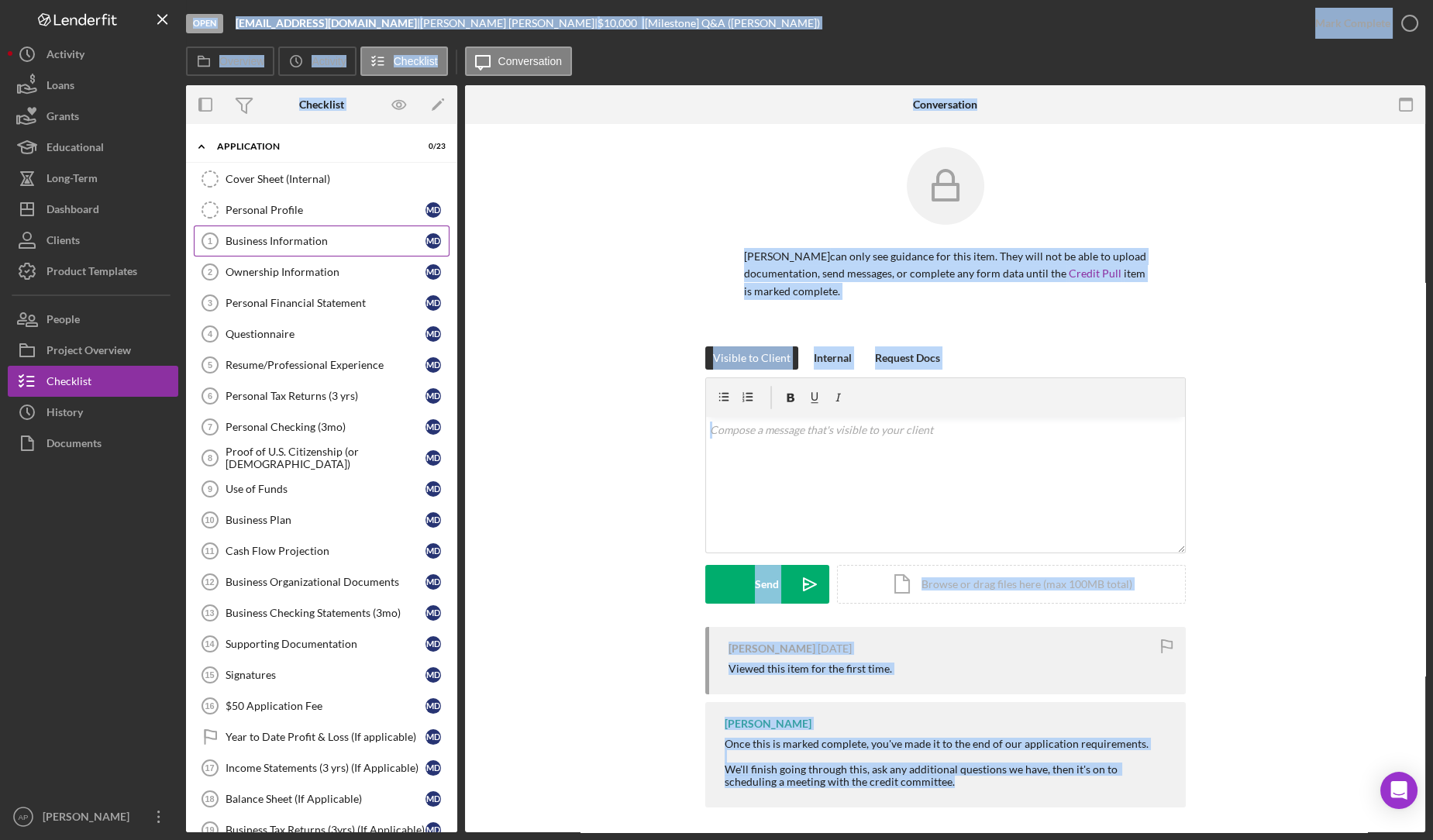
click at [257, 239] on div "Business Information" at bounding box center [325, 241] width 200 height 13
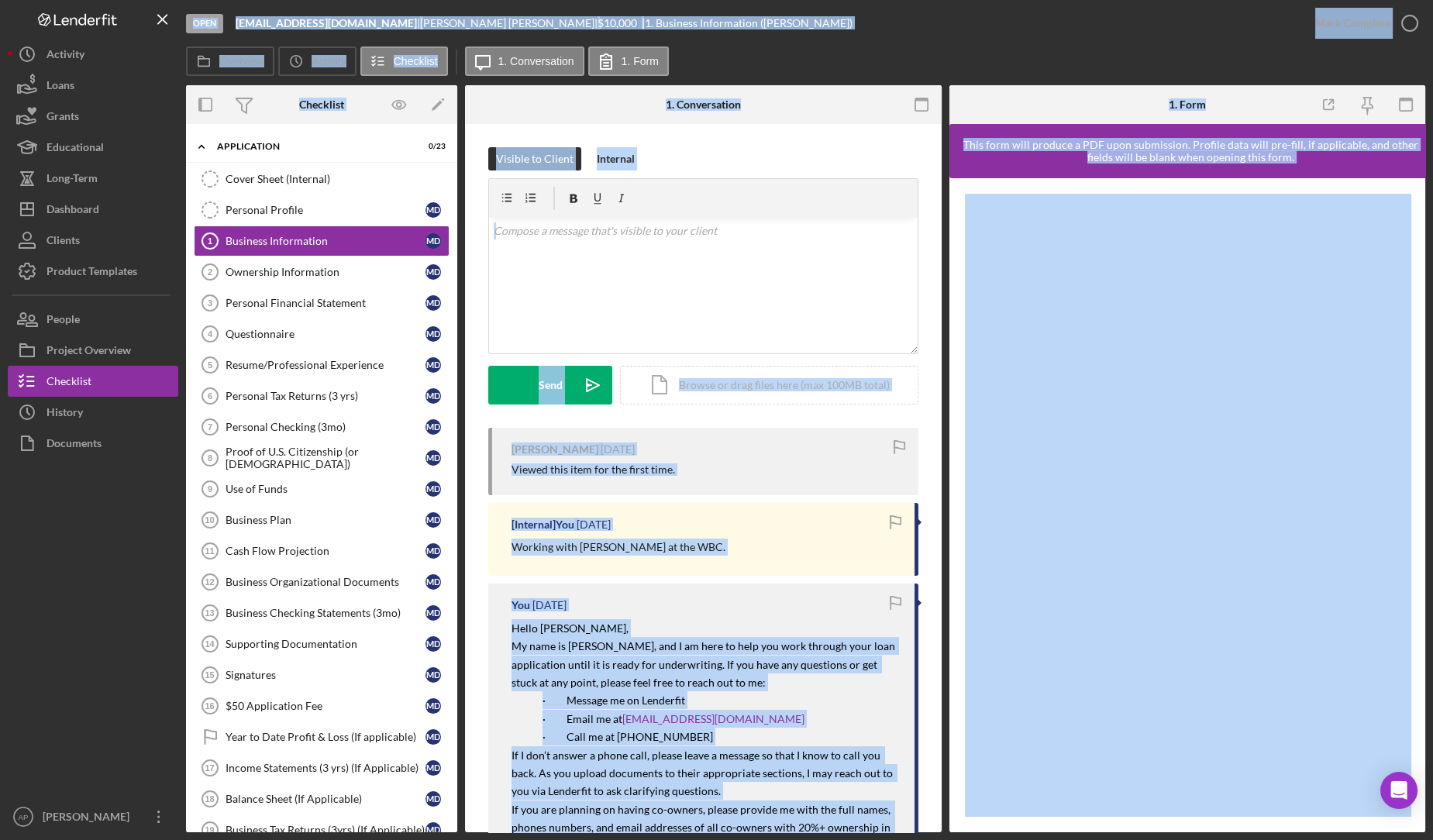
click at [889, 141] on div "Visible to Client Internal v Color teal Color pink Remove color Add row above A…" at bounding box center [702, 671] width 476 height 1094
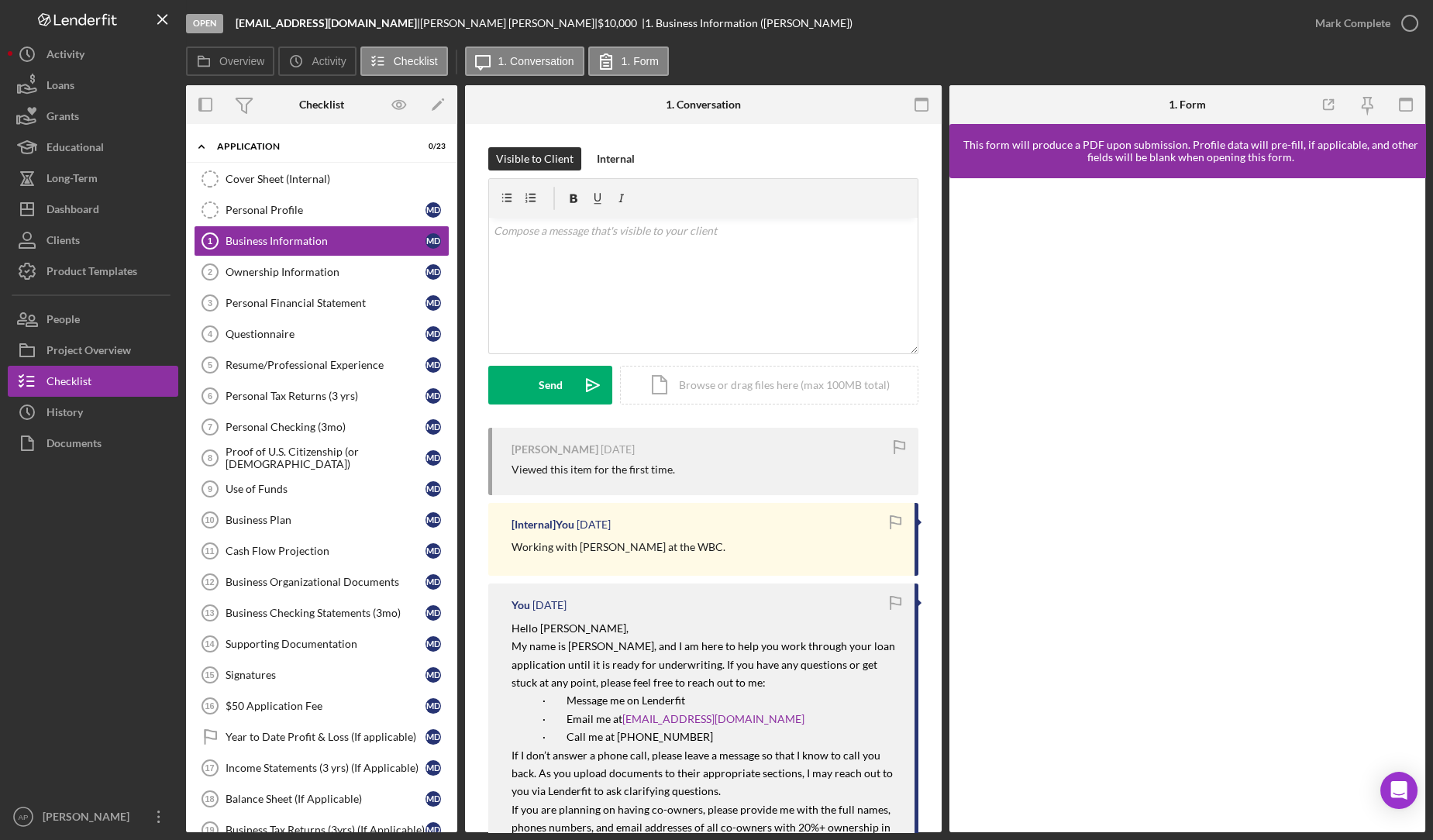
click at [889, 141] on div "Visible to Client Internal v Color teal Color pink Remove color Add row above A…" at bounding box center [702, 671] width 476 height 1094
click at [109, 194] on button "Icon/Dashboard Dashboard" at bounding box center [93, 209] width 171 height 31
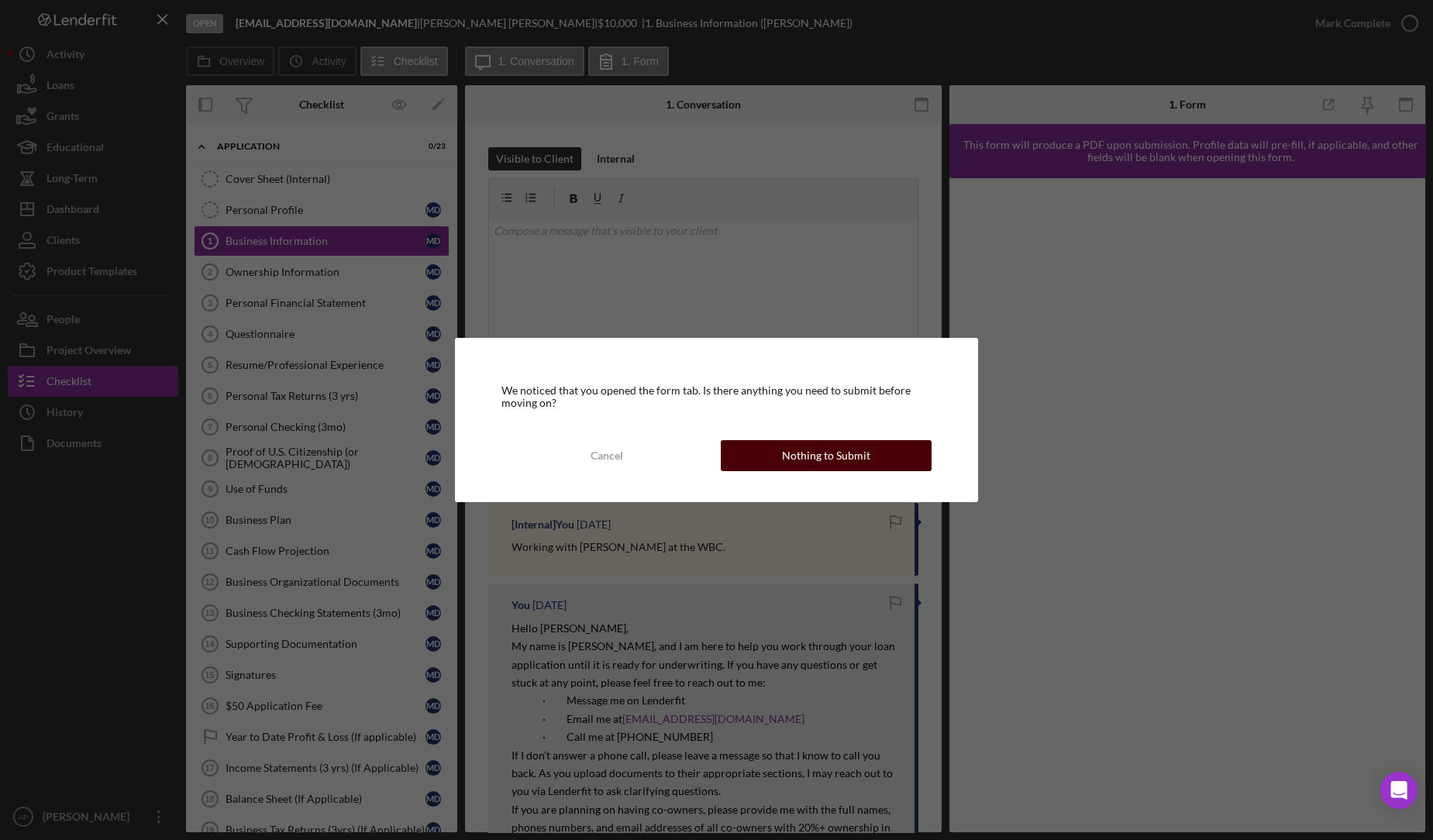
click at [792, 452] on div "Nothing to Submit" at bounding box center [826, 455] width 88 height 31
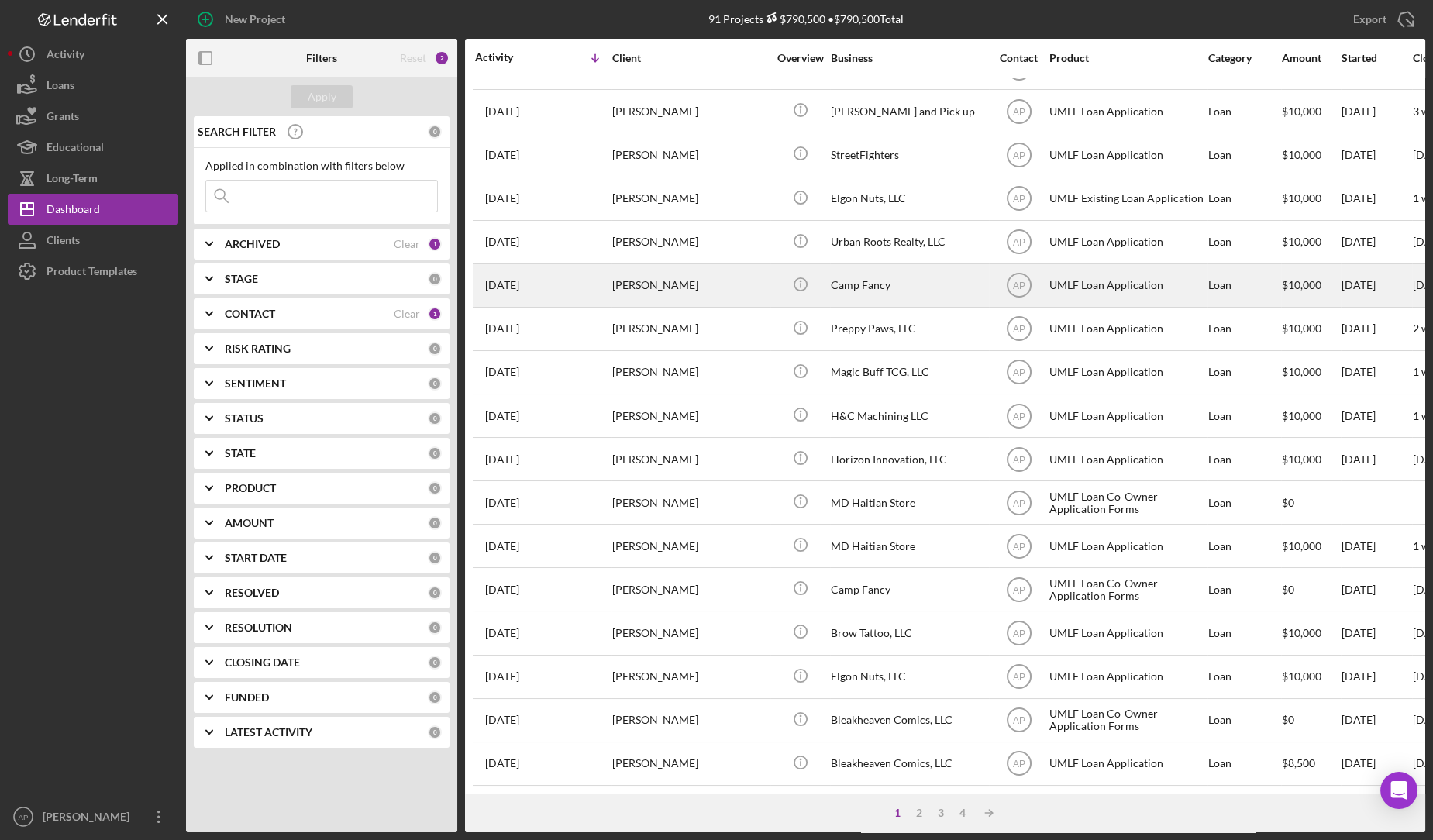
scroll to position [379, 0]
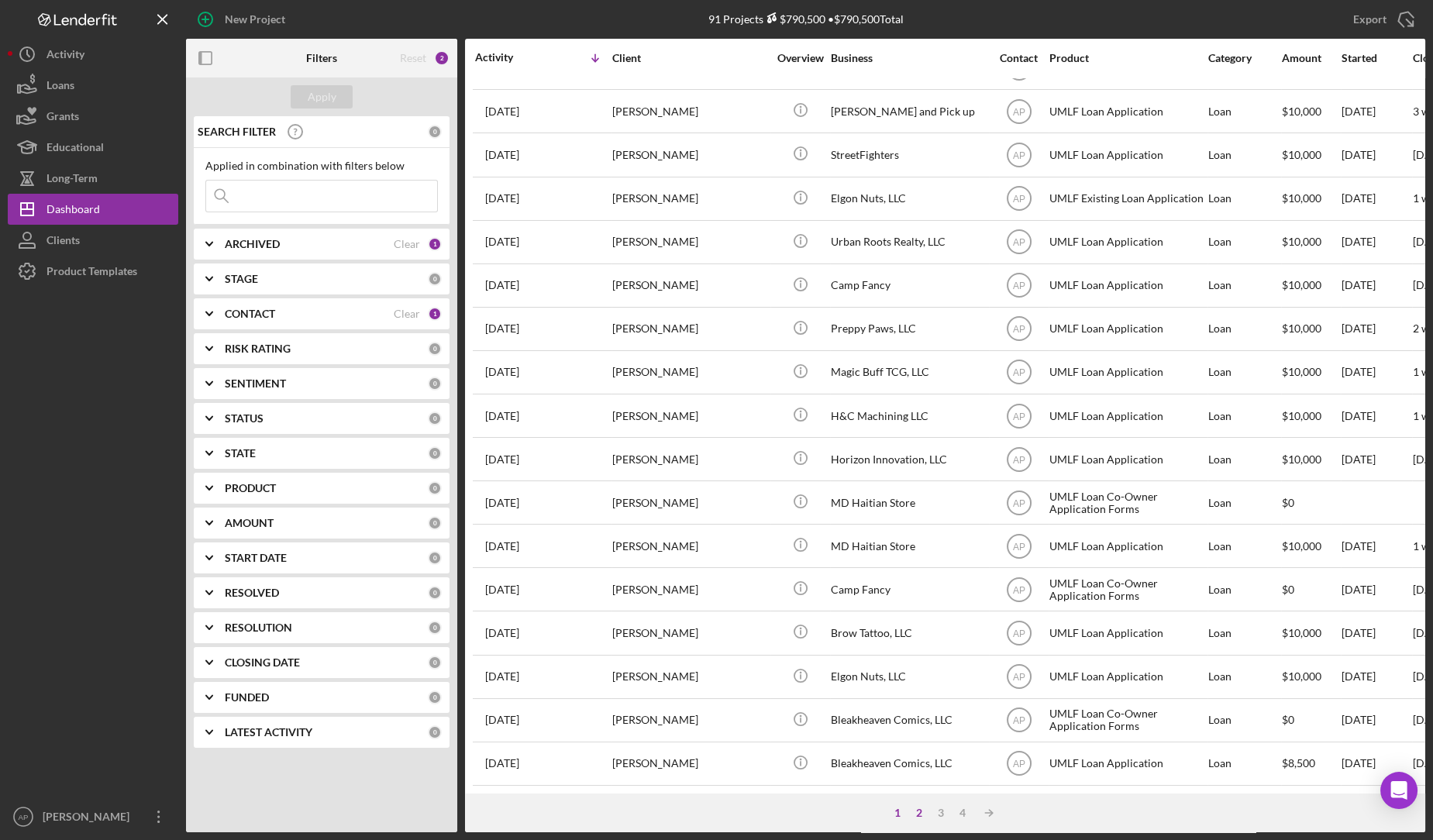
click at [915, 814] on div "2" at bounding box center [919, 813] width 22 height 13
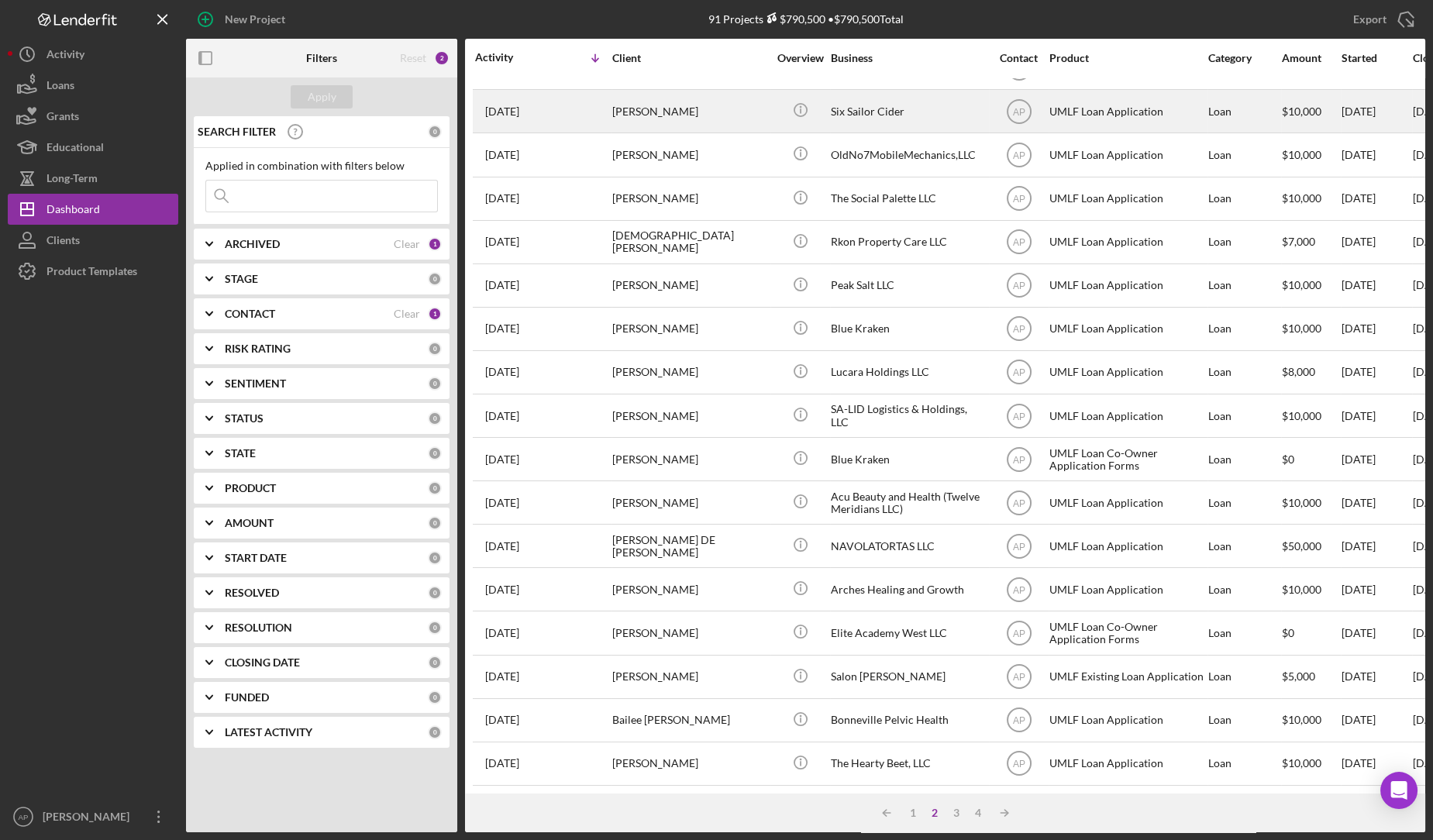
click at [702, 114] on div "[PERSON_NAME]" at bounding box center [690, 111] width 155 height 41
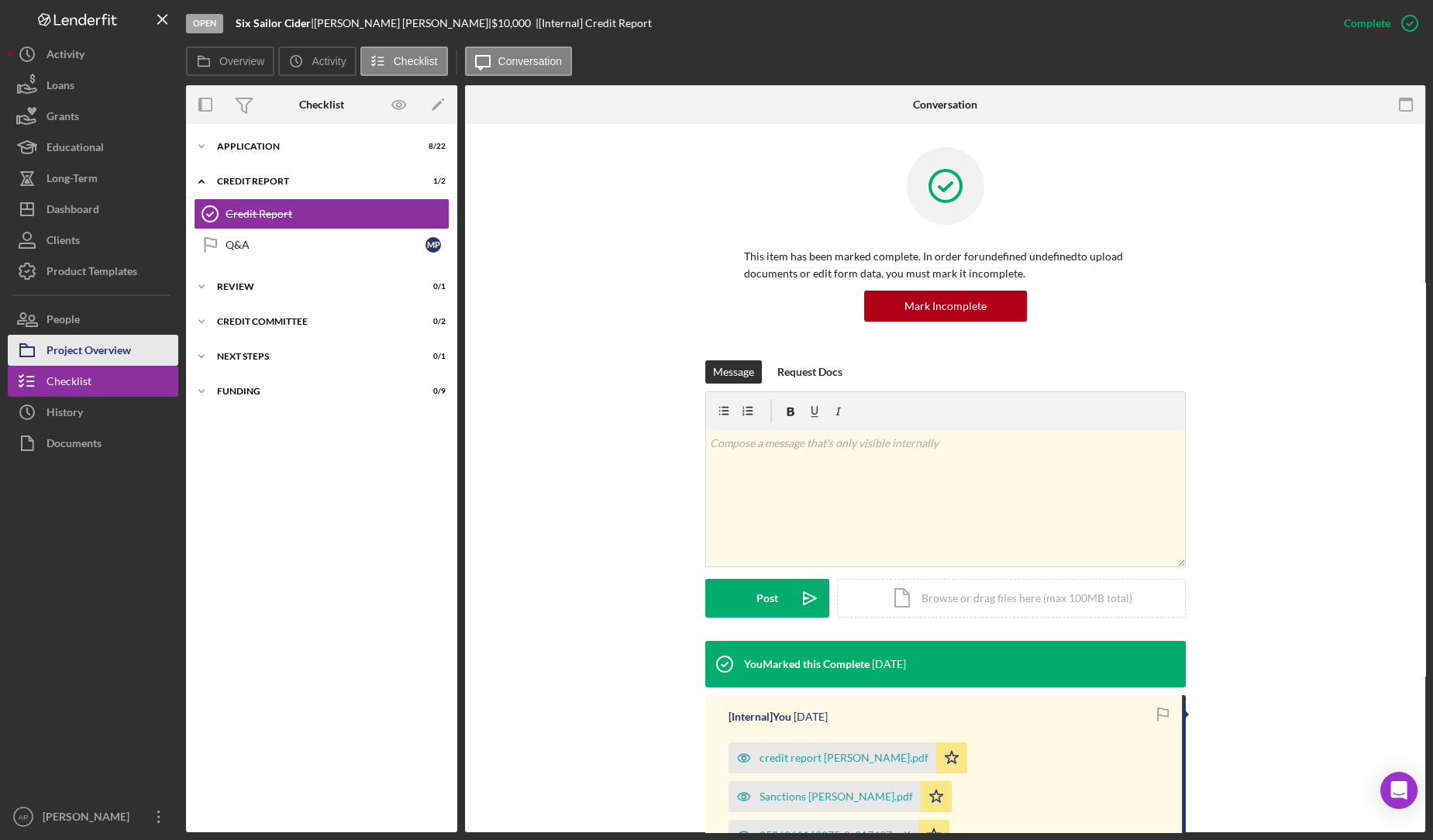
click at [98, 352] on div "Project Overview" at bounding box center [88, 352] width 84 height 34
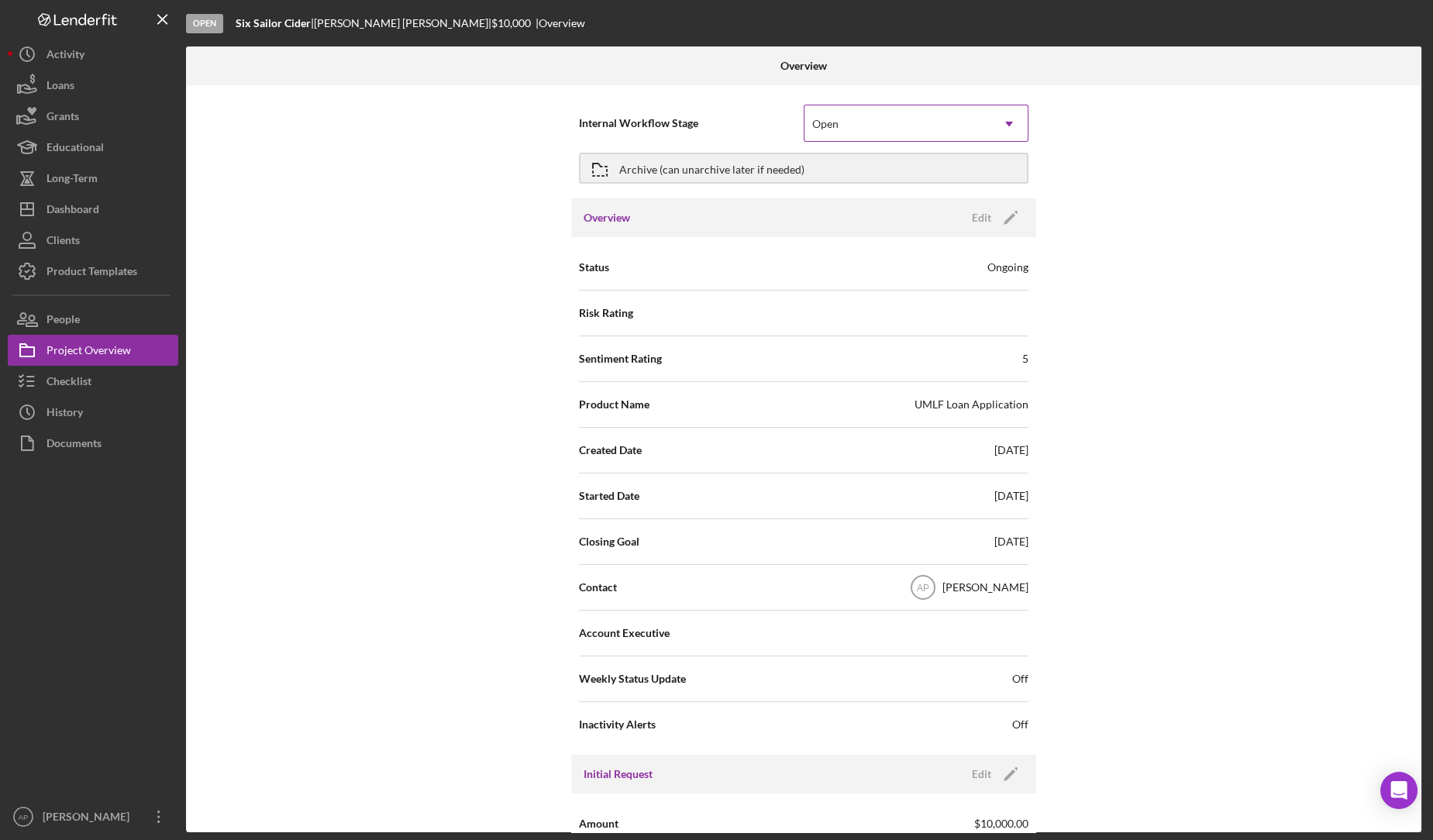
click at [878, 133] on div "Open" at bounding box center [897, 123] width 186 height 35
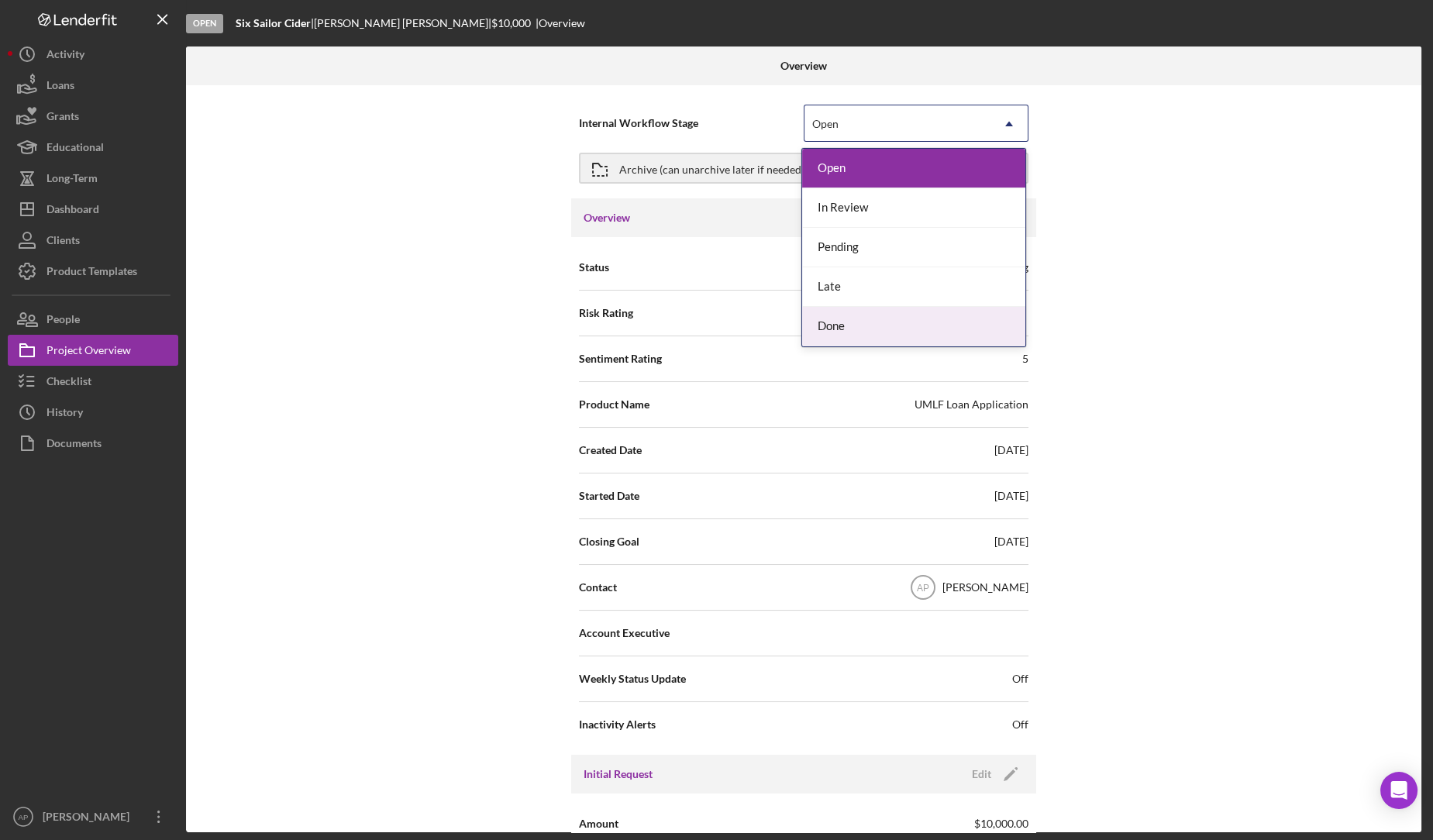
click at [837, 335] on div "Done" at bounding box center [914, 327] width 223 height 40
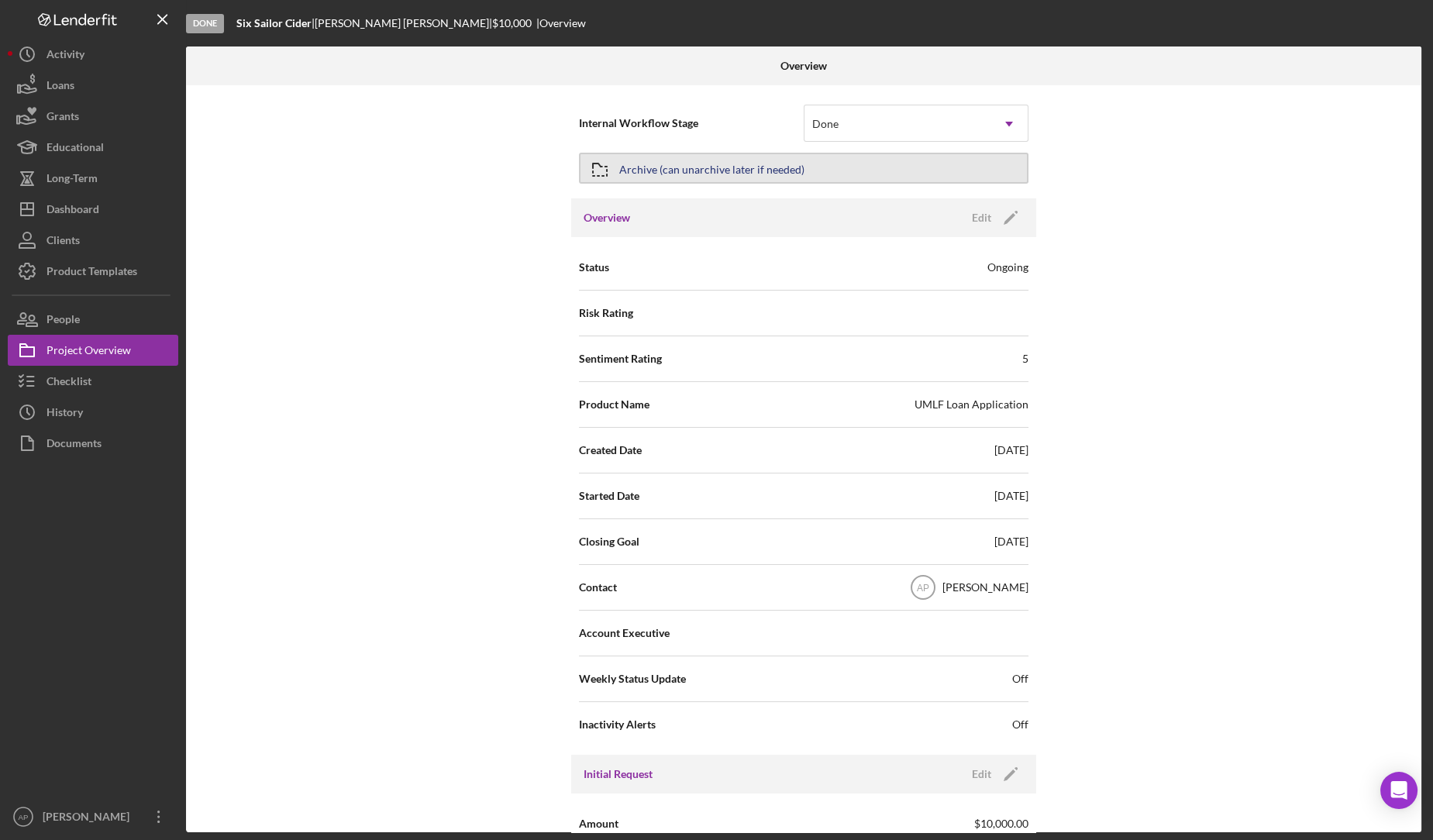
click at [762, 164] on div "Archive (can unarchive later if needed)" at bounding box center [712, 168] width 185 height 28
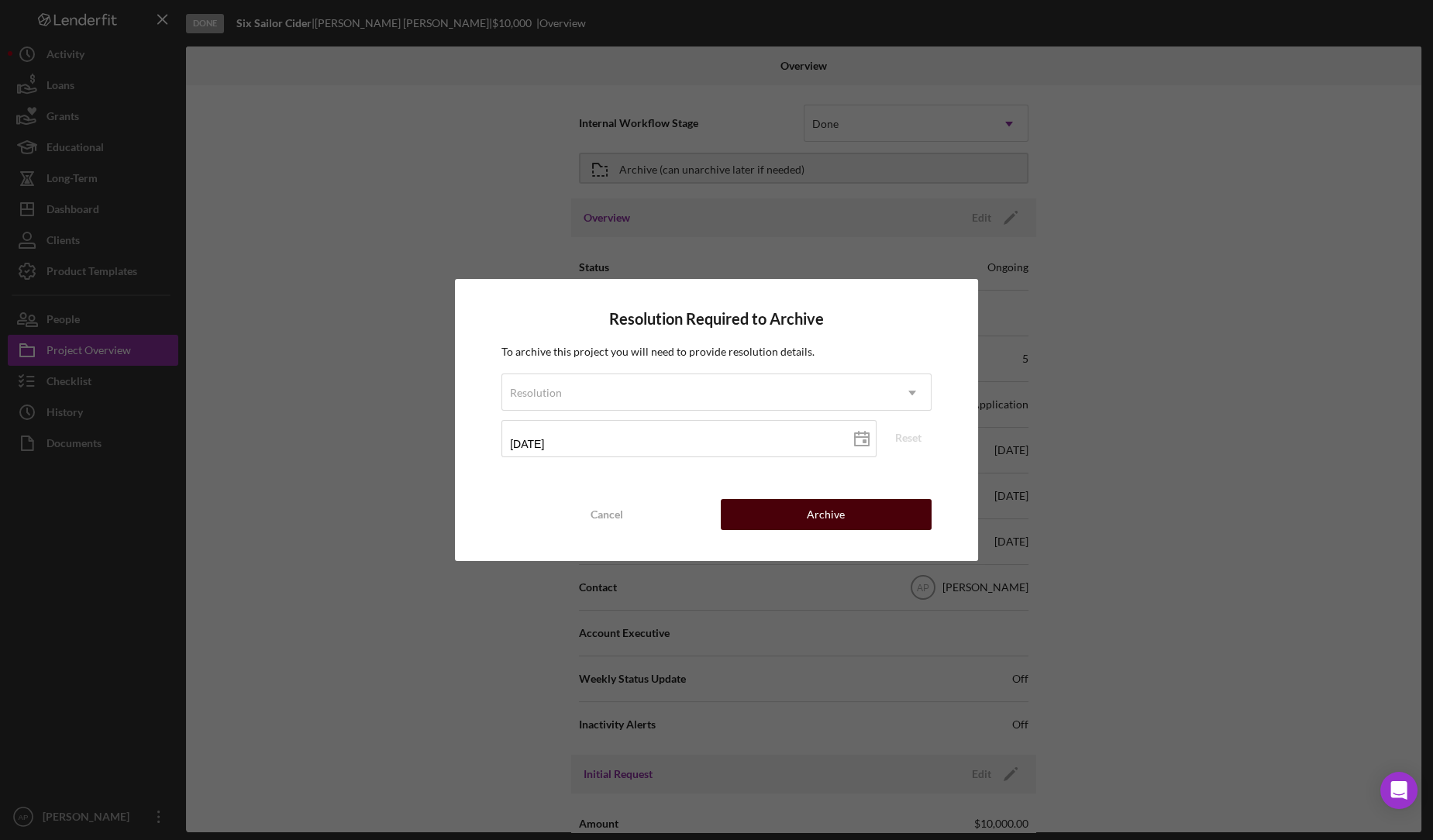
click at [761, 508] on button "Archive" at bounding box center [826, 514] width 211 height 31
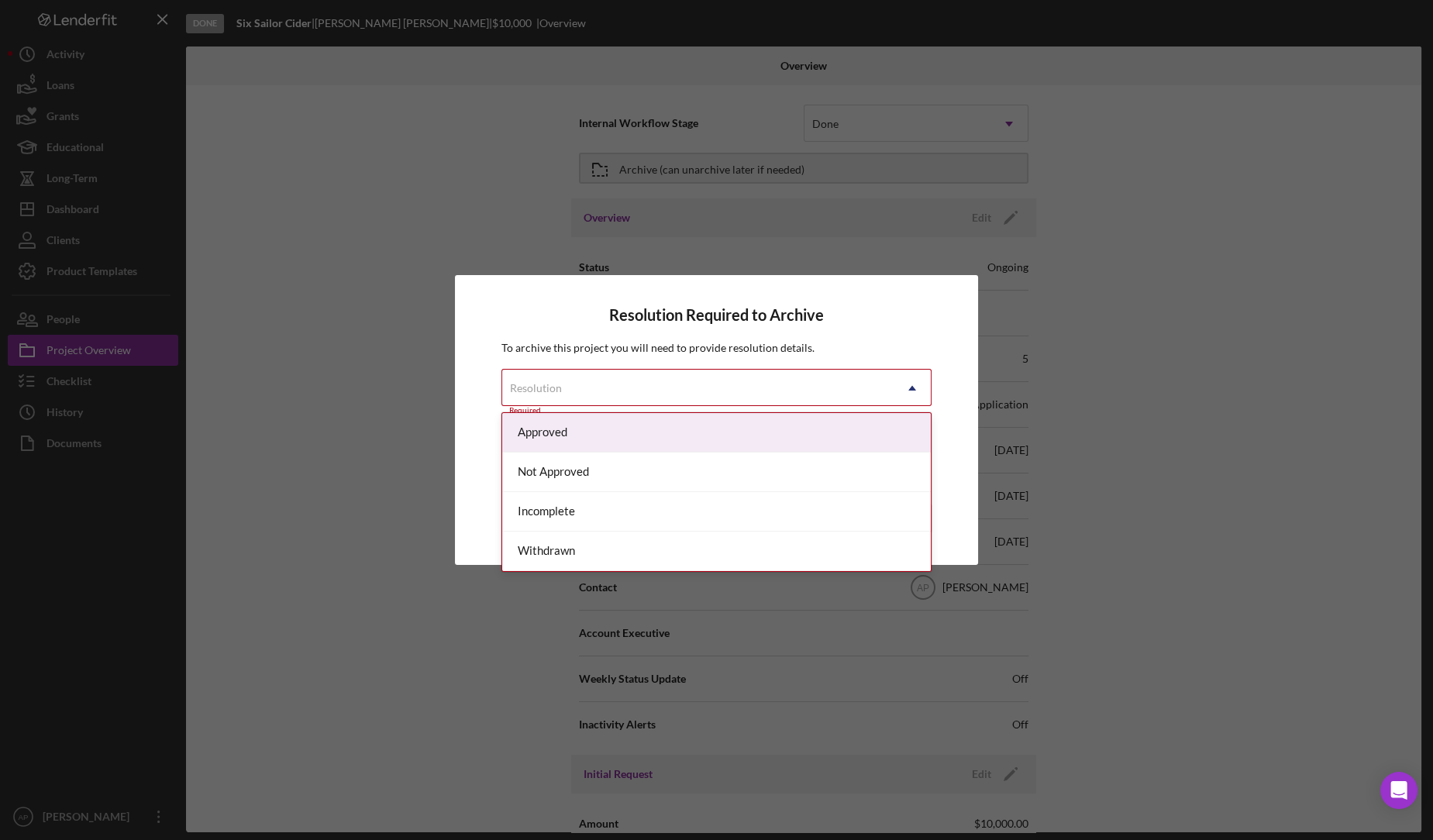
click at [745, 404] on div "Resolution" at bounding box center [697, 387] width 391 height 35
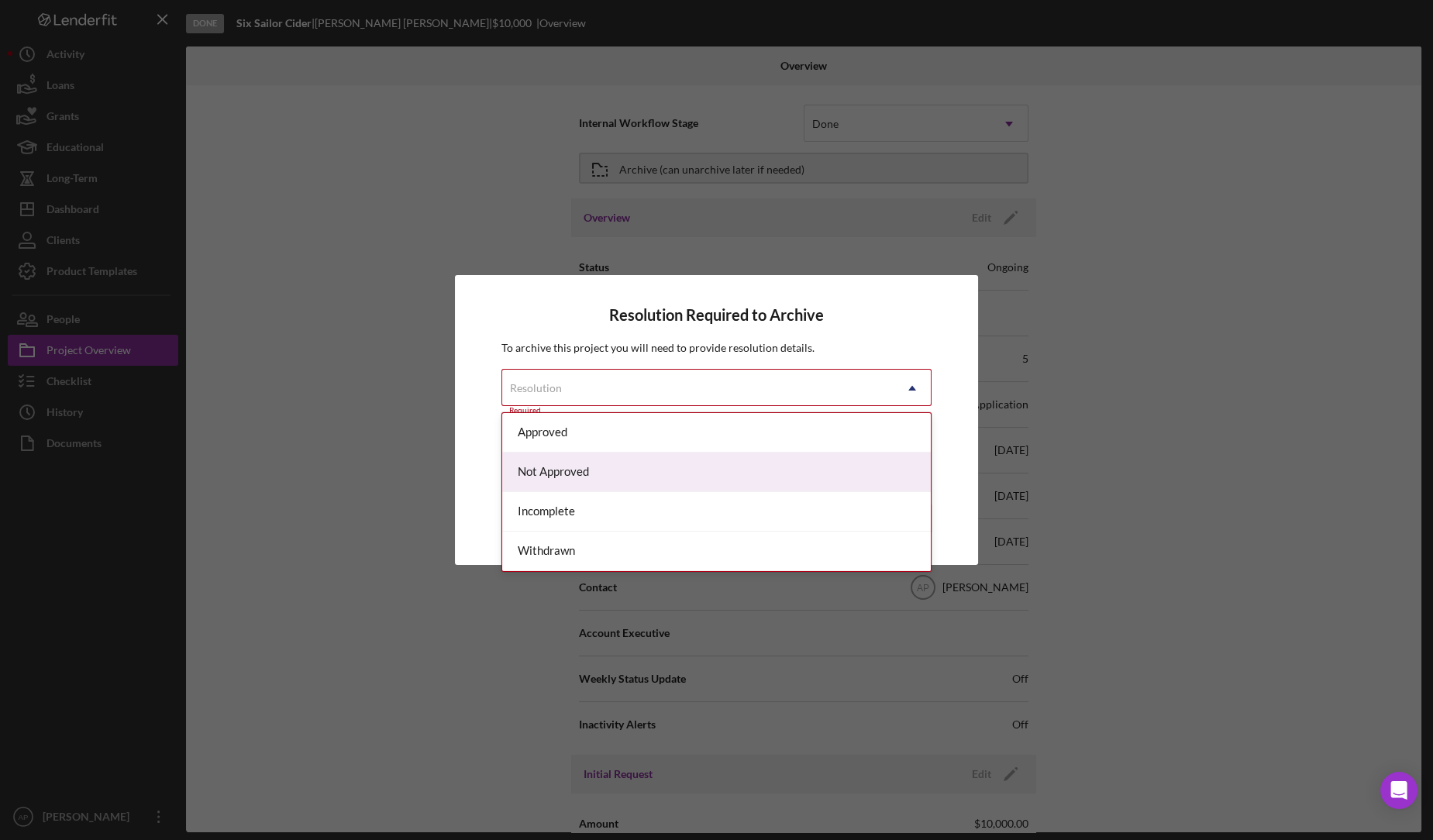
click at [683, 475] on div "Not Approved" at bounding box center [716, 473] width 428 height 40
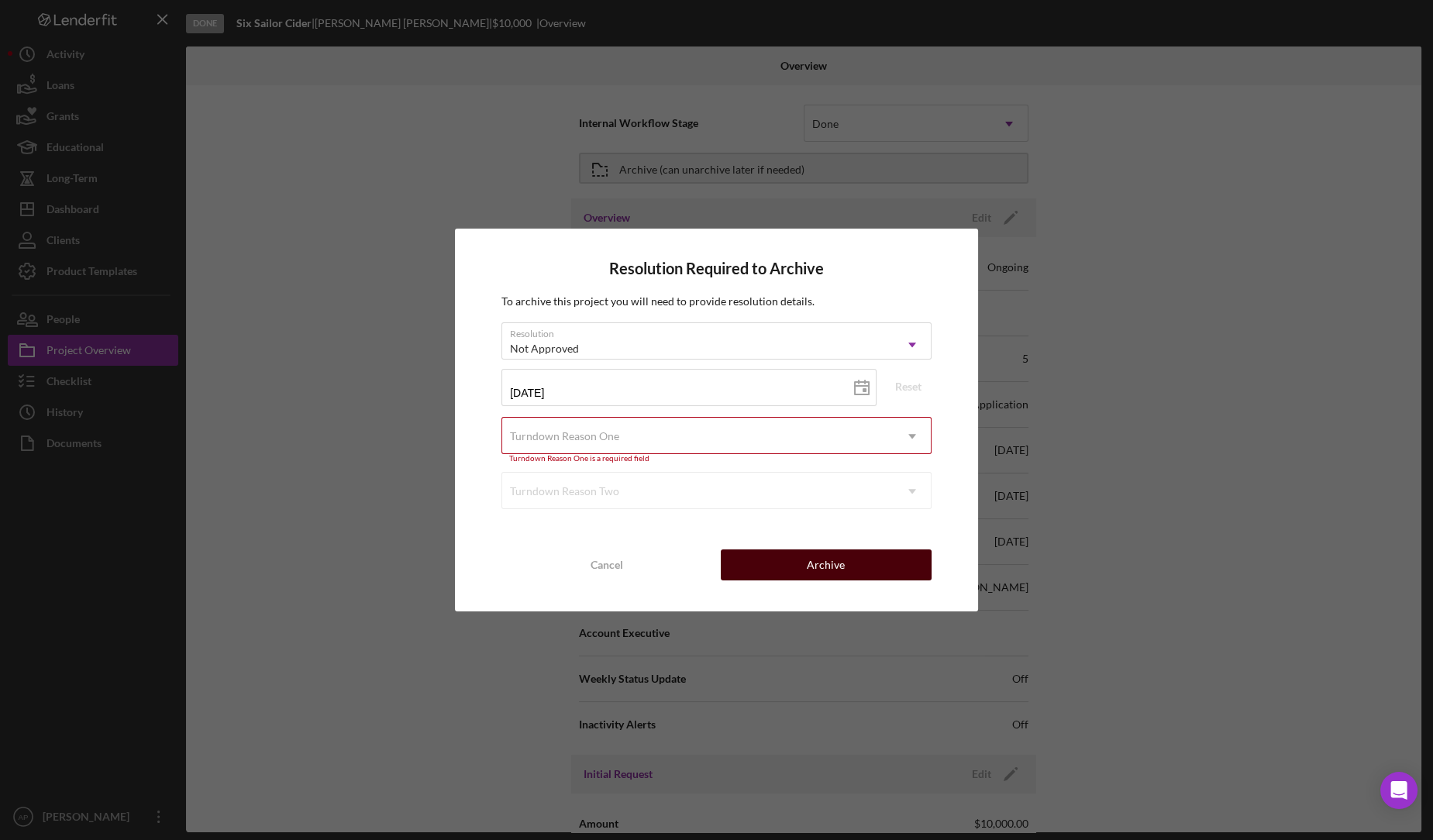
click at [819, 563] on div "Archive" at bounding box center [826, 564] width 38 height 31
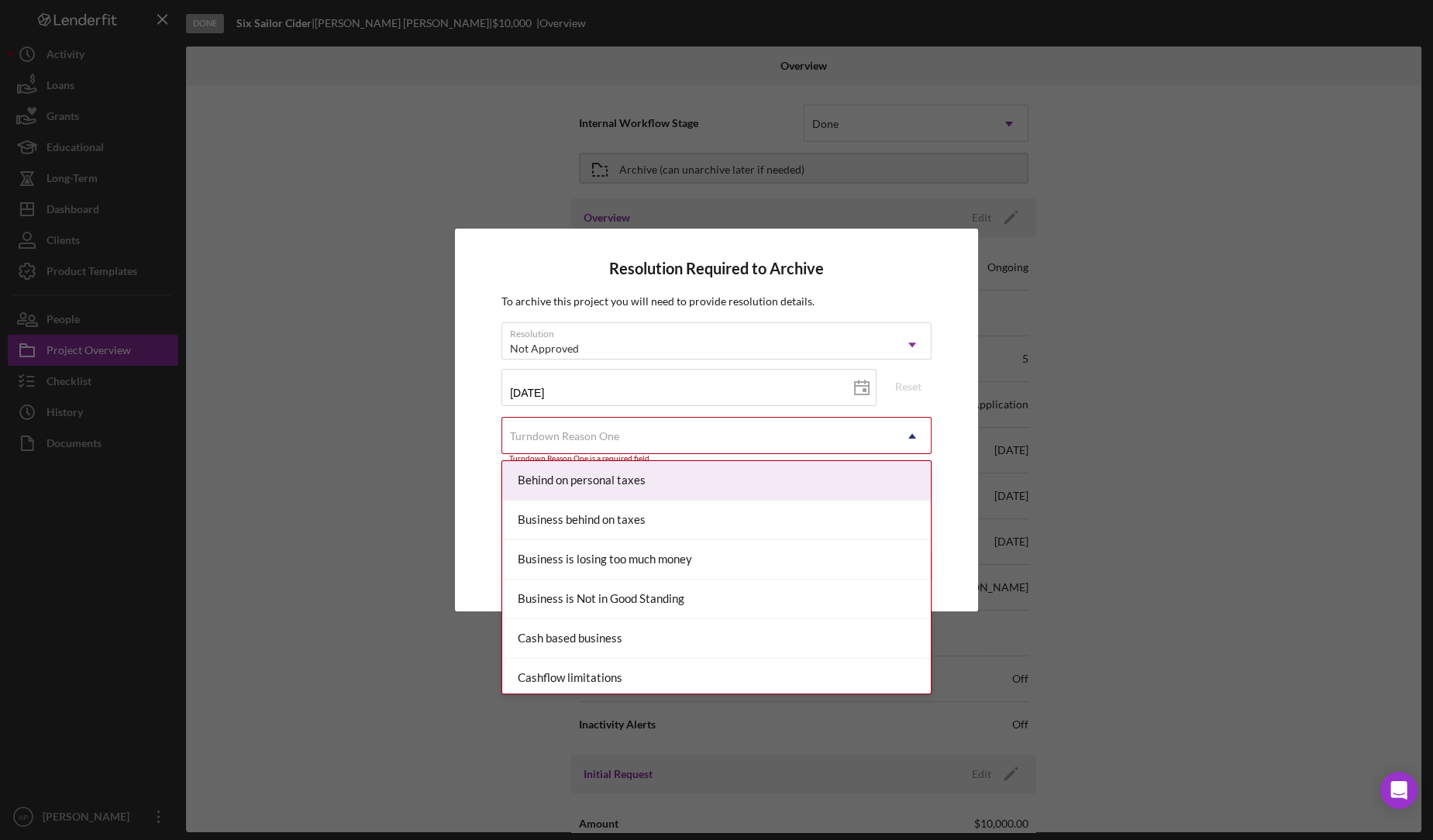
click at [759, 432] on div "Turndown Reason One" at bounding box center [697, 435] width 391 height 35
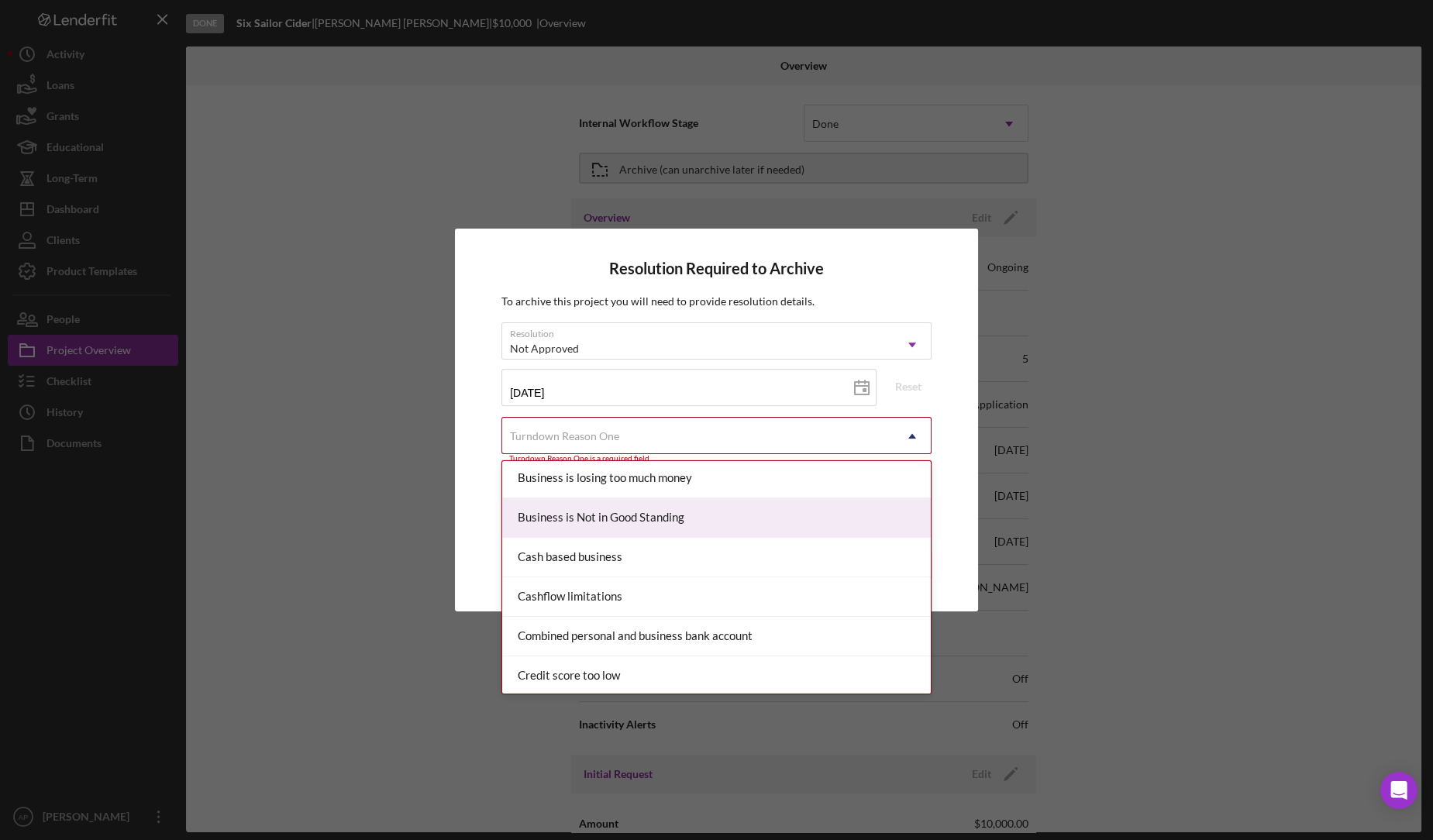
scroll to position [81, 0]
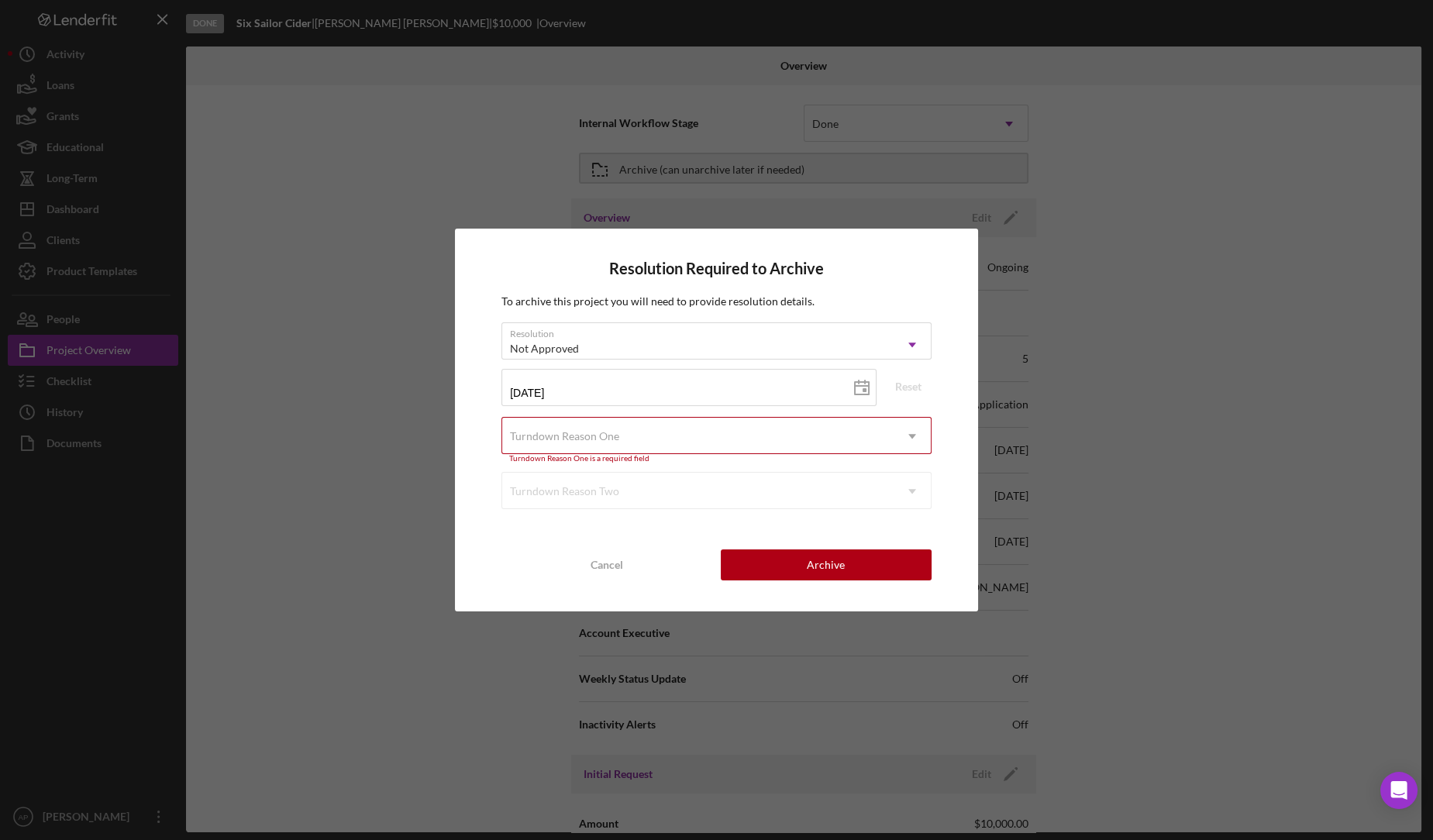
click at [381, 435] on div "Resolution Required to Archive To archive this project you will need to provide…" at bounding box center [716, 420] width 1433 height 840
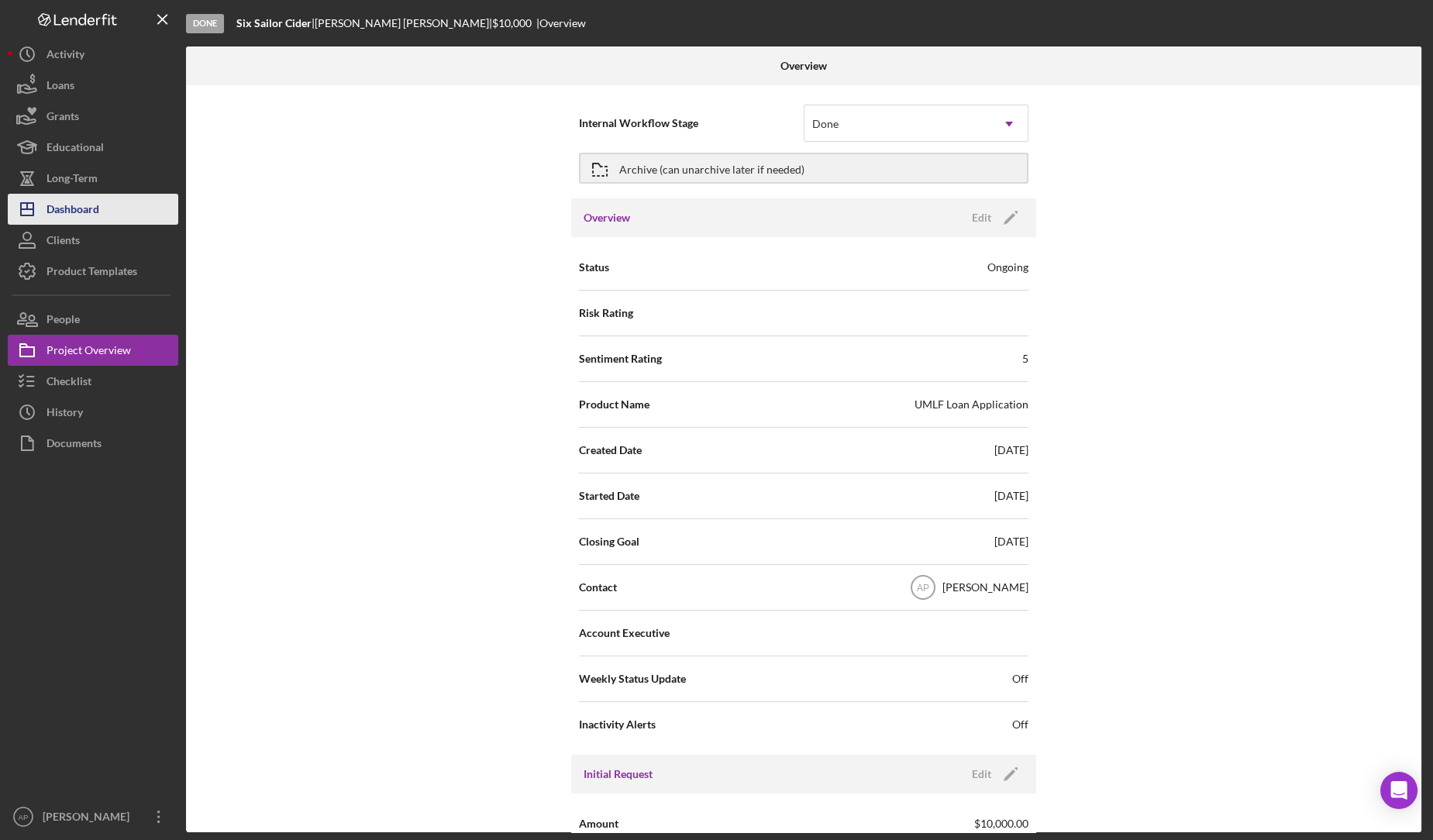
click at [51, 210] on div "Dashboard" at bounding box center [73, 210] width 53 height 34
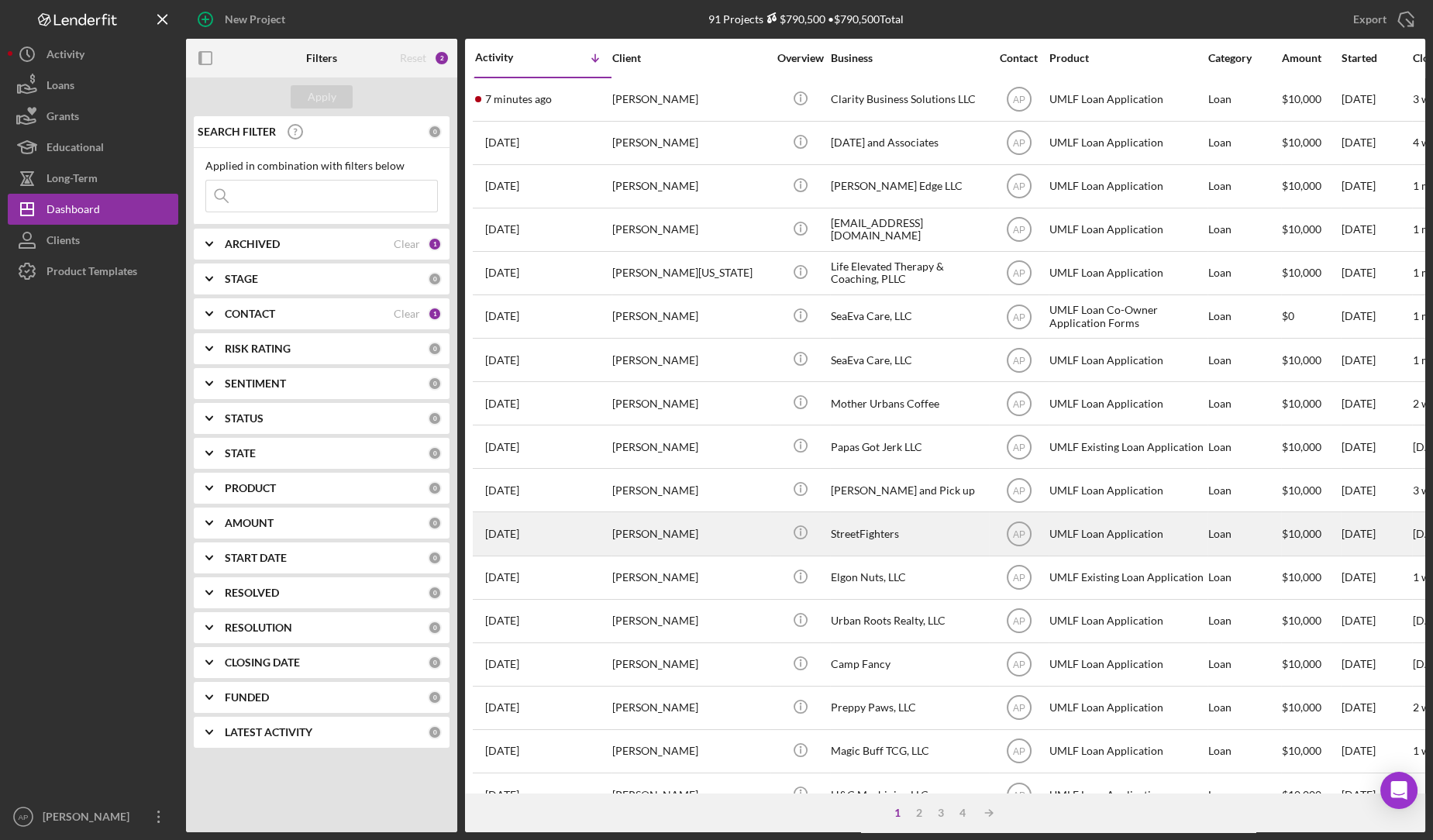
scroll to position [379, 0]
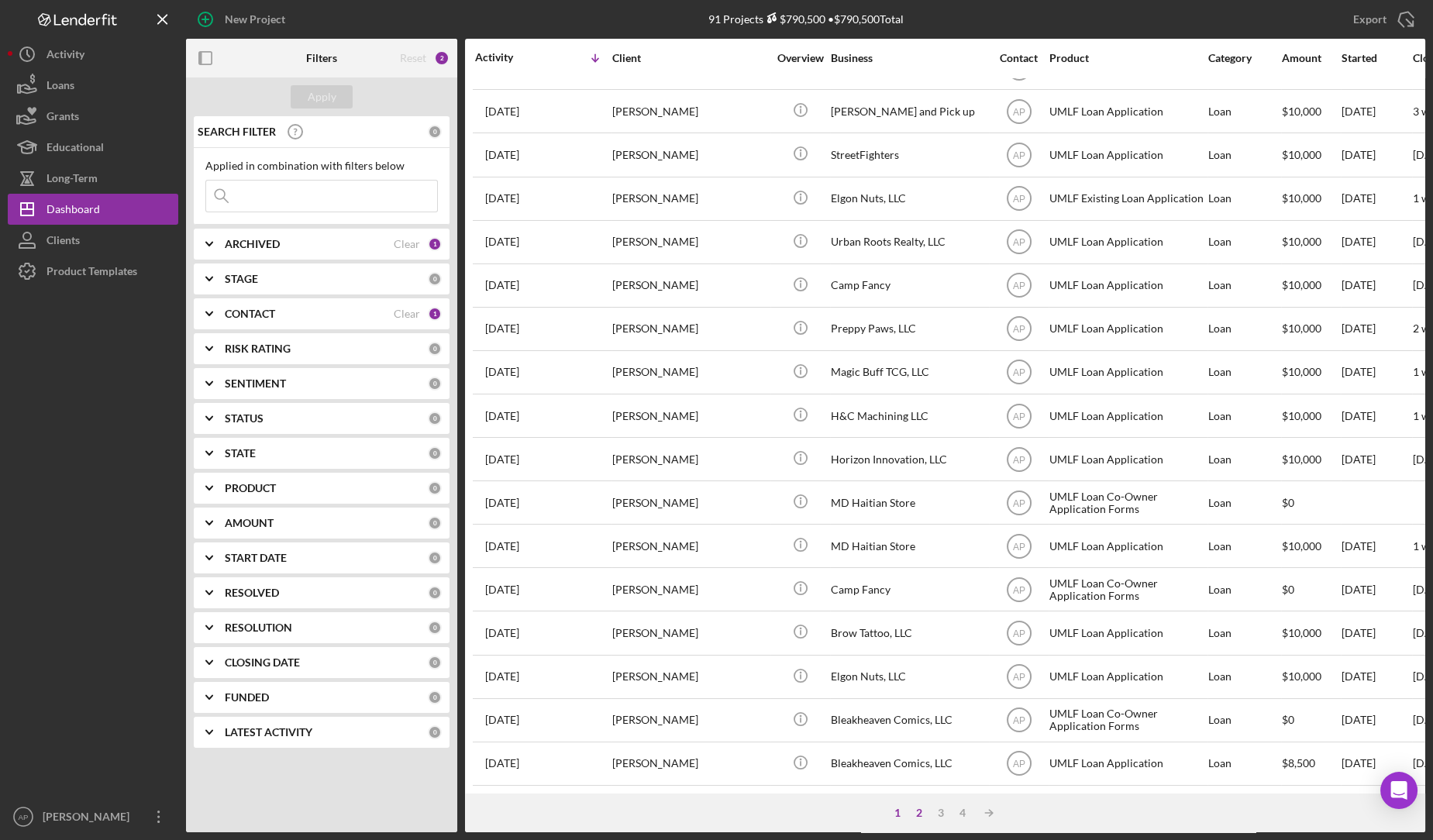
click at [918, 815] on div "2" at bounding box center [919, 813] width 22 height 13
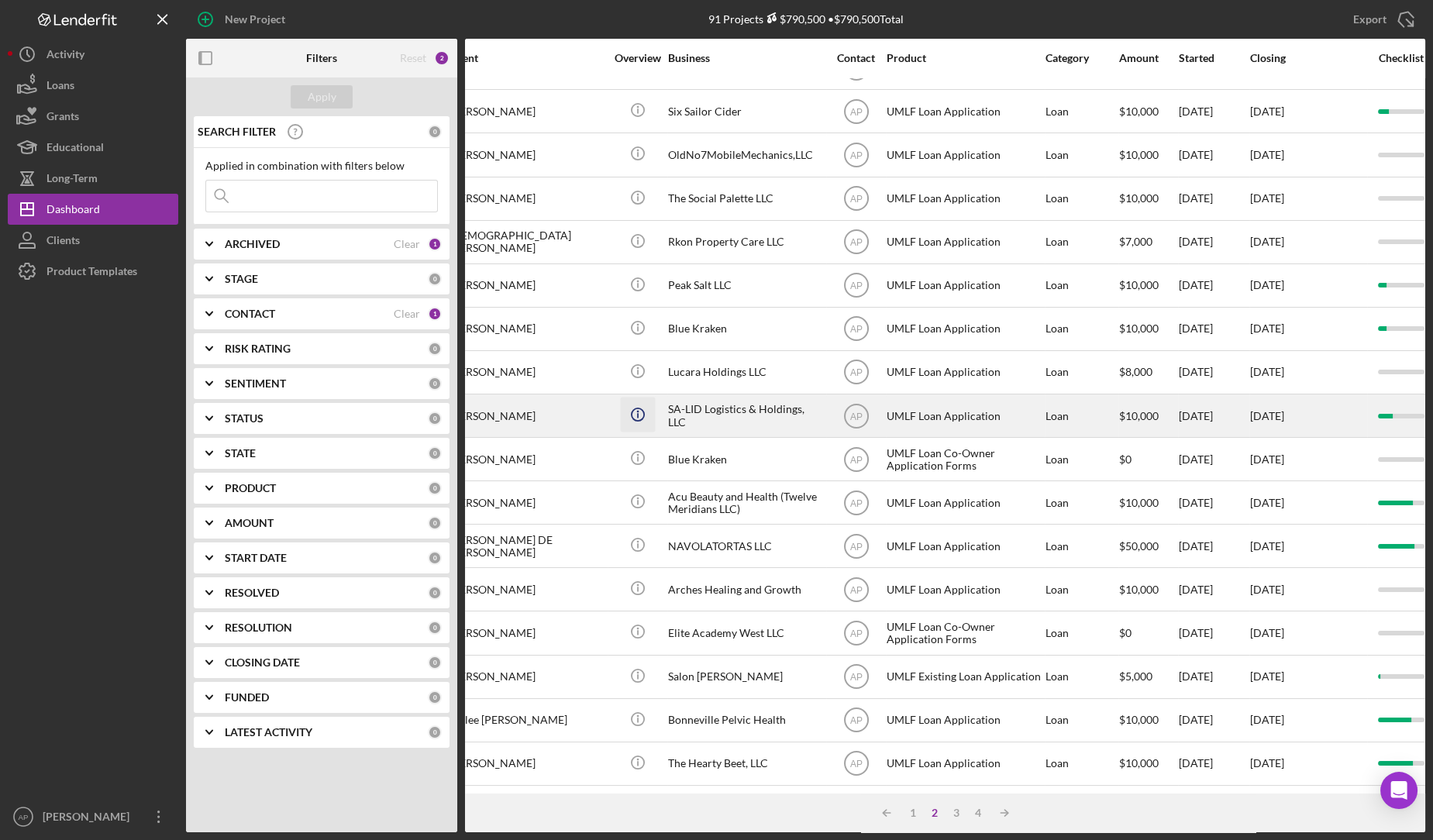
scroll to position [379, 162]
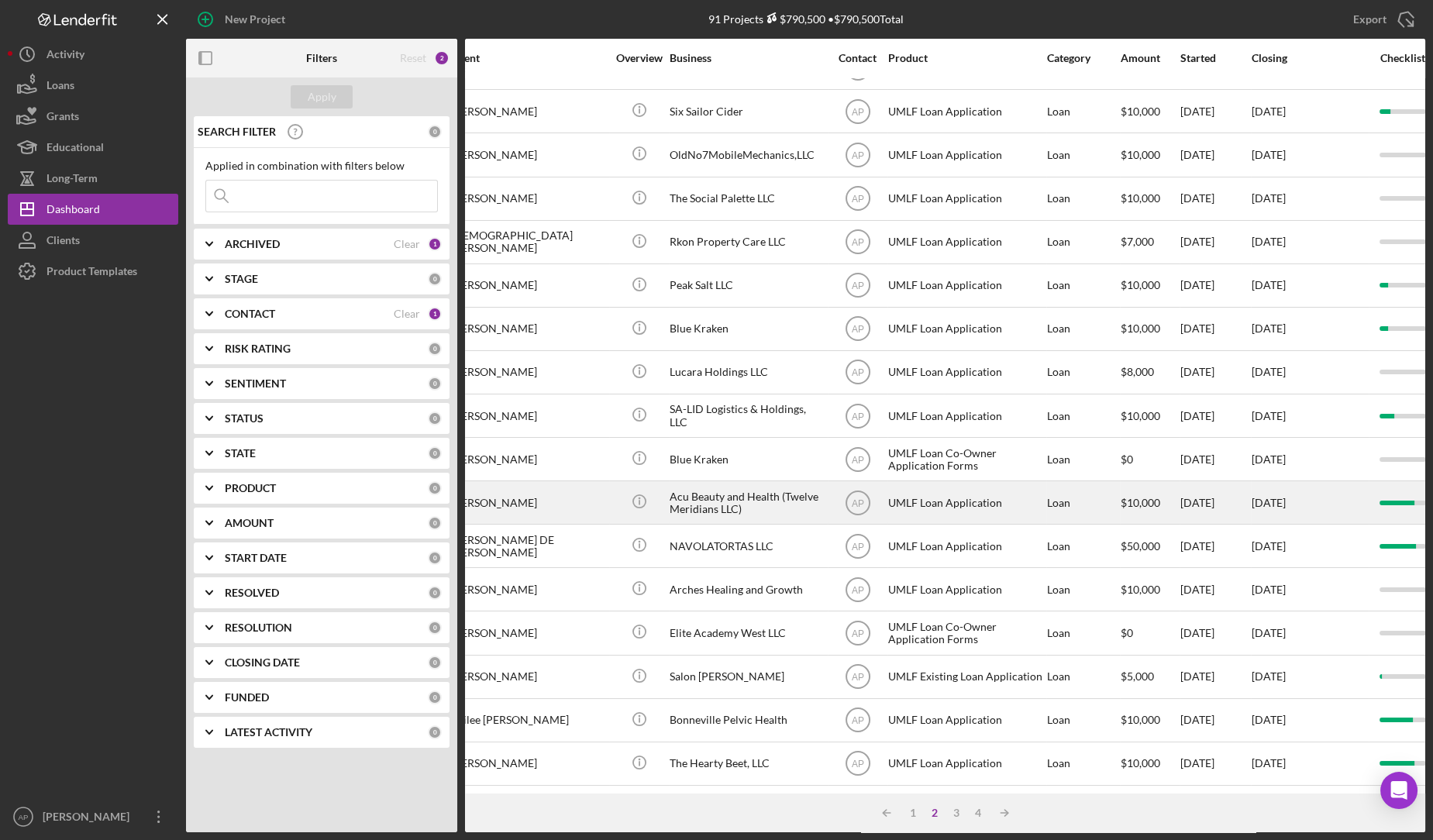
click at [804, 488] on div "Acu Beauty and Health (Twelve Meridians LLC)" at bounding box center [747, 502] width 155 height 41
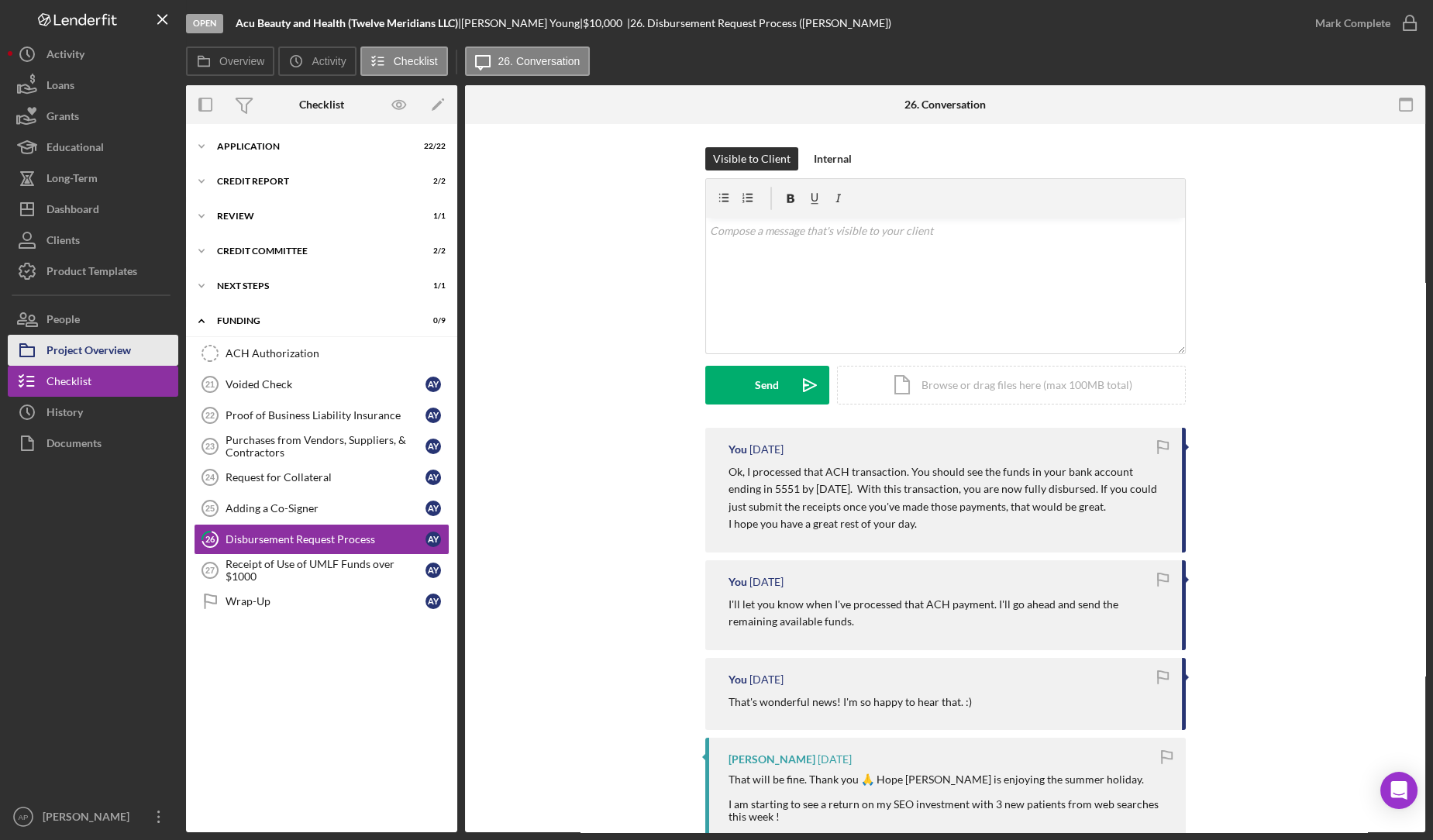
click at [74, 360] on div "Project Overview" at bounding box center [88, 352] width 84 height 34
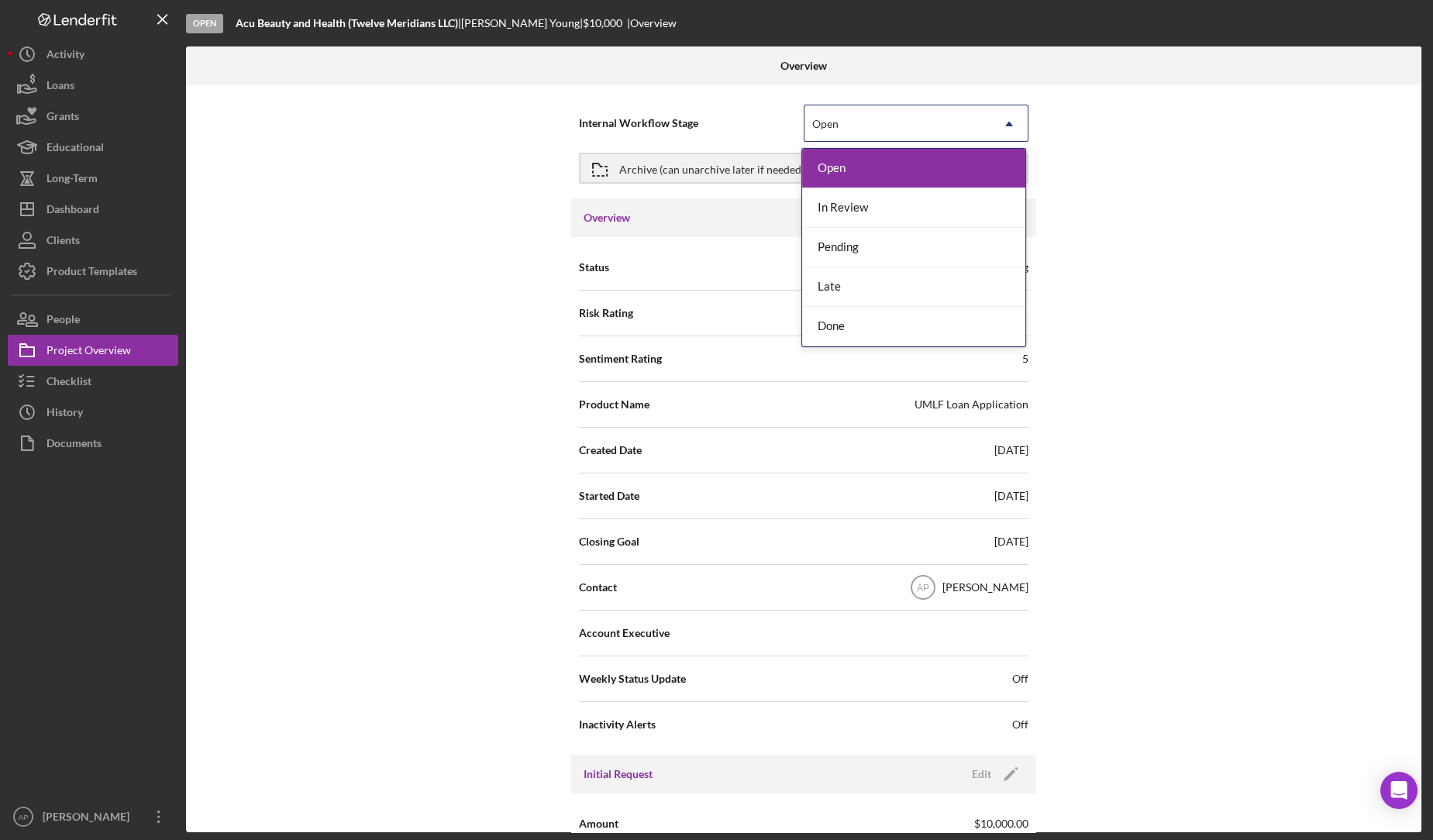
click at [832, 130] on div "Open" at bounding box center [897, 123] width 186 height 35
click at [829, 327] on div "Done" at bounding box center [914, 327] width 223 height 40
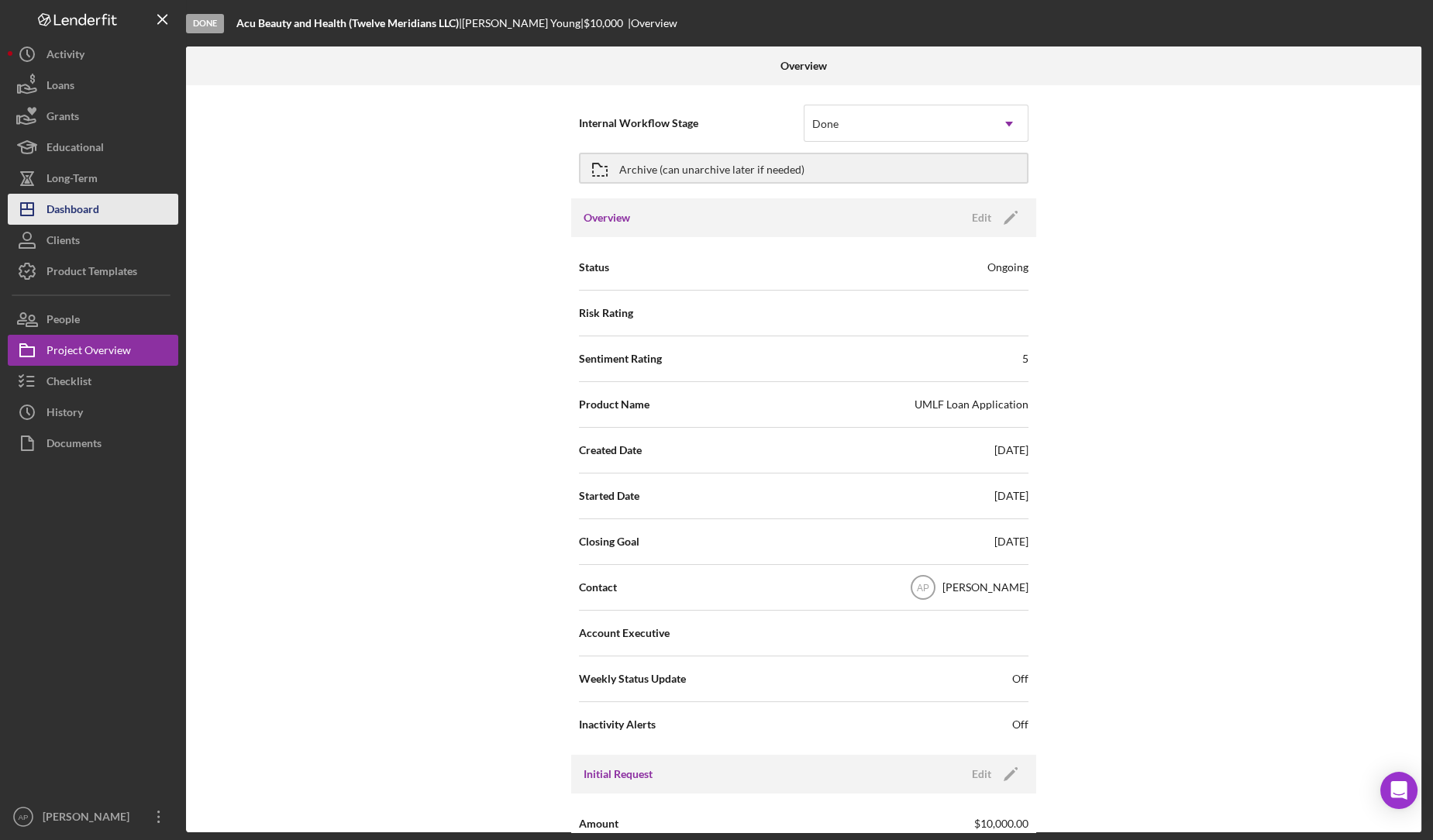
click at [61, 215] on div "Dashboard" at bounding box center [73, 210] width 53 height 34
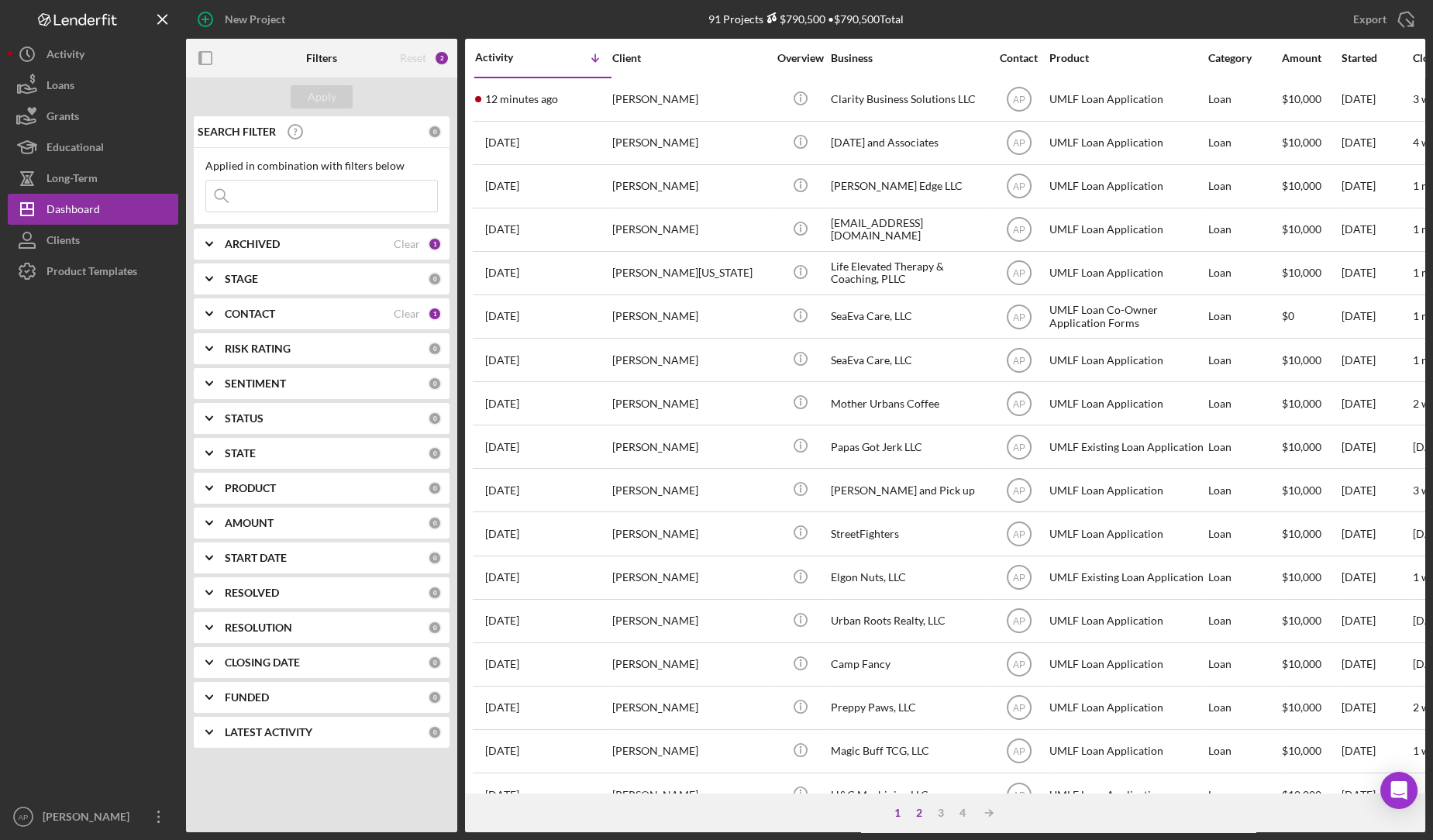
click at [918, 814] on div "2" at bounding box center [919, 813] width 22 height 13
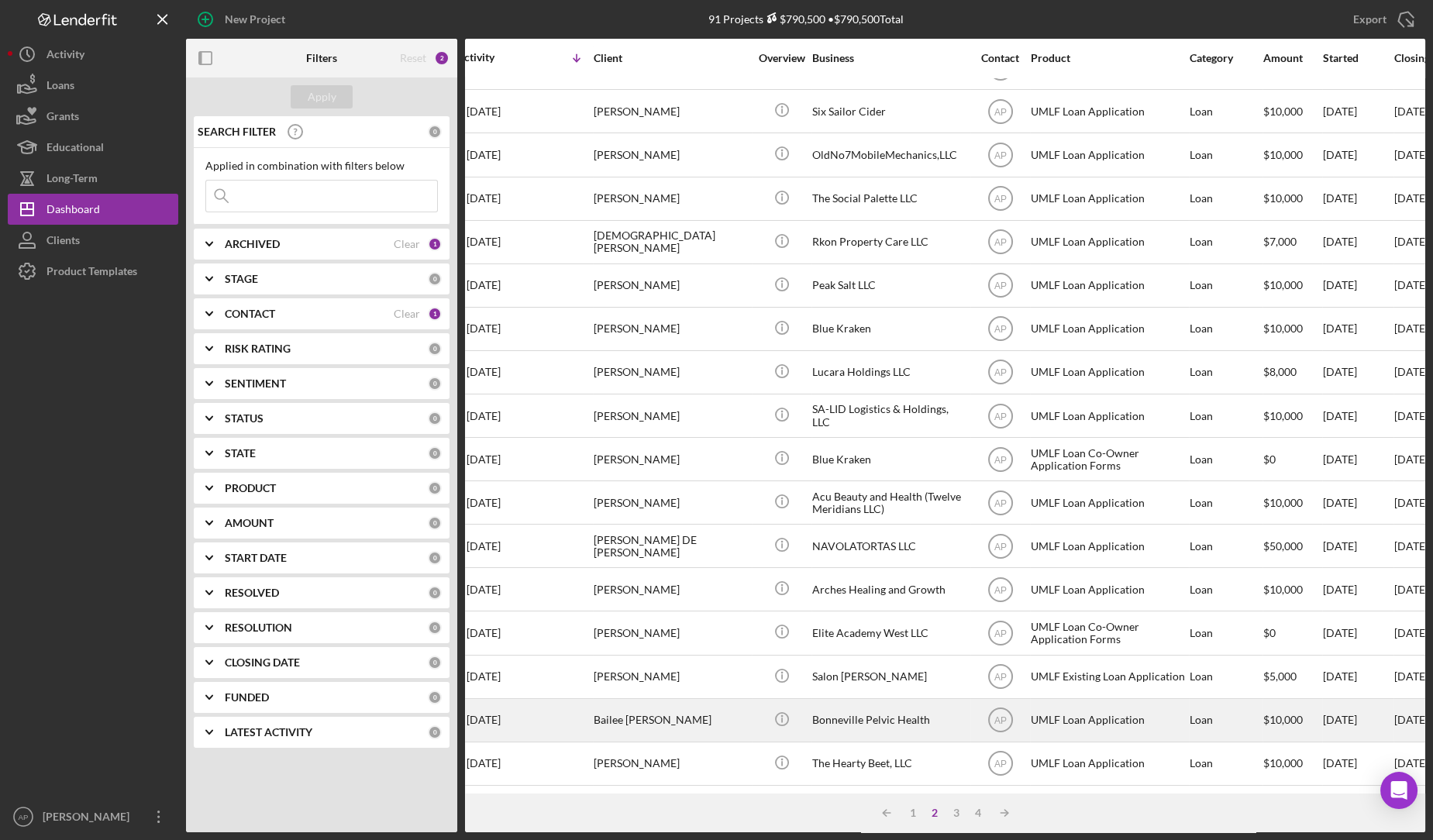
scroll to position [379, 0]
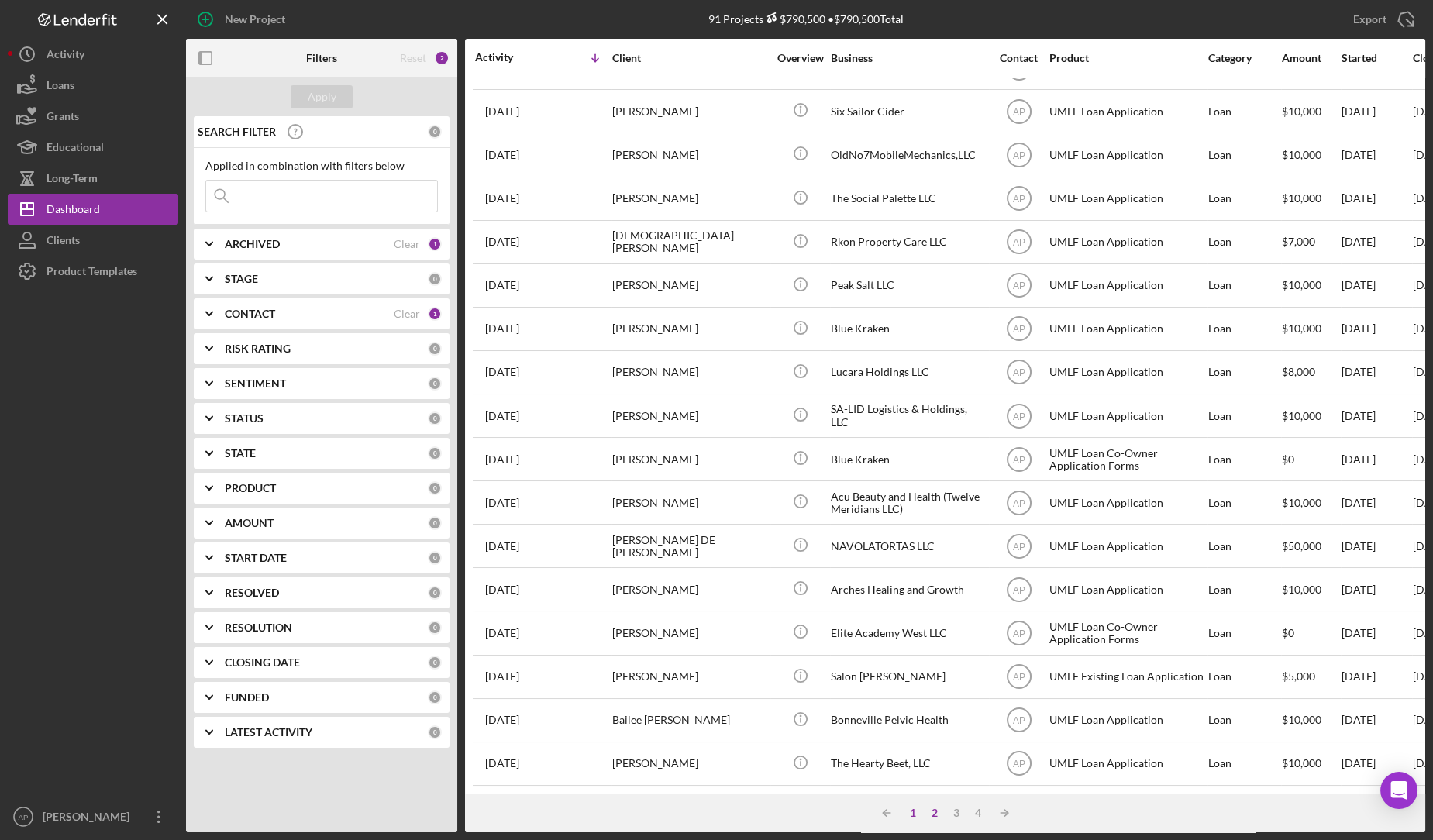
click at [915, 814] on div "1" at bounding box center [913, 813] width 22 height 13
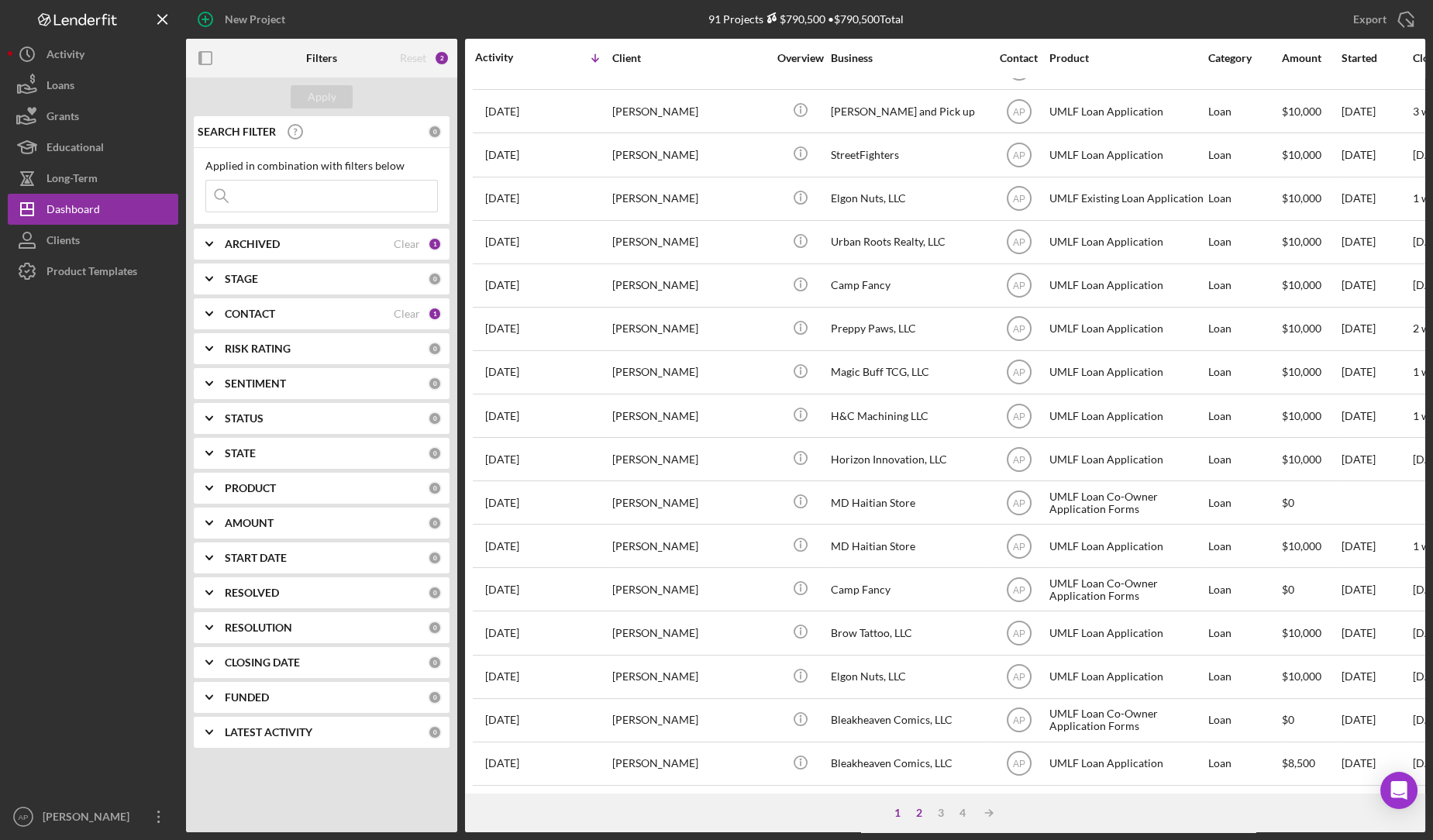
click at [918, 814] on div "2" at bounding box center [919, 813] width 22 height 13
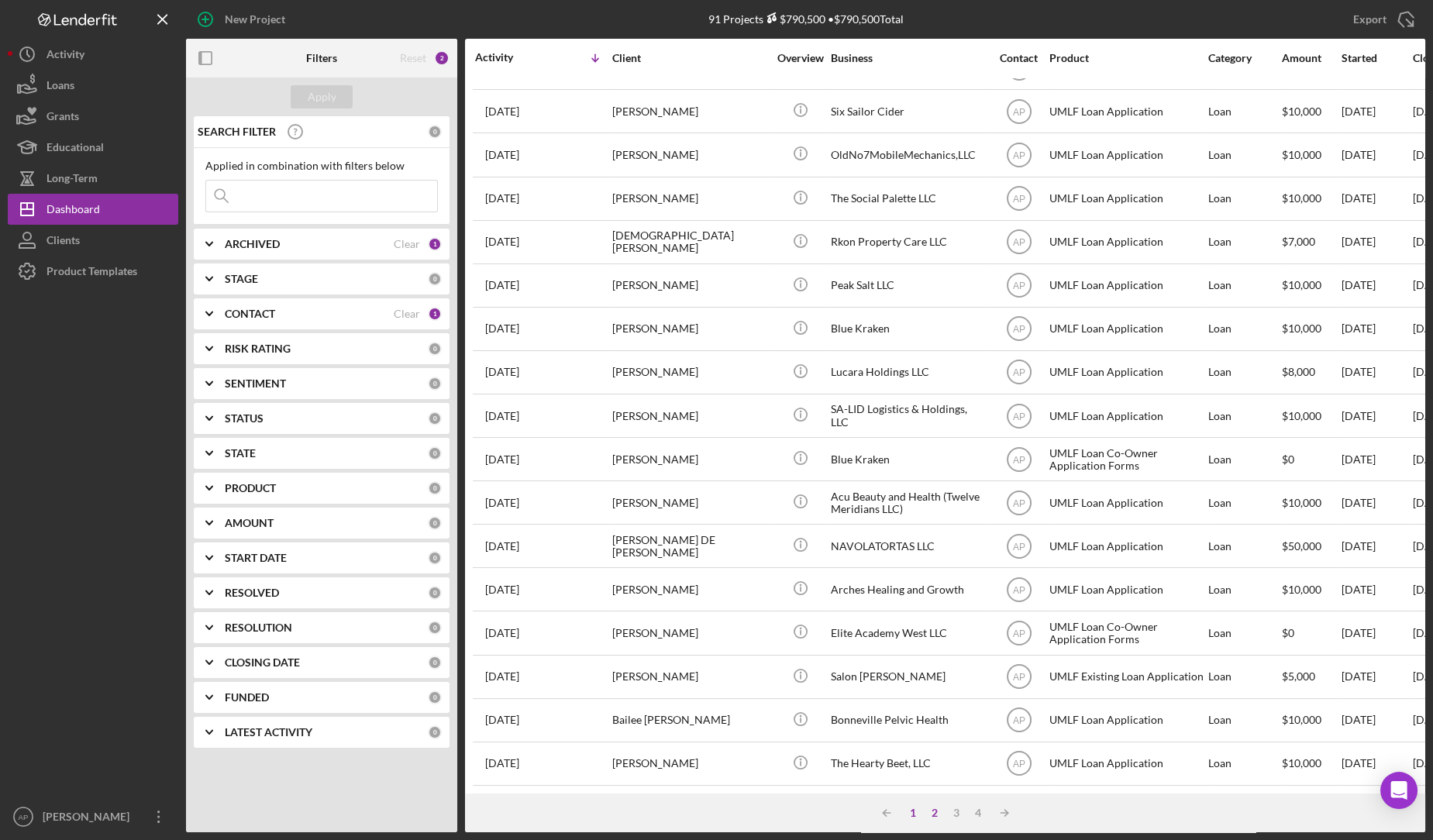
click at [915, 808] on div "1" at bounding box center [913, 813] width 22 height 13
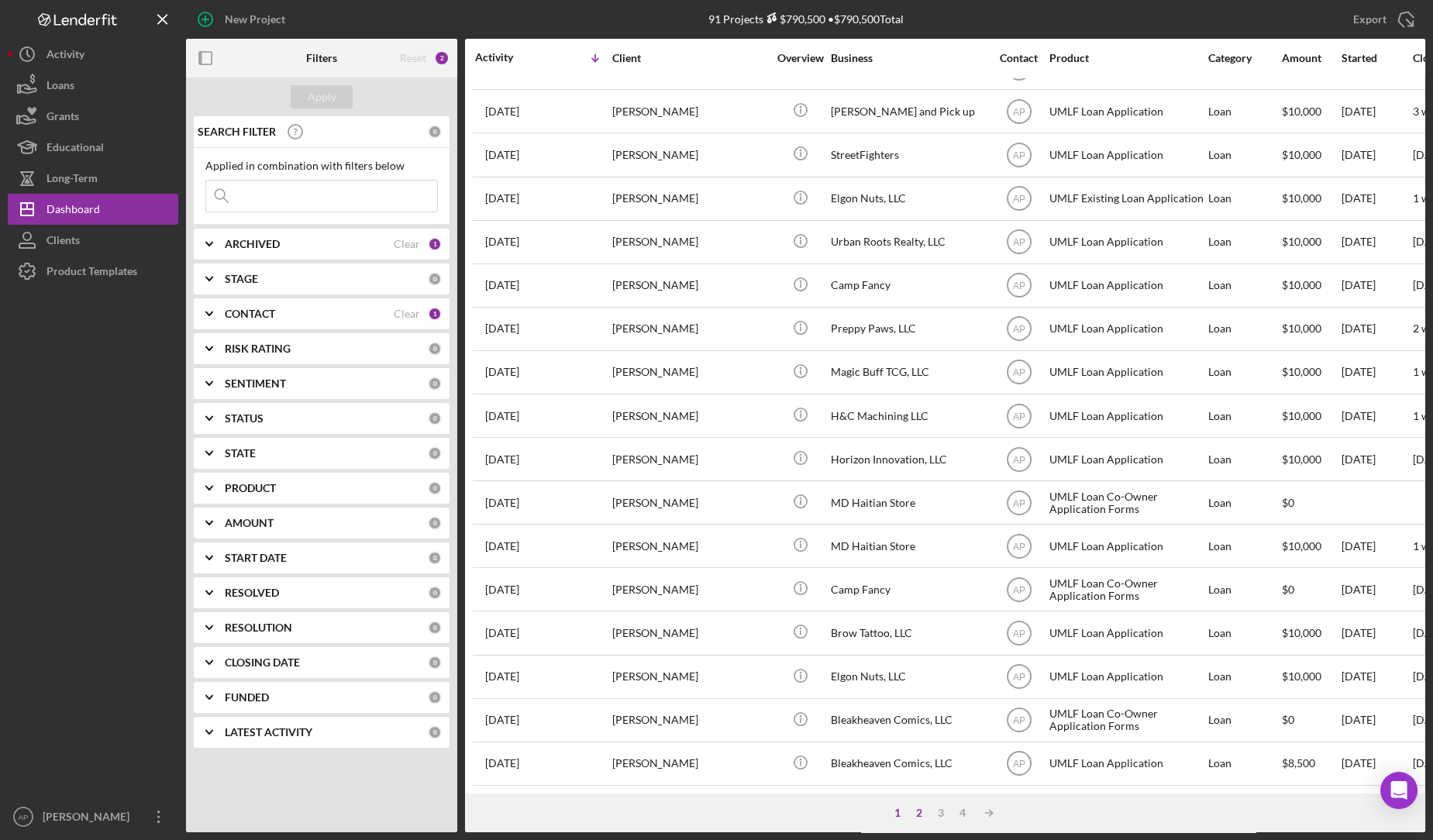
click at [918, 810] on div "2" at bounding box center [919, 813] width 22 height 13
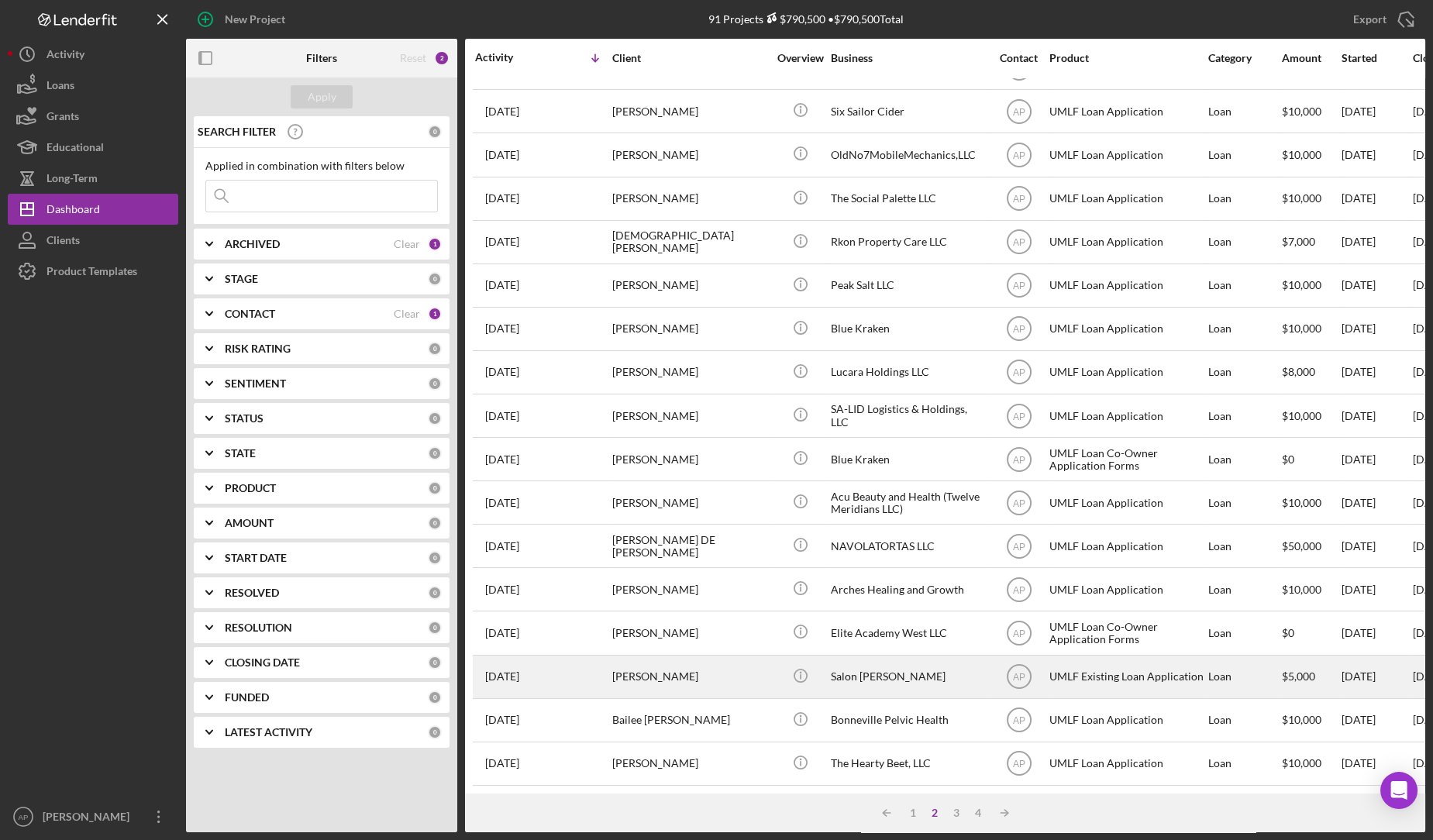
click at [915, 666] on div "Salon [PERSON_NAME]" at bounding box center [908, 676] width 155 height 41
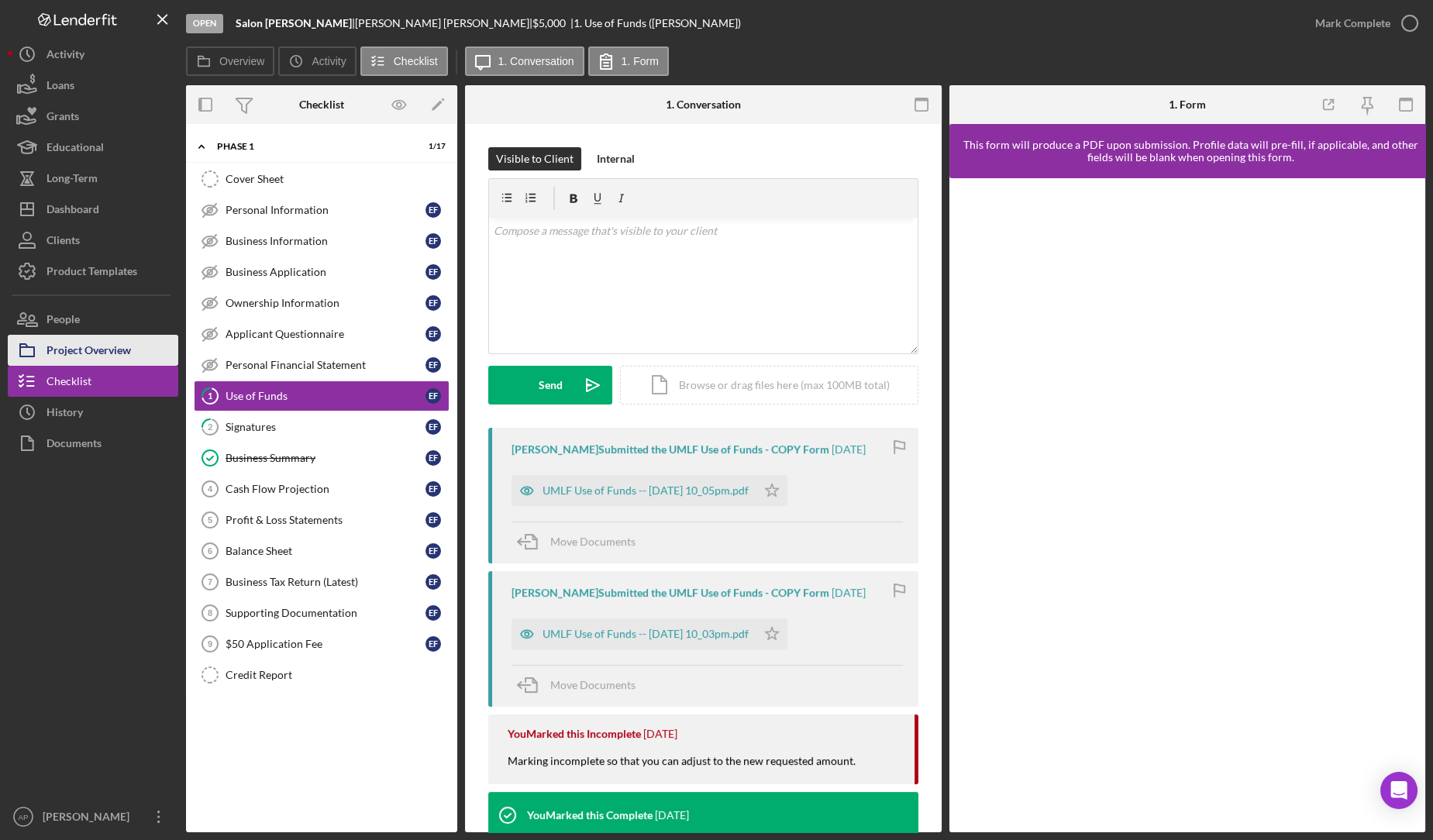
click at [118, 346] on div "Project Overview" at bounding box center [88, 352] width 84 height 34
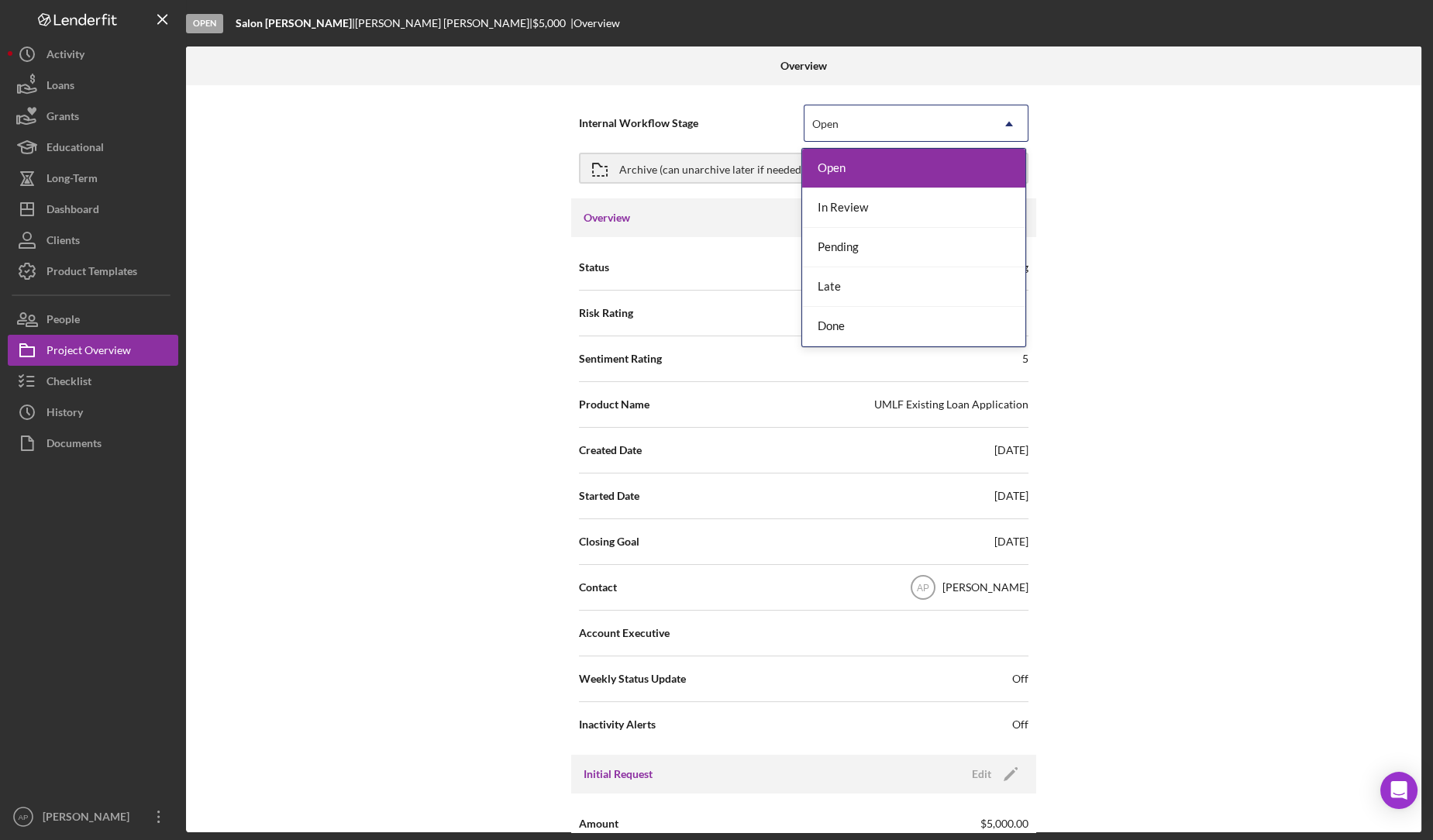
click at [895, 117] on div "Open" at bounding box center [897, 123] width 186 height 35
click at [849, 244] on div "Pending" at bounding box center [914, 248] width 223 height 40
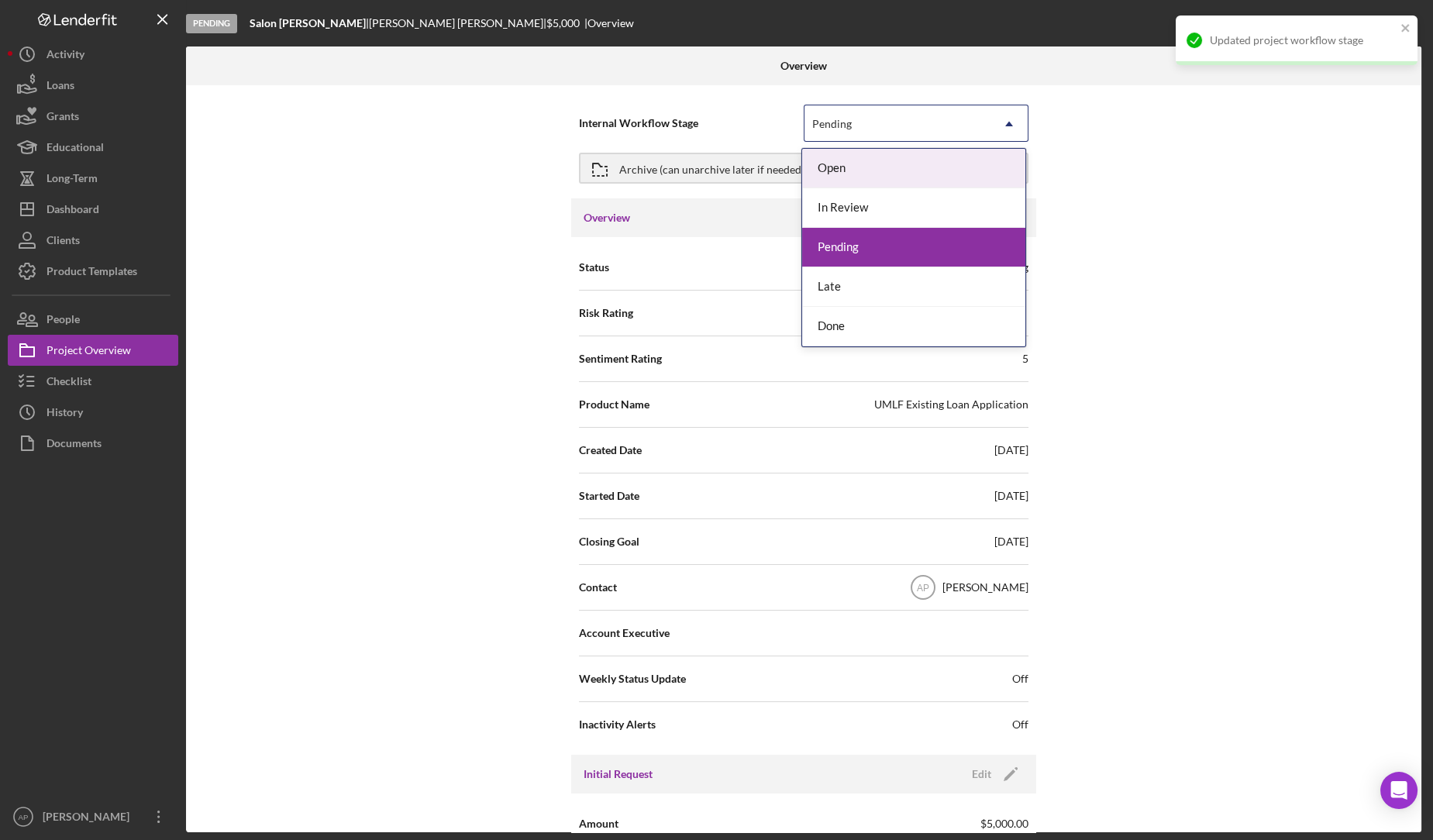
click at [900, 115] on div "Pending" at bounding box center [897, 123] width 186 height 35
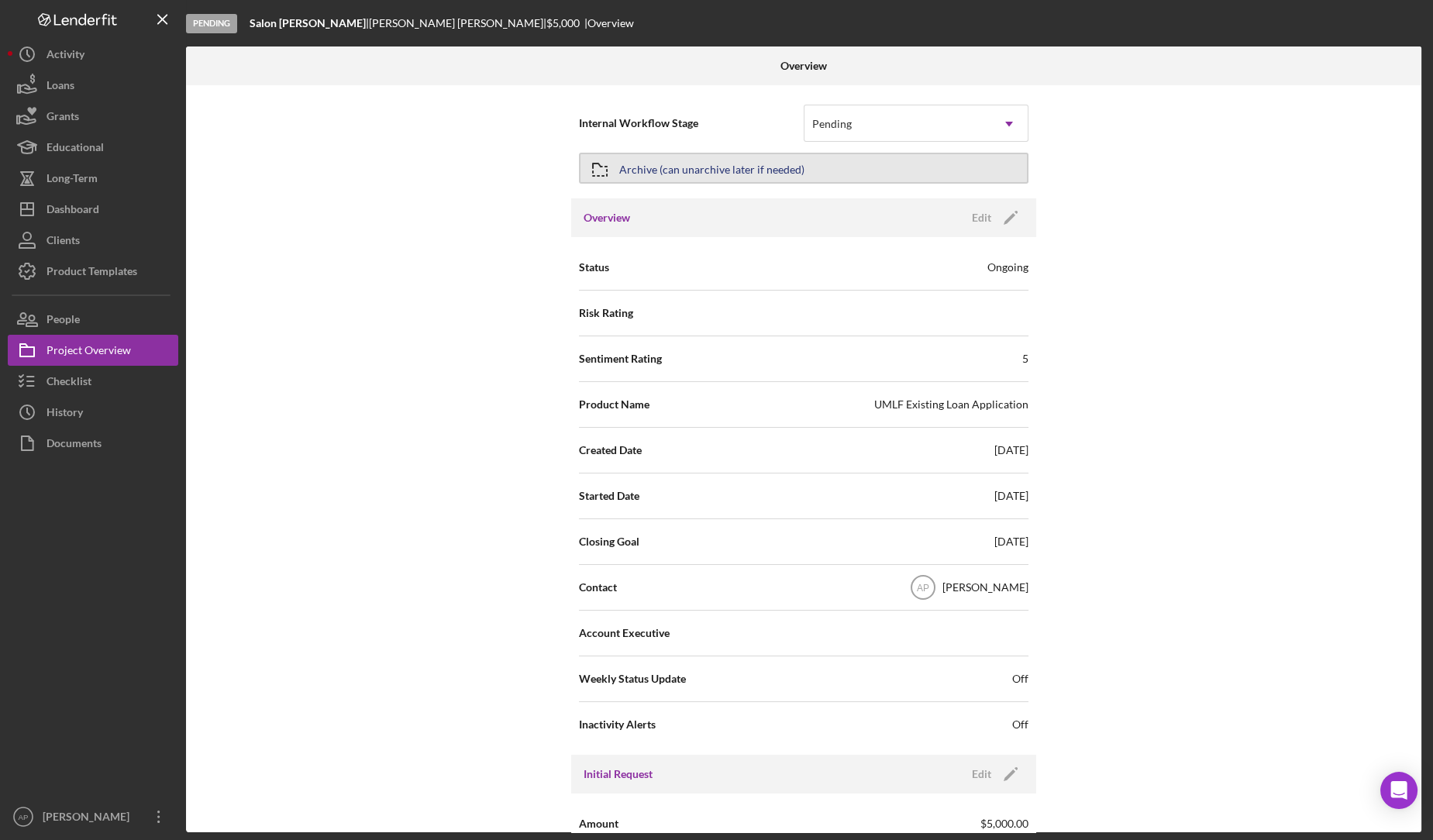
click at [724, 166] on div "Archive (can unarchive later if needed)" at bounding box center [712, 168] width 185 height 28
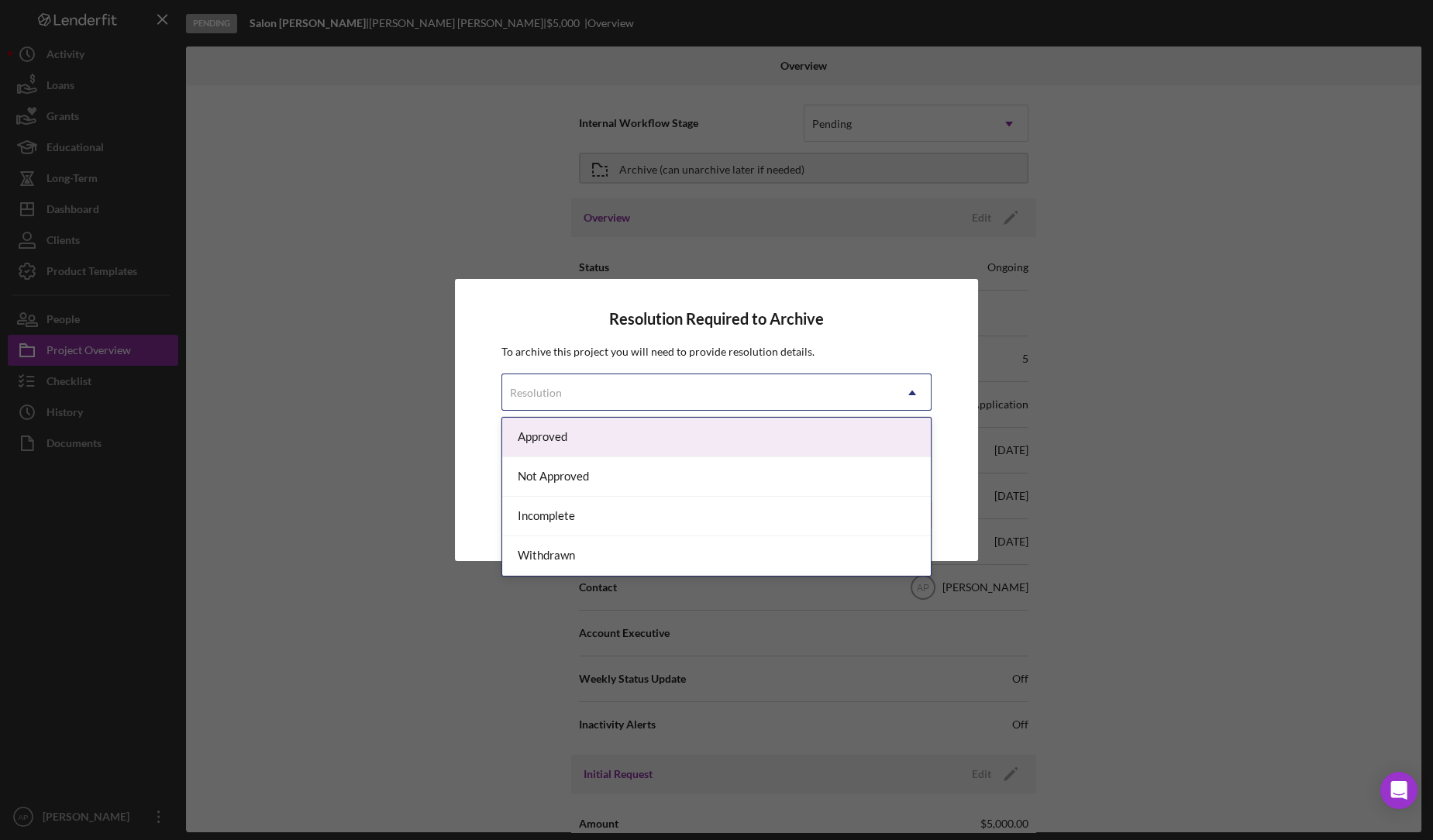
click at [763, 405] on div "Resolution" at bounding box center [697, 392] width 391 height 35
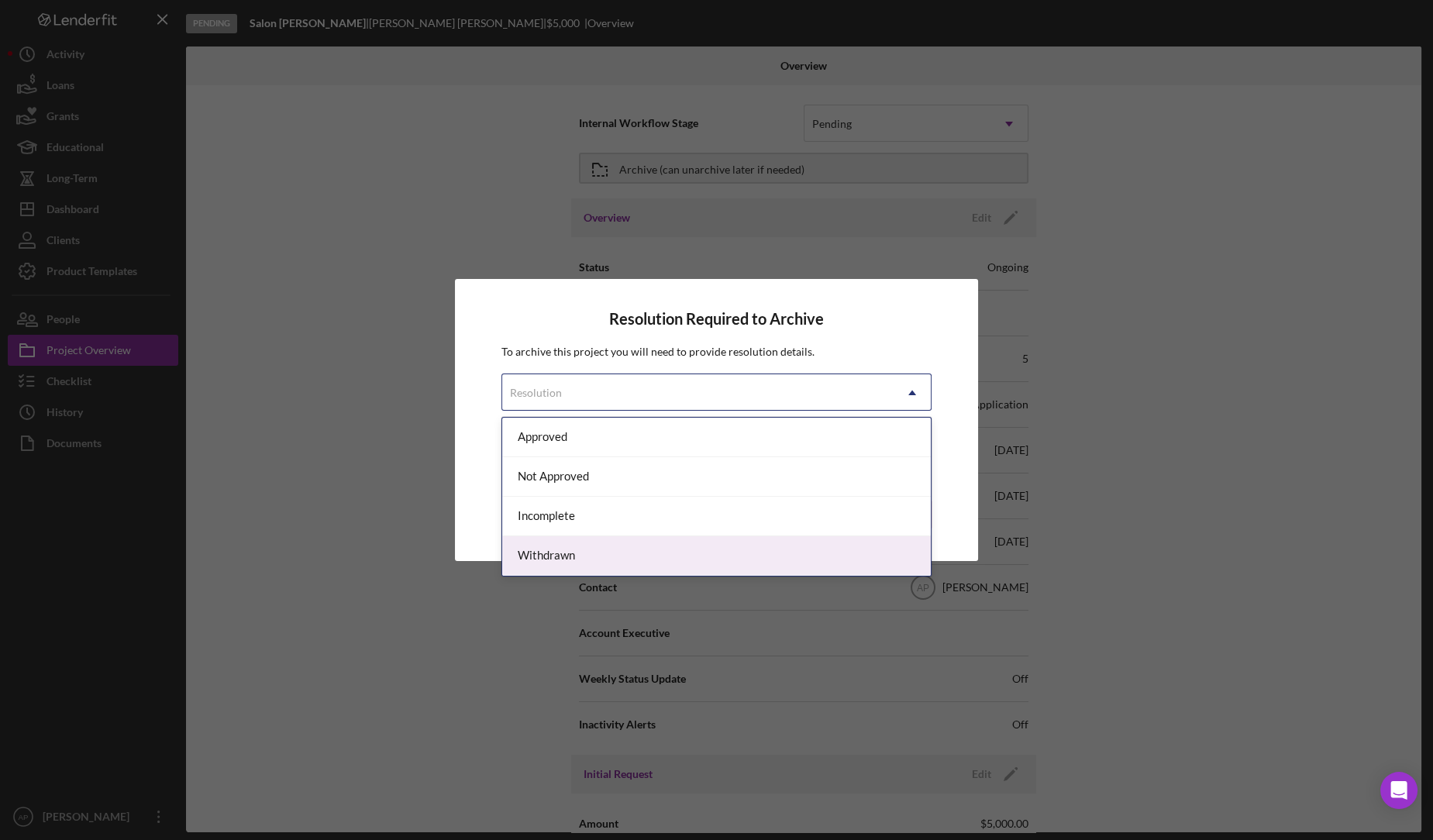
click at [602, 561] on div "Withdrawn" at bounding box center [716, 556] width 428 height 40
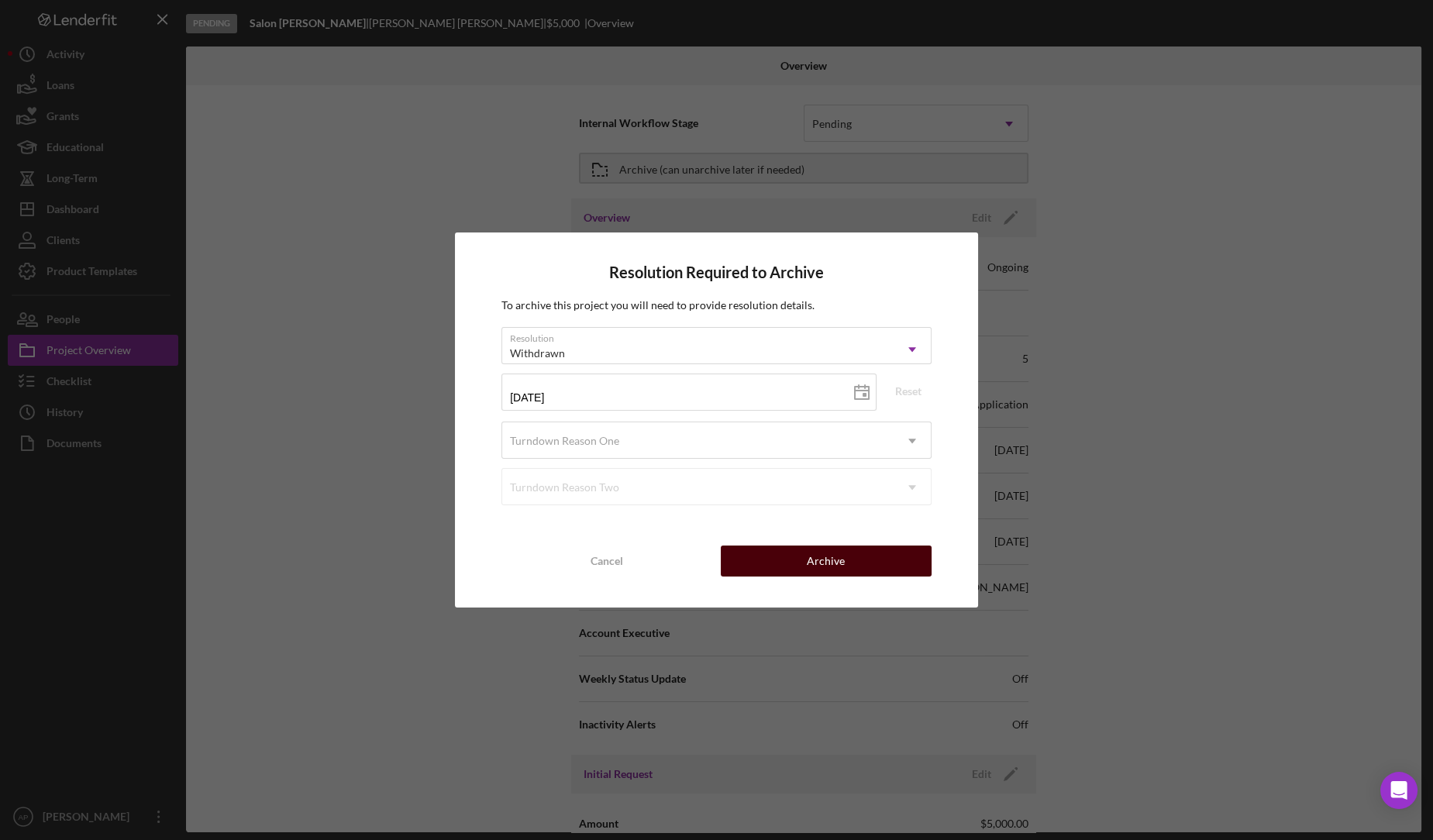
click at [788, 559] on button "Archive" at bounding box center [826, 561] width 211 height 31
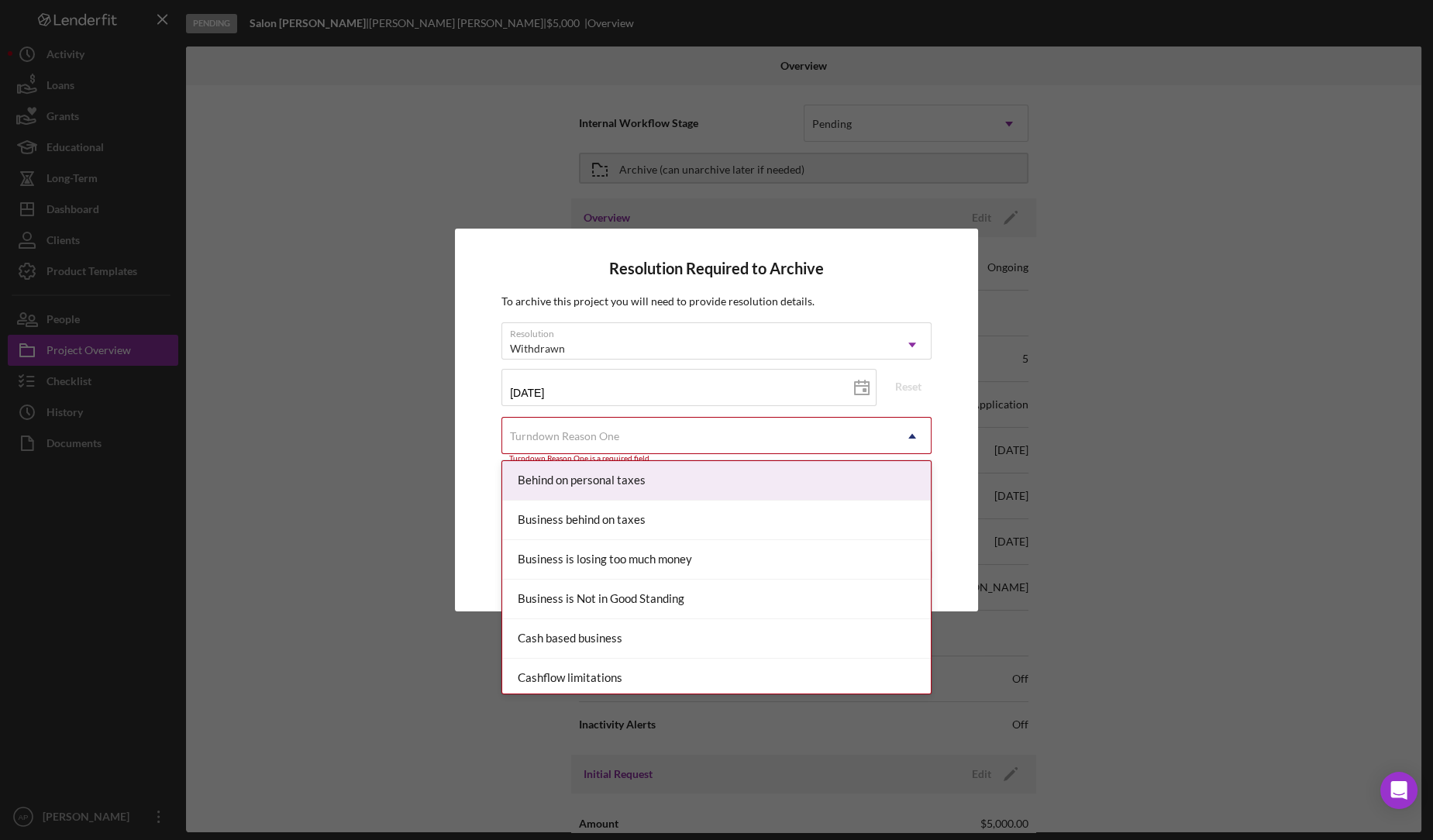
click at [769, 435] on div "Turndown Reason One" at bounding box center [697, 435] width 391 height 35
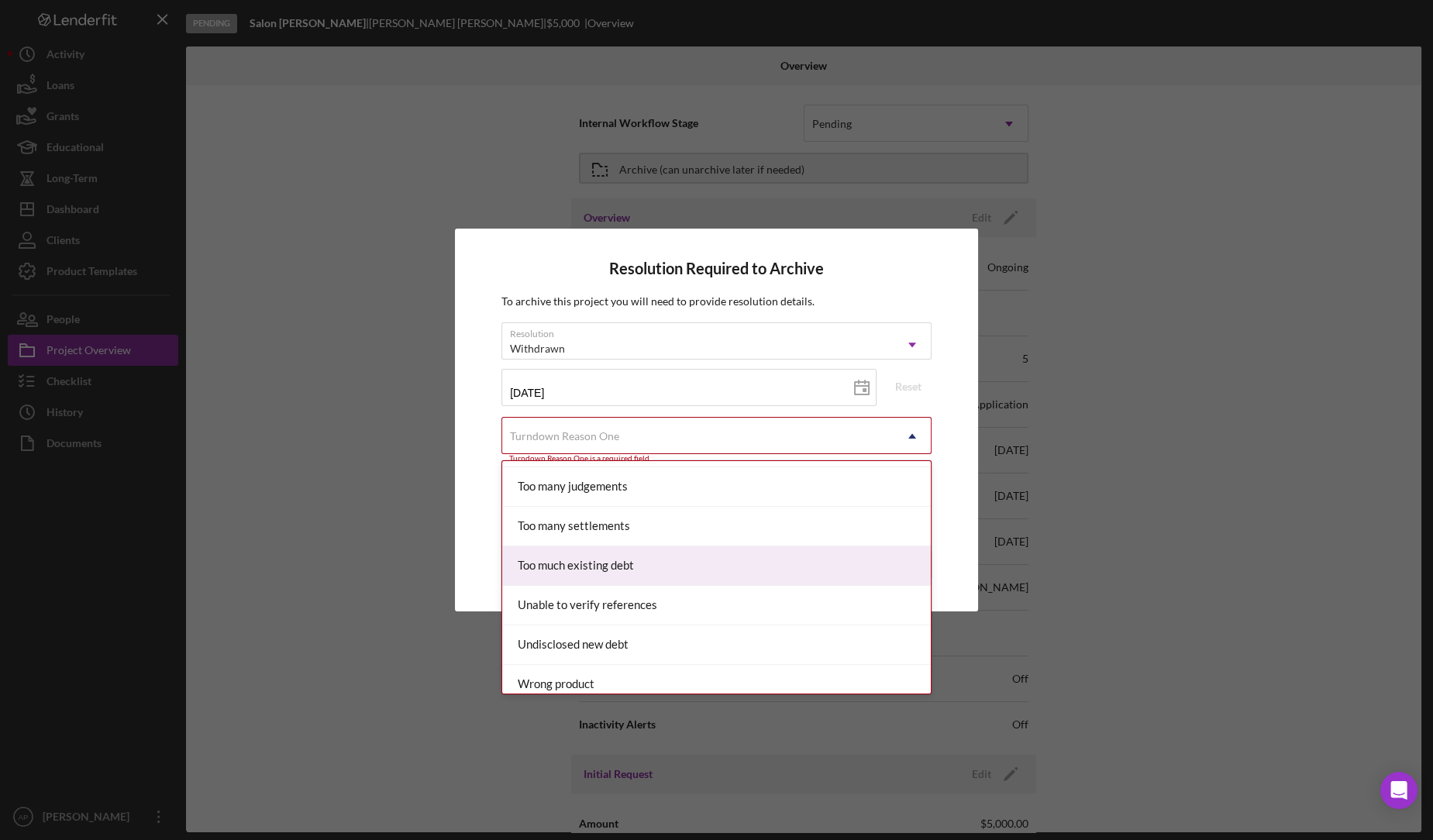
scroll to position [1693, 0]
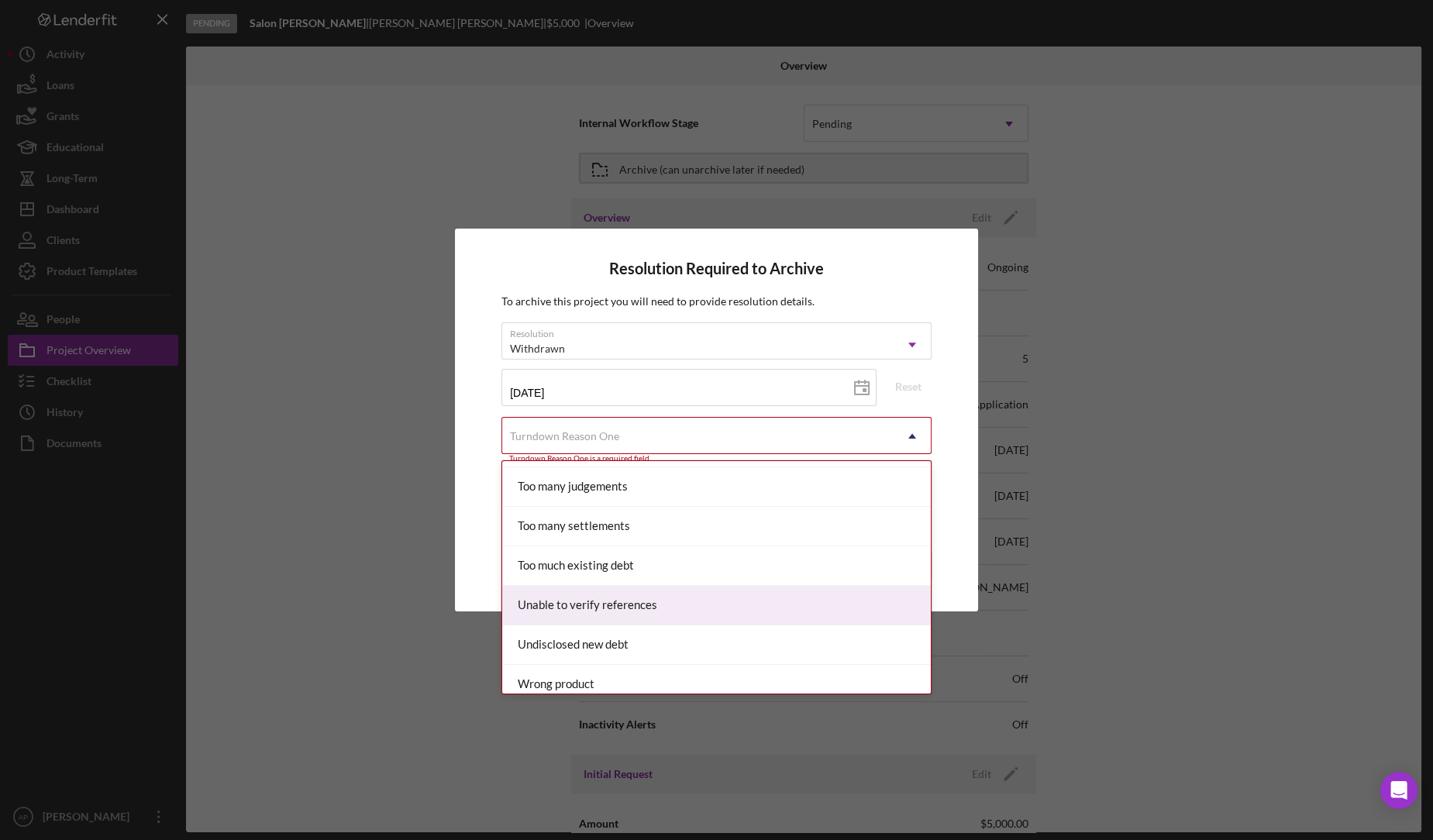
click at [653, 599] on div "Unable to verify references" at bounding box center [716, 605] width 428 height 40
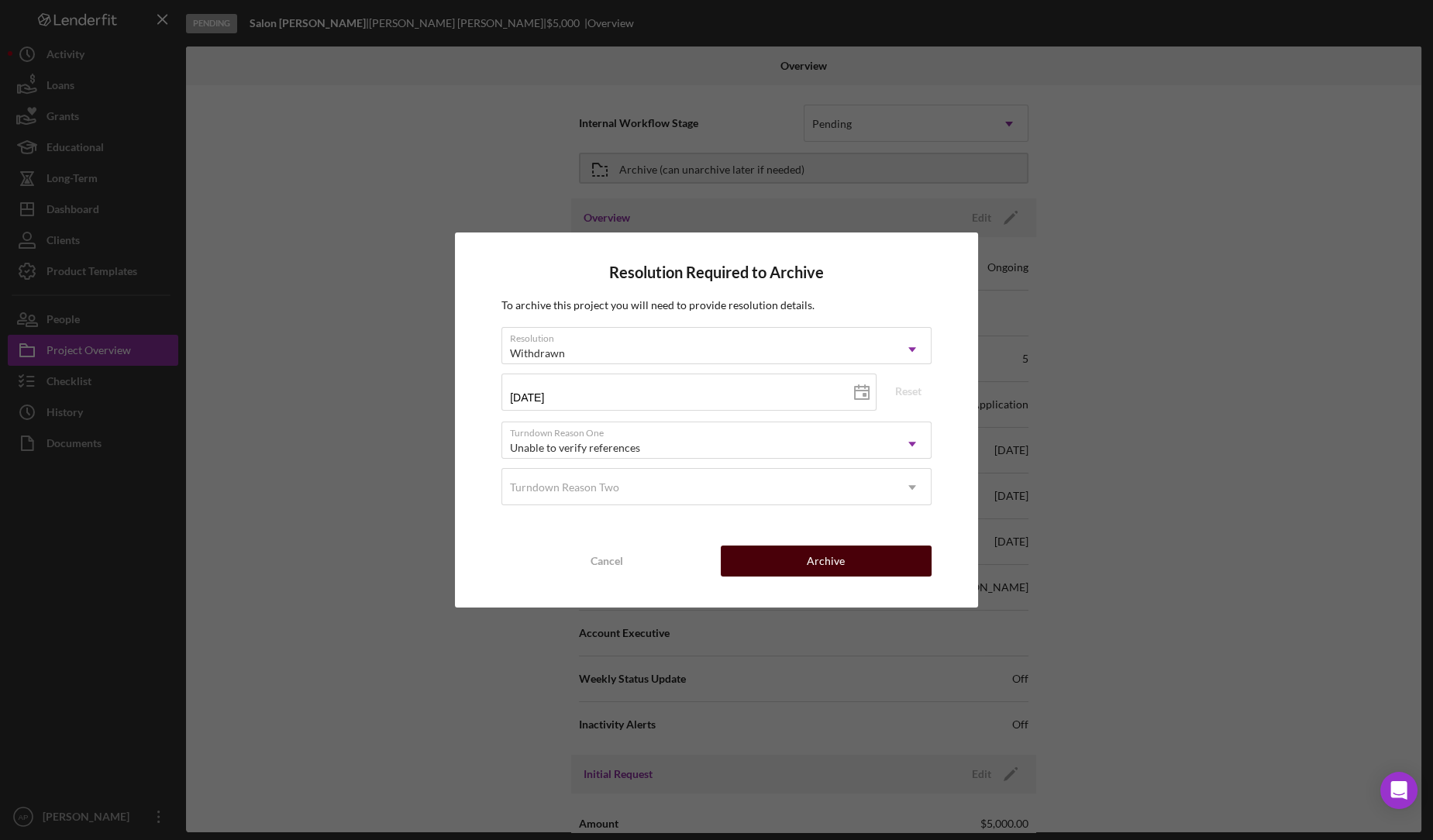
click at [819, 571] on div "Archive" at bounding box center [826, 561] width 38 height 31
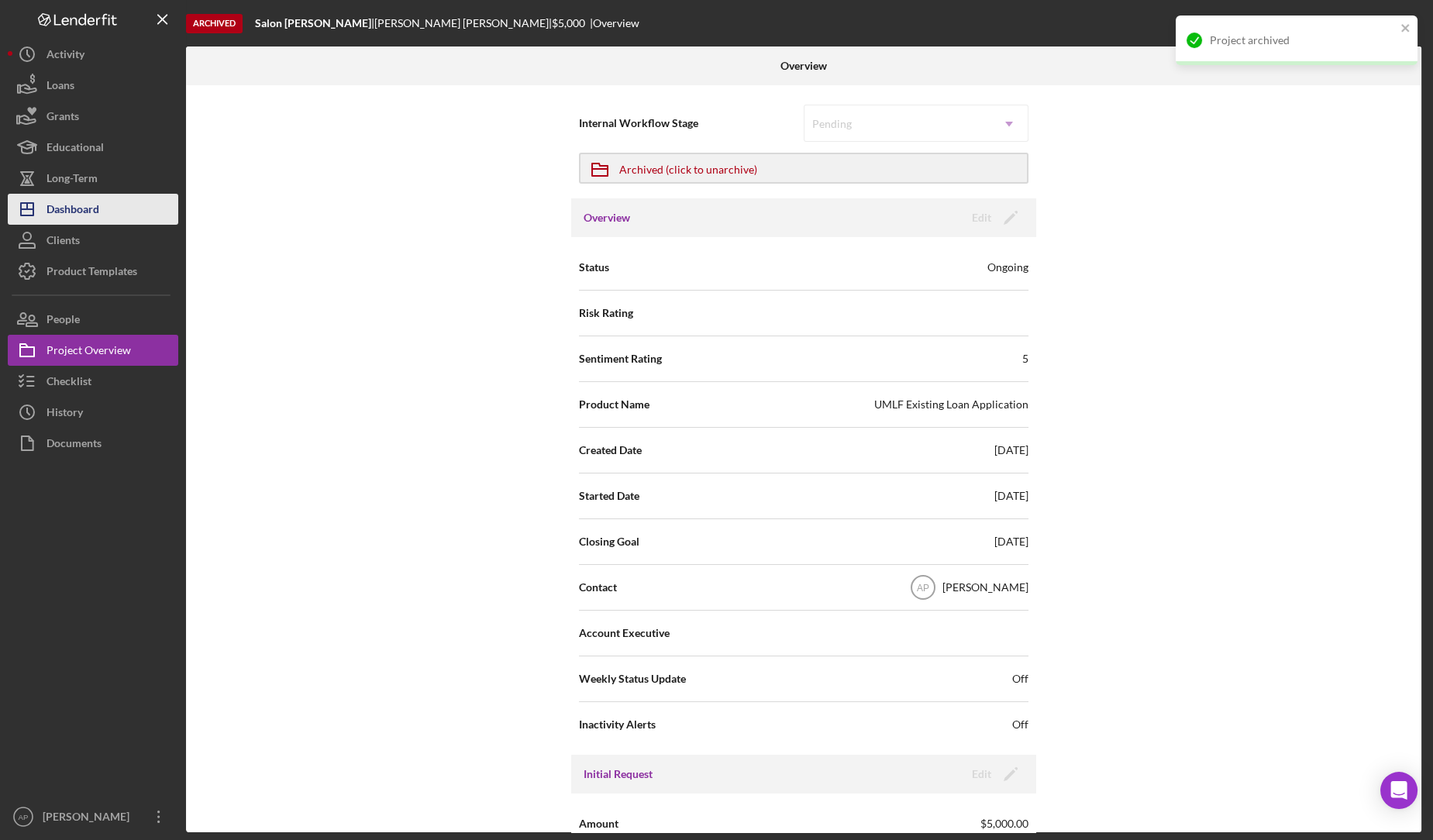
click at [135, 207] on button "Icon/Dashboard Dashboard" at bounding box center [93, 209] width 171 height 31
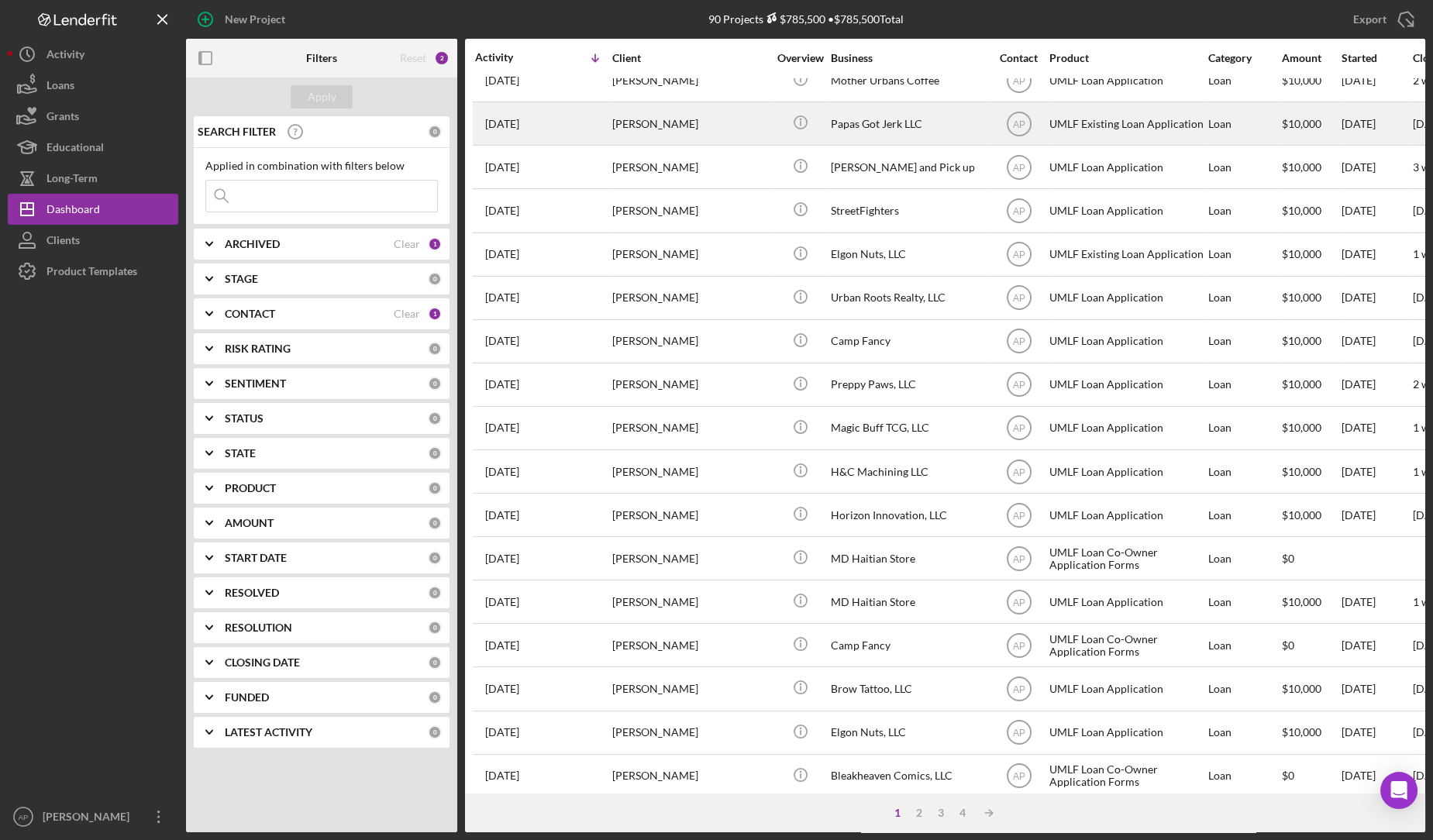
scroll to position [379, 0]
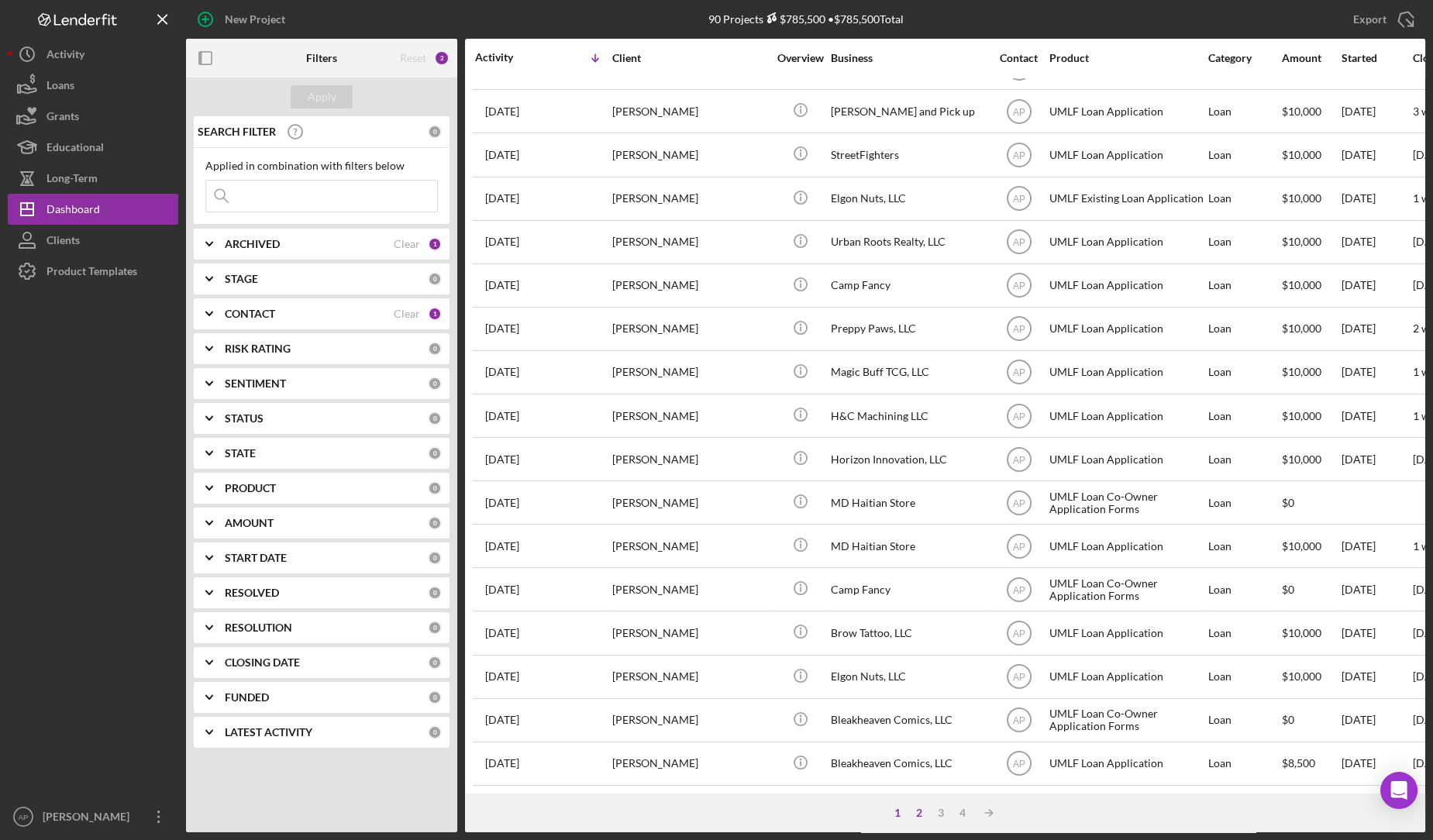
click at [920, 809] on div "2" at bounding box center [919, 813] width 22 height 13
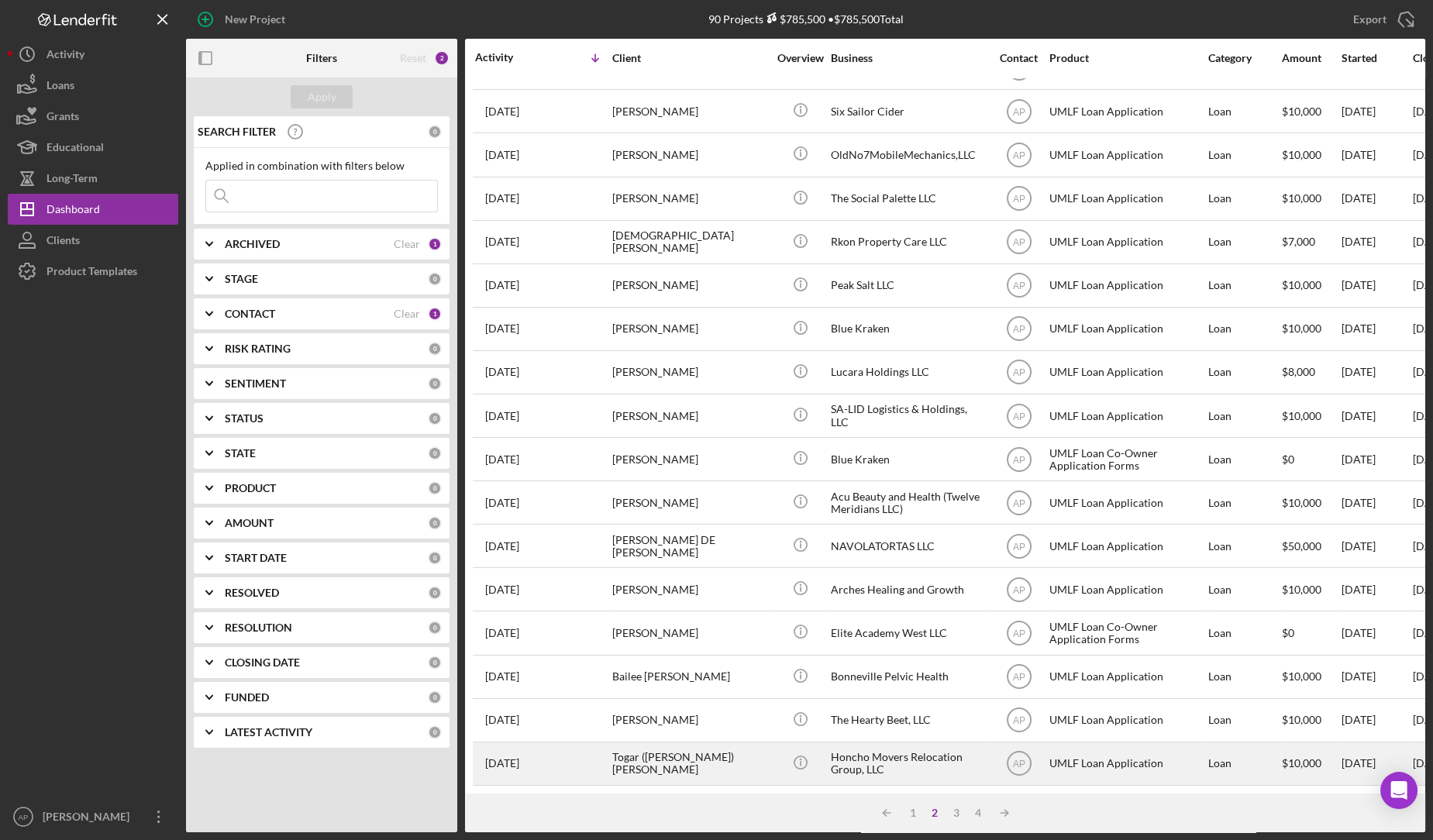
click at [866, 752] on div "Honcho Movers Relocation Group, LLC" at bounding box center [908, 763] width 155 height 41
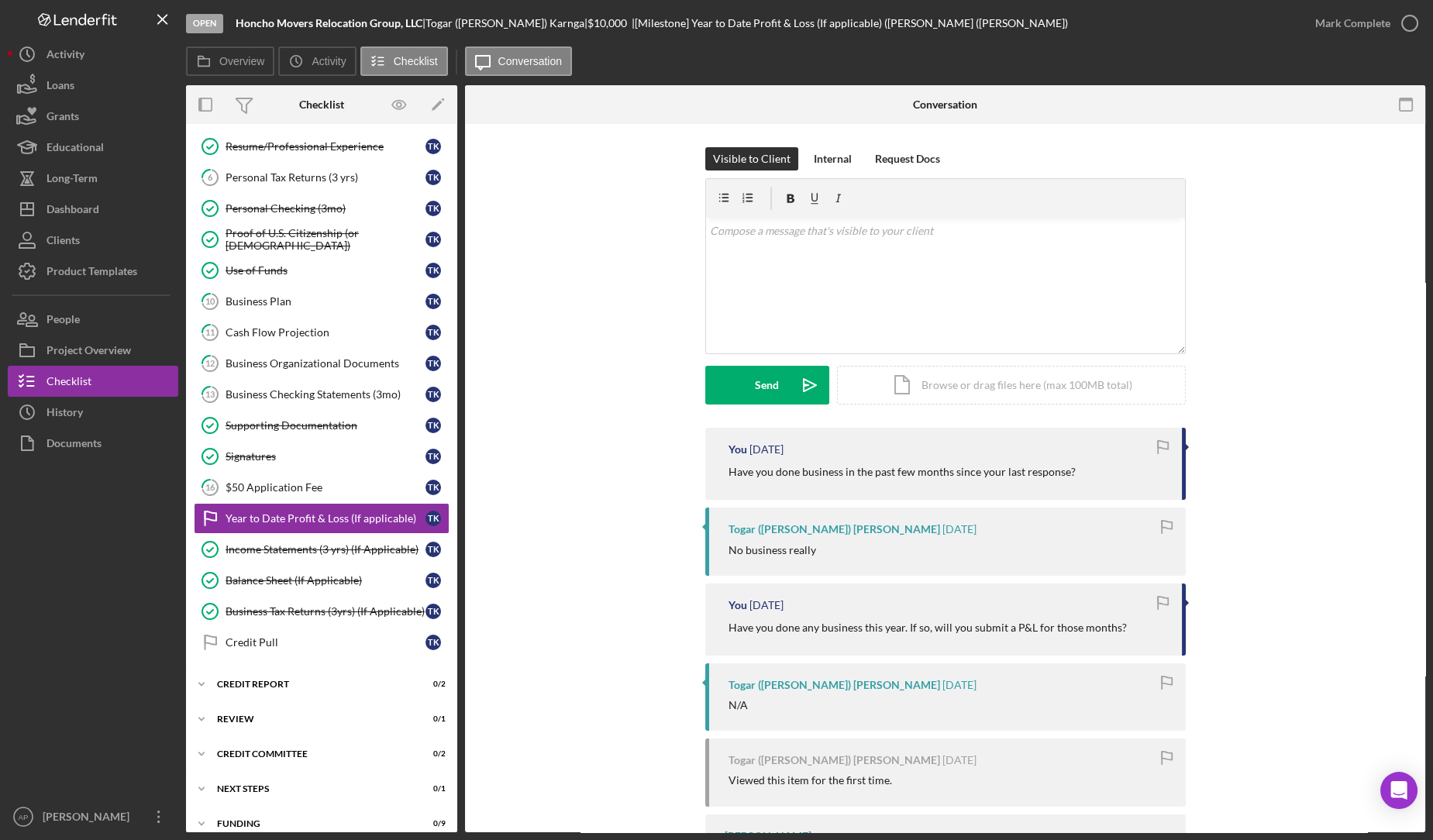
scroll to position [192, 0]
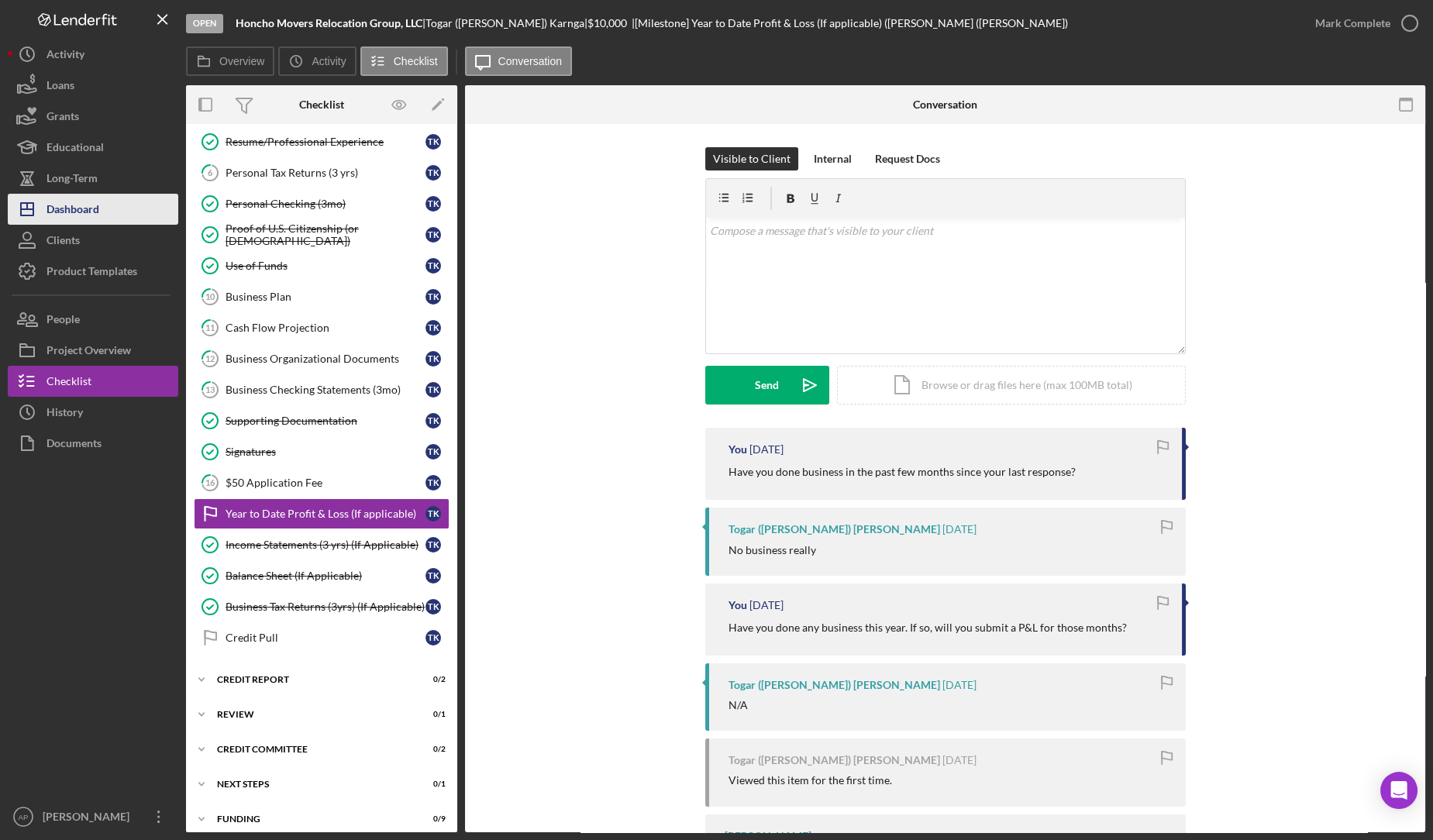
click at [65, 210] on div "Dashboard" at bounding box center [73, 210] width 53 height 34
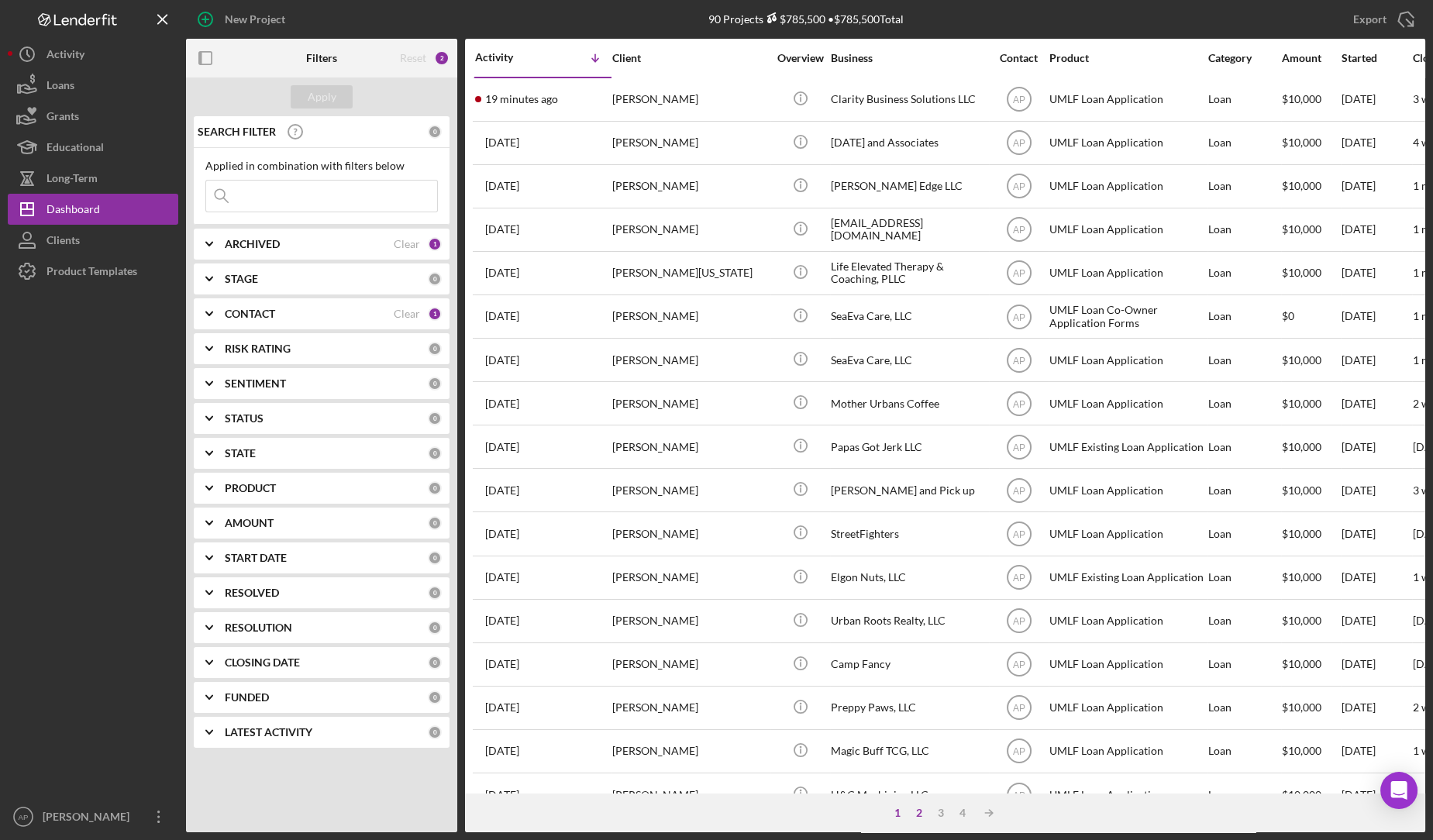
click at [921, 807] on div "2" at bounding box center [919, 813] width 22 height 13
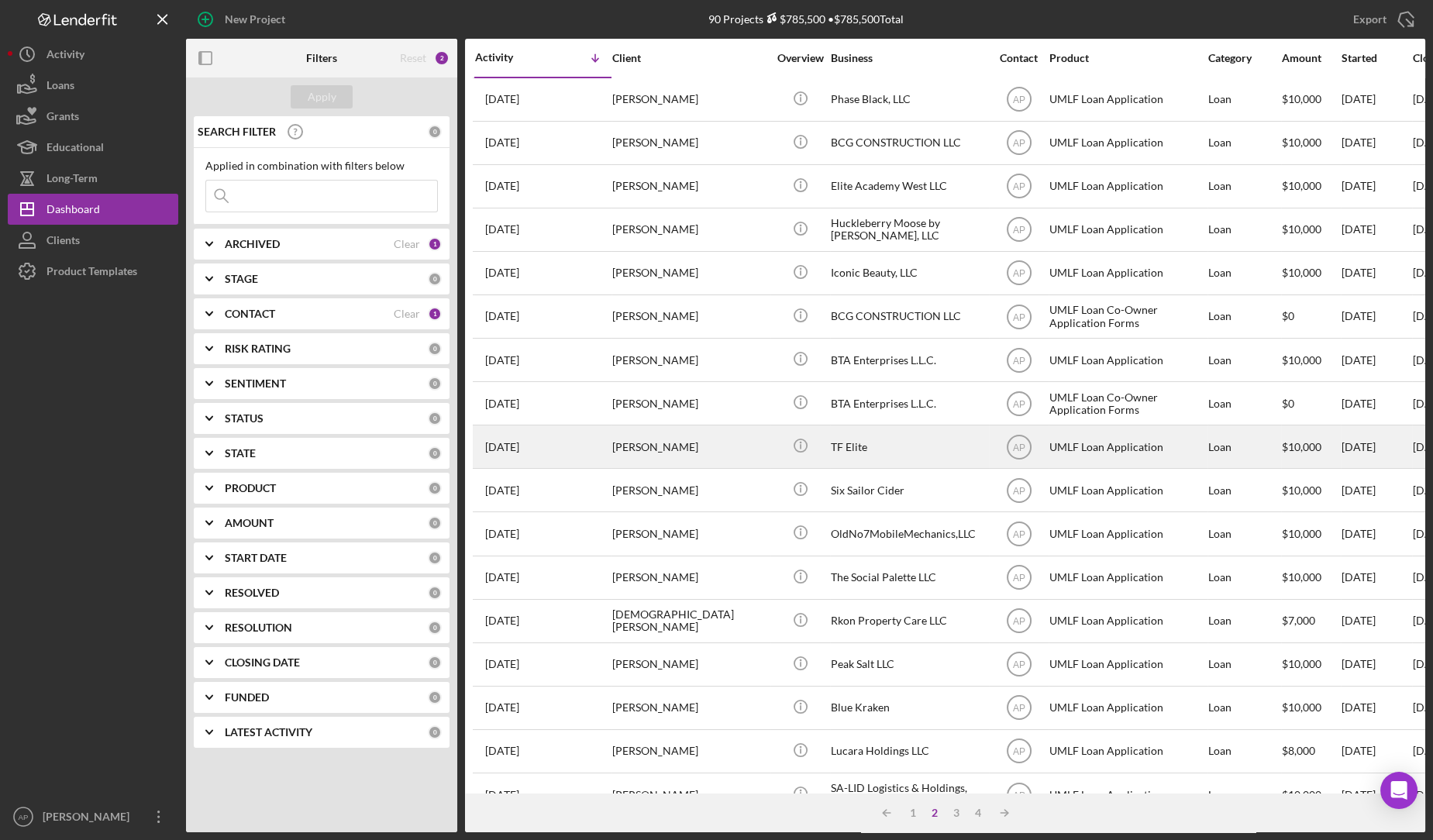
scroll to position [379, 0]
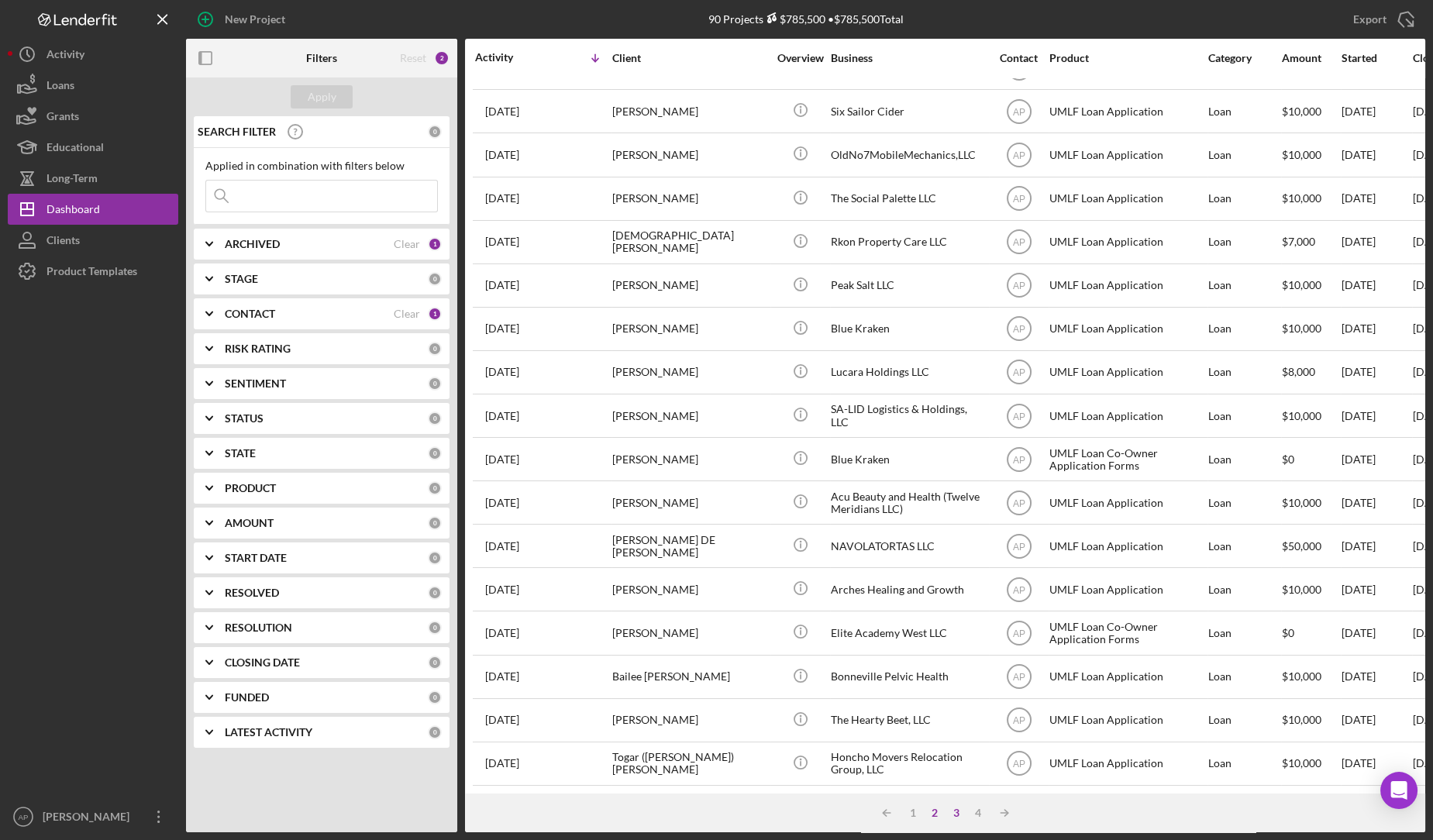
click at [961, 814] on div "3" at bounding box center [957, 813] width 22 height 13
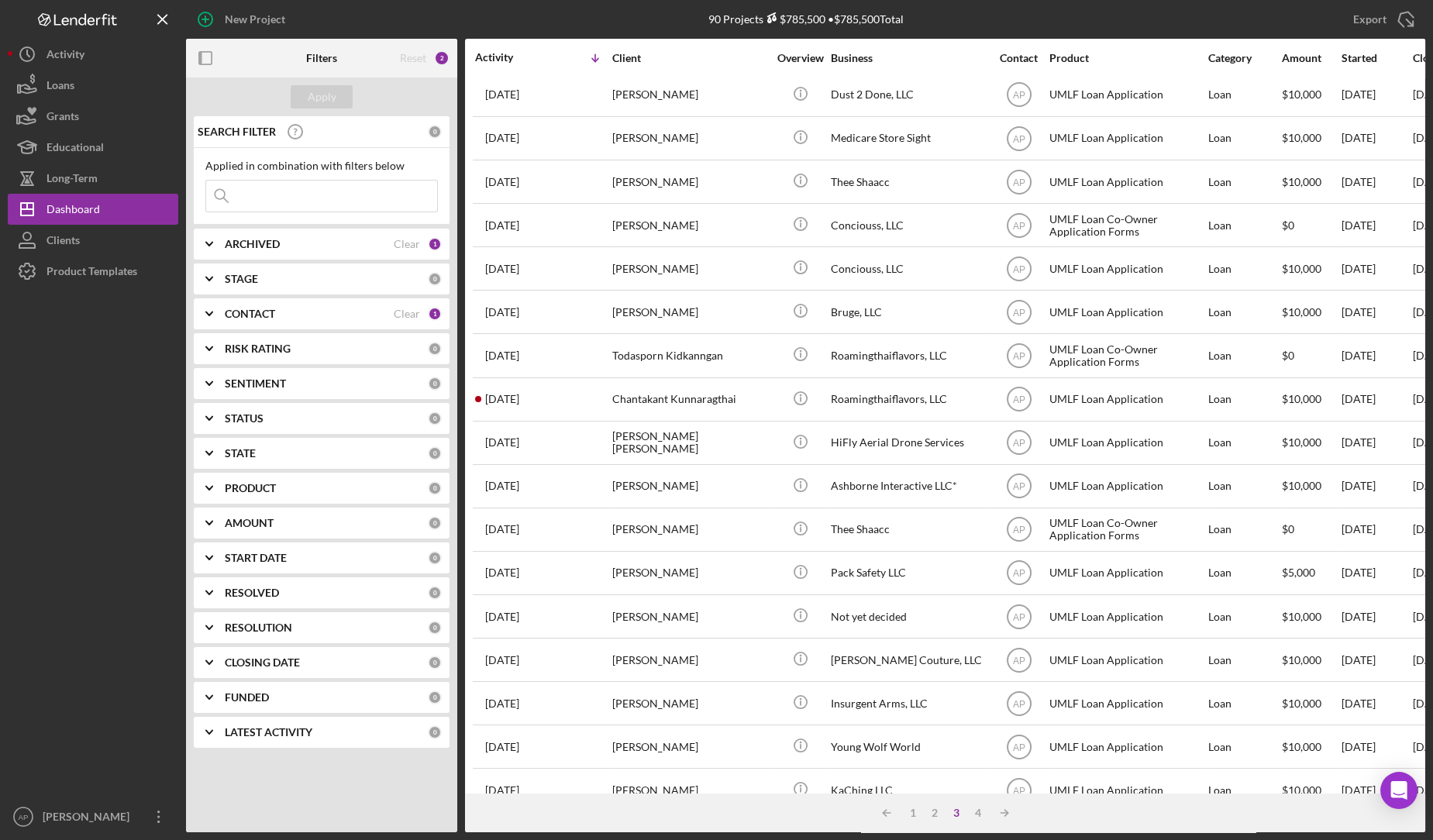
scroll to position [179, 0]
click at [288, 22] on button "New Project" at bounding box center [243, 19] width 114 height 31
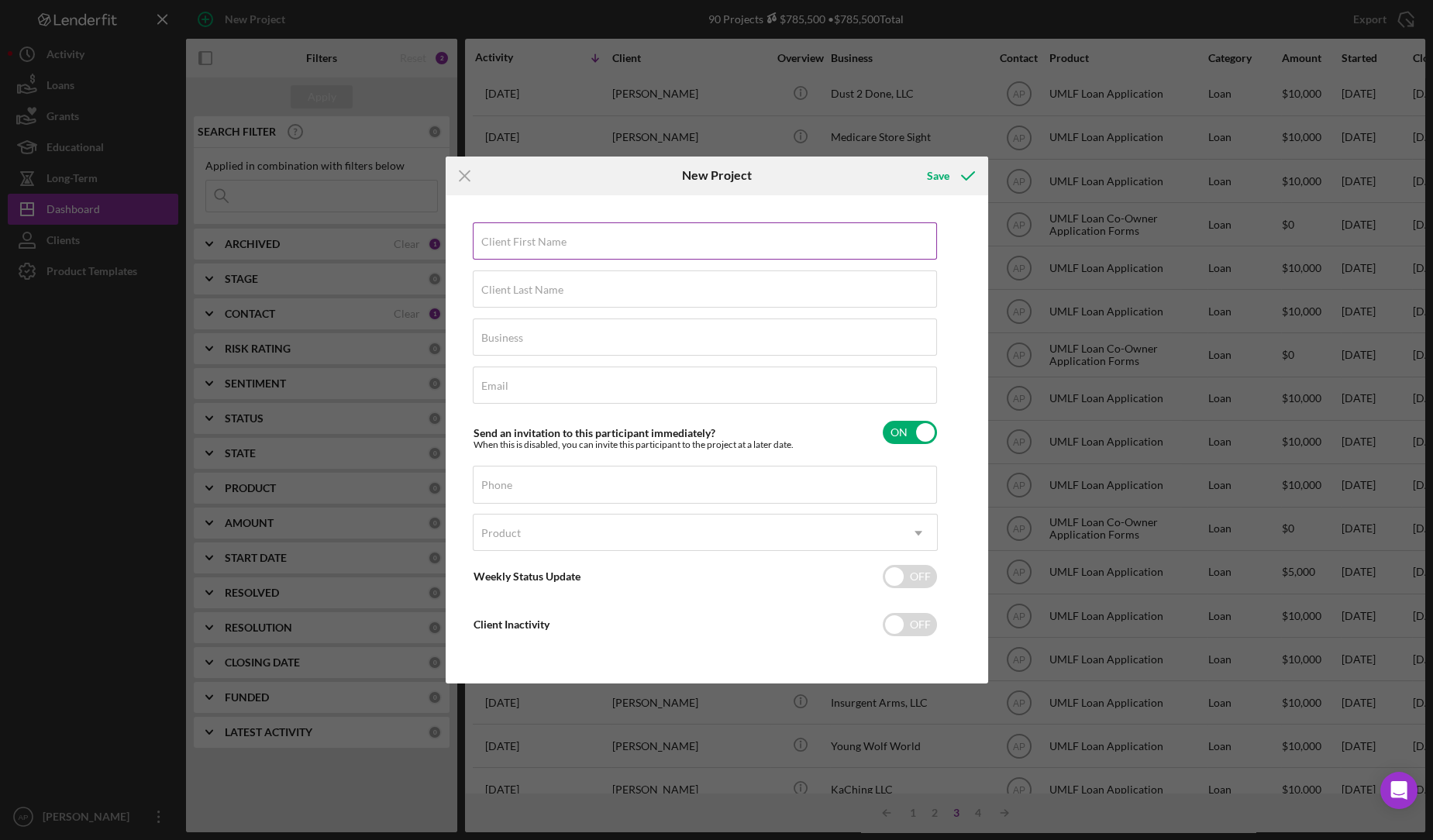
click at [535, 252] on input "Client First Name" at bounding box center [704, 240] width 464 height 37
type input "j"
type input "Jeffery"
type input "Hogg"
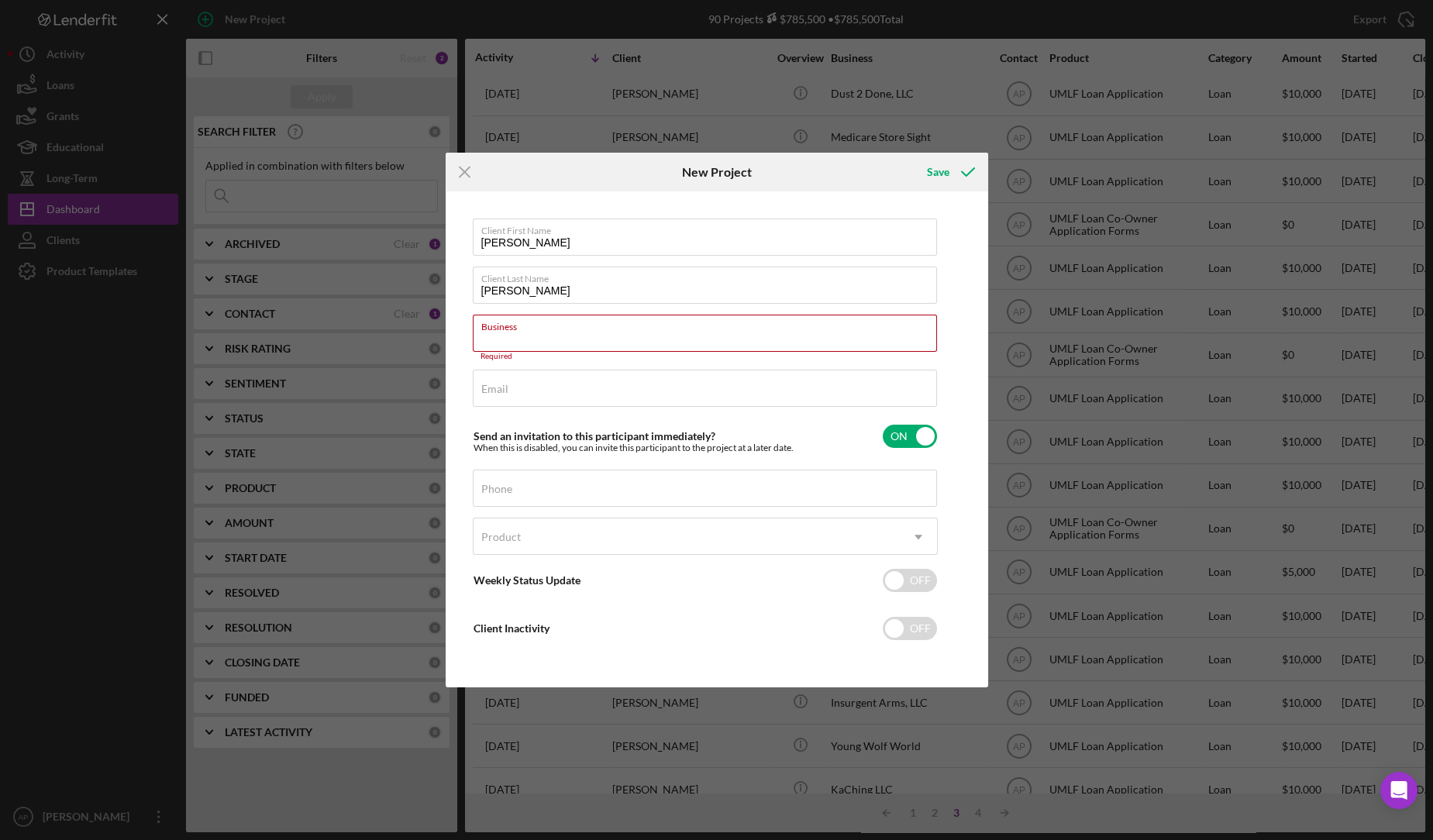
paste input "Elevn Tattoo Products, LLC"
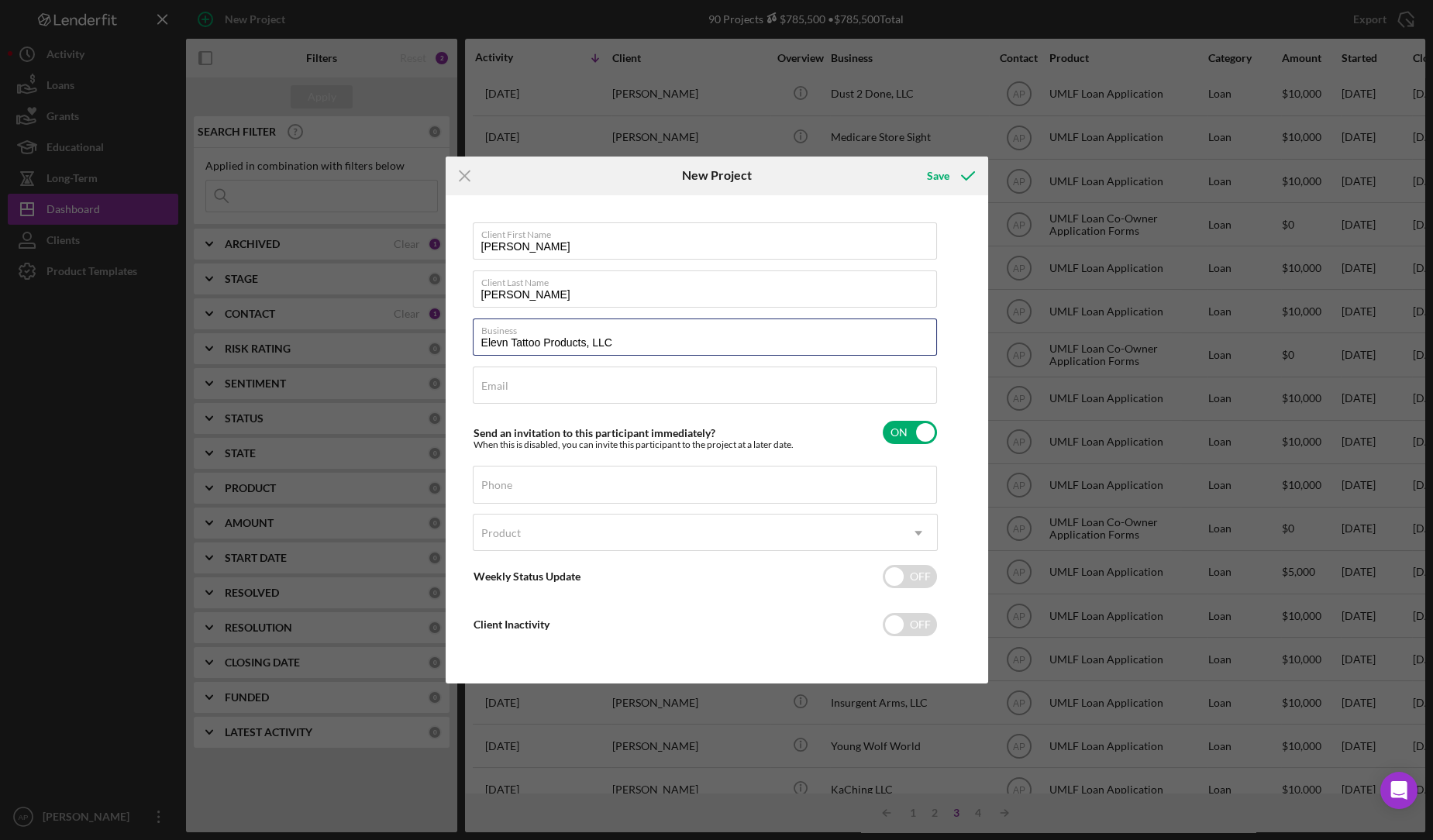
type input "Elevn Tattoo Products, LLC"
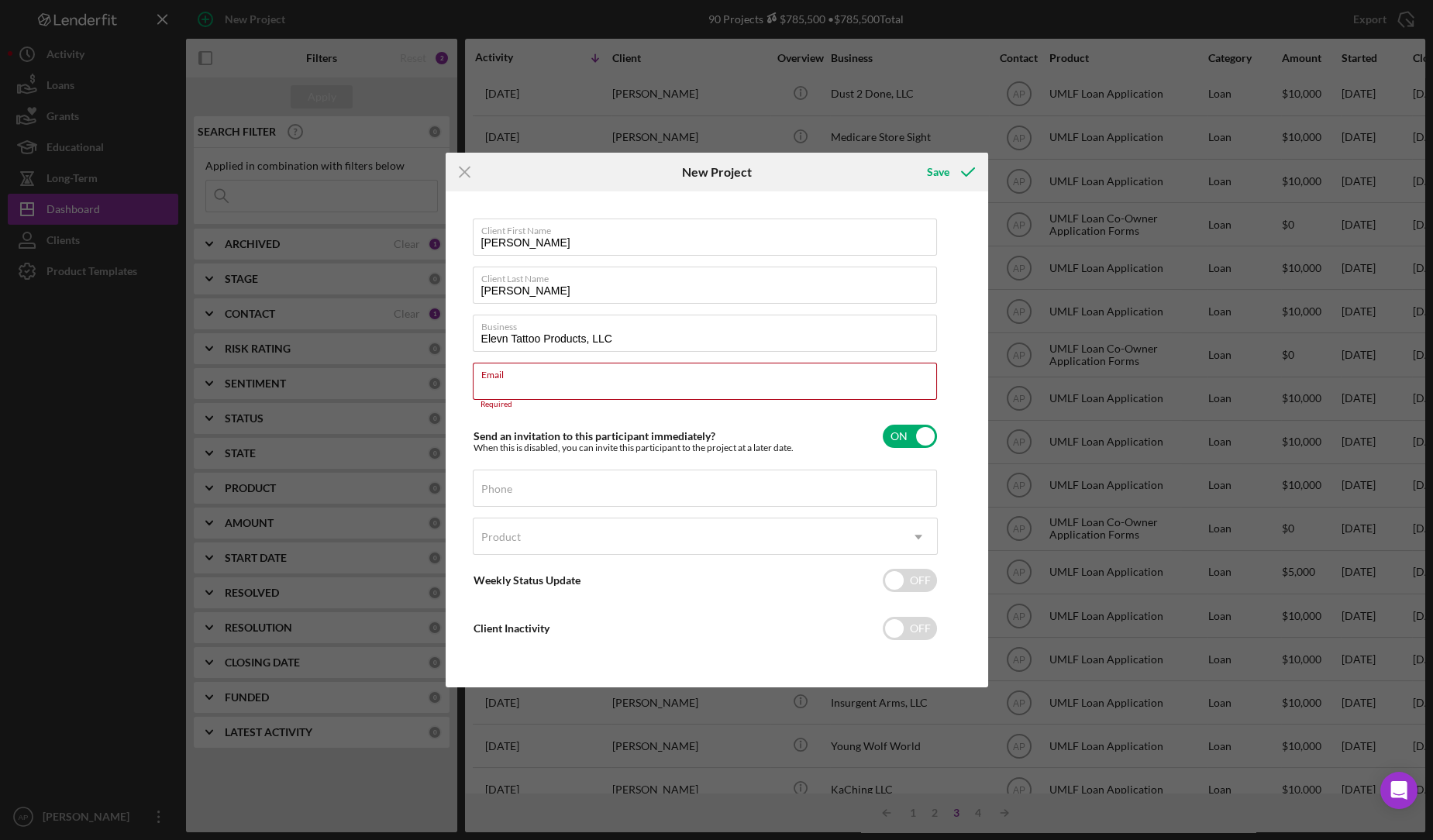
paste input "admin@blackshieldholdings.com"
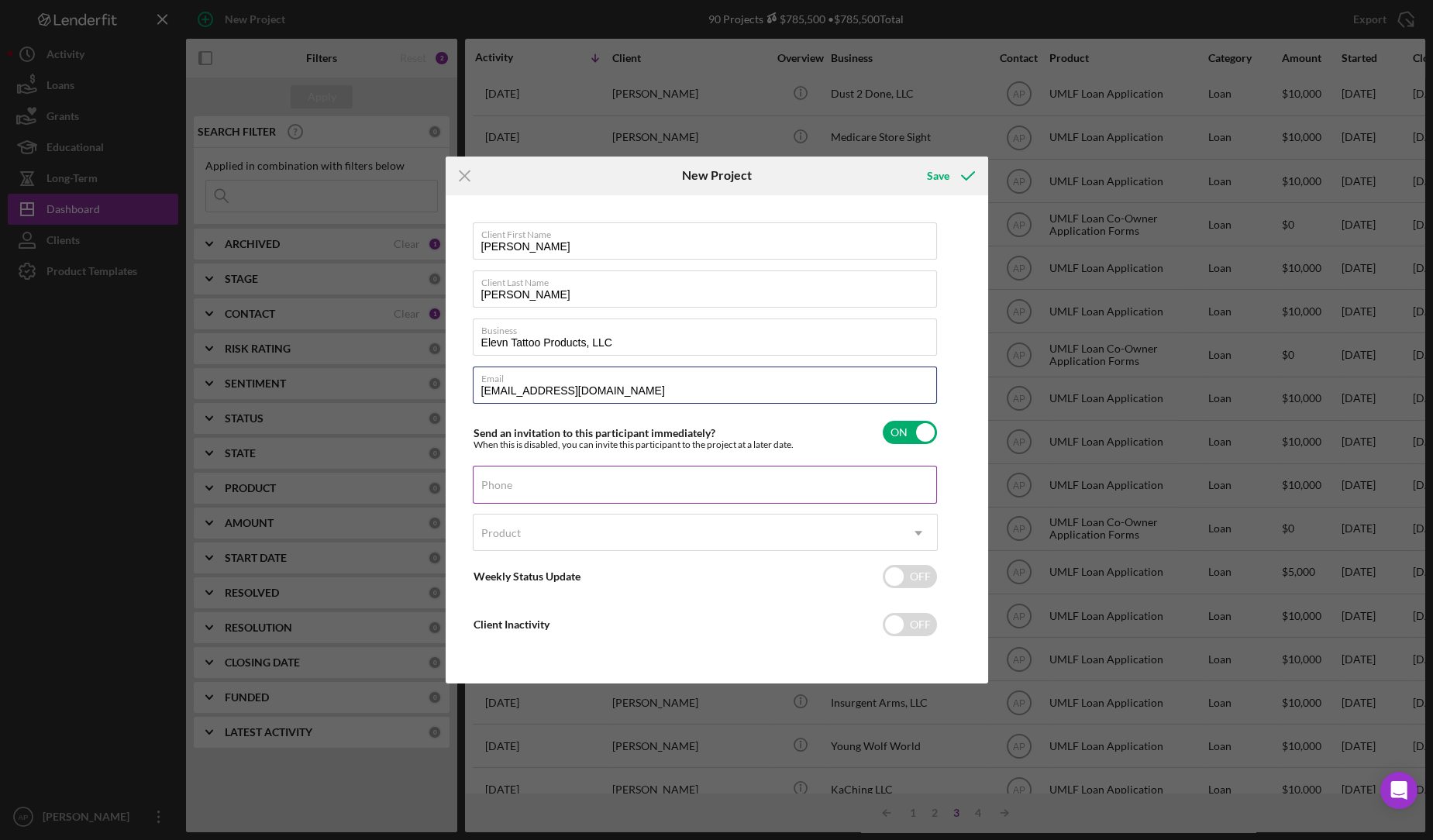
type input "admin@blackshieldholdings.com"
click at [806, 473] on div "Phone" at bounding box center [705, 484] width 465 height 39
click at [768, 491] on input "Phone" at bounding box center [704, 483] width 464 height 37
paste input "(385) 248-9830"
type input "(385) 248-9830"
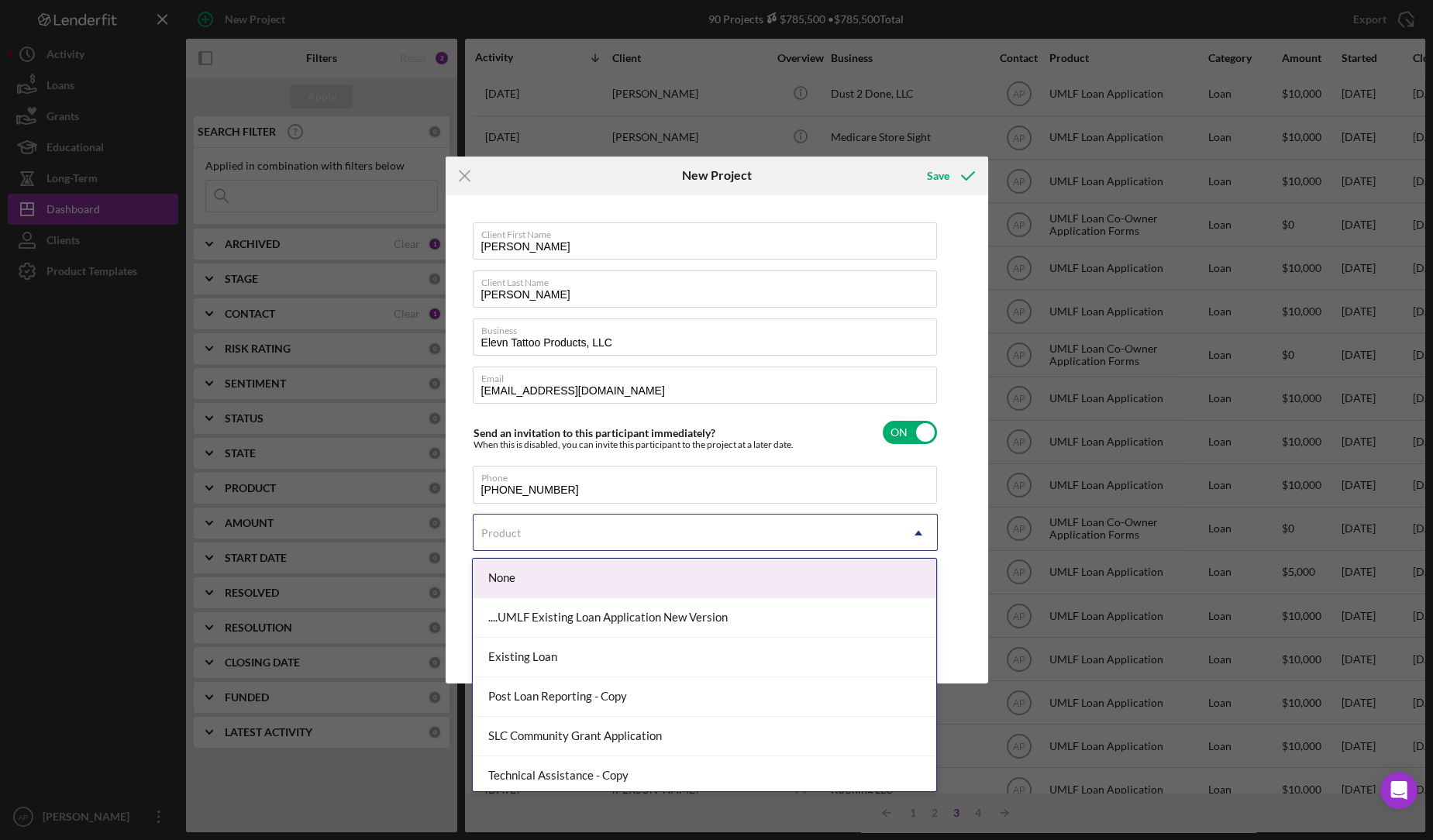
click at [846, 540] on div "Product" at bounding box center [687, 532] width 427 height 35
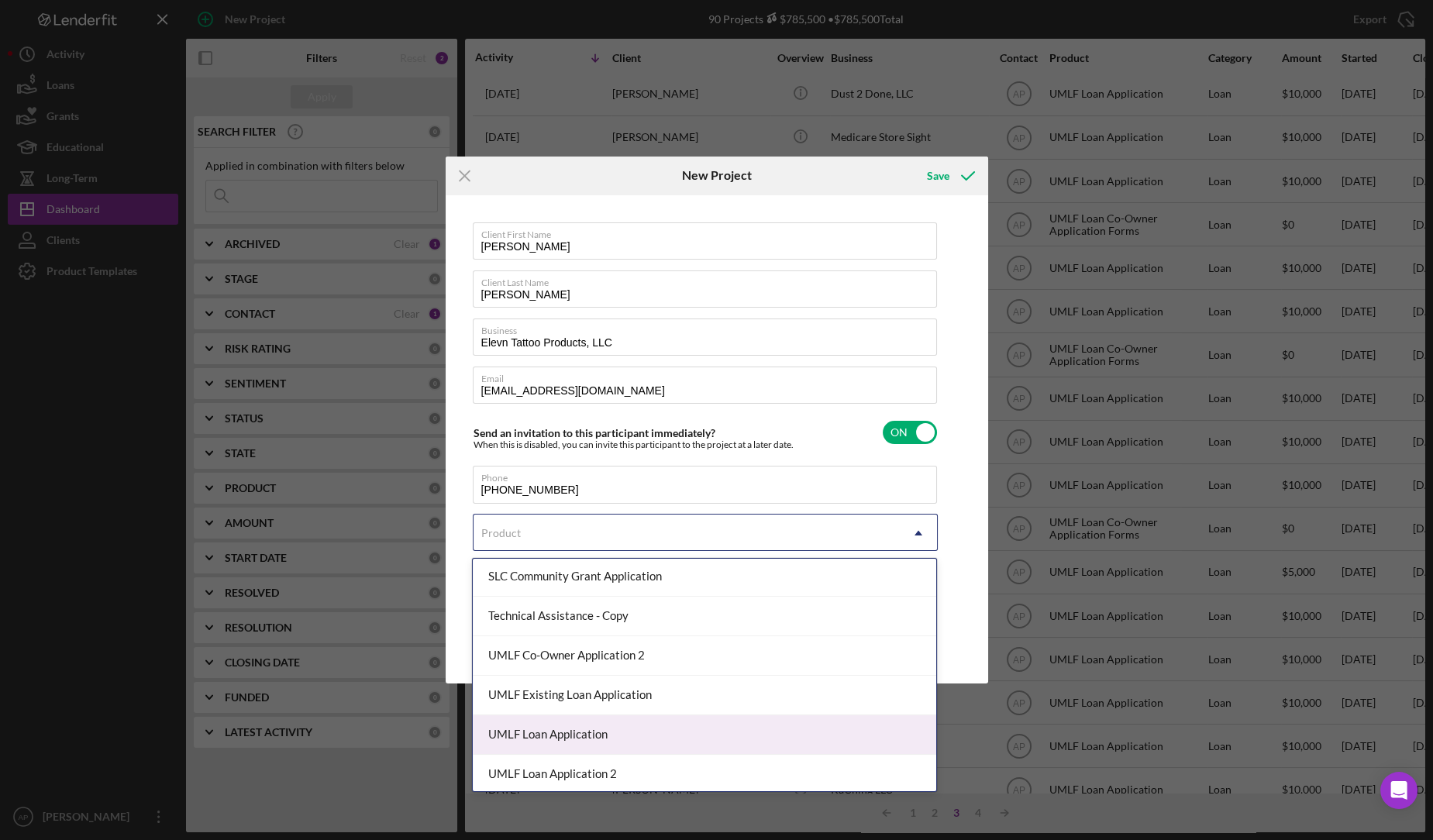
click at [692, 739] on div "UMLF Loan Application" at bounding box center [704, 735] width 464 height 40
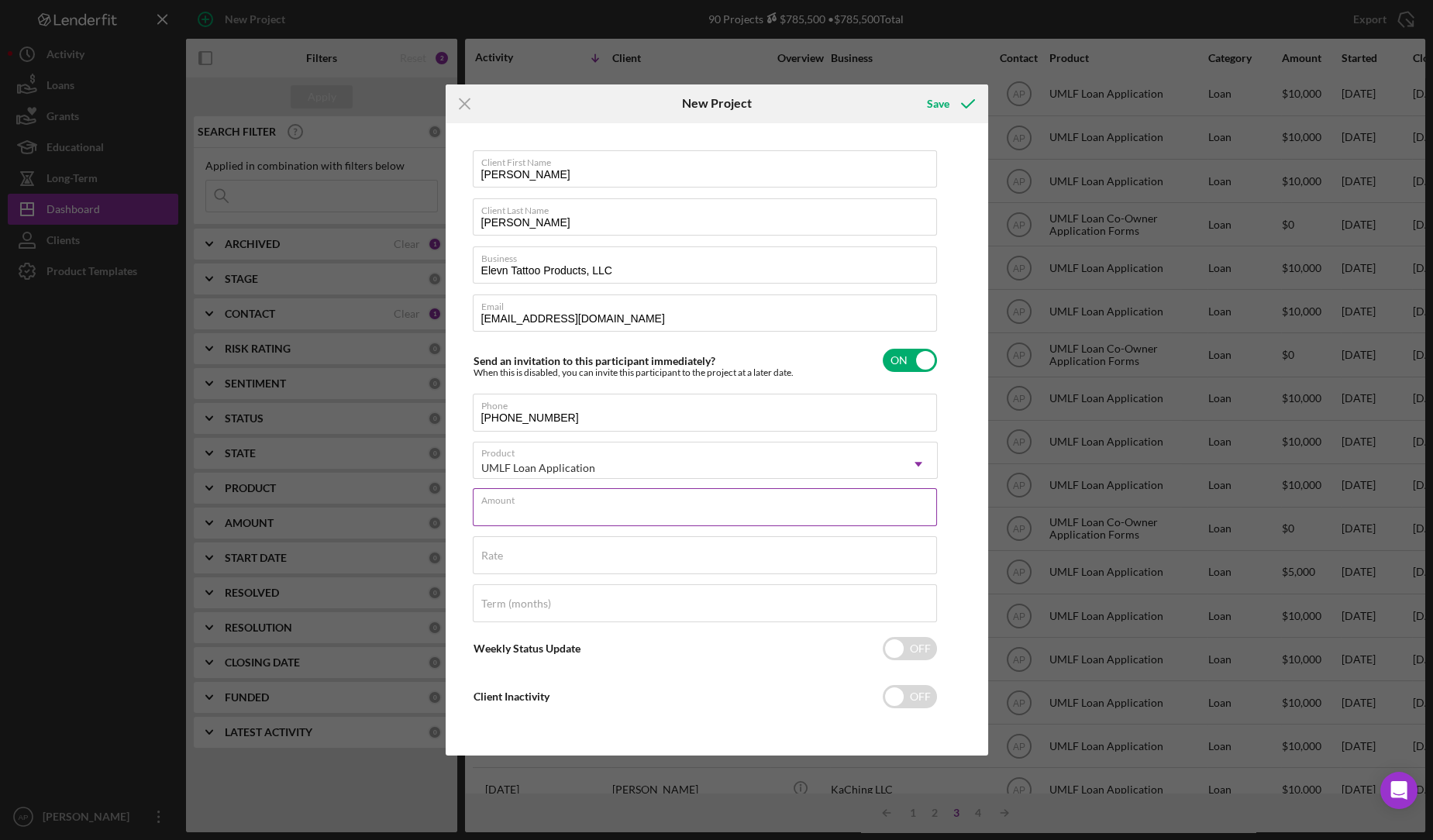
click at [743, 516] on input "Amount" at bounding box center [704, 506] width 464 height 37
type input "$10,000"
click at [948, 116] on icon "submit" at bounding box center [967, 103] width 39 height 39
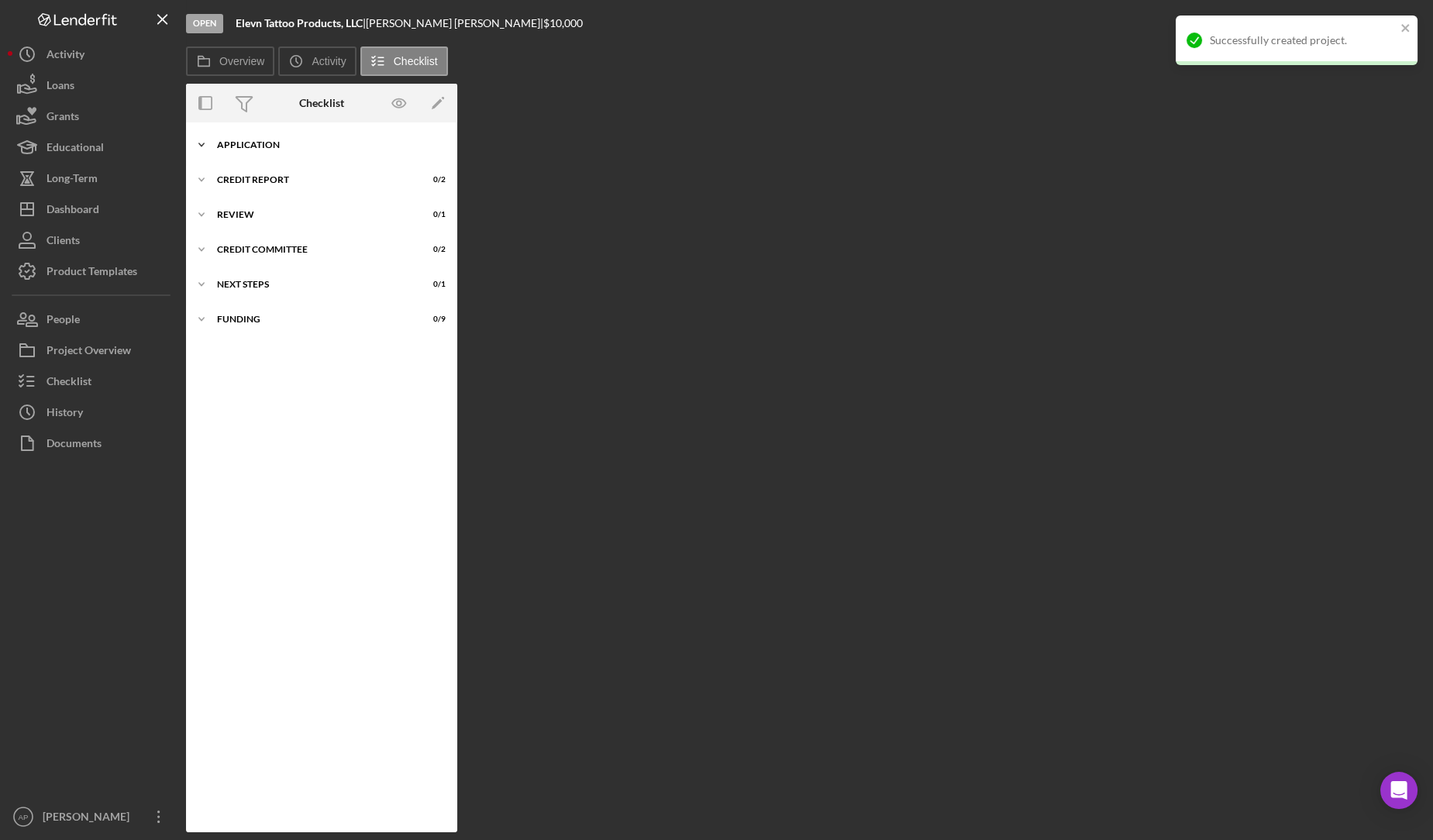
click at [254, 153] on div "Icon/Expander Application 0 / 23" at bounding box center [321, 145] width 271 height 31
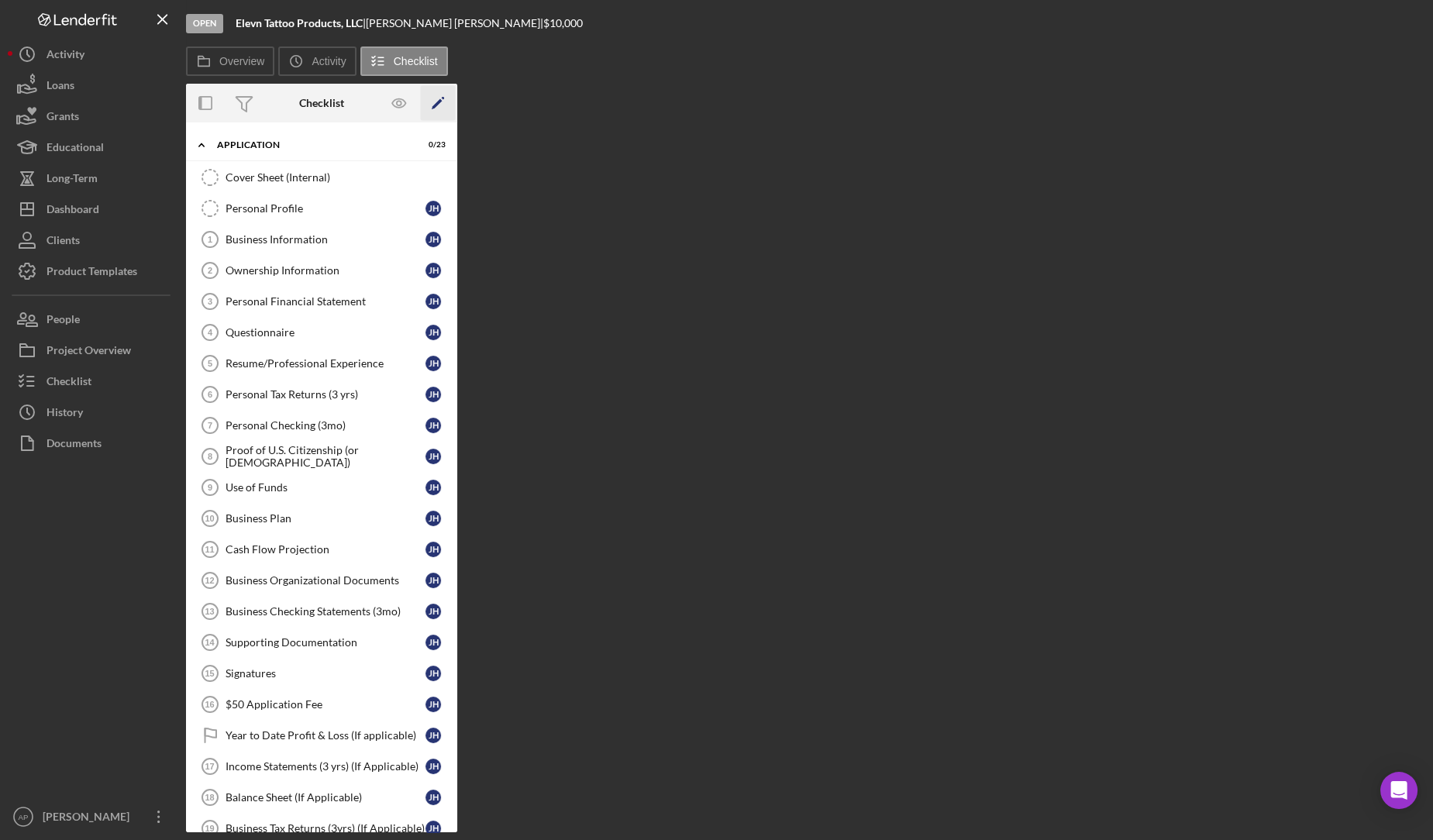
click at [447, 103] on icon "Icon/Edit" at bounding box center [438, 103] width 34 height 34
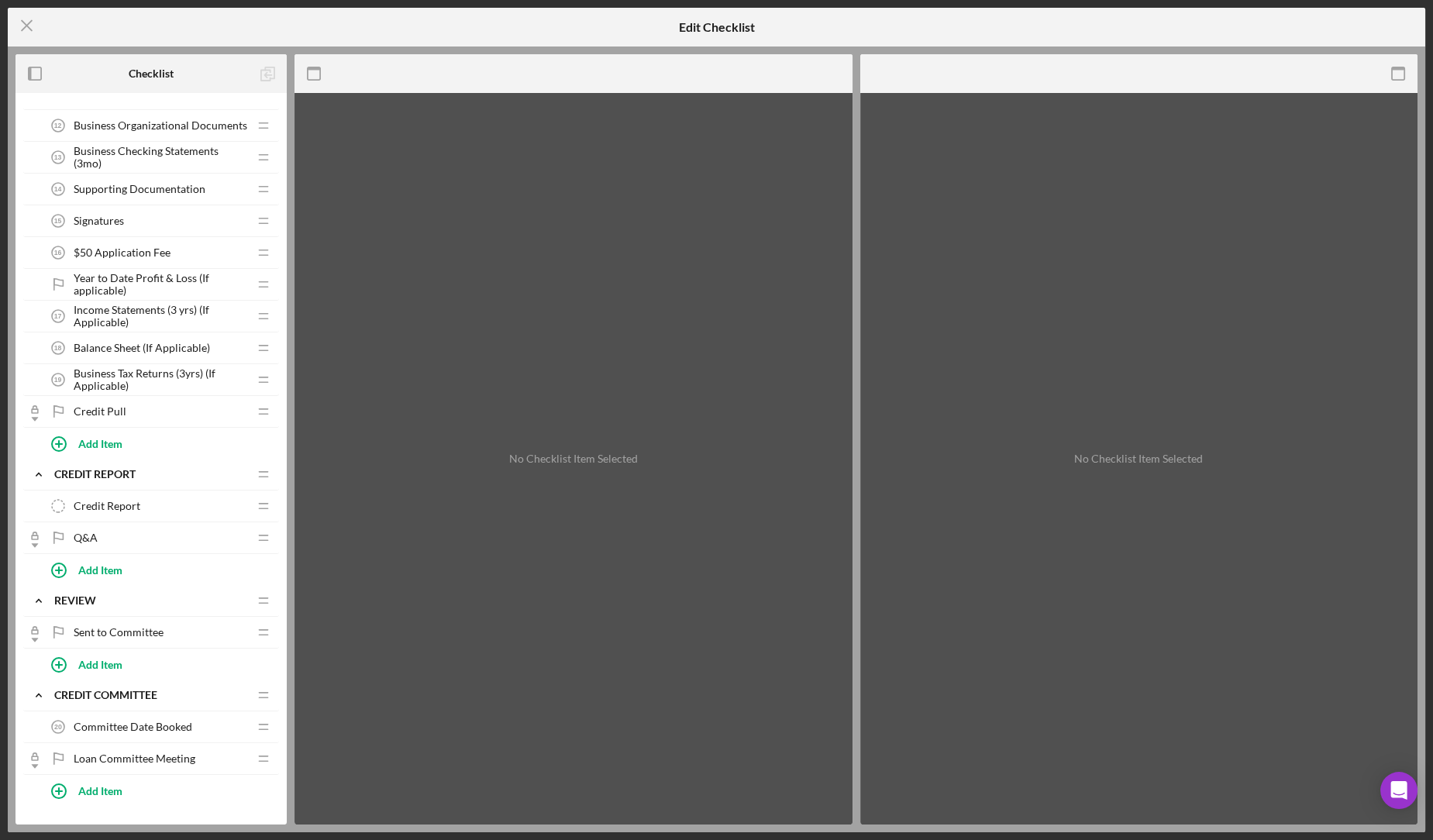
scroll to position [444, 0]
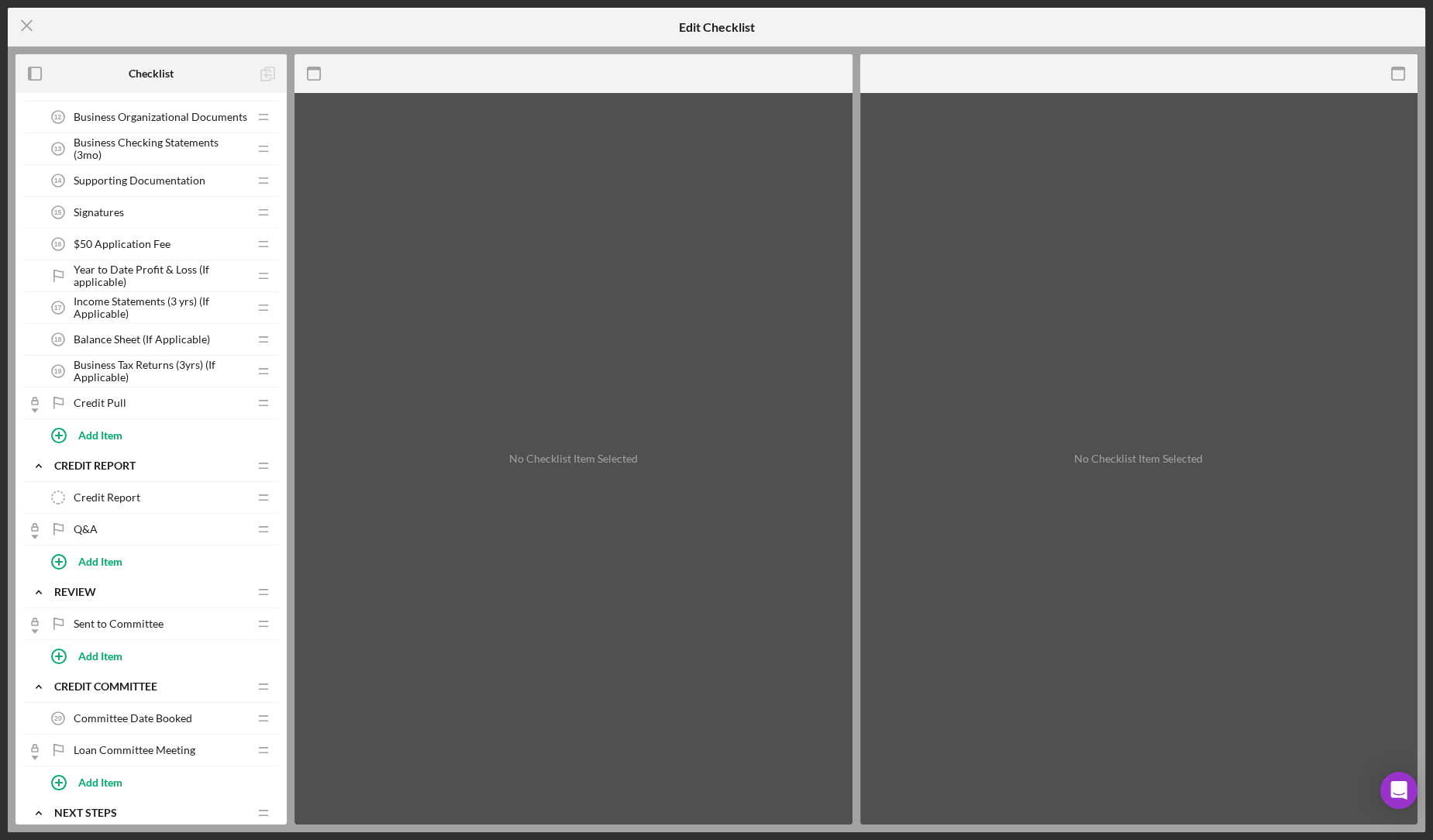
click at [182, 272] on span "Year to Date Profit & Loss (If applicable)" at bounding box center [161, 275] width 174 height 24
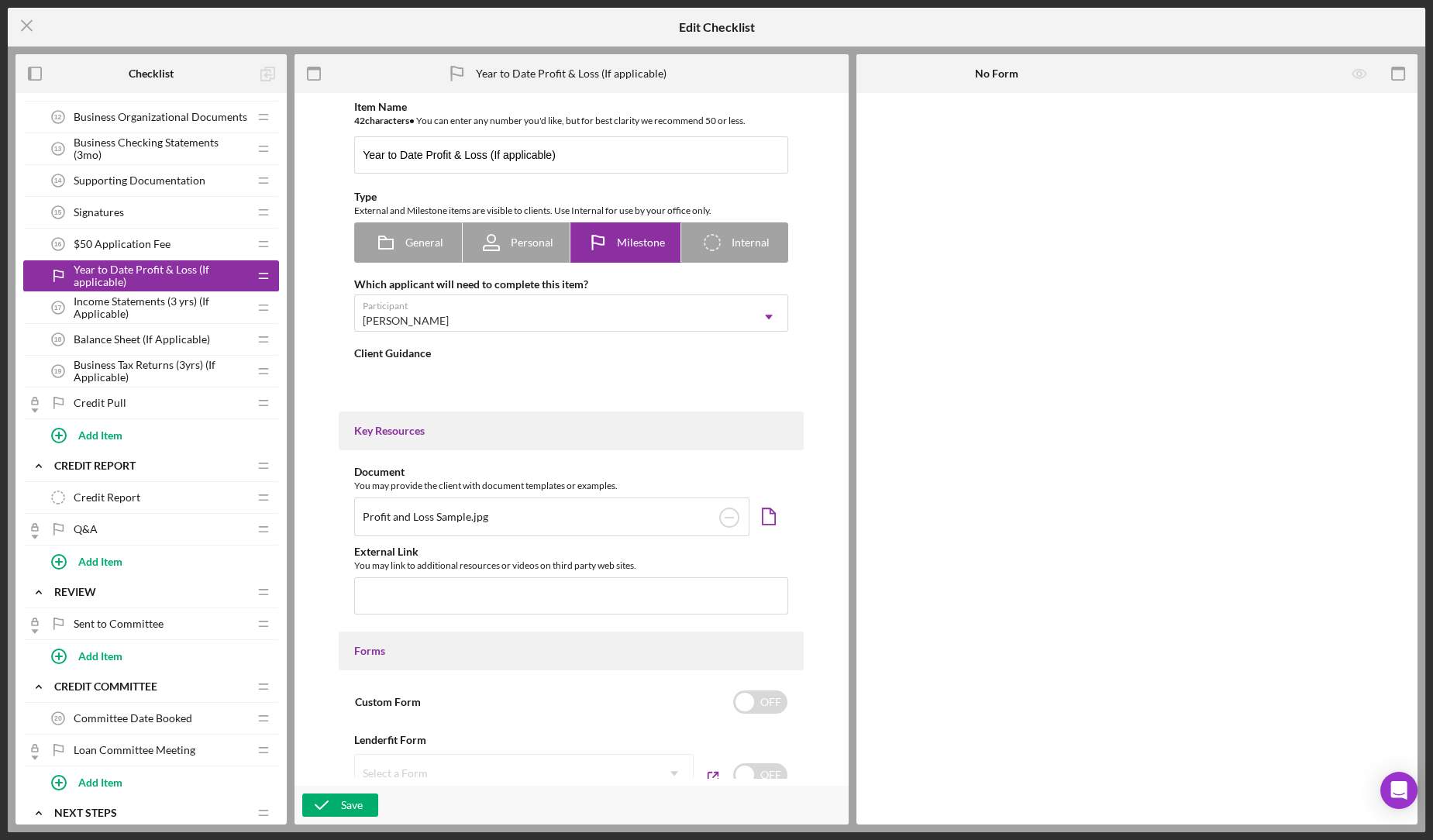
type textarea "<div>If you have an existing business that's a year old or older please attach …"
type textarea "<div>Now that this is in, please be aware that we'll ultimately need up to max …"
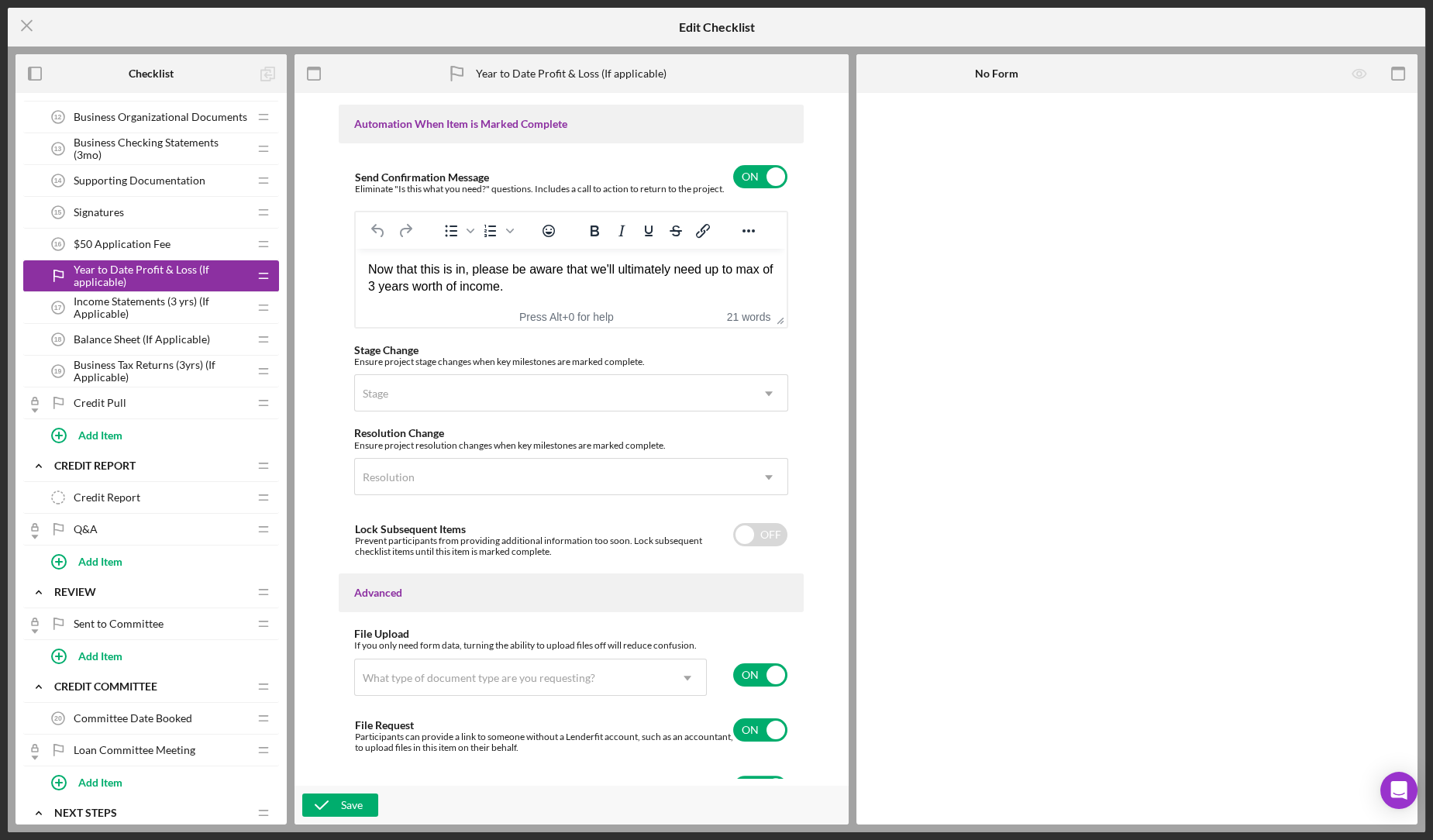
scroll to position [967, 0]
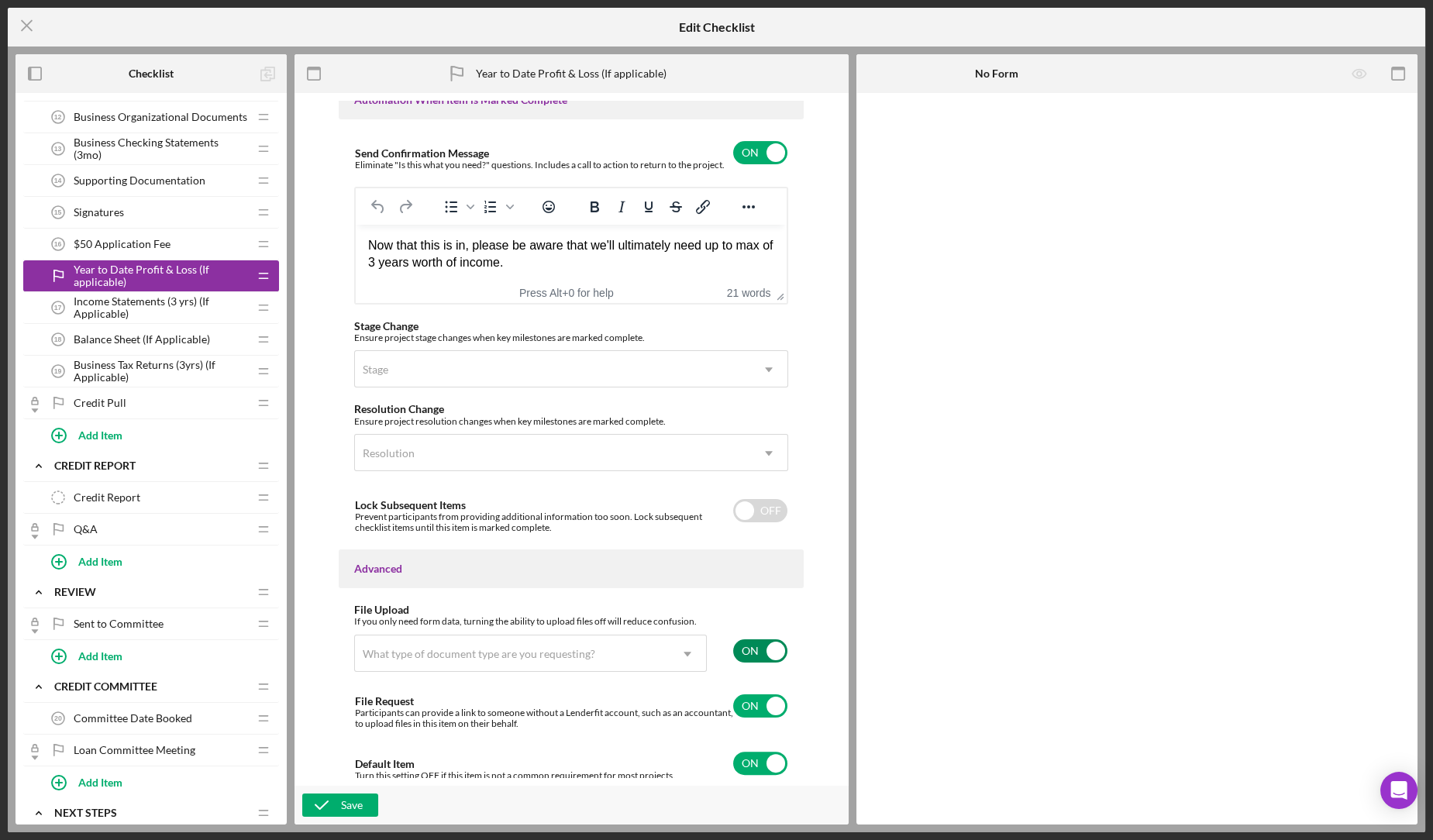
click at [754, 644] on input "checkbox" at bounding box center [761, 650] width 54 height 24
checkbox input "false"
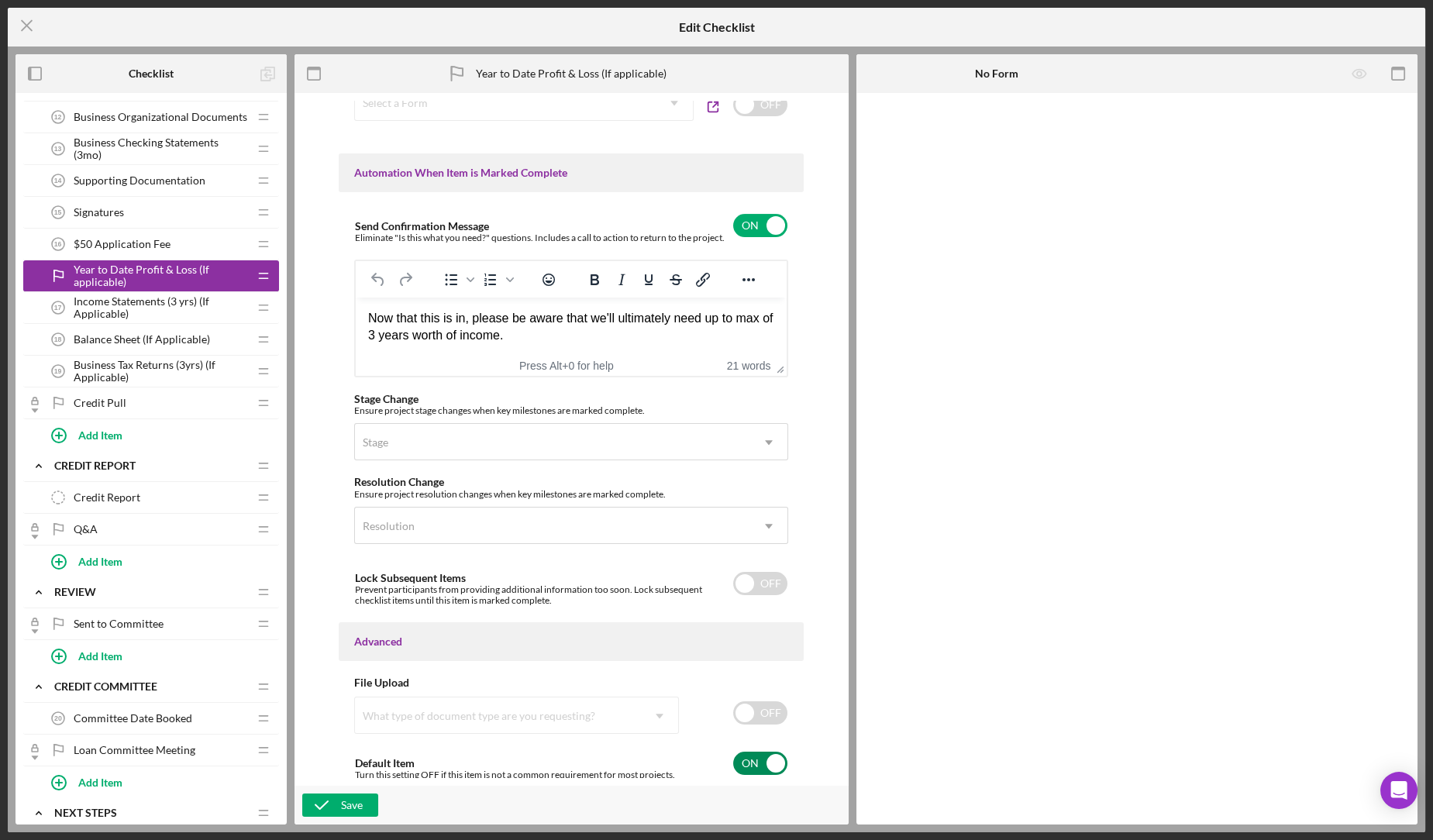
click at [757, 758] on input "checkbox" at bounding box center [761, 763] width 54 height 24
checkbox input "false"
click at [323, 801] on icon "button" at bounding box center [321, 805] width 39 height 39
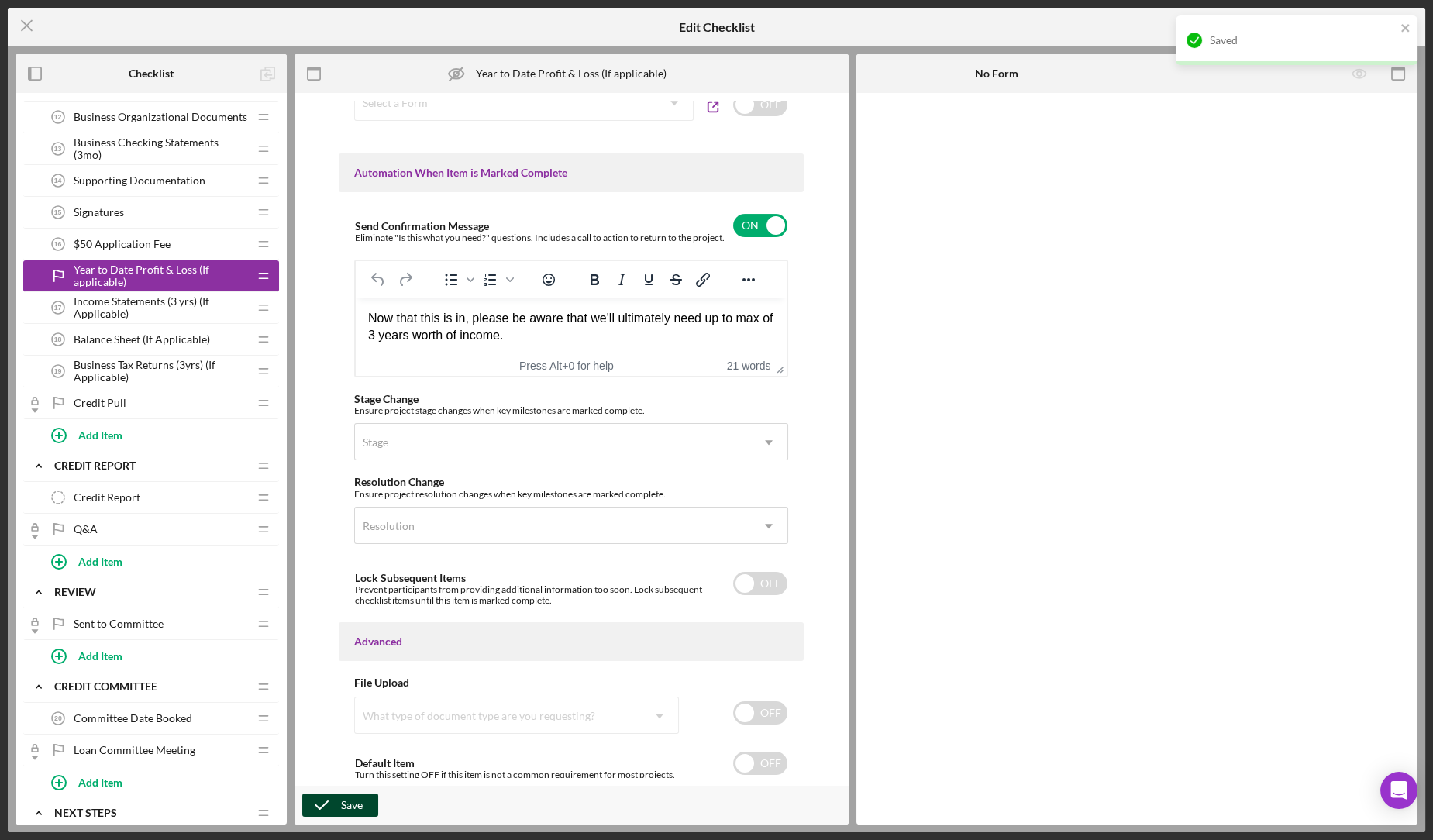
click at [151, 309] on span "Income Statements (3 yrs) (If Applicable)" at bounding box center [161, 307] width 174 height 24
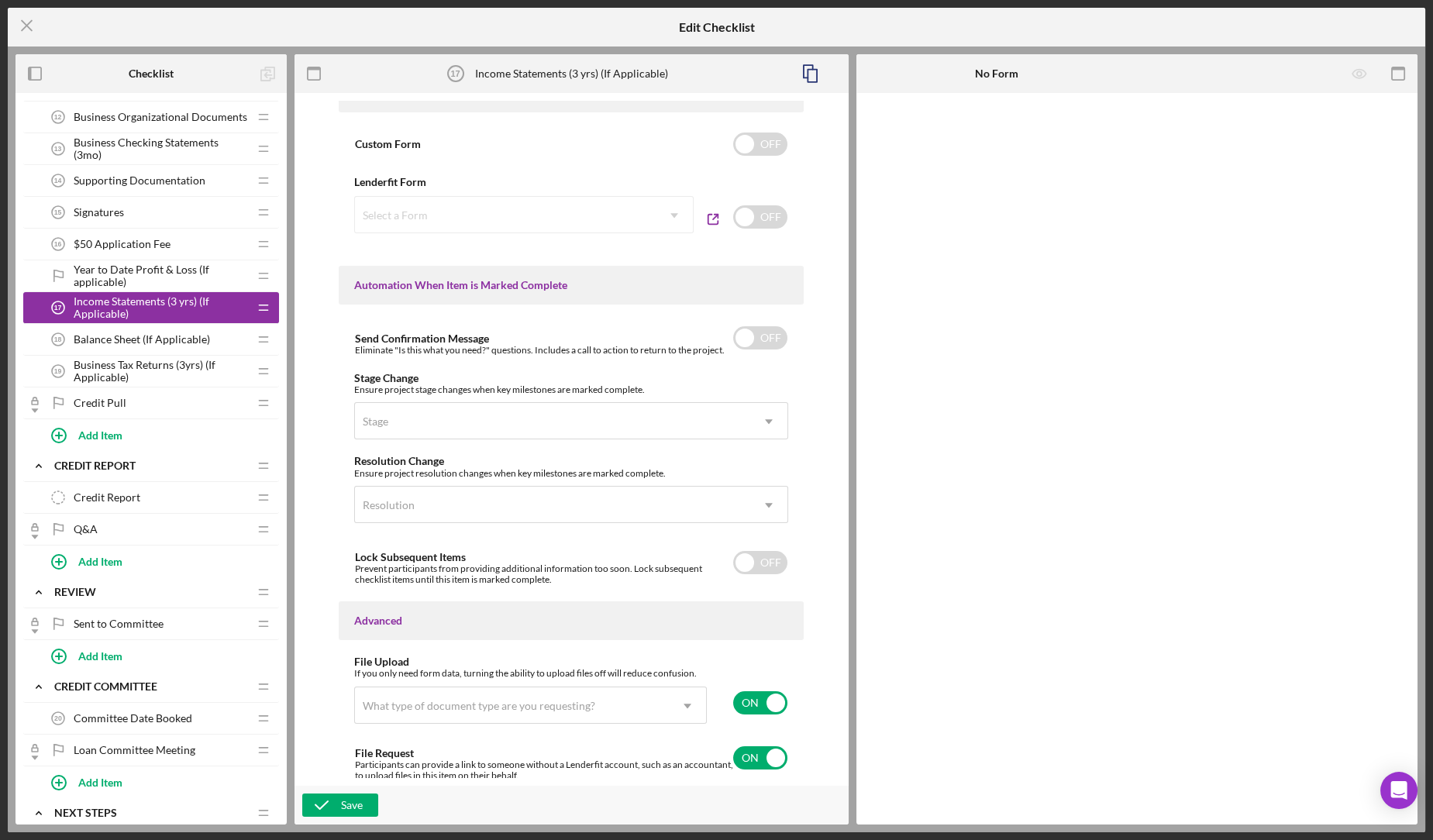
scroll to position [855, 0]
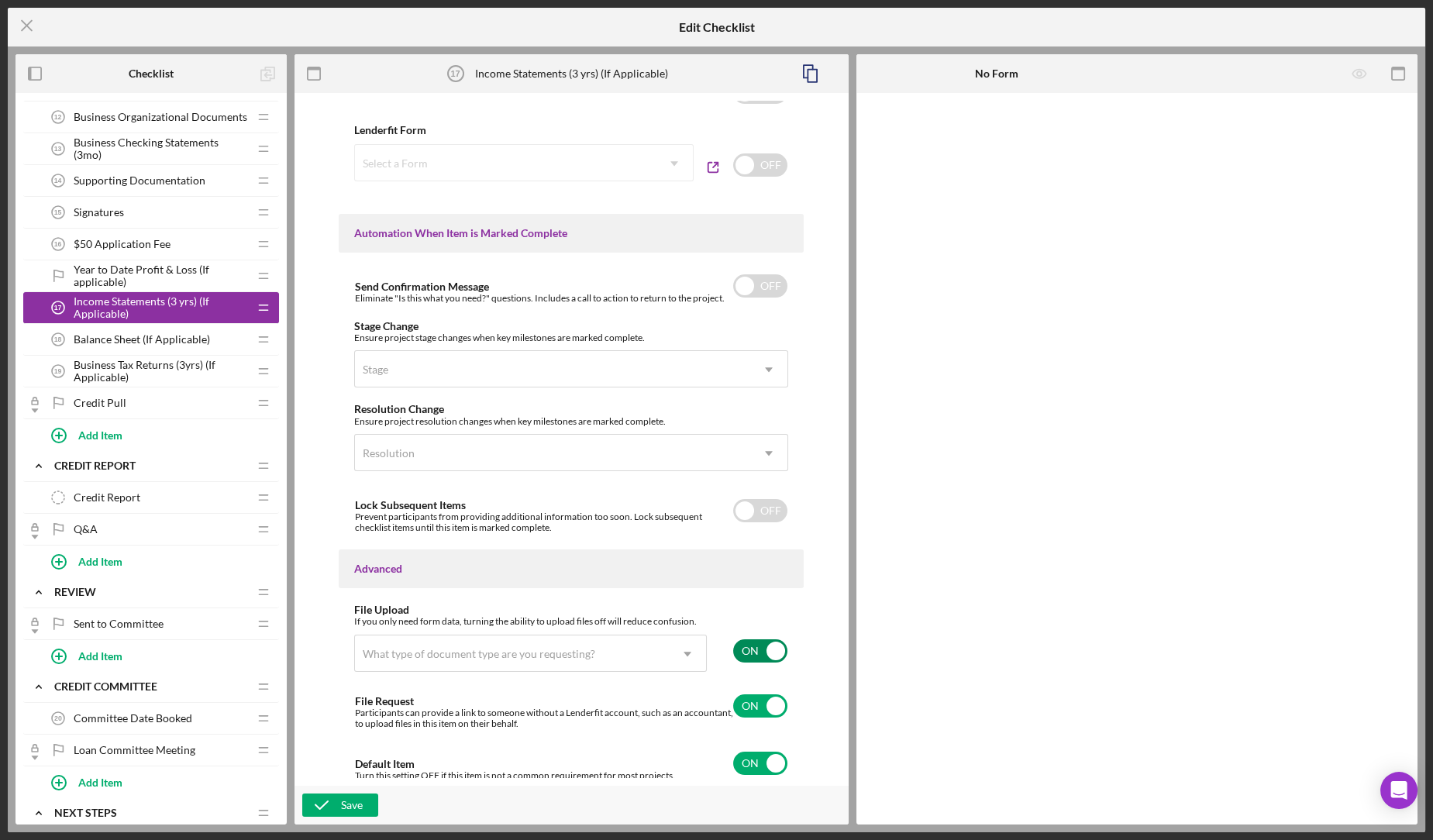
click at [763, 659] on input "checkbox" at bounding box center [761, 650] width 54 height 24
checkbox input "false"
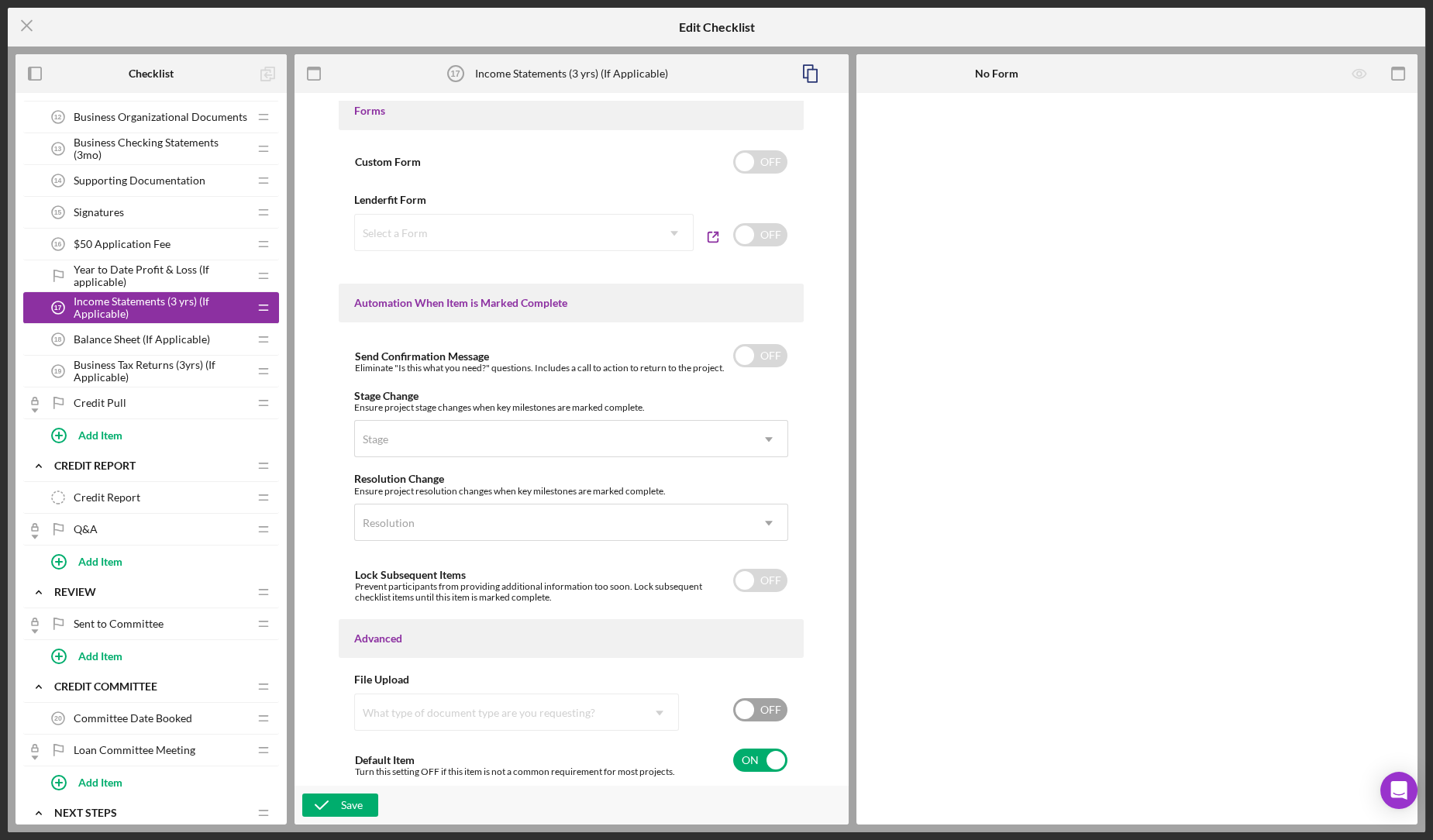
scroll to position [782, 0]
click at [745, 766] on input "checkbox" at bounding box center [761, 763] width 54 height 24
checkbox input "false"
click at [326, 804] on icon "button" at bounding box center [321, 805] width 39 height 39
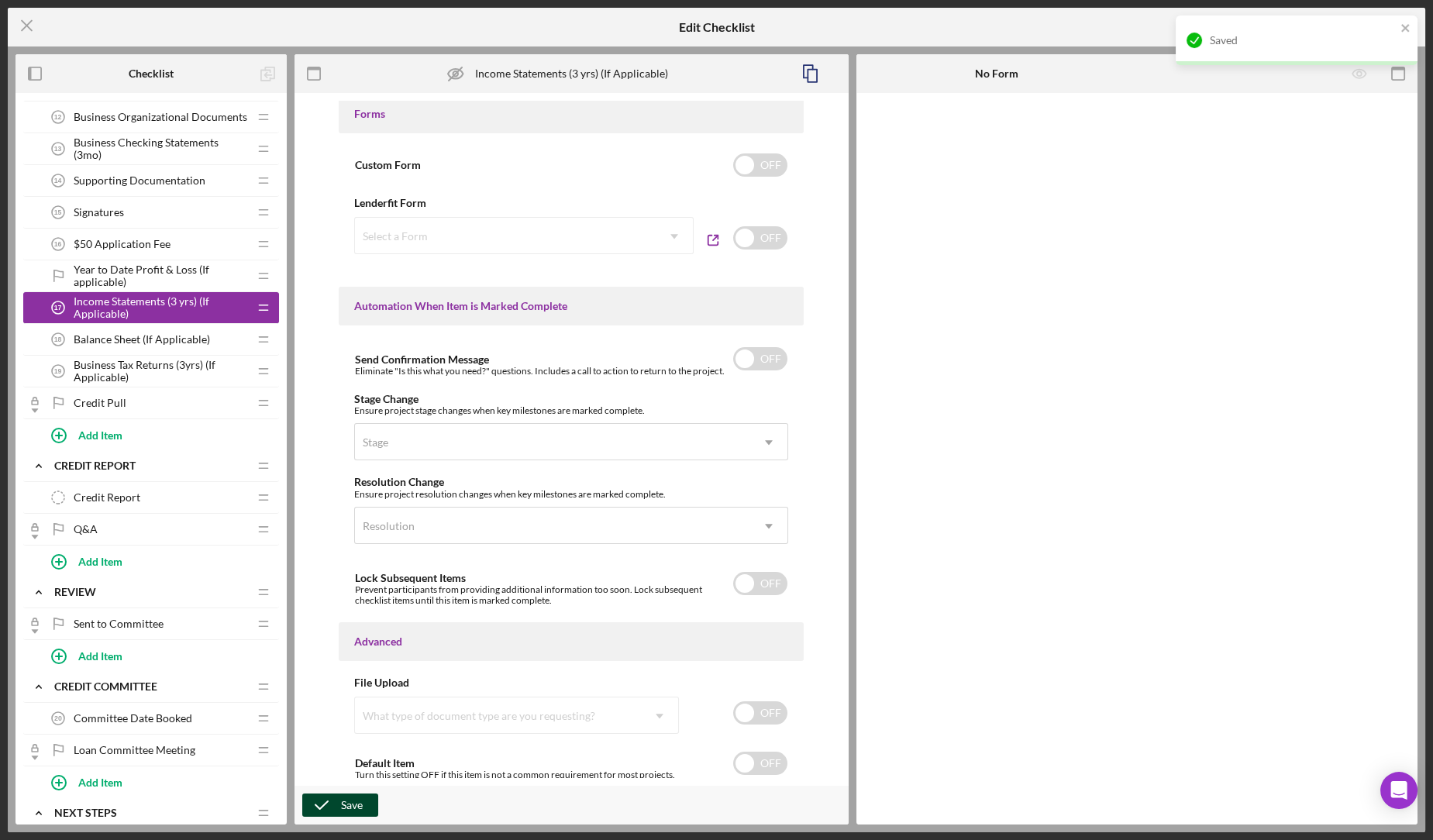
click at [135, 340] on span "Balance Sheet (If Applicable)" at bounding box center [142, 339] width 136 height 13
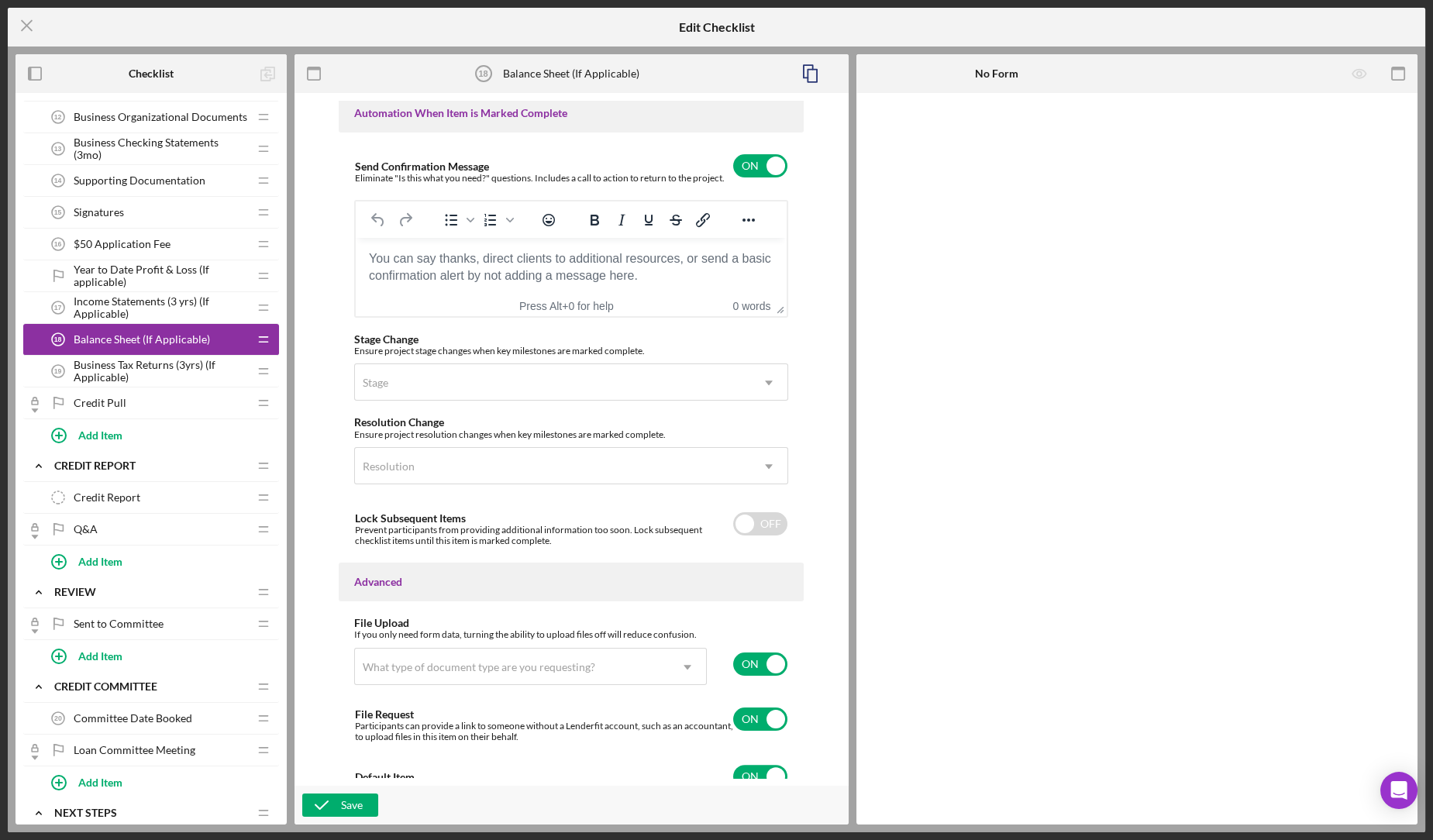
scroll to position [988, 0]
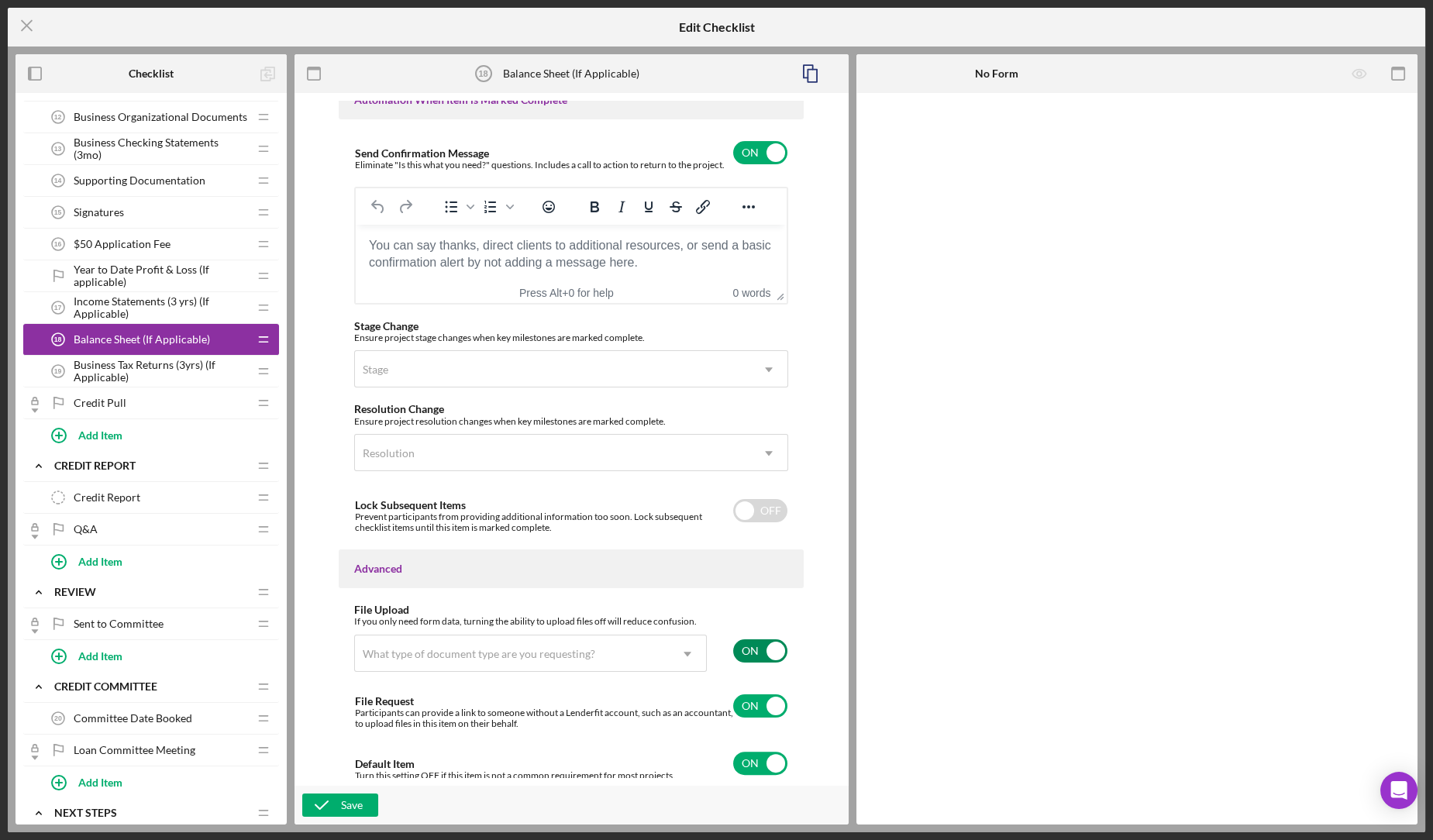
click at [781, 651] on input "checkbox" at bounding box center [761, 650] width 54 height 24
checkbox input "false"
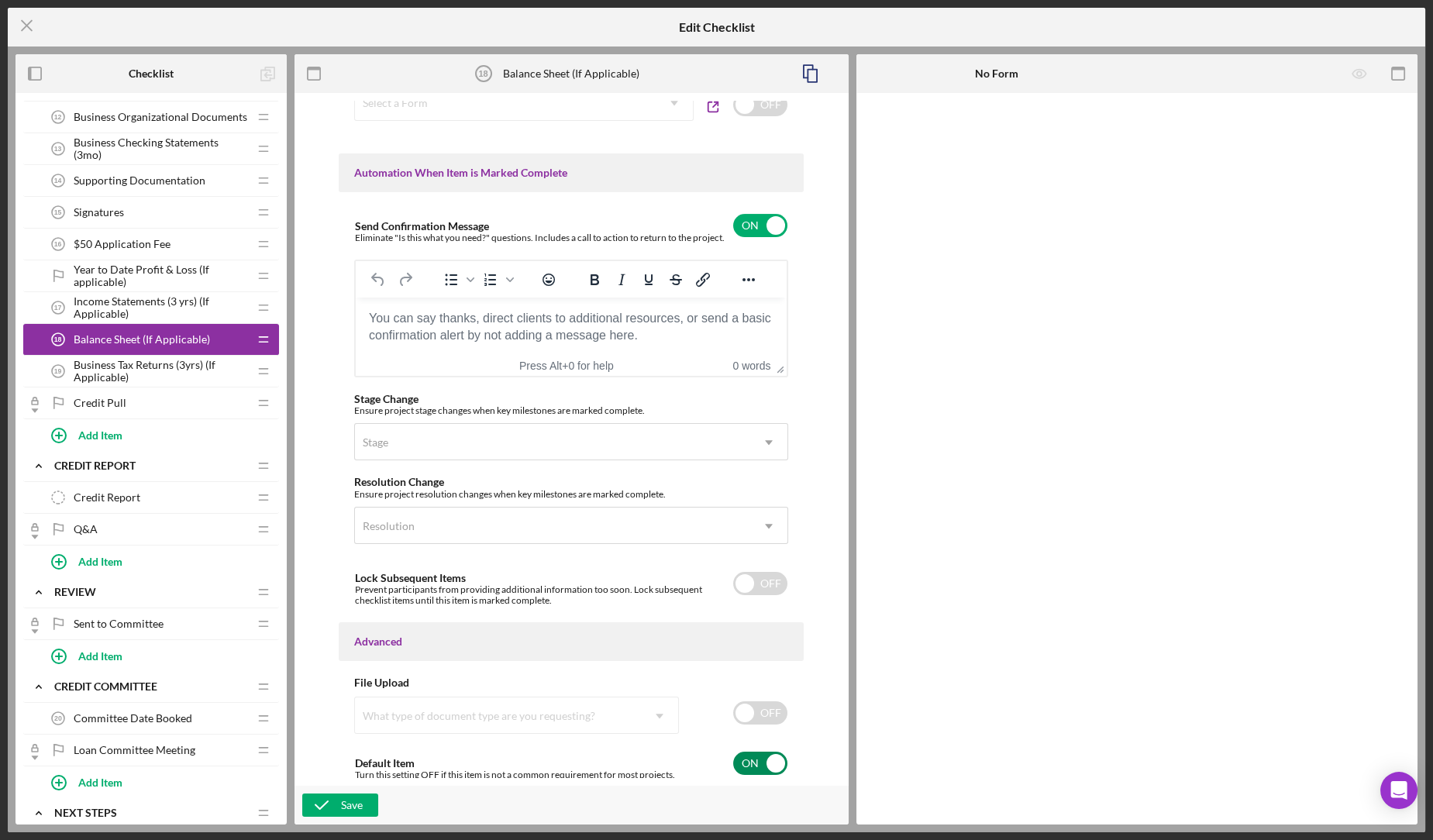
click at [763, 762] on input "checkbox" at bounding box center [761, 763] width 54 height 24
checkbox input "false"
click at [360, 801] on div "Save" at bounding box center [352, 805] width 22 height 24
click at [194, 363] on span "Business Tax Returns (3yrs) (If Applicable)" at bounding box center [161, 370] width 174 height 24
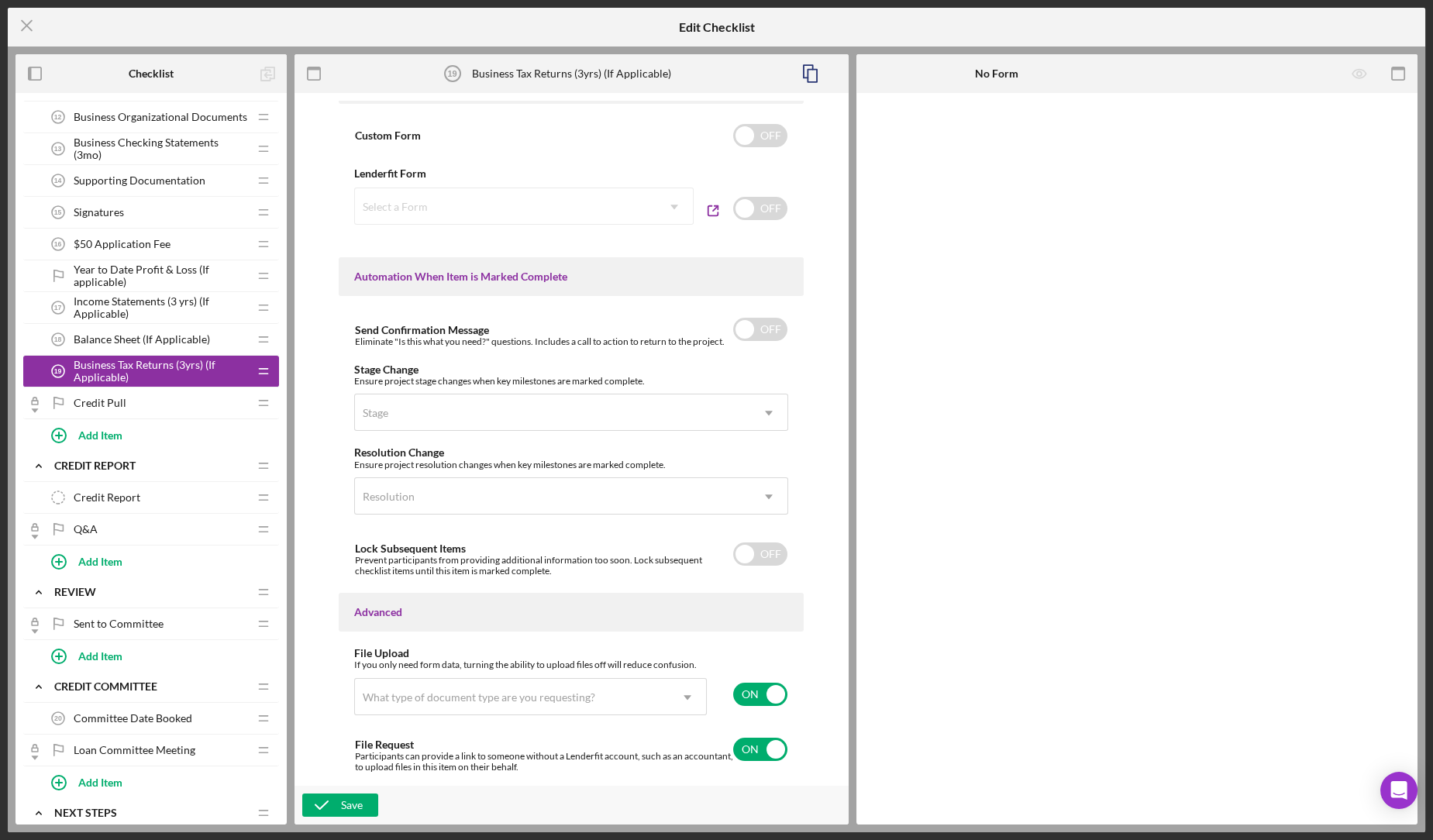
scroll to position [855, 0]
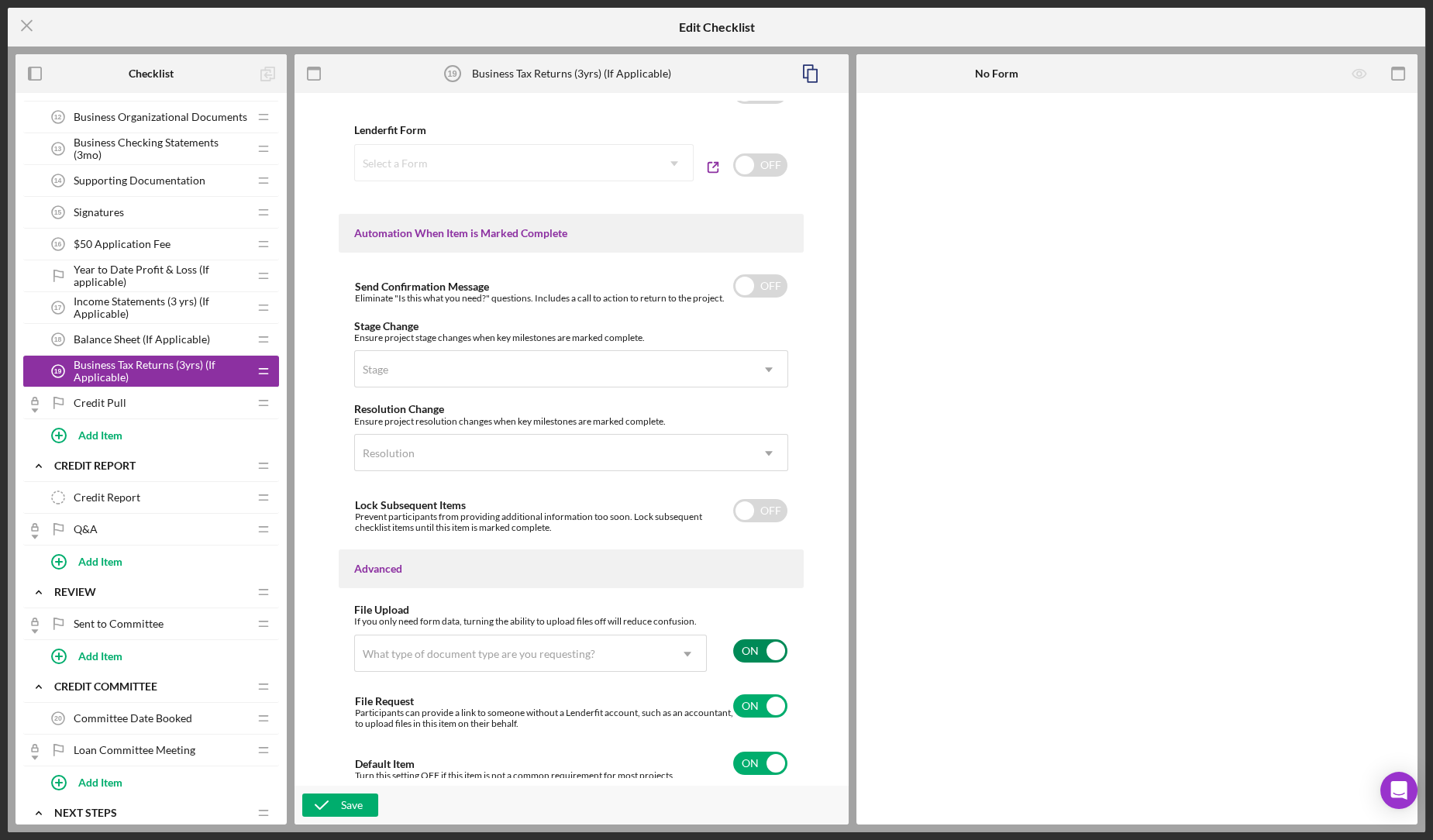
click at [751, 644] on input "checkbox" at bounding box center [761, 650] width 54 height 24
checkbox input "false"
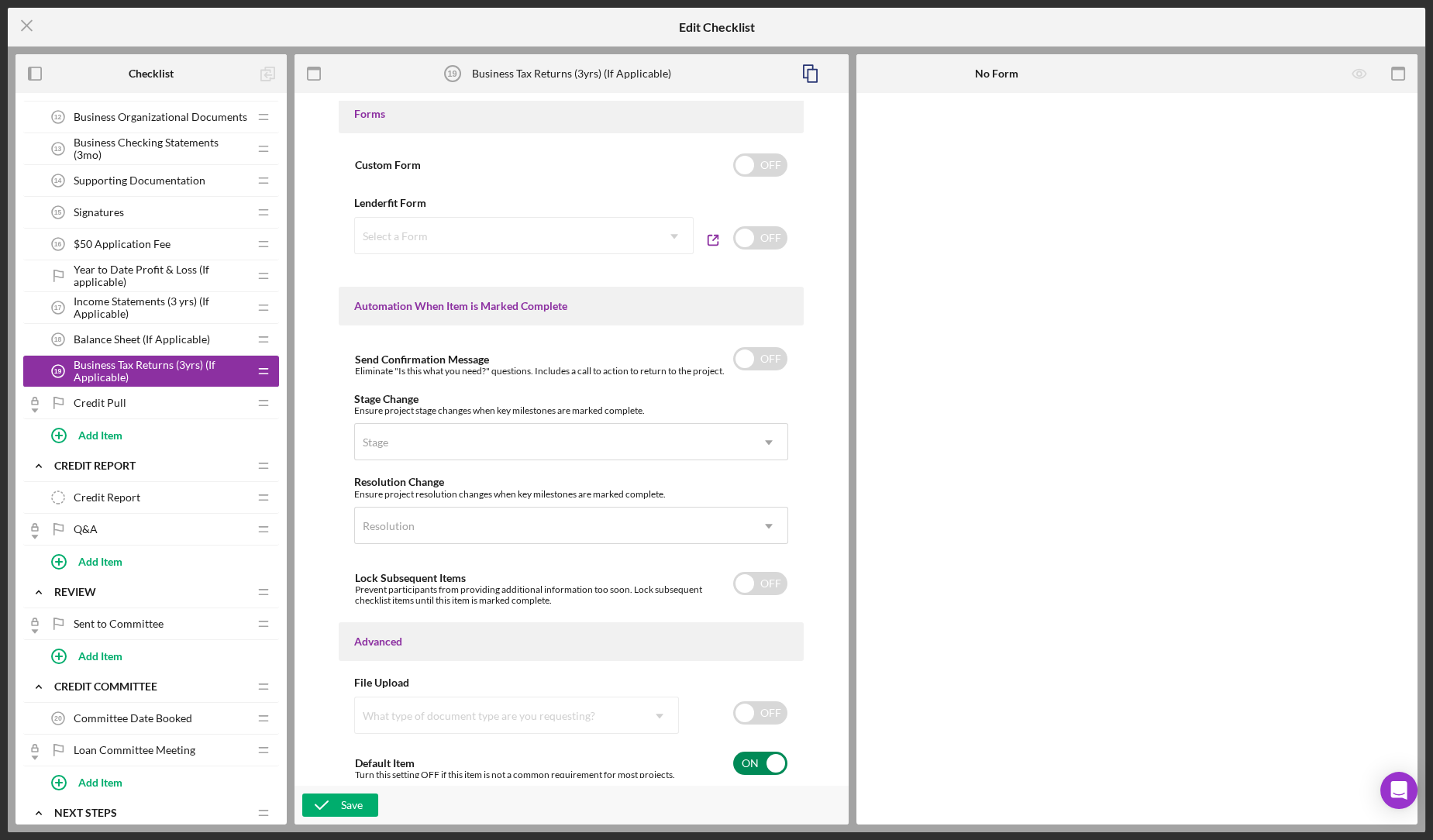
click at [757, 751] on input "checkbox" at bounding box center [761, 763] width 54 height 24
checkbox input "false"
click at [345, 805] on div "Save" at bounding box center [352, 805] width 22 height 24
click at [28, 29] on icon "Icon/Menu Close" at bounding box center [27, 25] width 39 height 39
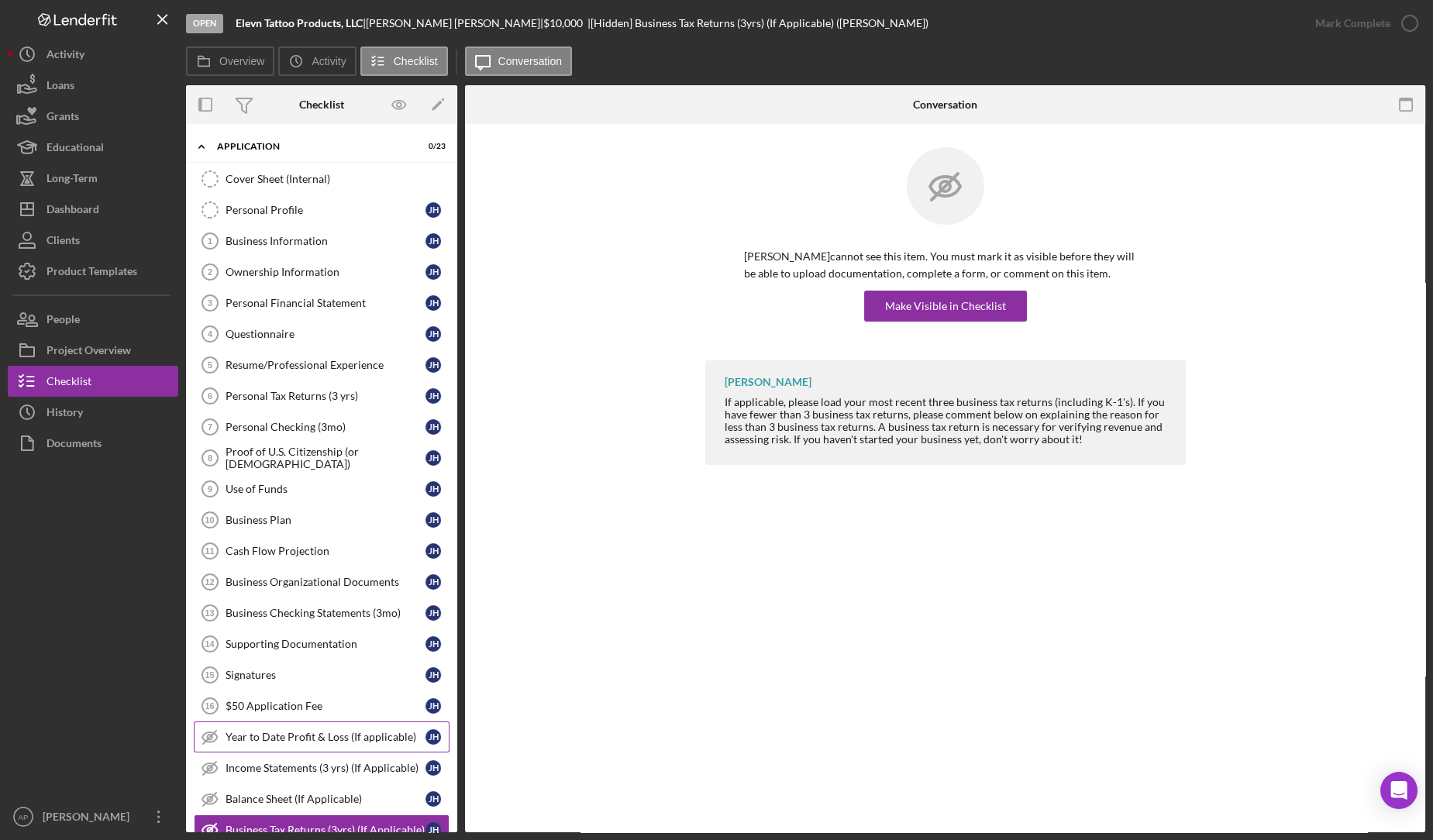
scroll to position [224, 0]
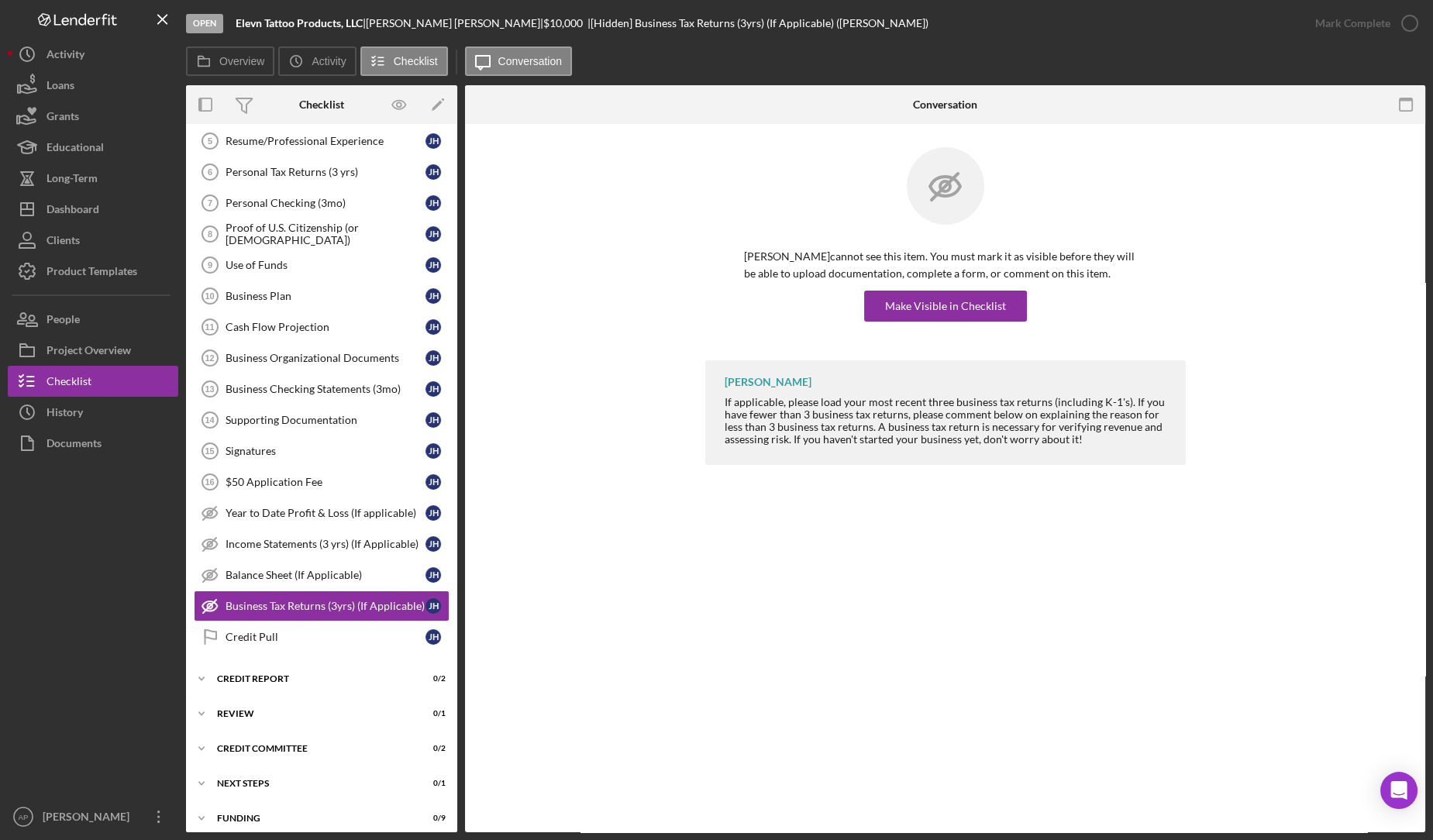
click at [1302, 294] on div "Jeffery Hogg cannot see this item. You must mark it as visible before they will…" at bounding box center [945, 253] width 914 height 213
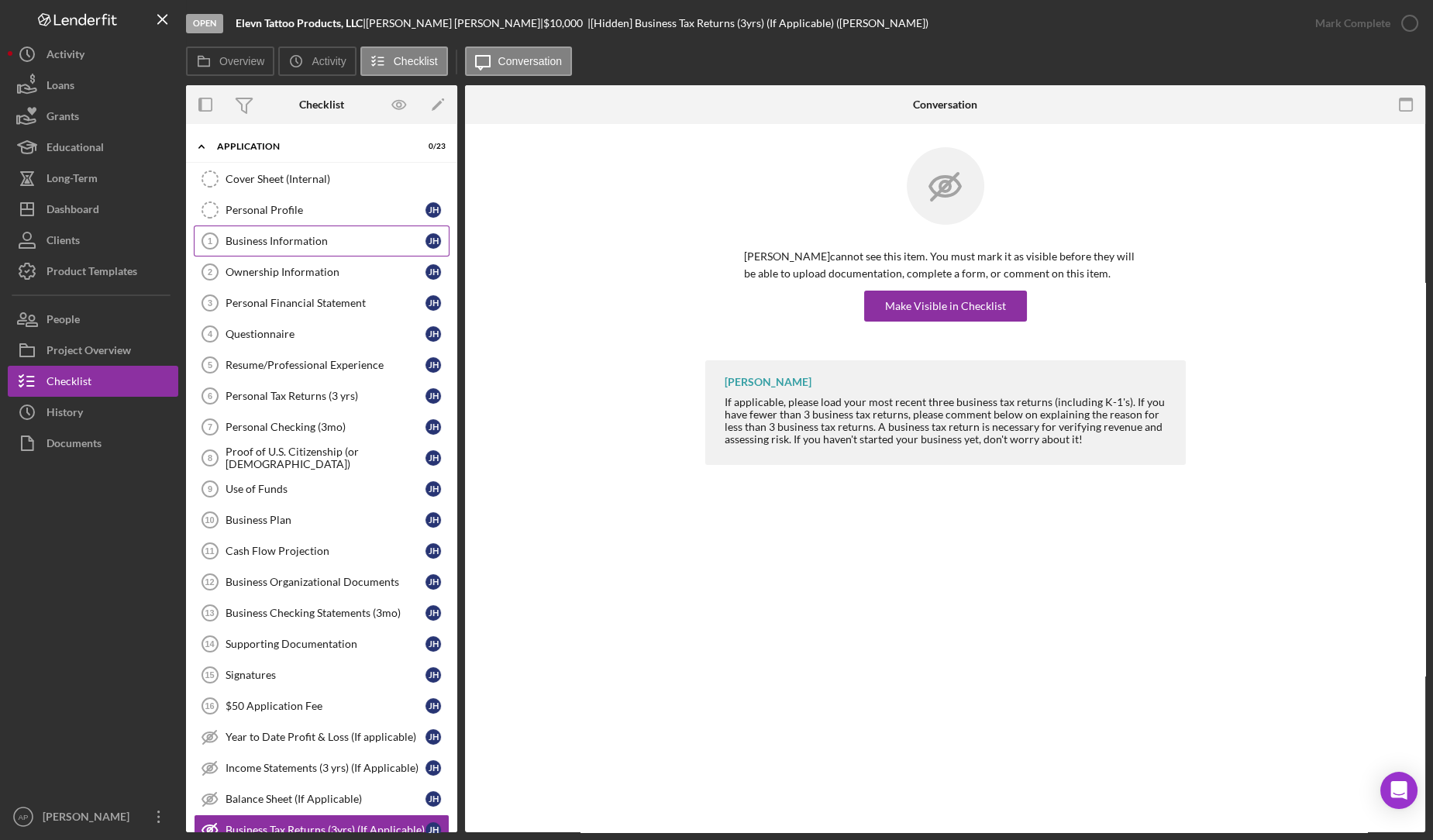
click at [299, 236] on div "Business Information" at bounding box center [325, 241] width 200 height 13
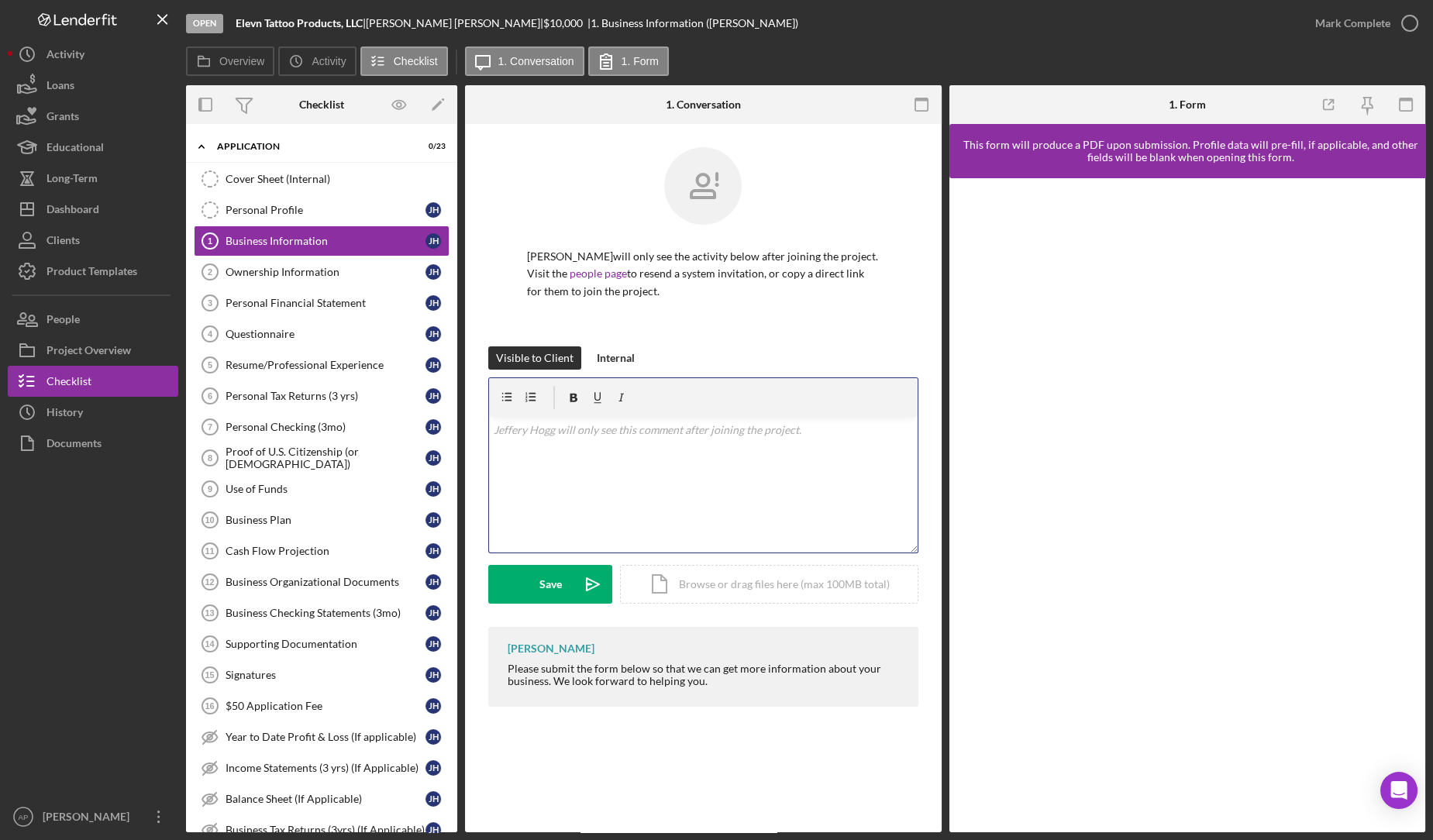
click at [570, 441] on div "v Color teal Color pink Remove color Add row above Add row below Add column bef…" at bounding box center [703, 483] width 428 height 135
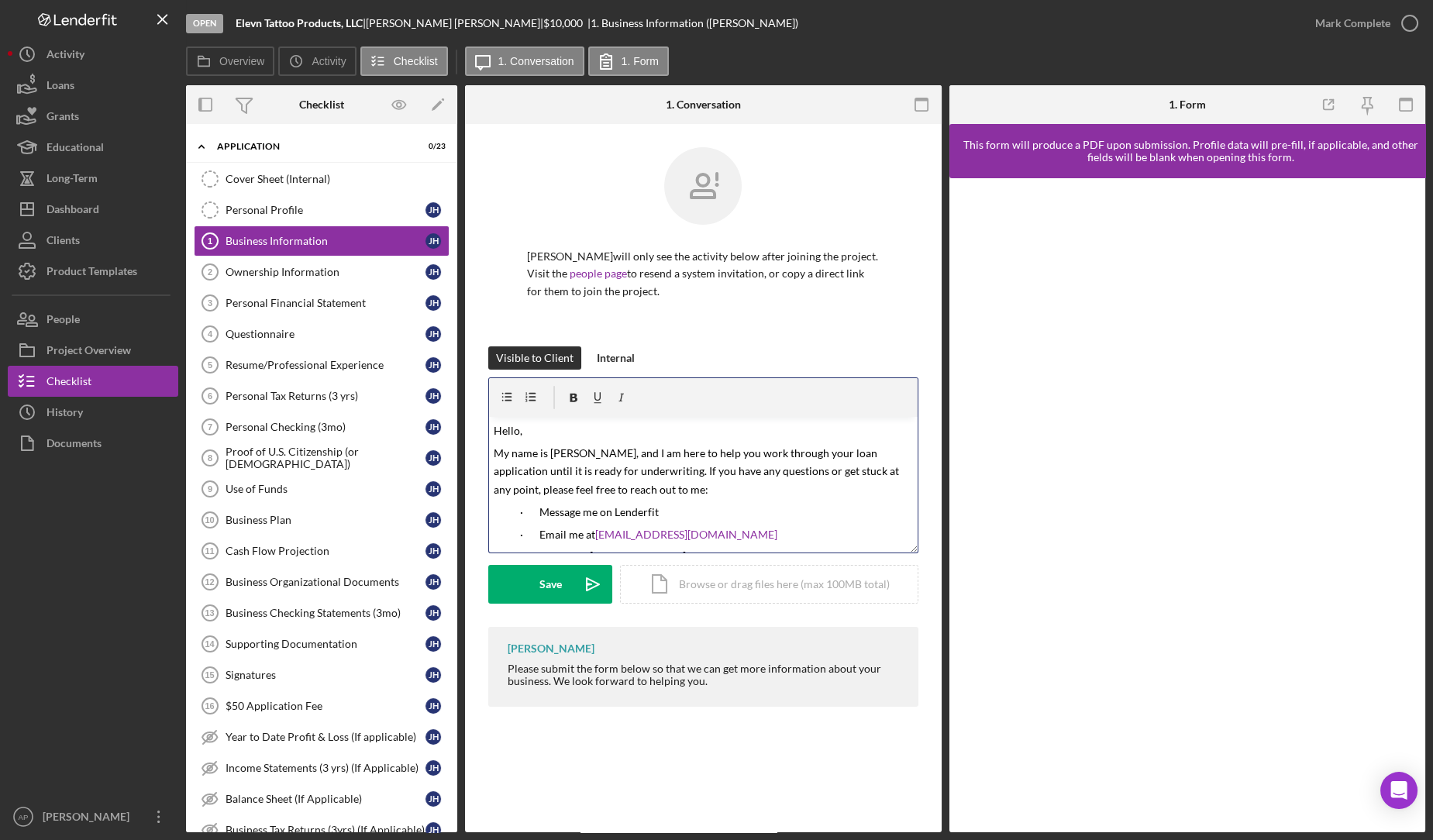
click at [517, 435] on span "Hello," at bounding box center [508, 430] width 29 height 14
click at [545, 430] on span "Hello Jeffeery," at bounding box center [552, 430] width 117 height 14
click at [45, 310] on icon "button" at bounding box center [27, 318] width 39 height 39
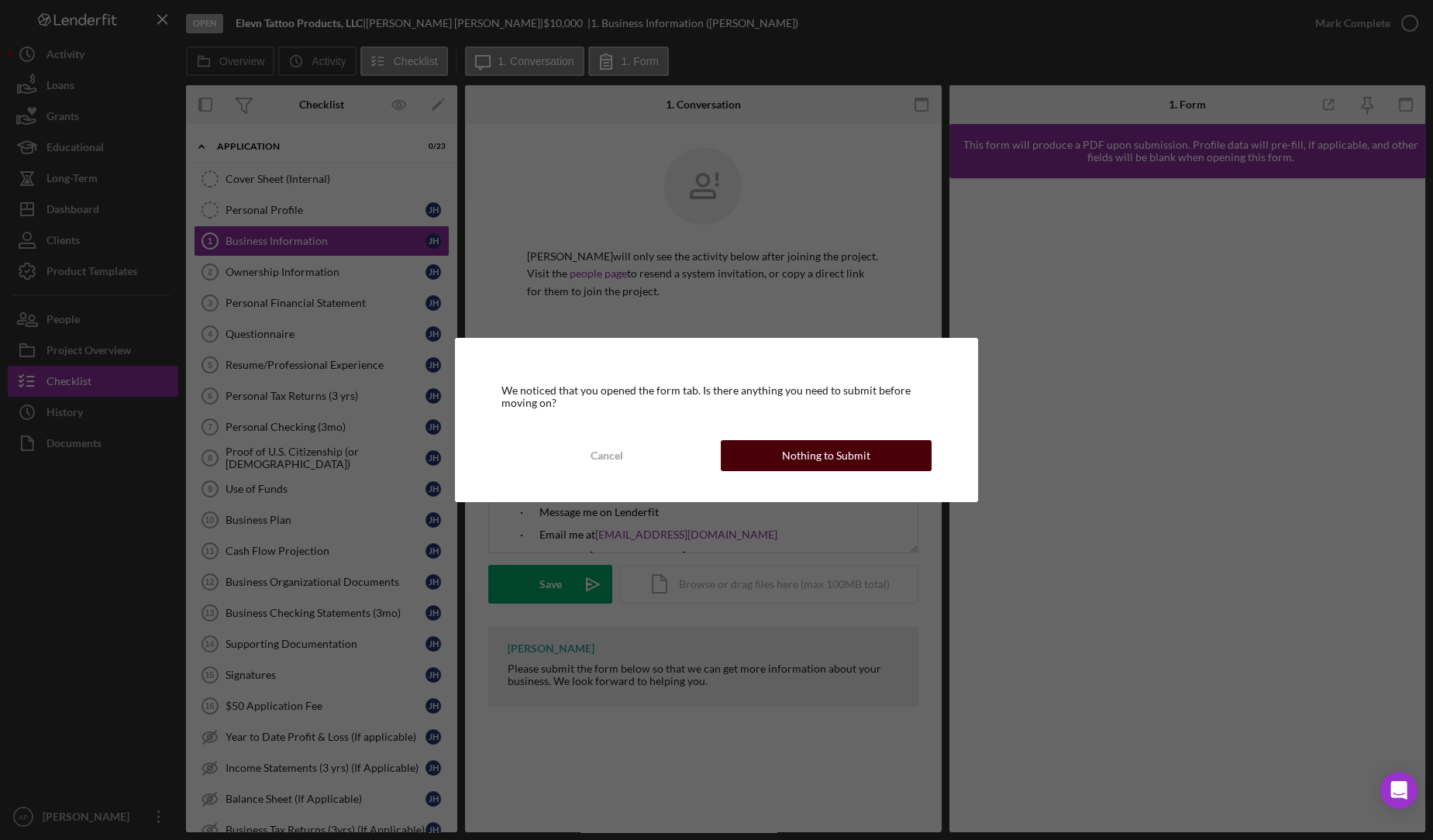
click at [800, 465] on div "Nothing to Submit" at bounding box center [826, 455] width 88 height 31
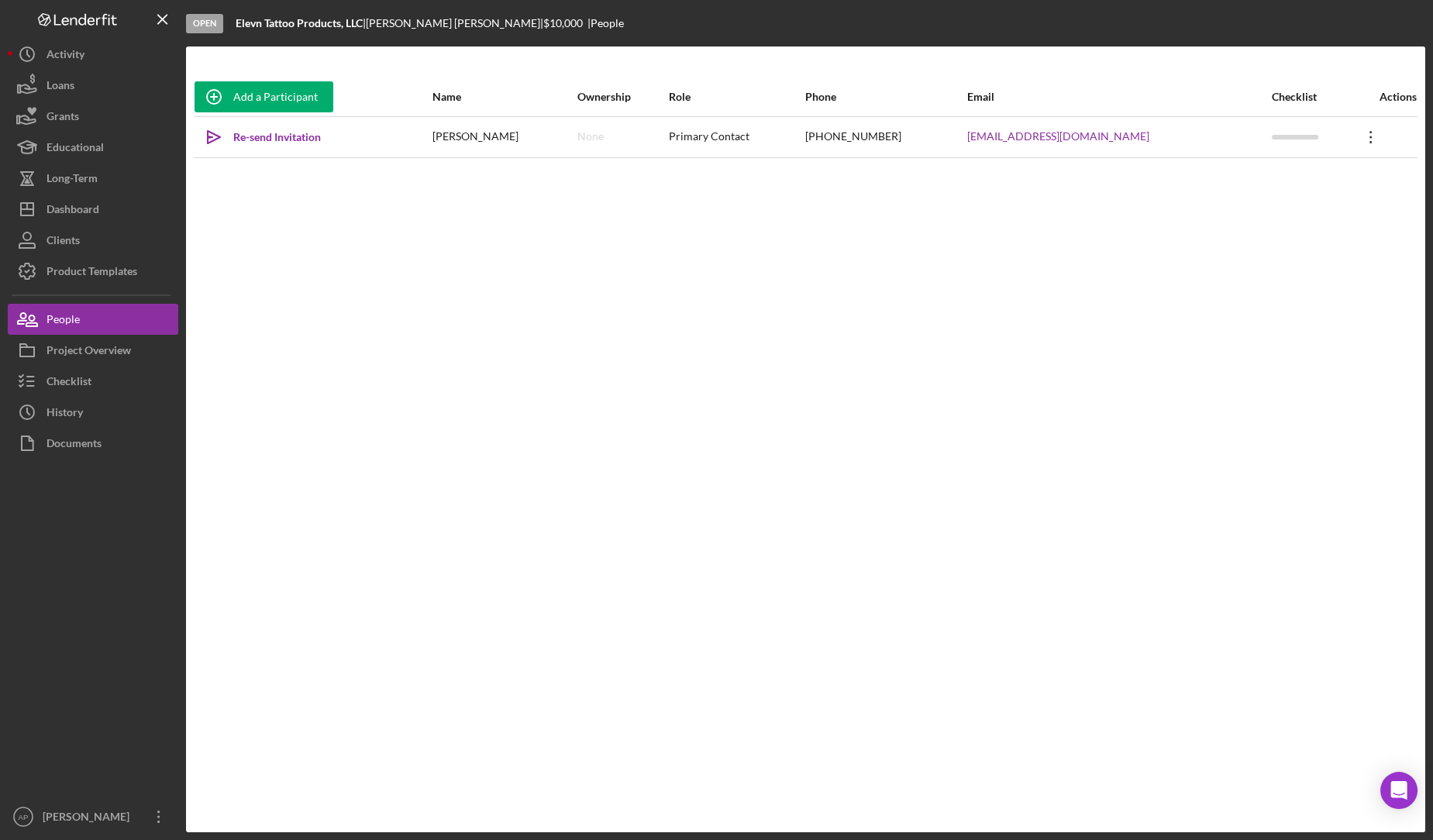
click at [1364, 138] on icon "Icon/Overflow" at bounding box center [1370, 137] width 39 height 39
click at [1301, 186] on div "Icon/Edit Edit" at bounding box center [1295, 177] width 171 height 32
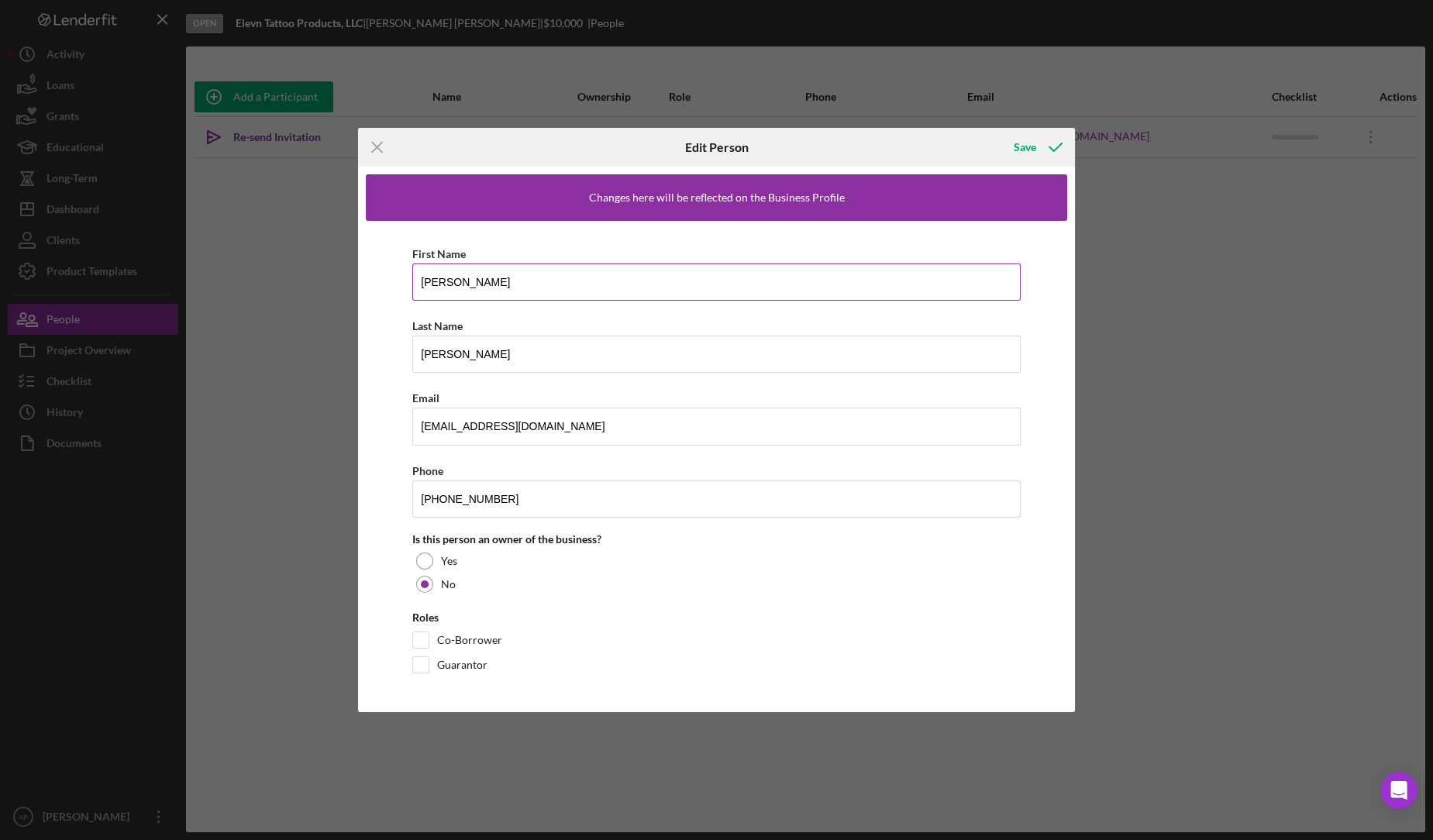
click at [447, 284] on input "Jeffery" at bounding box center [716, 281] width 608 height 37
type input "Jefferey"
click at [1027, 149] on div "Save" at bounding box center [1025, 147] width 23 height 31
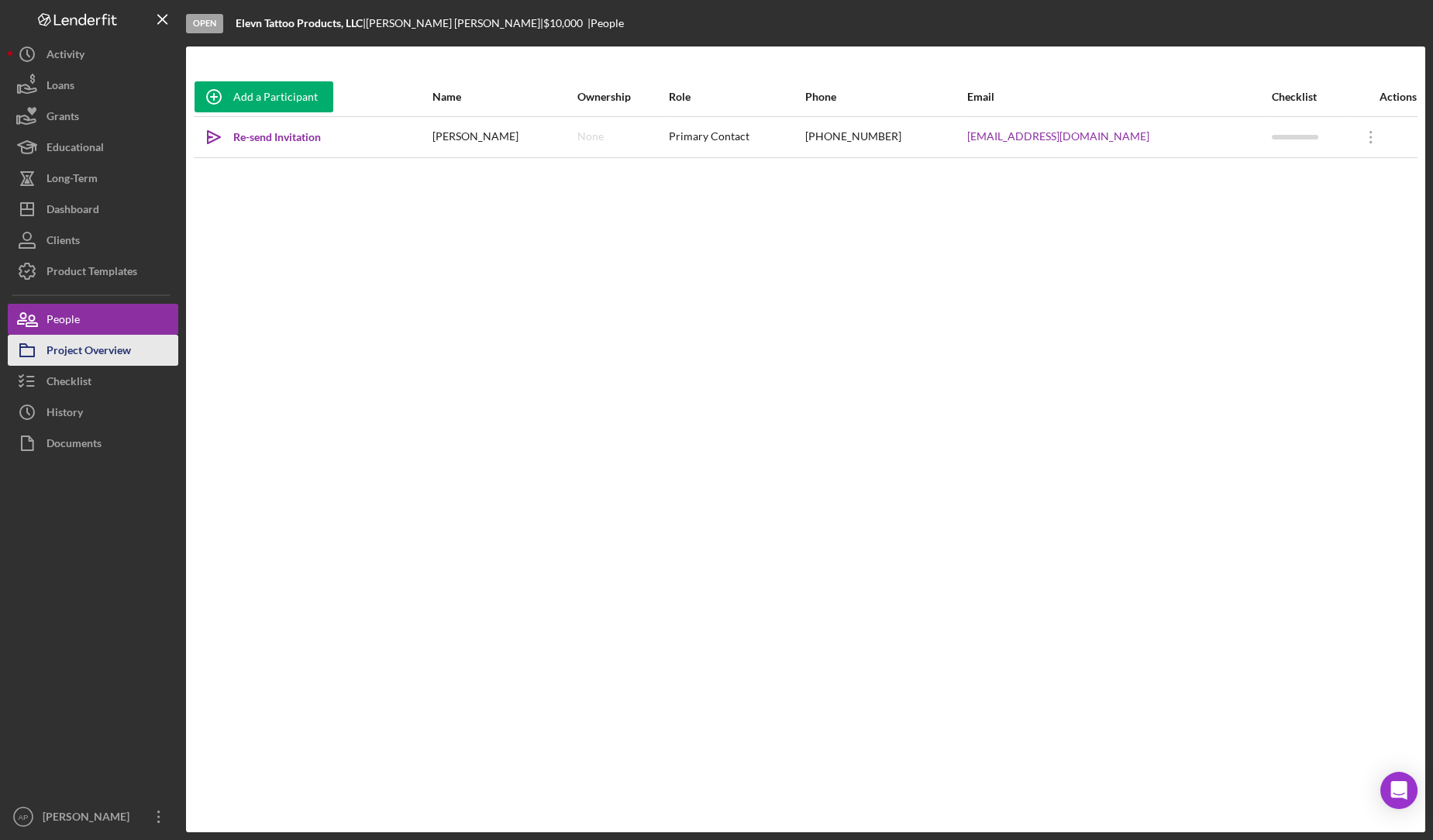
click at [146, 353] on button "Project Overview" at bounding box center [93, 350] width 171 height 31
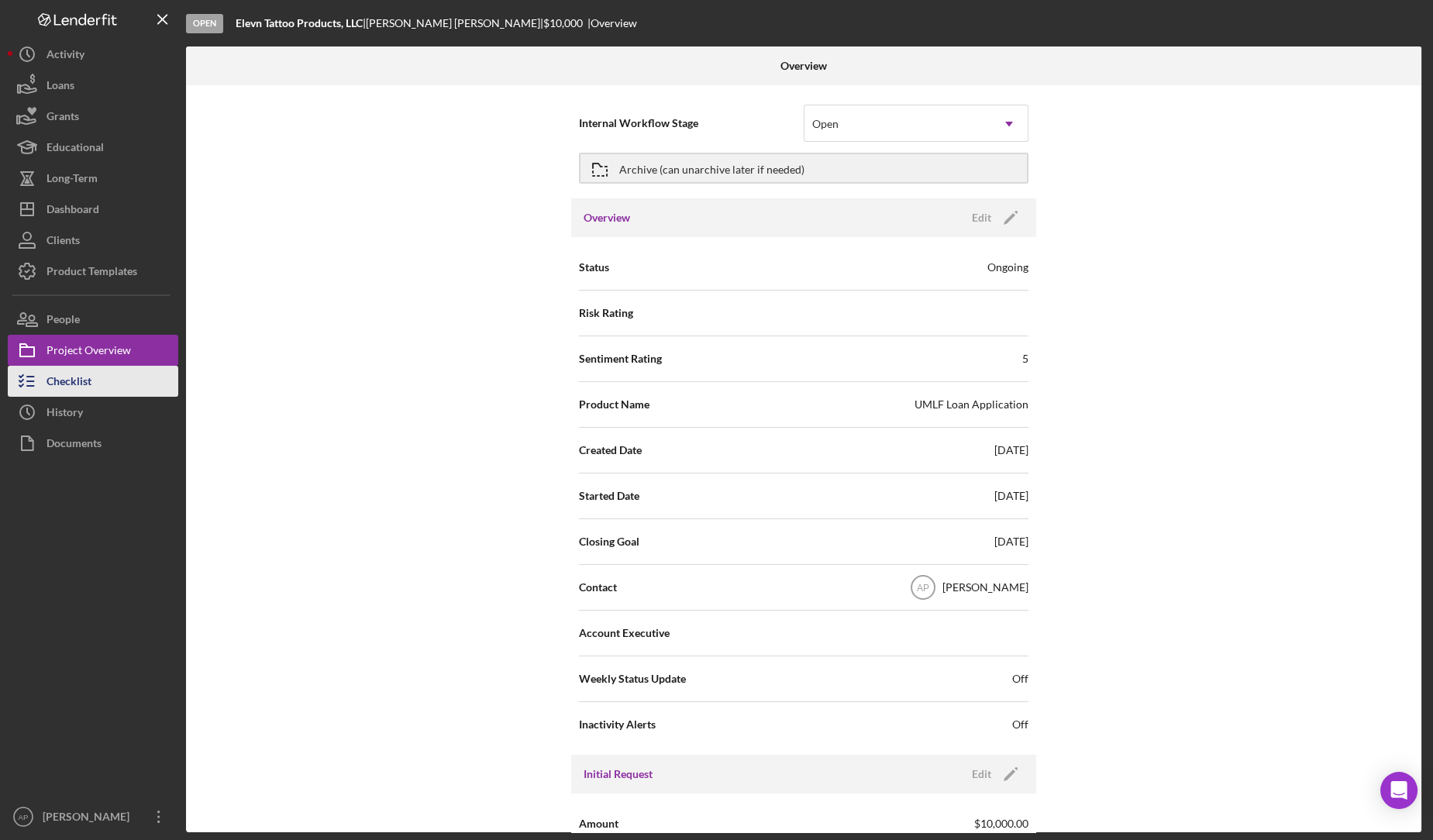
click at [98, 394] on button "Checklist" at bounding box center [93, 381] width 171 height 31
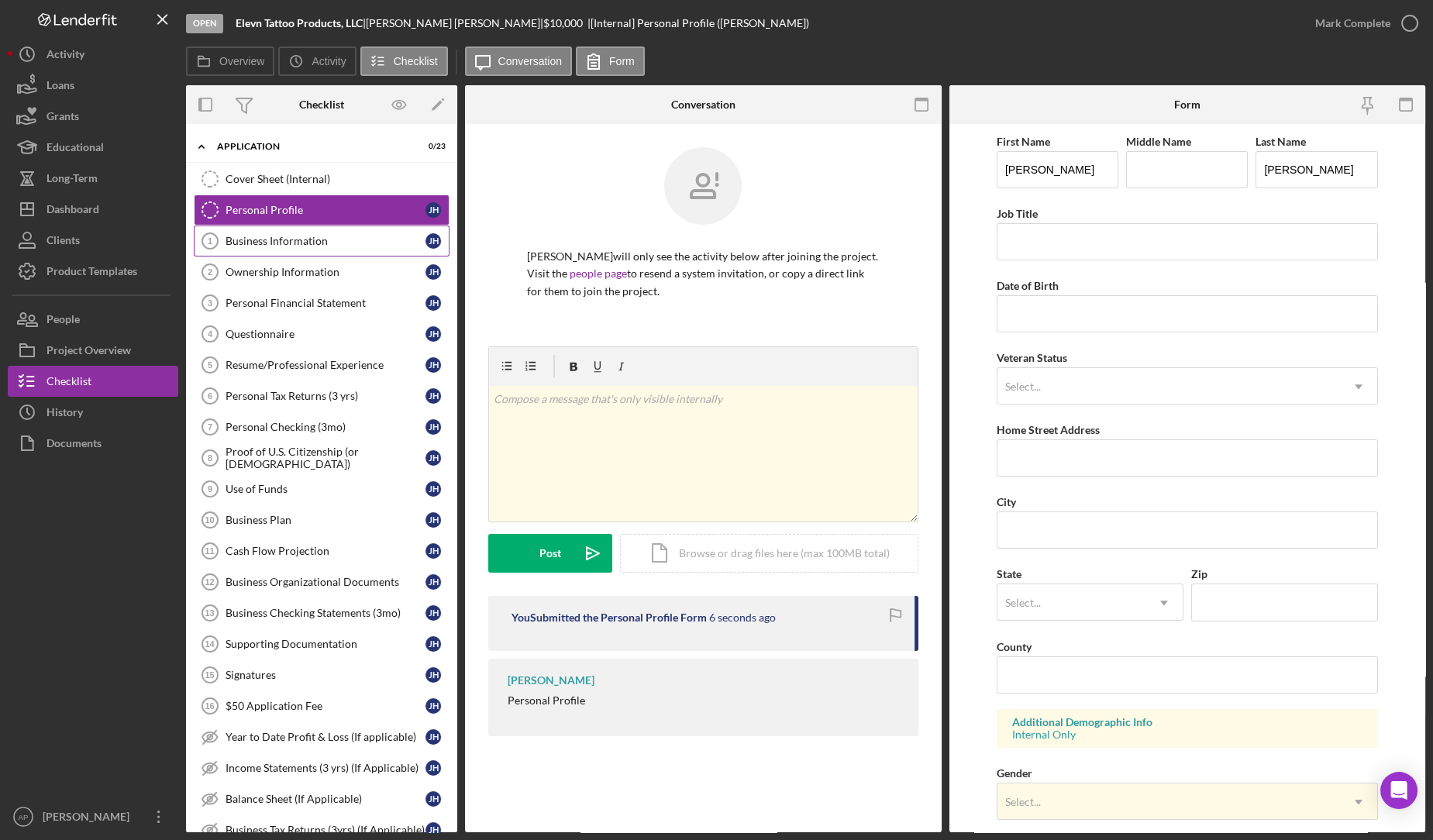
click at [294, 235] on div "Business Information" at bounding box center [325, 241] width 200 height 13
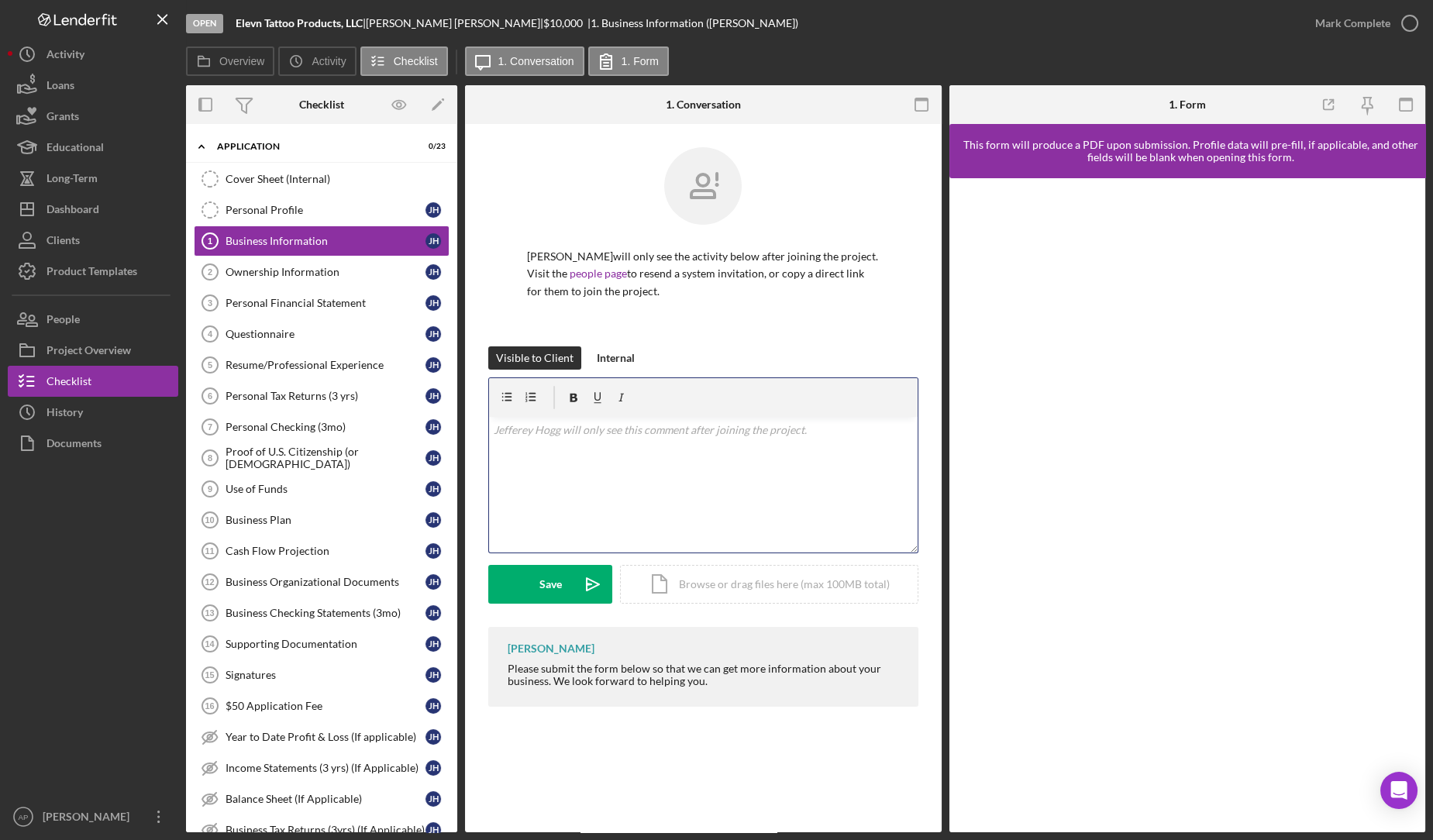
click at [501, 431] on p at bounding box center [703, 429] width 419 height 17
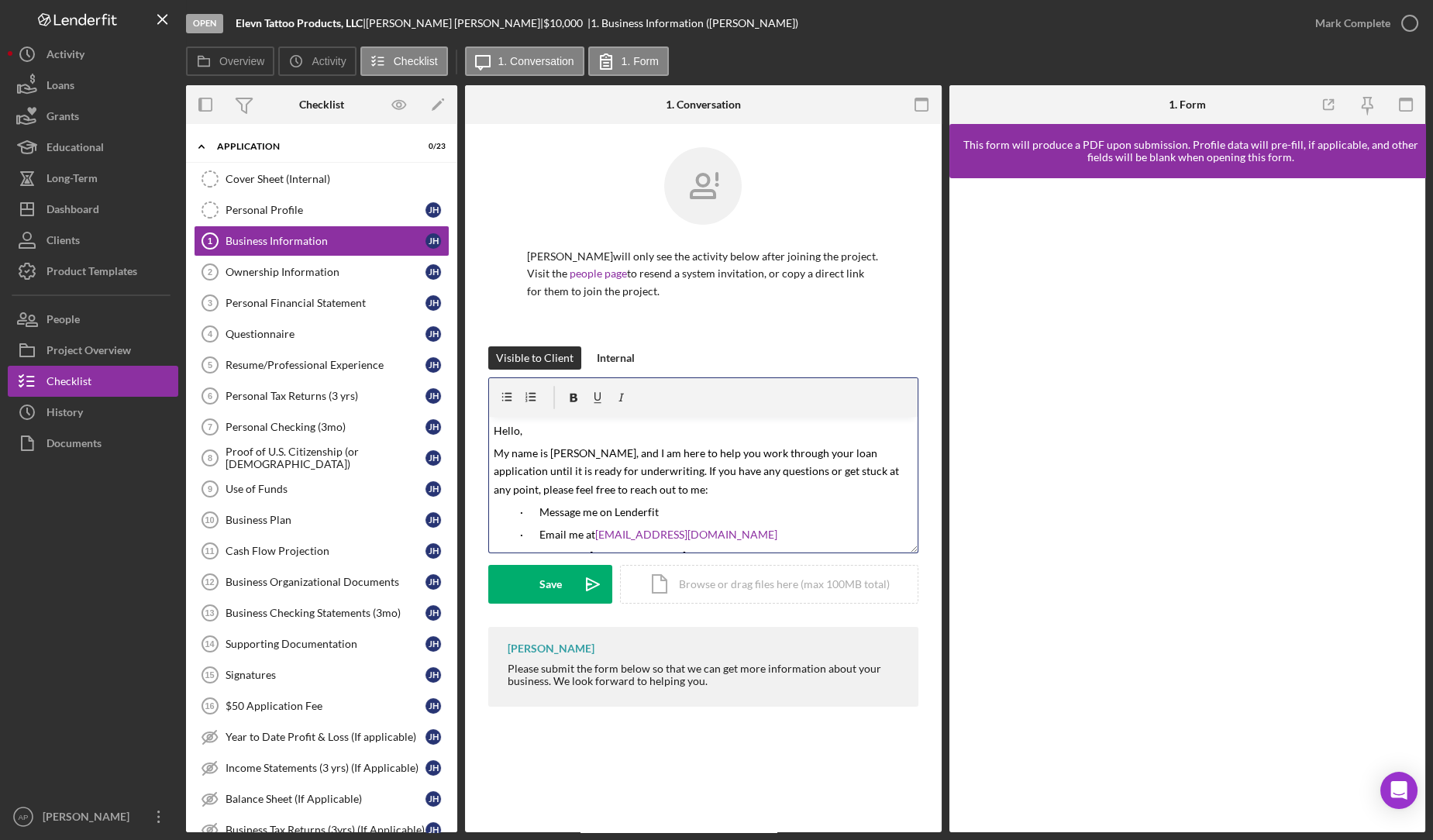
click at [517, 432] on span "Hello," at bounding box center [508, 430] width 29 height 14
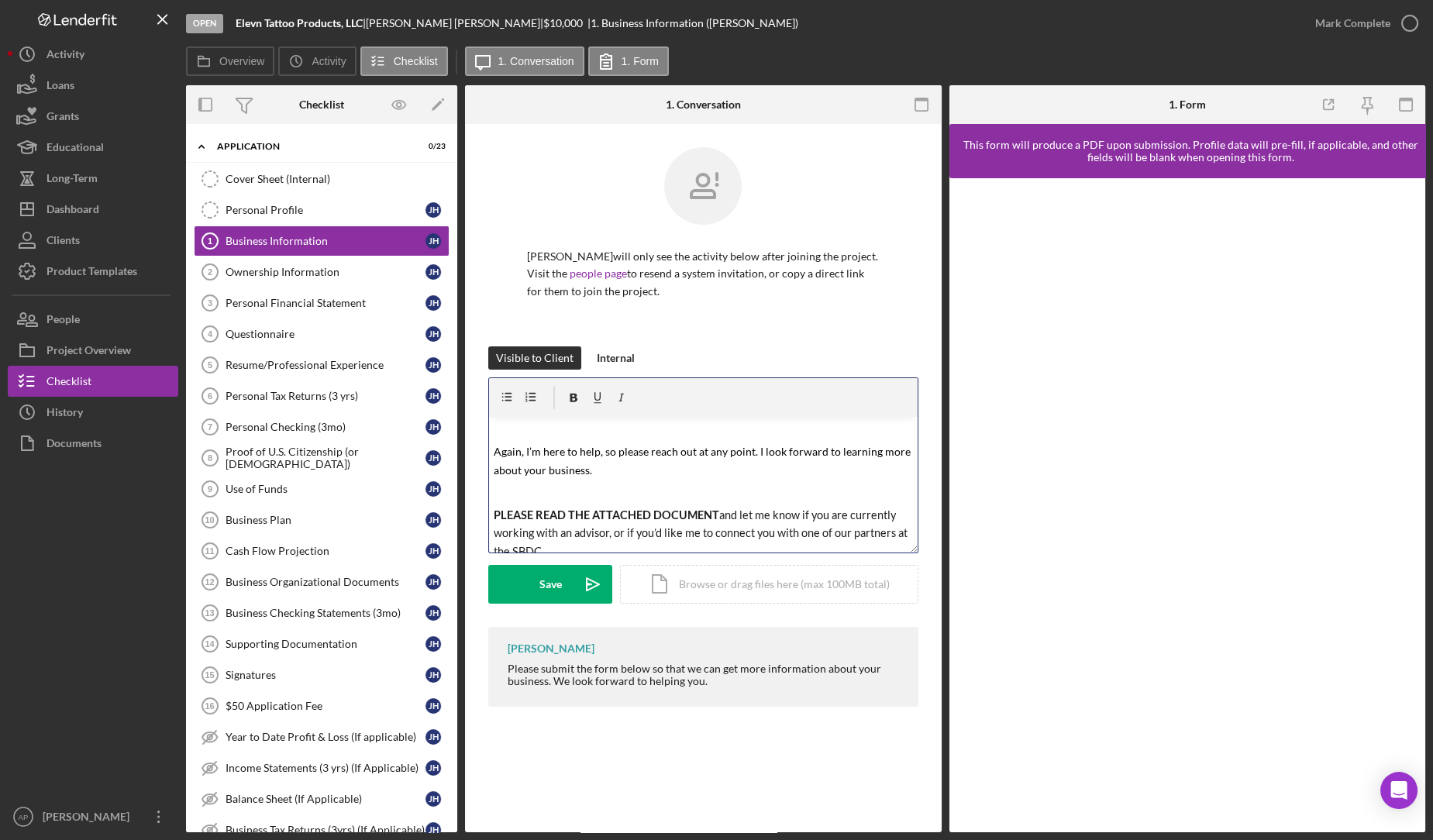
scroll to position [294, 0]
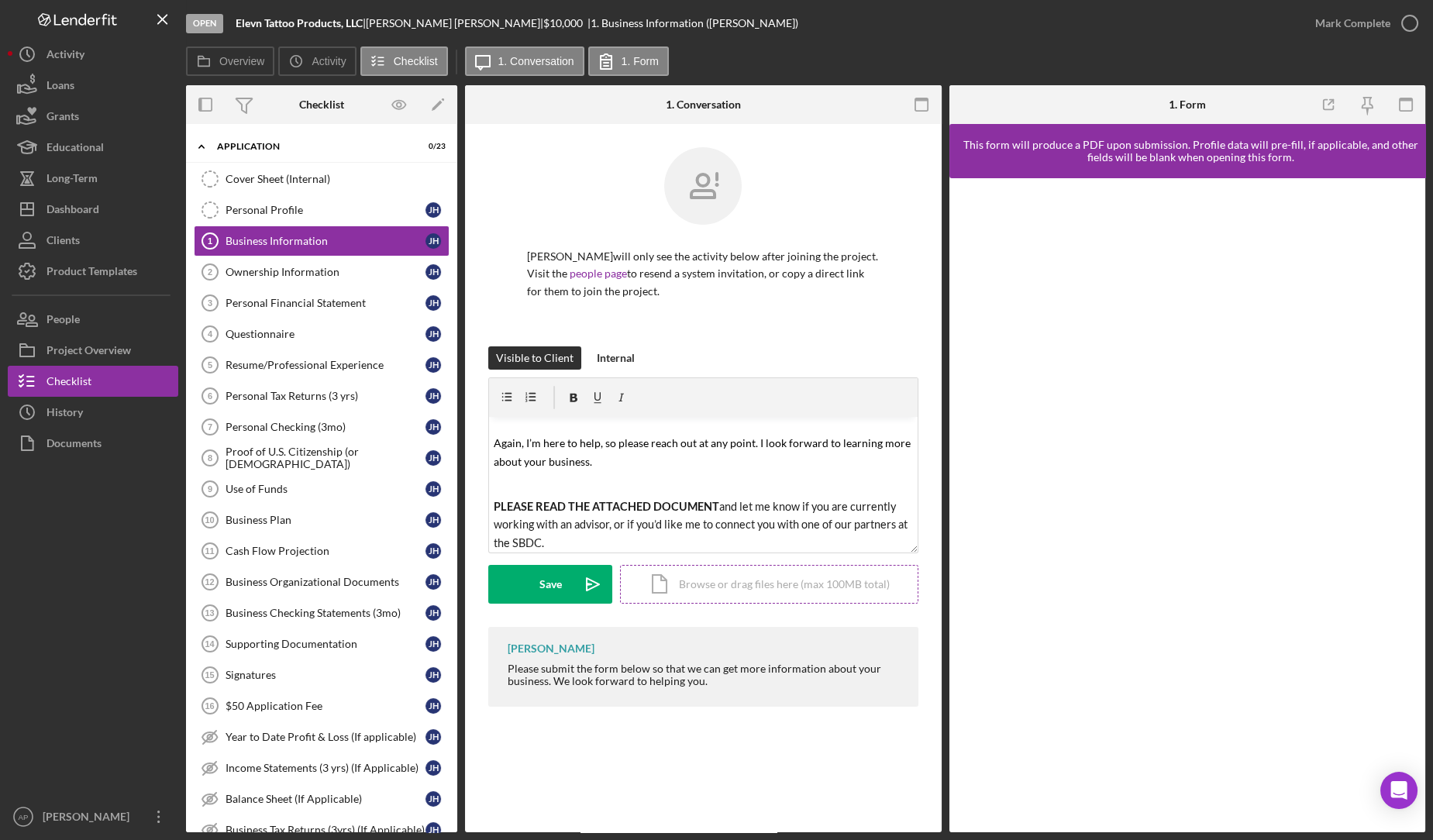
click at [682, 592] on div "Icon/Document Browse or drag files here (max 100MB total) Tap to choose files o…" at bounding box center [769, 583] width 299 height 39
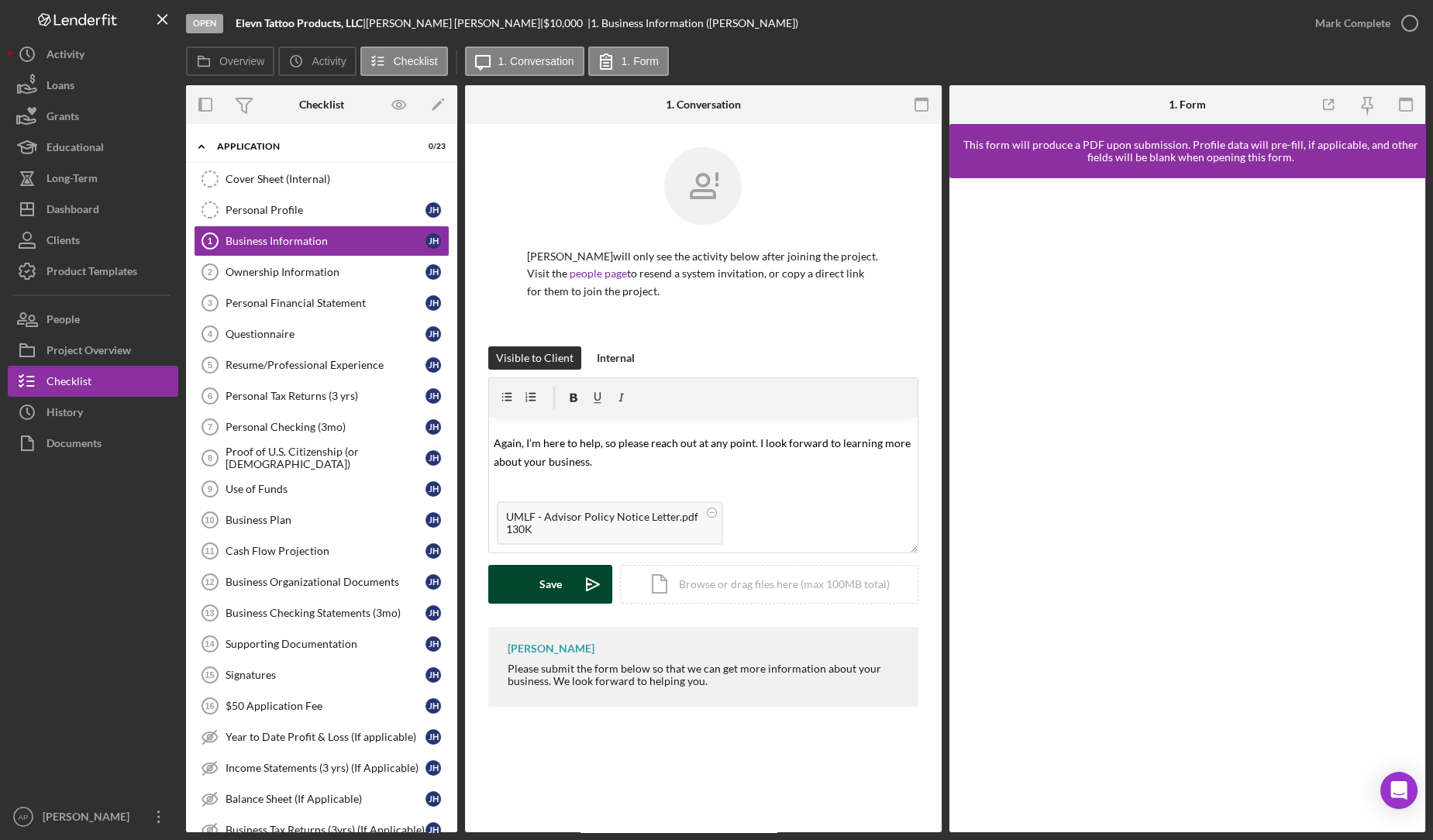
click at [546, 587] on div "Save" at bounding box center [550, 583] width 23 height 39
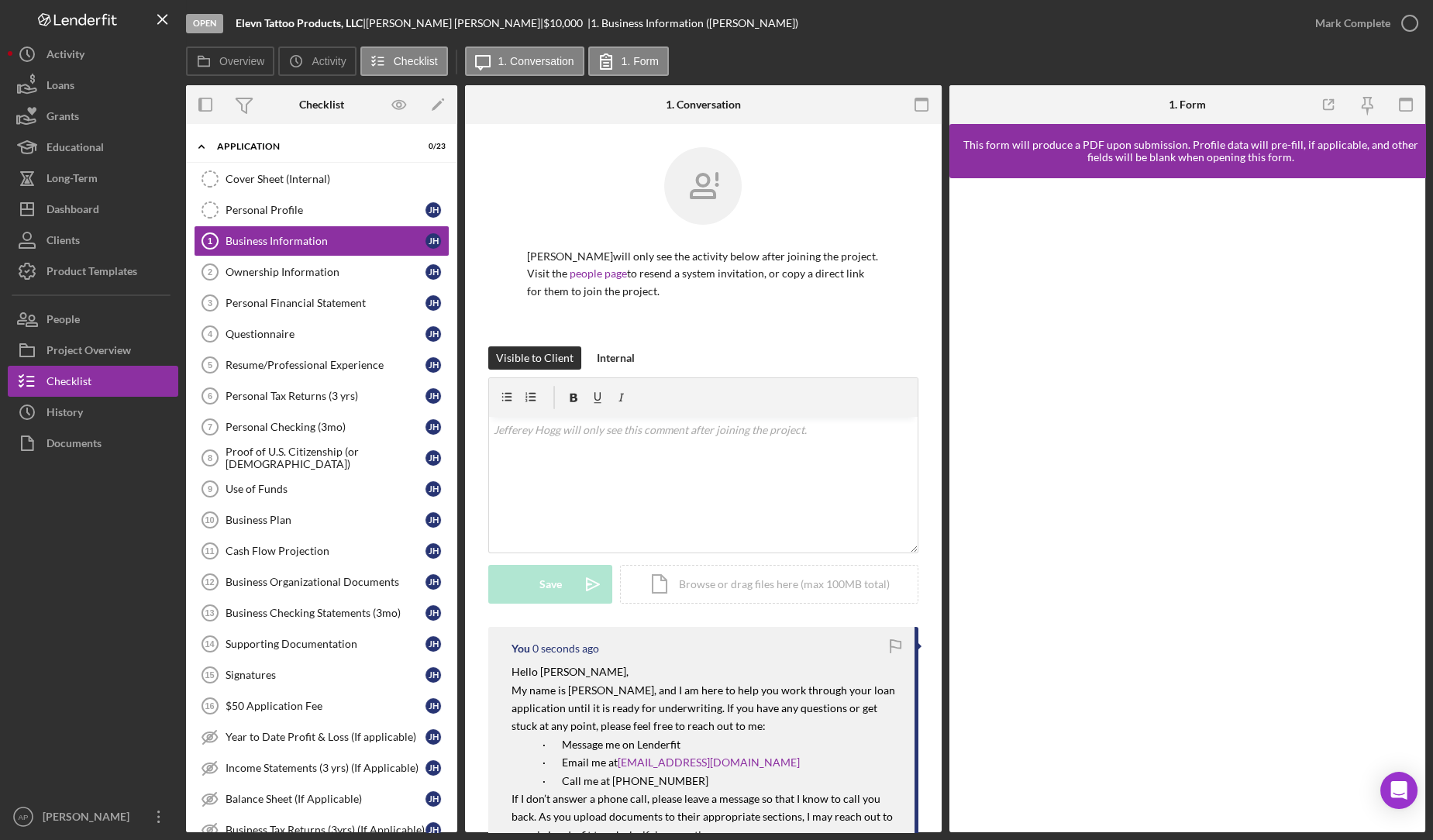
scroll to position [0, 0]
drag, startPoint x: 363, startPoint y: 19, endPoint x: 234, endPoint y: 21, distance: 129.0
click at [234, 21] on div "Open Elevn Tattoo Products, LLC | Jefferey Hogg | $10,000 $10,000 | 1. Business…" at bounding box center [742, 23] width 1114 height 46
copy b "Elevn Tattoo Products, LLC"
click at [77, 200] on div "Dashboard" at bounding box center [73, 210] width 53 height 34
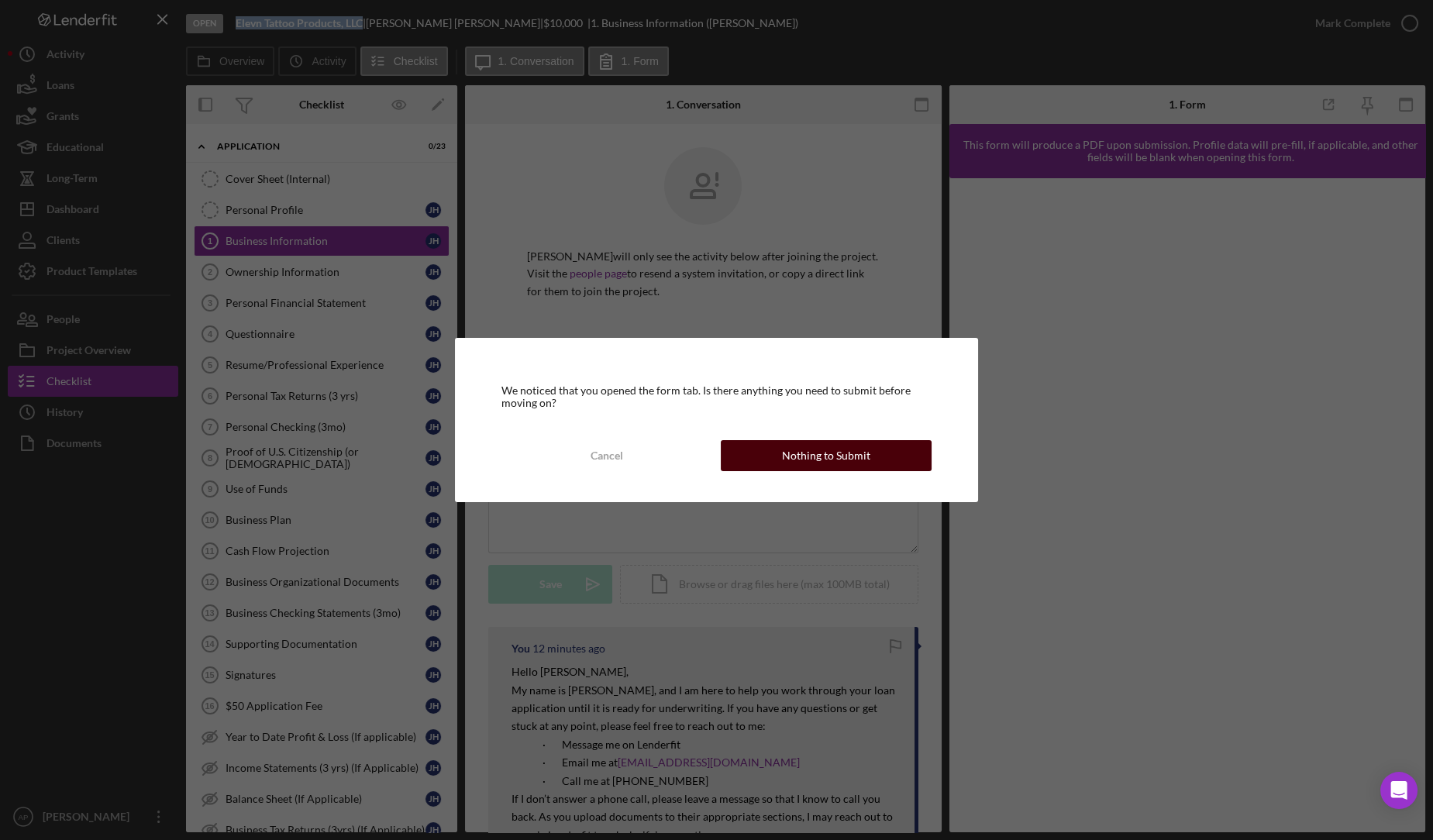
click at [821, 454] on div "Nothing to Submit" at bounding box center [826, 455] width 88 height 31
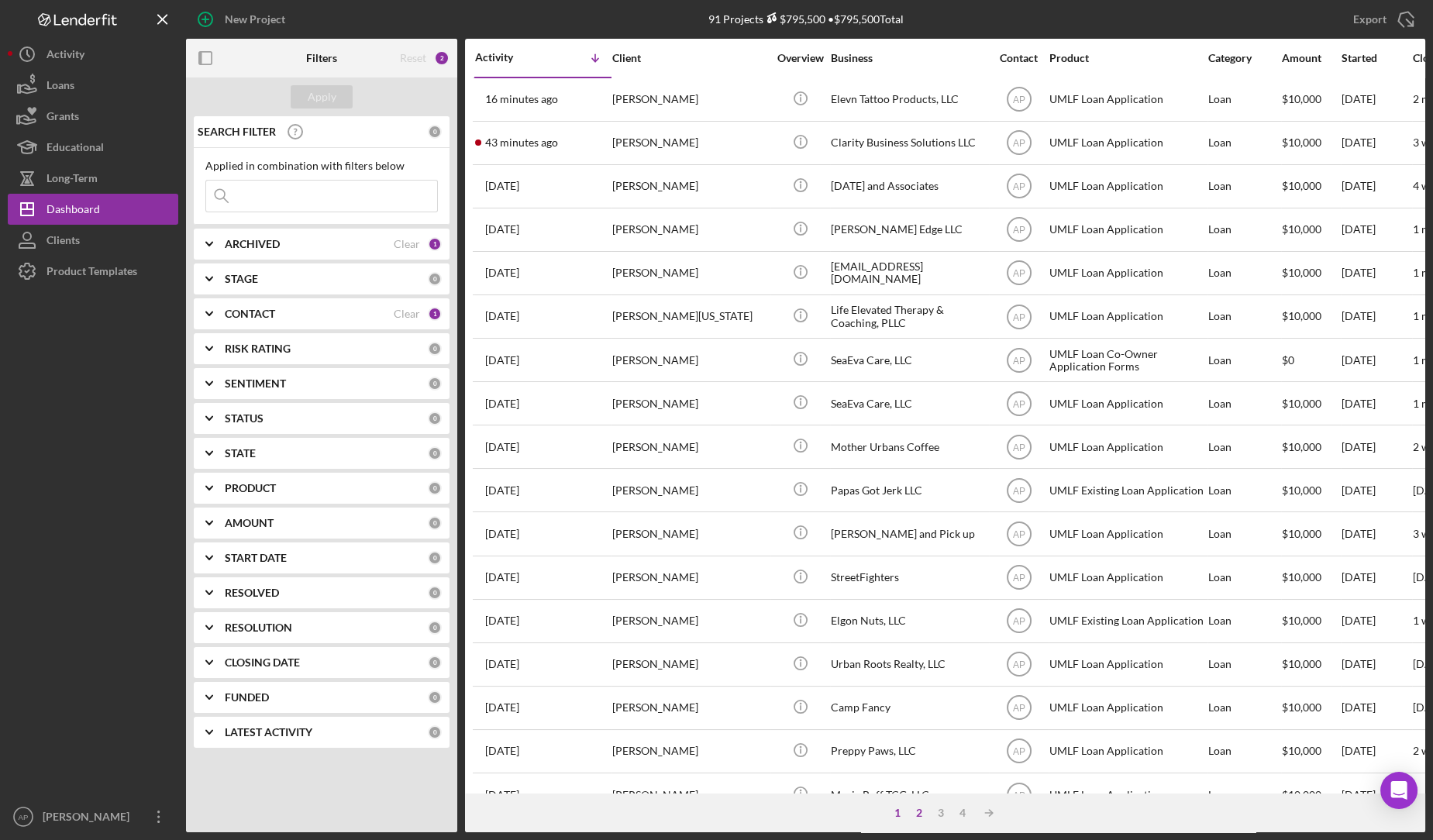
click at [920, 807] on div "2" at bounding box center [919, 813] width 22 height 13
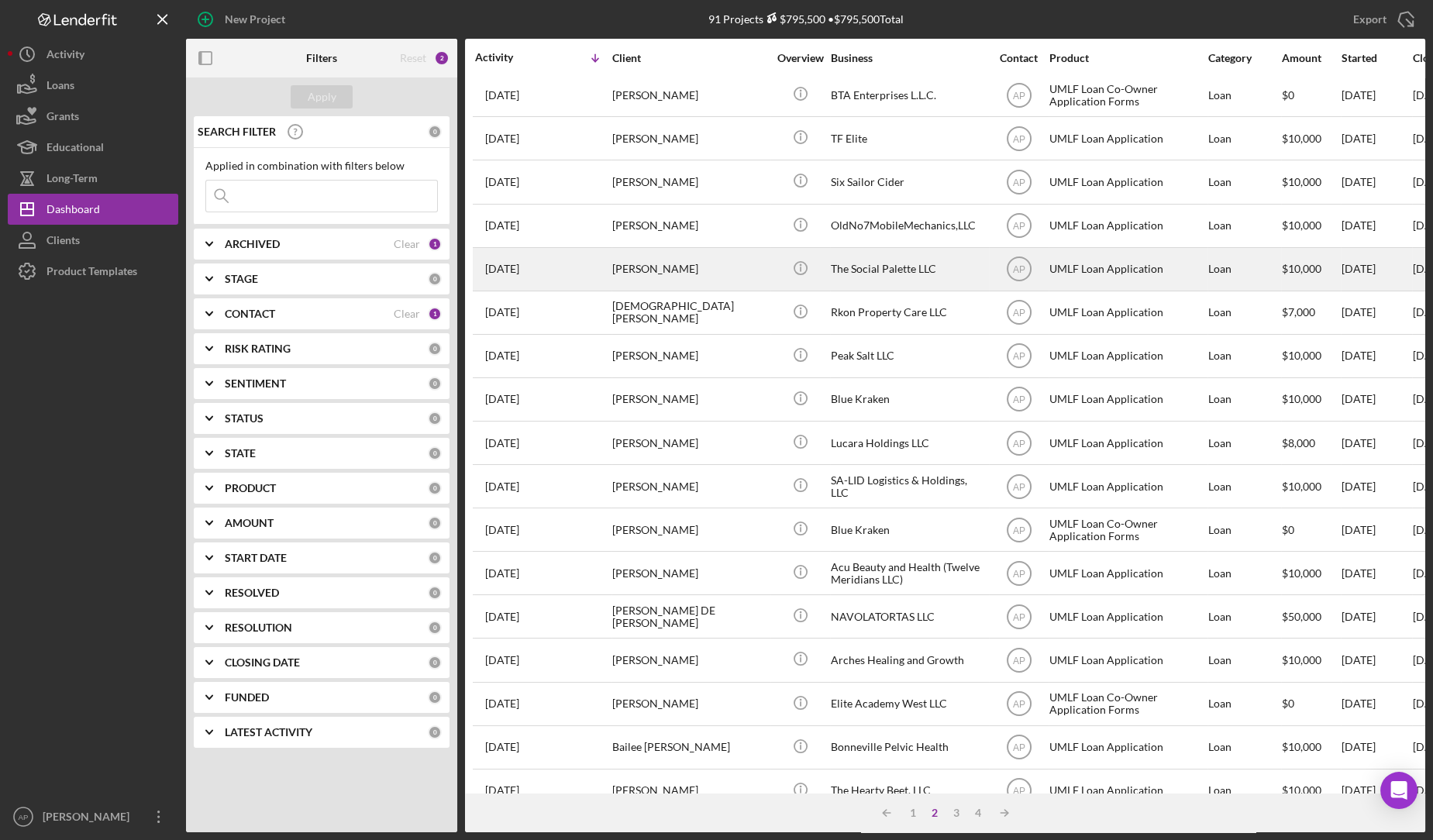
scroll to position [379, 0]
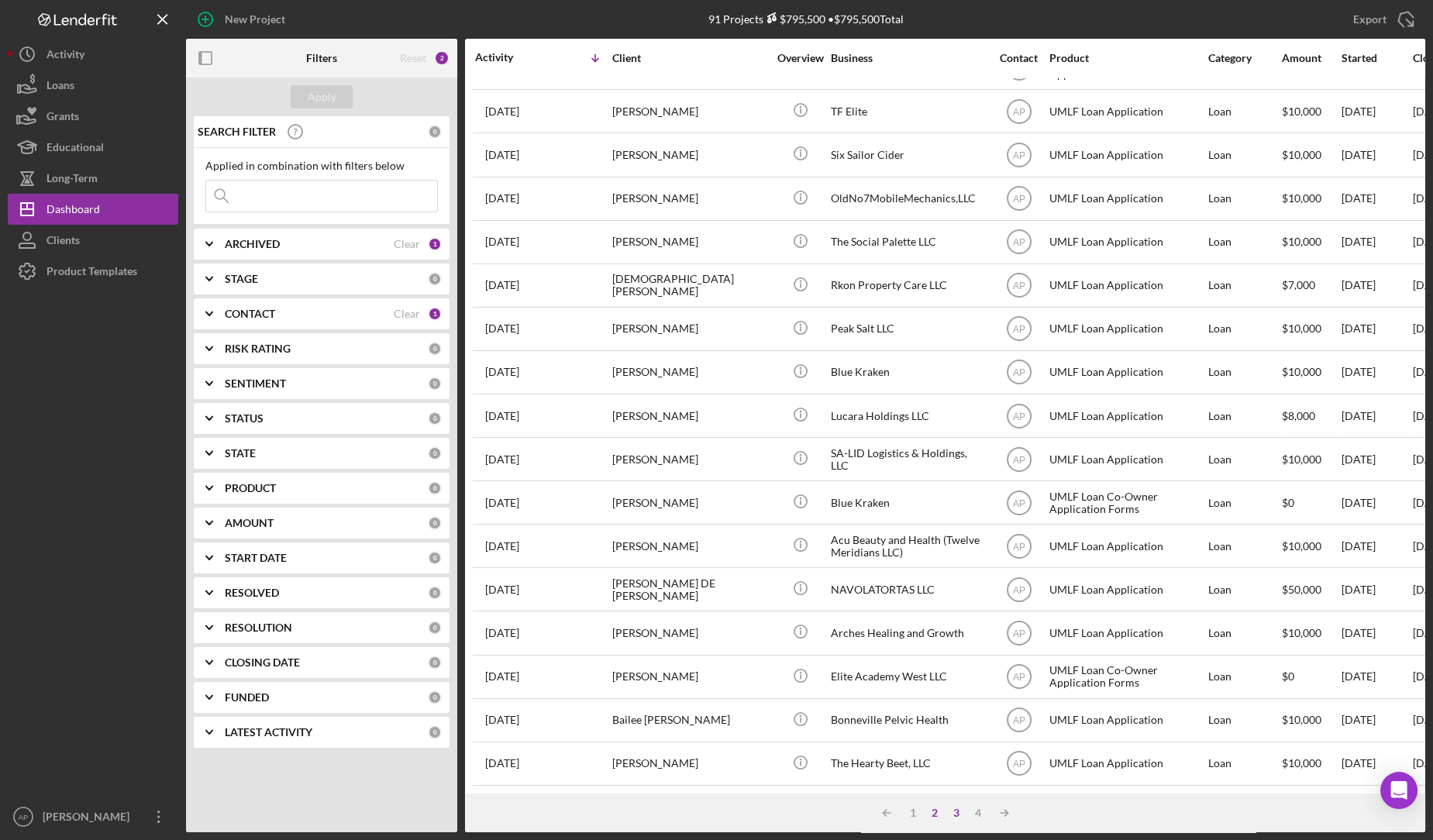
click at [956, 815] on div "3" at bounding box center [957, 813] width 22 height 13
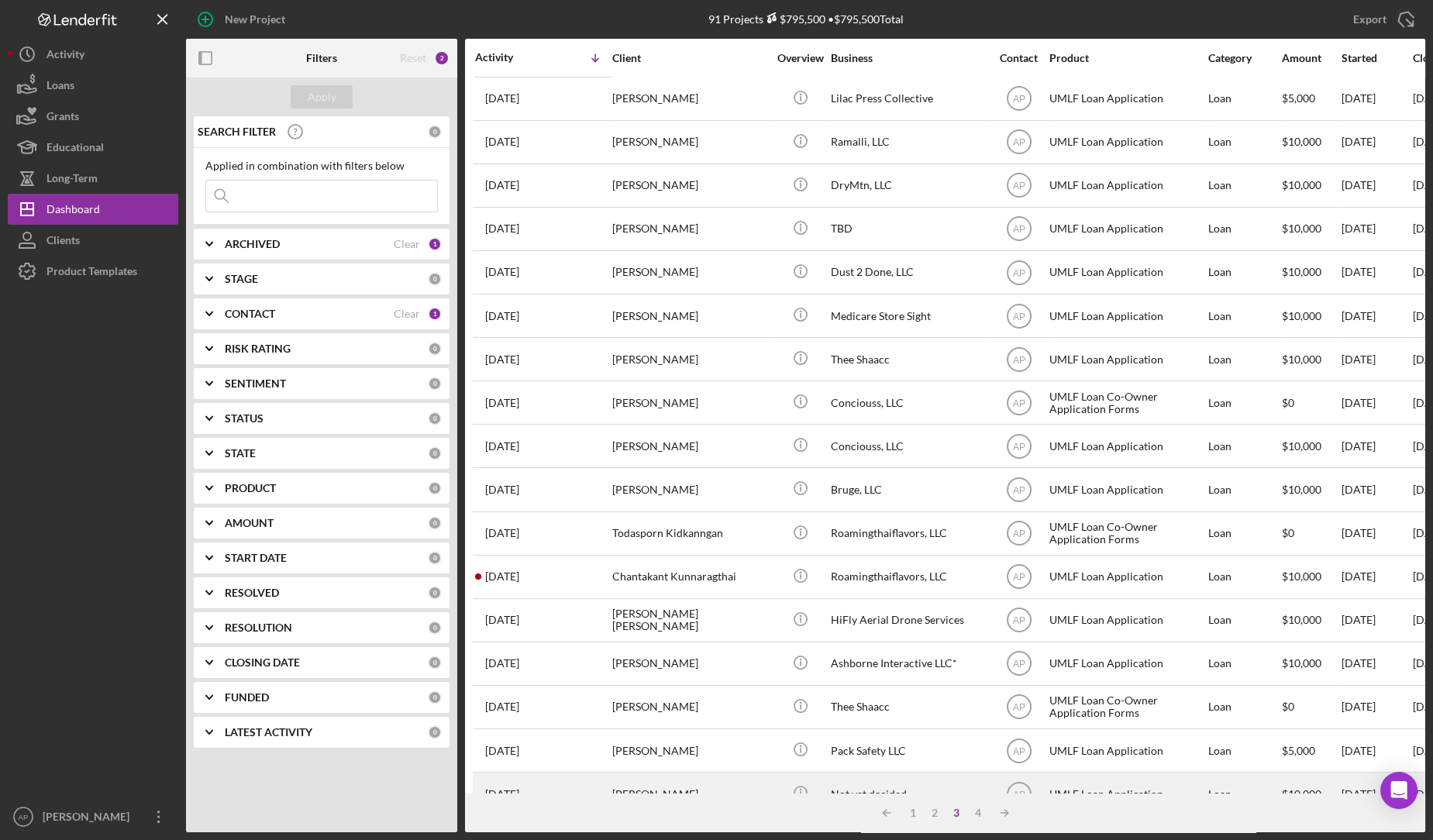
scroll to position [0, 0]
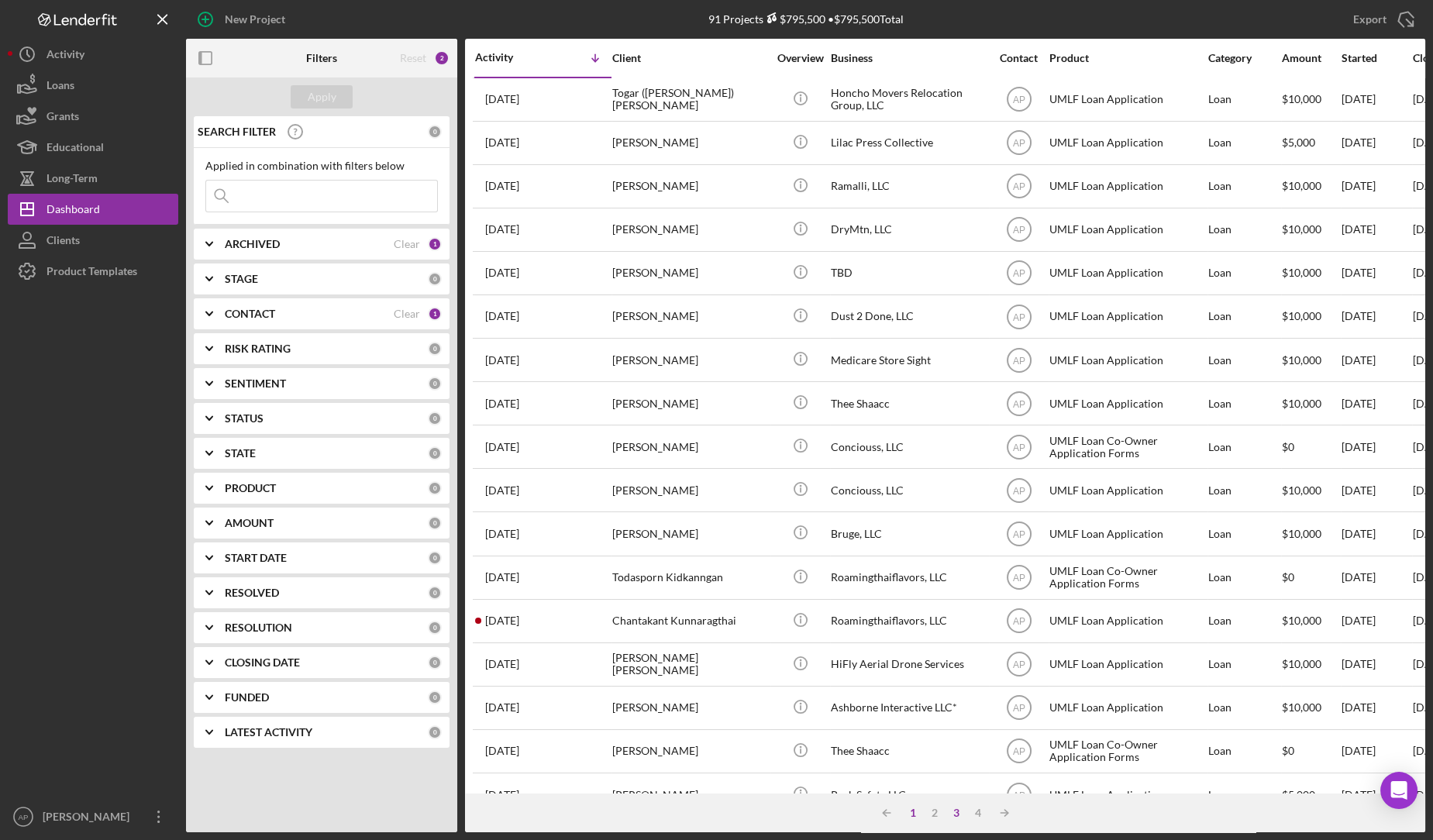
click at [914, 816] on div "1" at bounding box center [913, 813] width 22 height 13
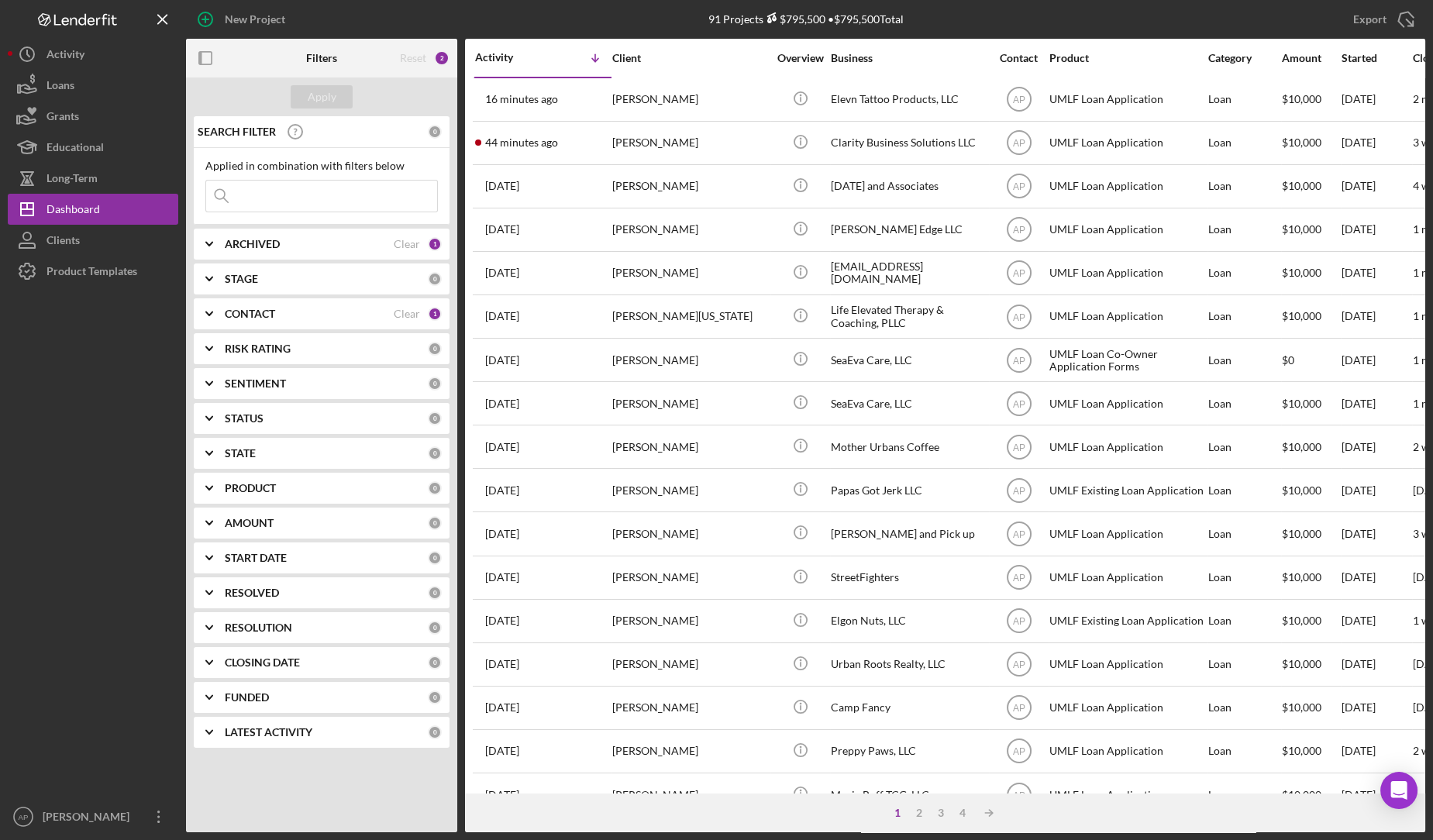
click at [407, 199] on input at bounding box center [321, 196] width 231 height 31
type input "a"
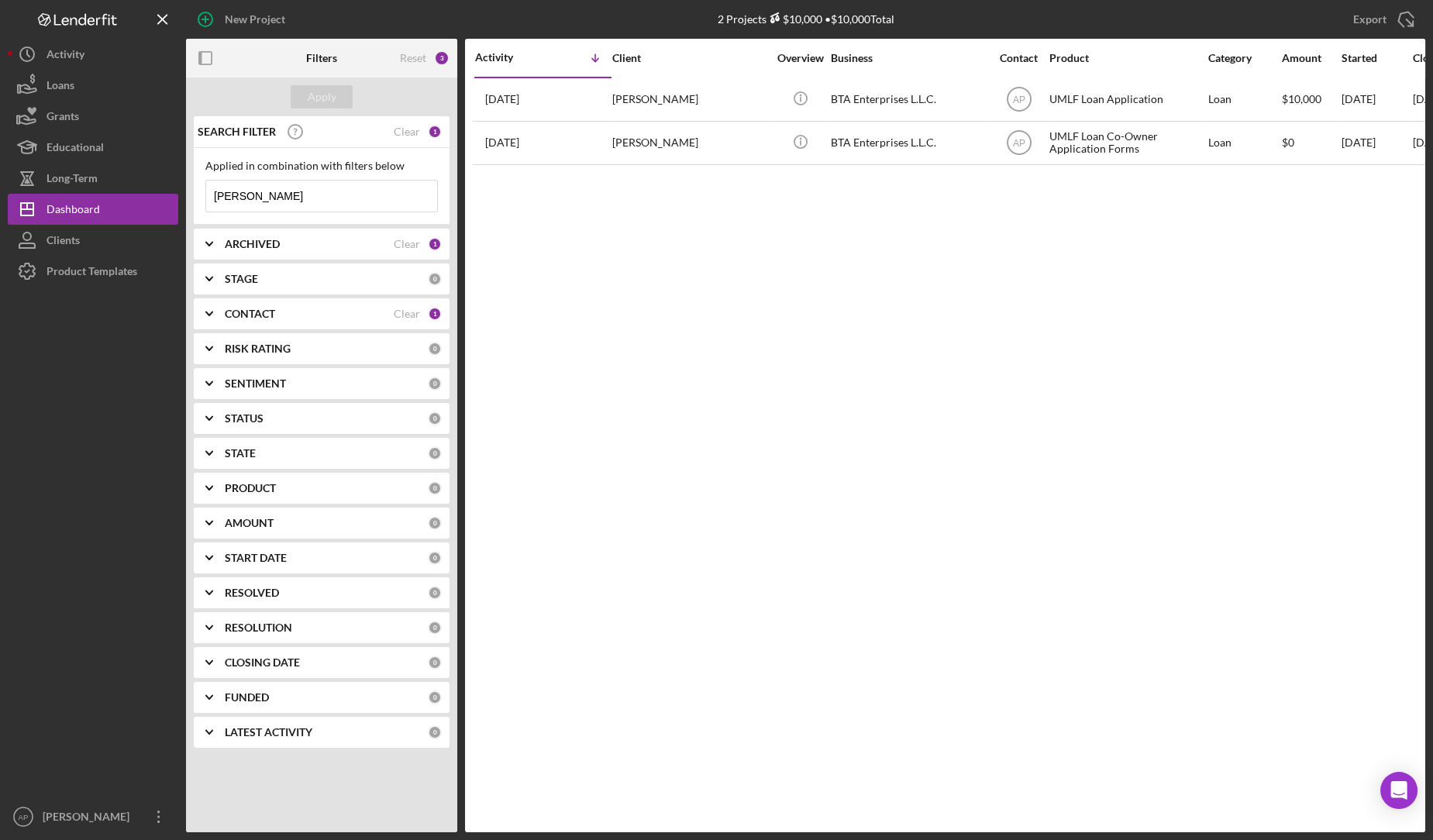
type input "Andersen"
drag, startPoint x: 268, startPoint y: 193, endPoint x: 192, endPoint y: 180, distance: 77.1
click at [192, 180] on div "SEARCH FILTER Clear 1 Applied in combination with filters below Andersen Icon/M…" at bounding box center [321, 437] width 271 height 643
click at [300, 98] on button "Apply" at bounding box center [321, 97] width 62 height 24
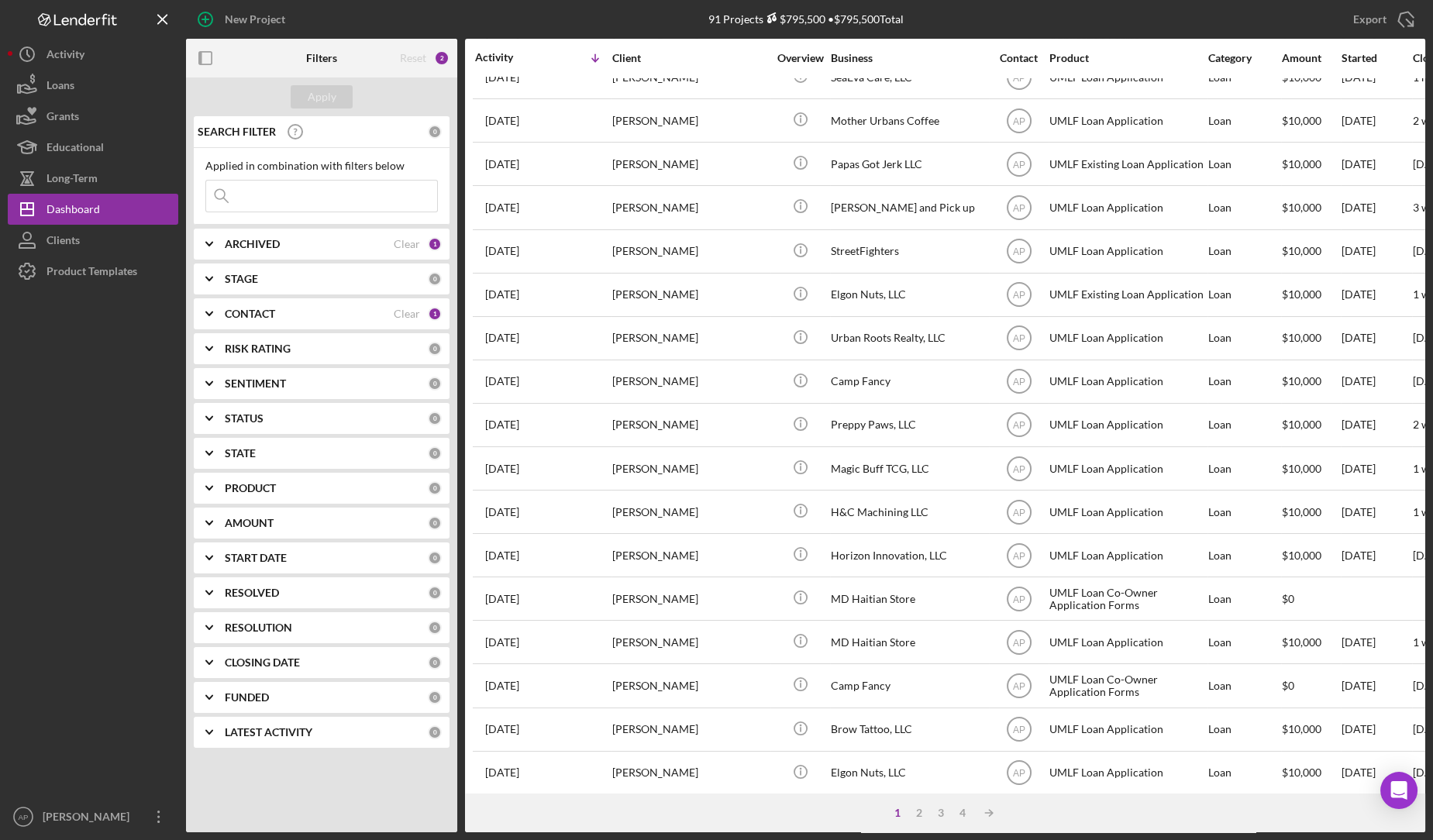
scroll to position [379, 0]
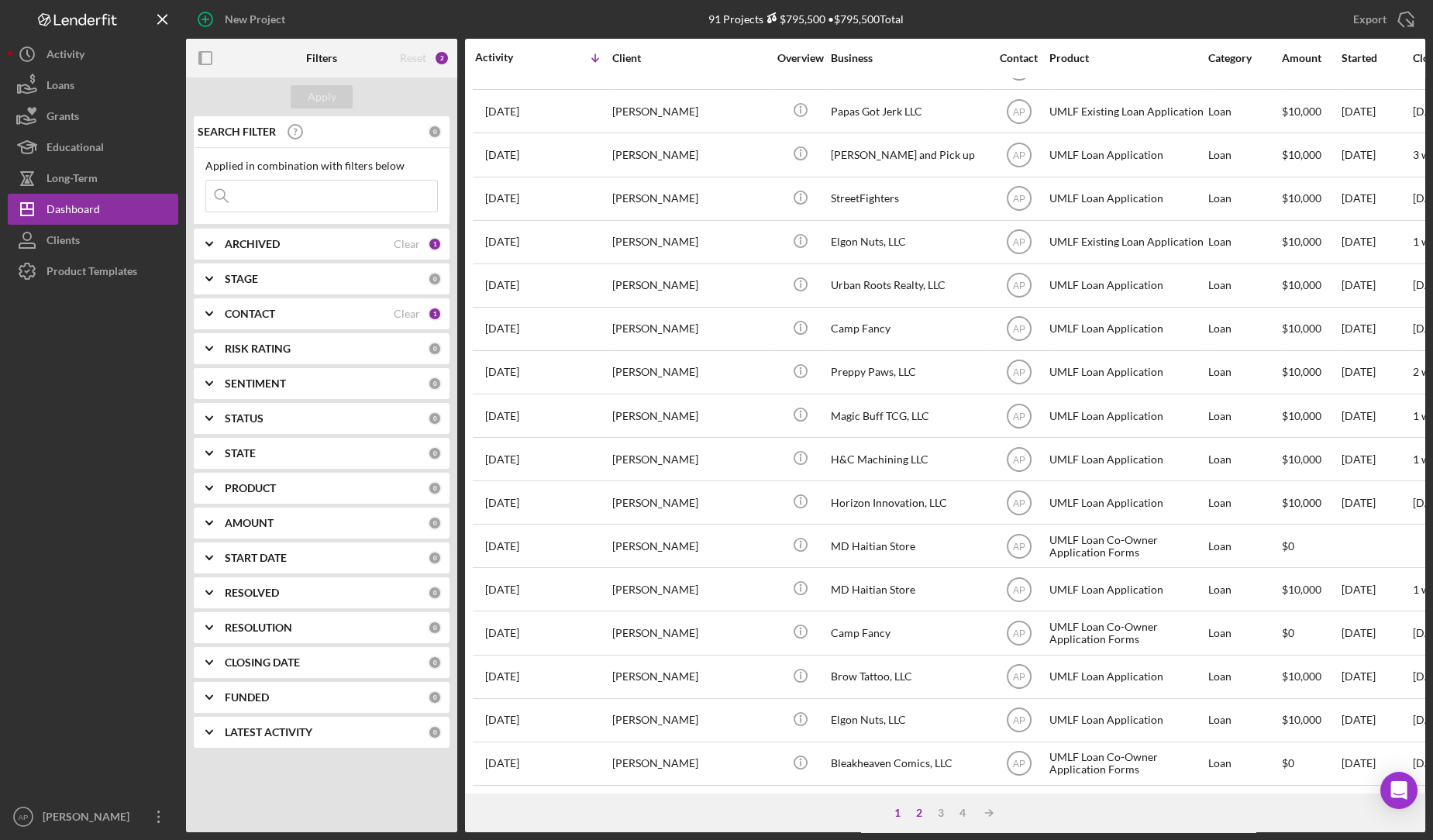
click at [918, 807] on div "2" at bounding box center [919, 813] width 22 height 13
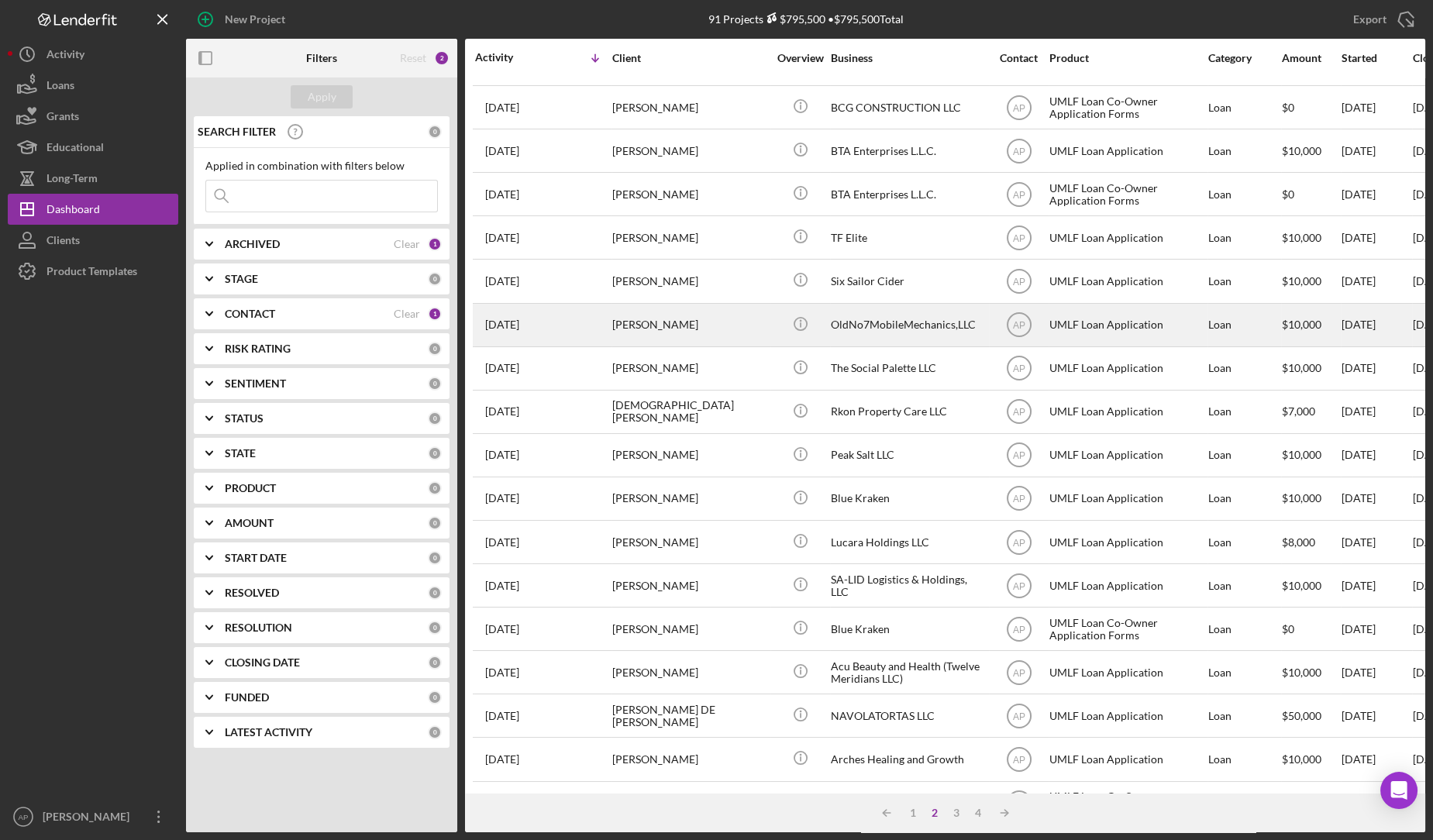
scroll to position [268, 0]
